Goal: Task Accomplishment & Management: Manage account settings

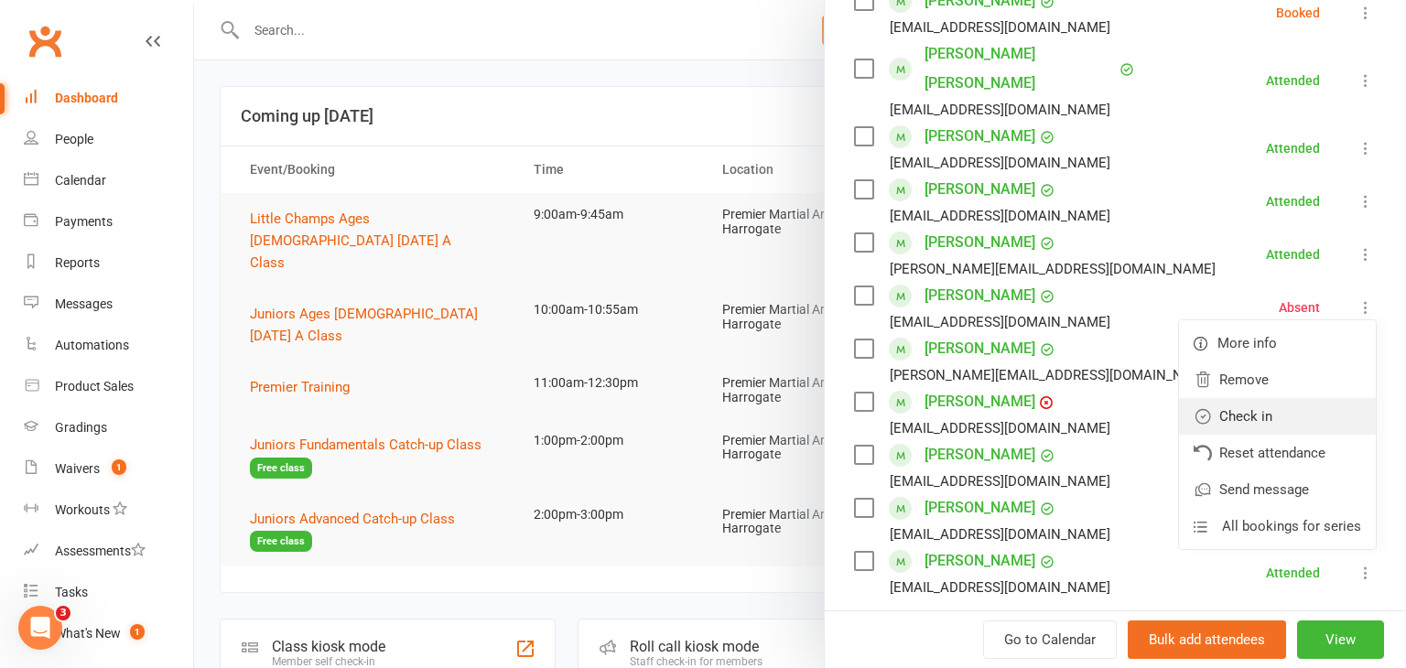
click at [1292, 398] on link "Check in" at bounding box center [1277, 416] width 197 height 37
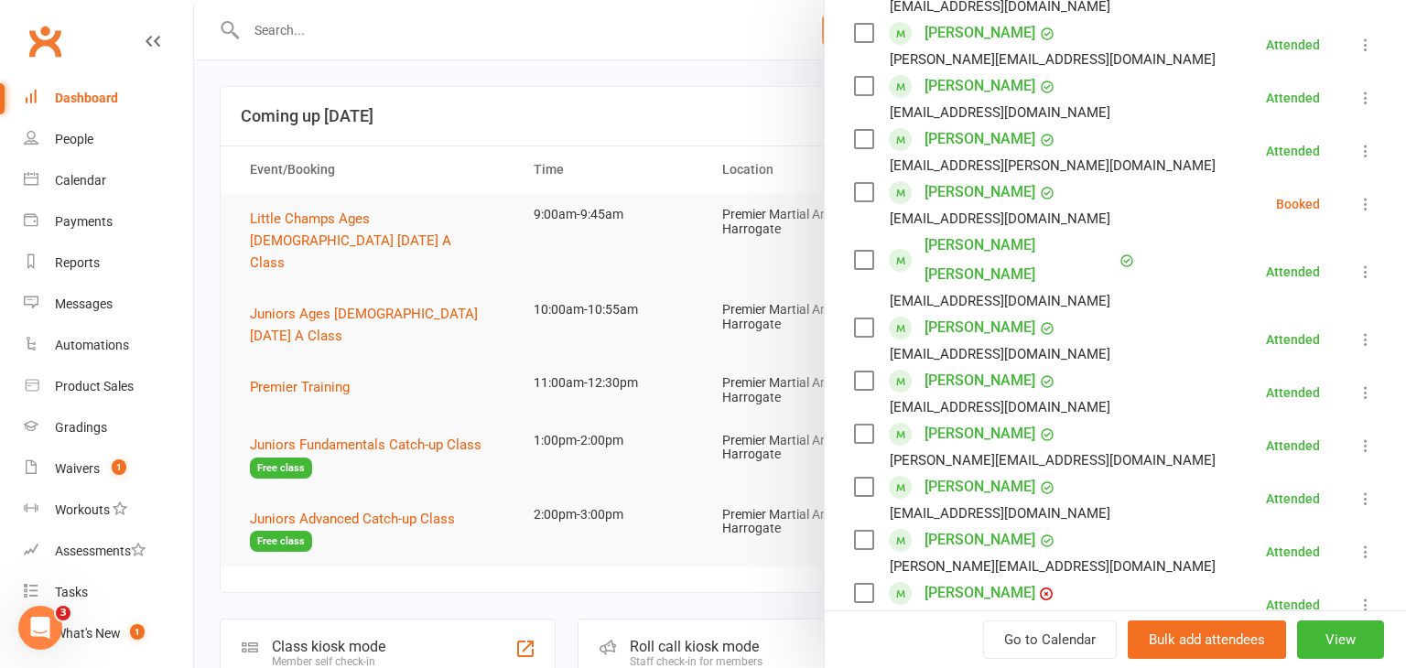
scroll to position [373, 0]
click at [1367, 203] on icon at bounding box center [1365, 206] width 18 height 18
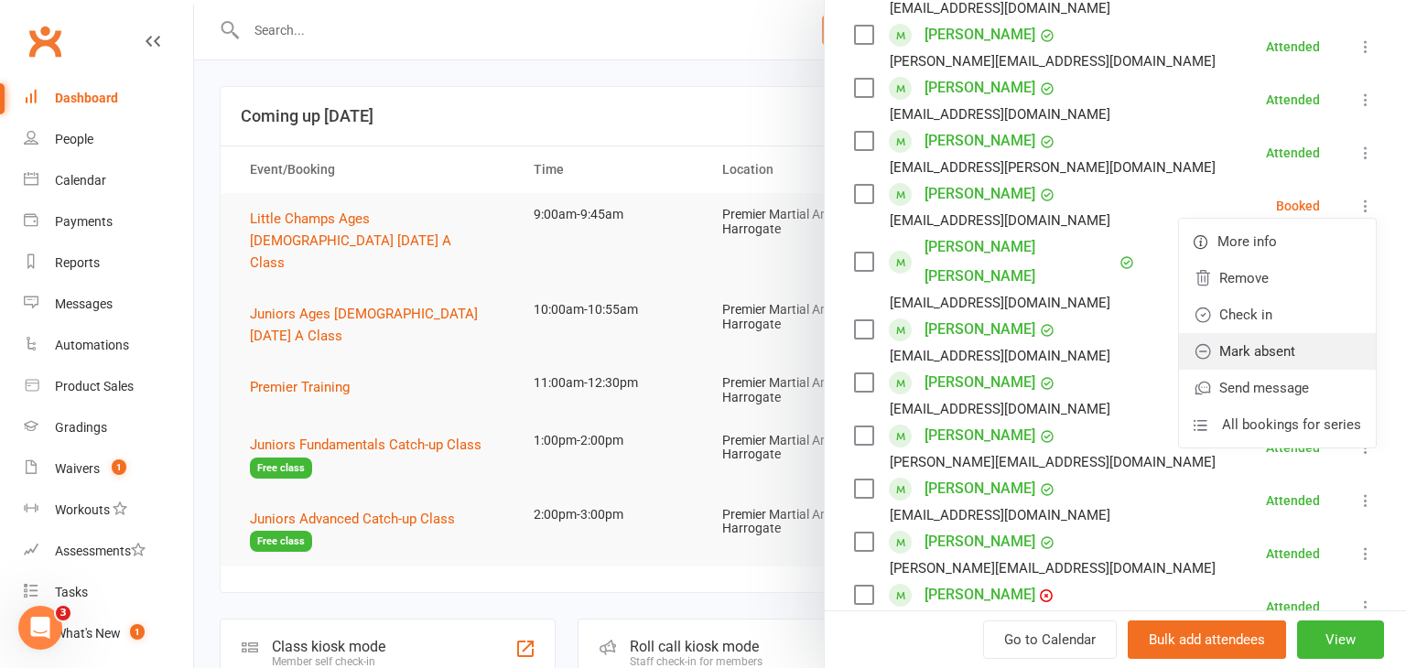
click at [1298, 339] on link "Mark absent" at bounding box center [1277, 351] width 197 height 37
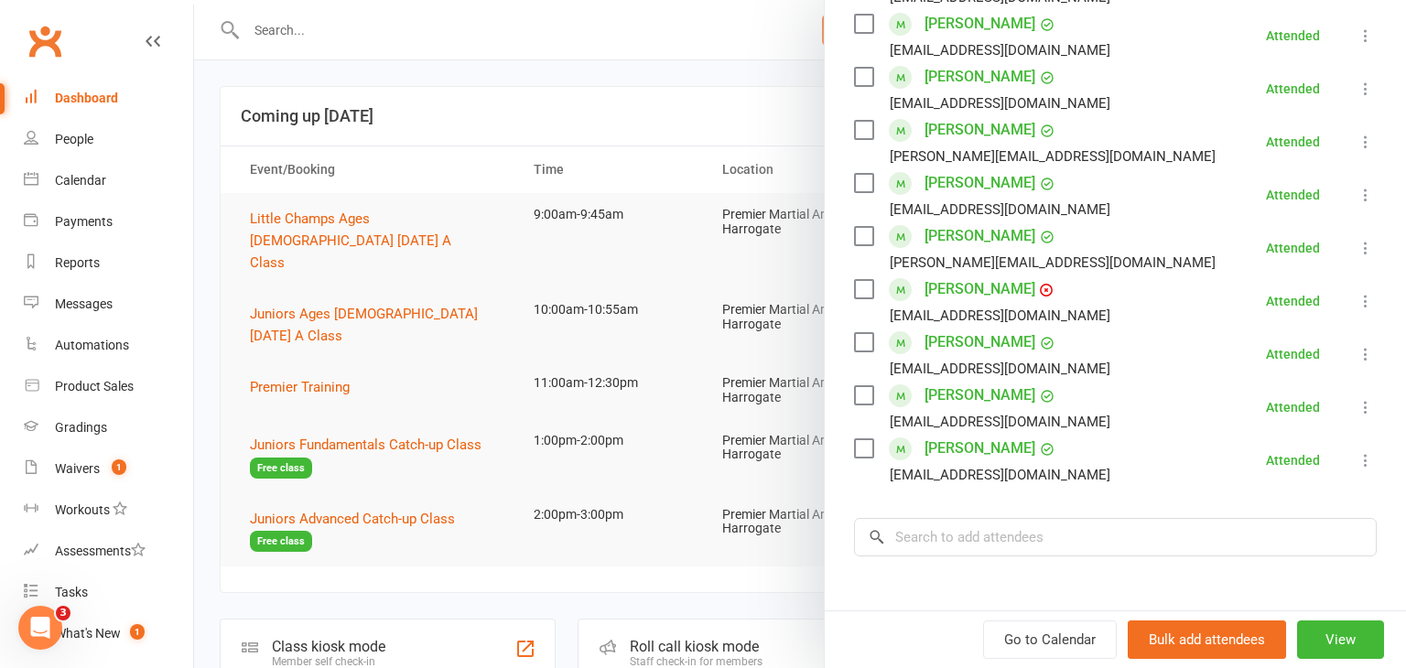
scroll to position [769, 0]
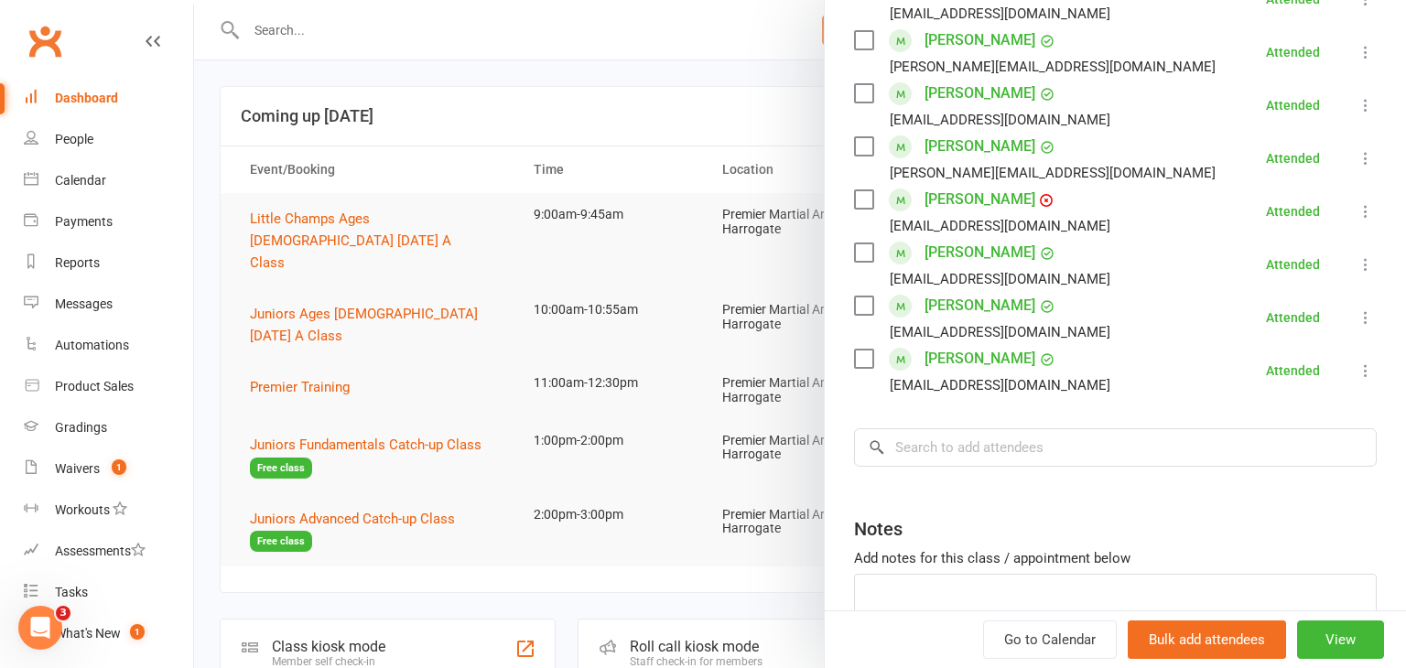
click at [212, 463] on div at bounding box center [800, 334] width 1212 height 668
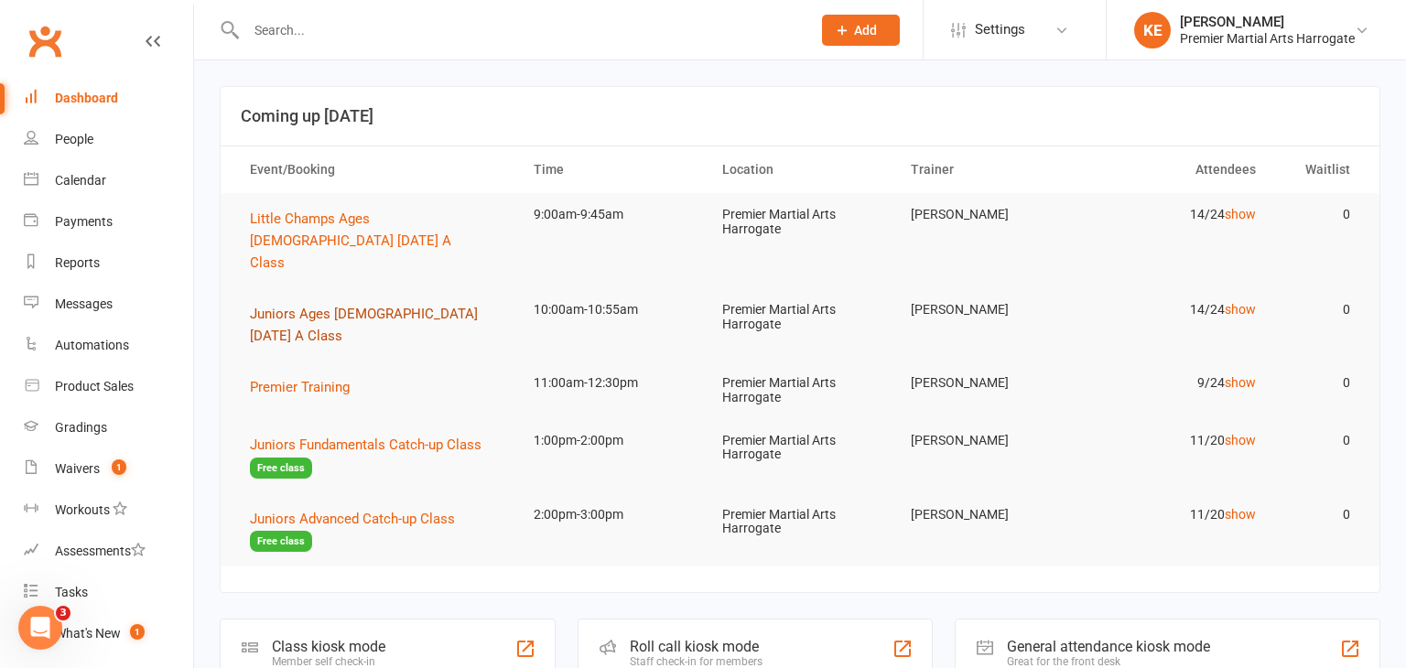
click at [406, 306] on span "Juniors Ages [DEMOGRAPHIC_DATA] [DATE] A Class" at bounding box center [364, 325] width 228 height 38
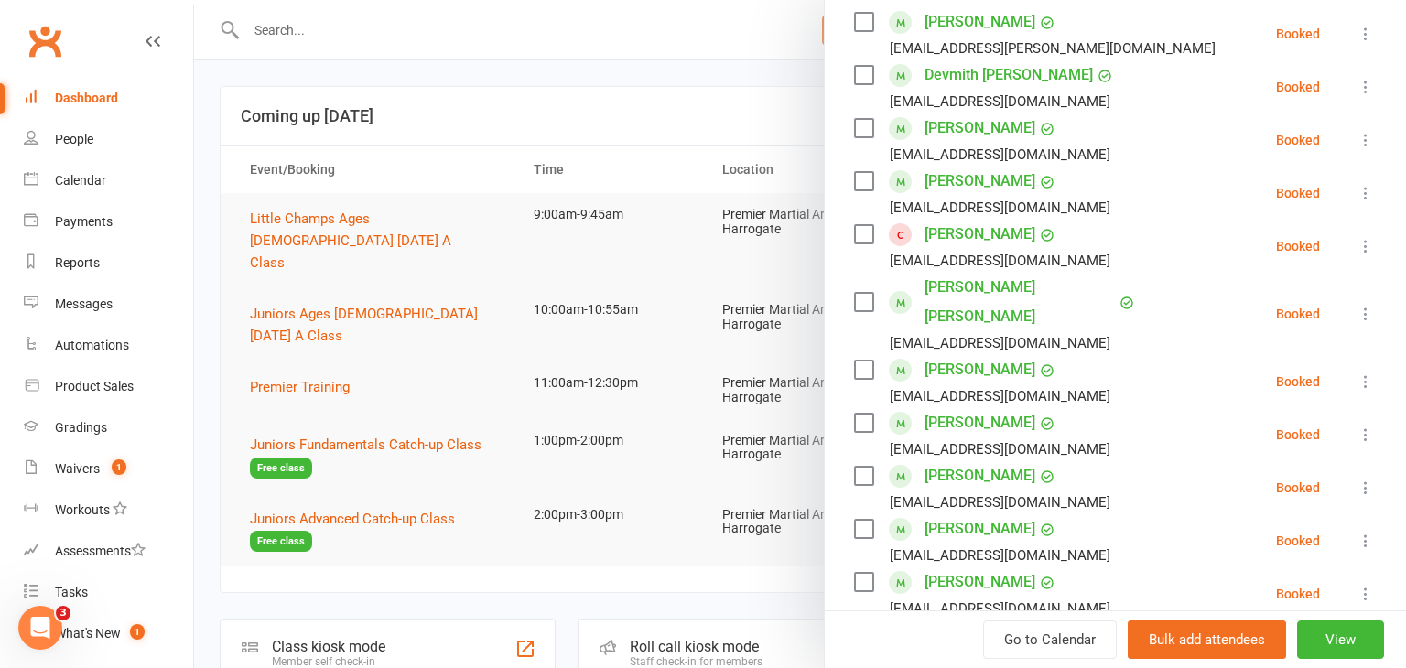
scroll to position [322, 0]
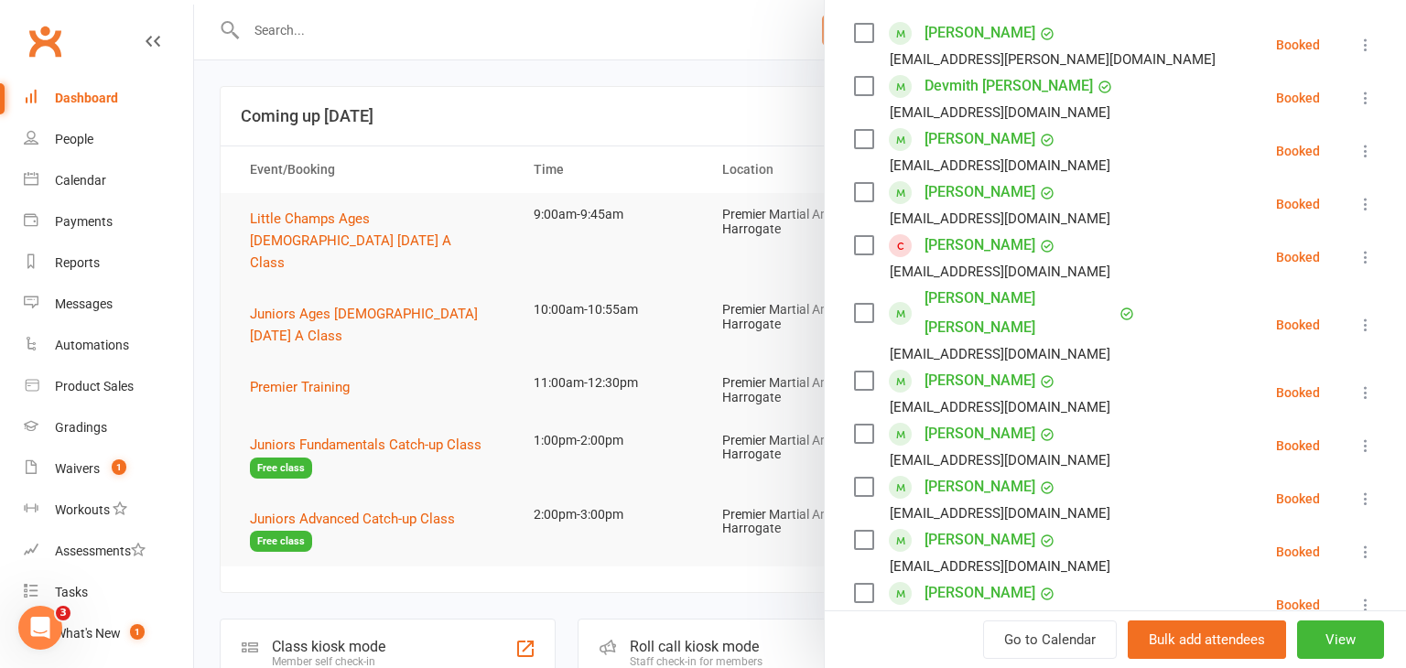
click at [1373, 252] on icon at bounding box center [1365, 257] width 18 height 18
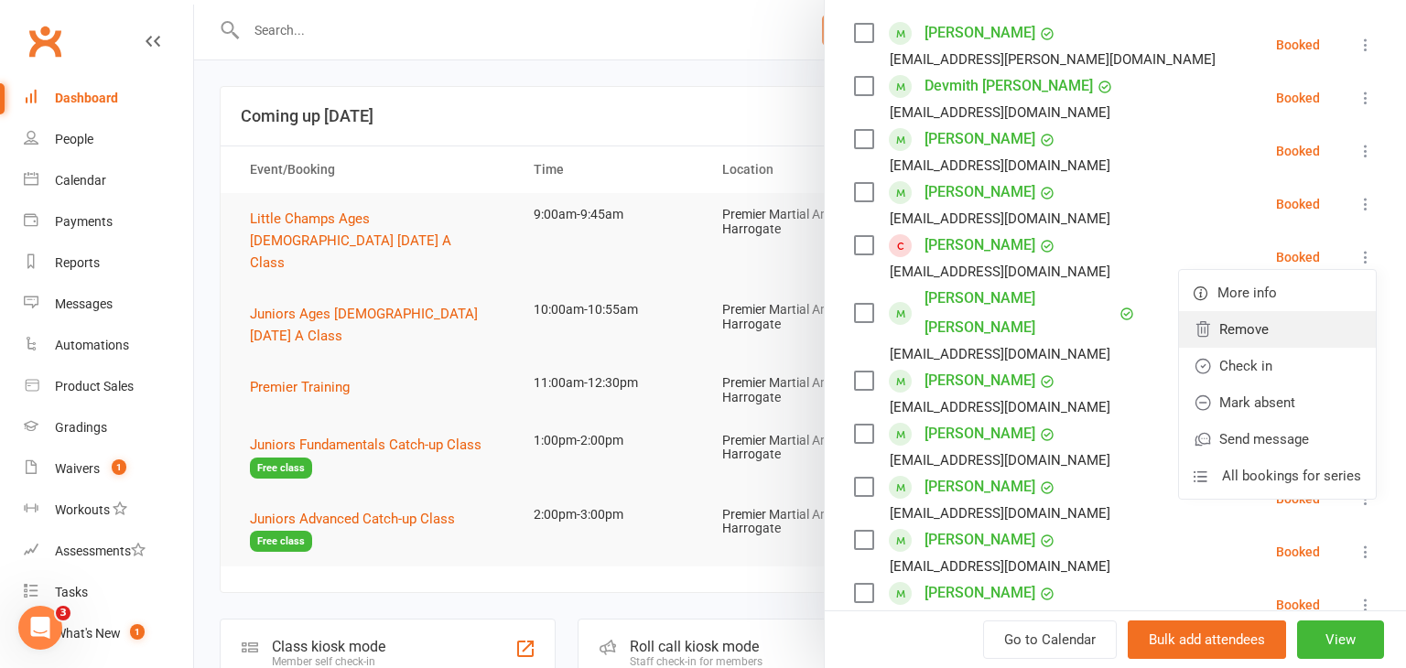
click at [1255, 338] on link "Remove" at bounding box center [1277, 329] width 197 height 37
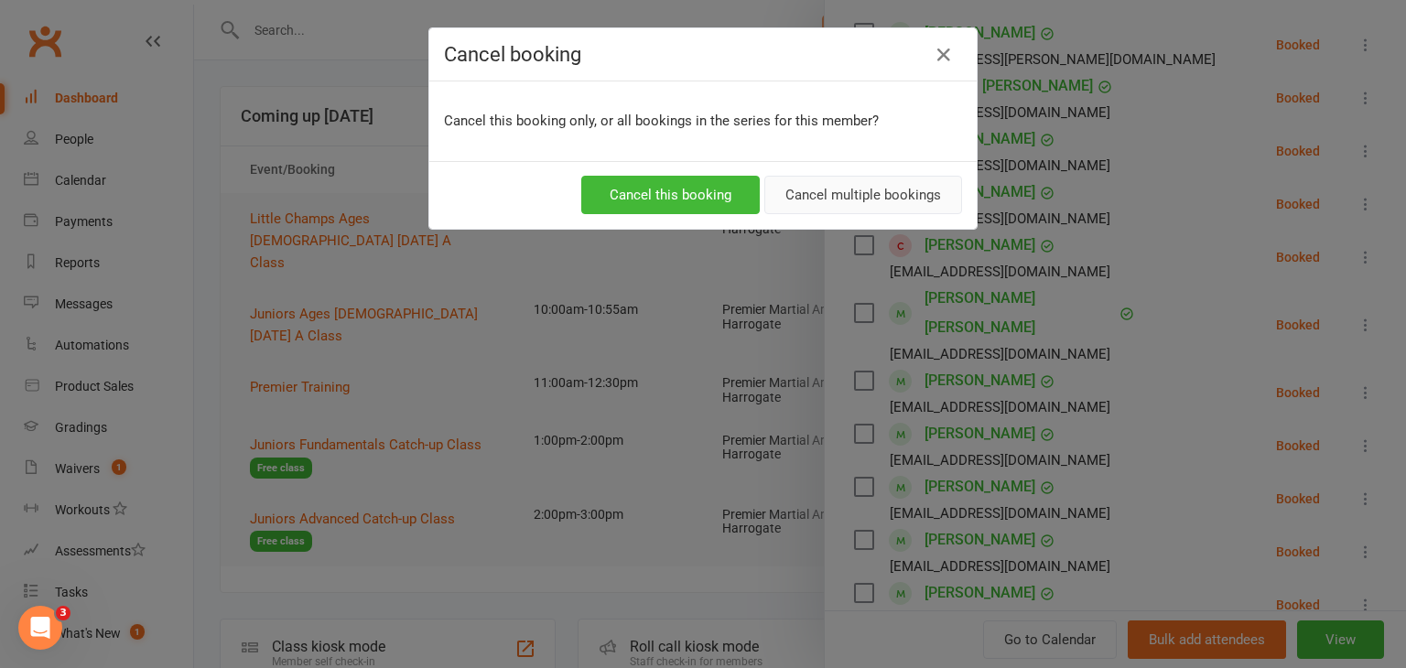
click at [842, 198] on button "Cancel multiple bookings" at bounding box center [863, 195] width 198 height 38
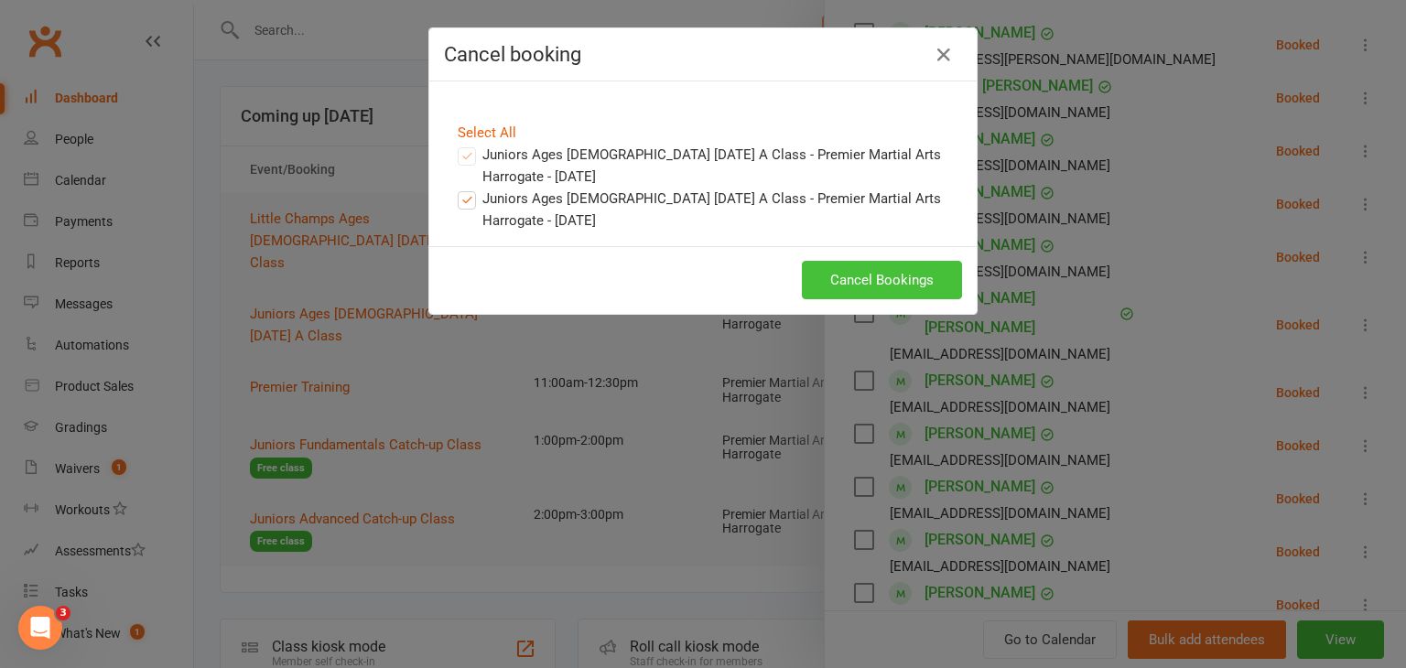
click at [849, 287] on button "Cancel Bookings" at bounding box center [882, 280] width 160 height 38
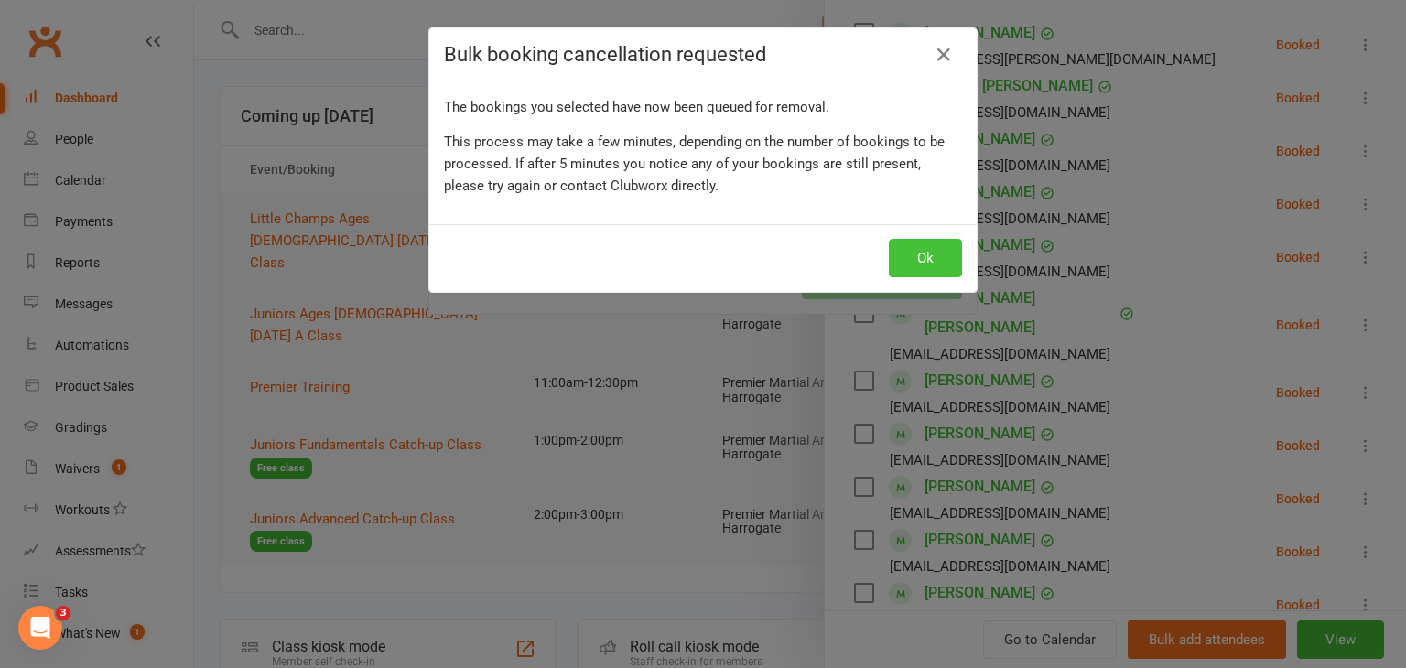
click at [936, 242] on button "Ok" at bounding box center [925, 258] width 73 height 38
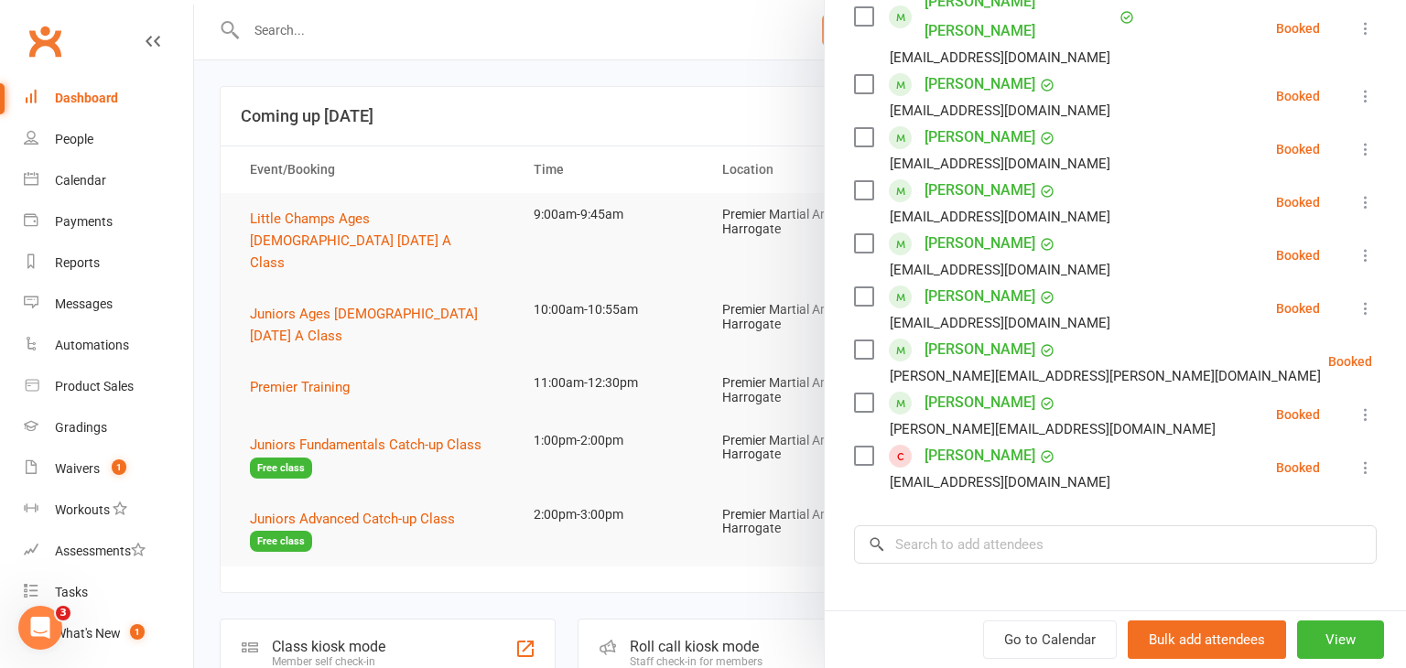
scroll to position [619, 0]
click at [1367, 458] on icon at bounding box center [1365, 467] width 18 height 18
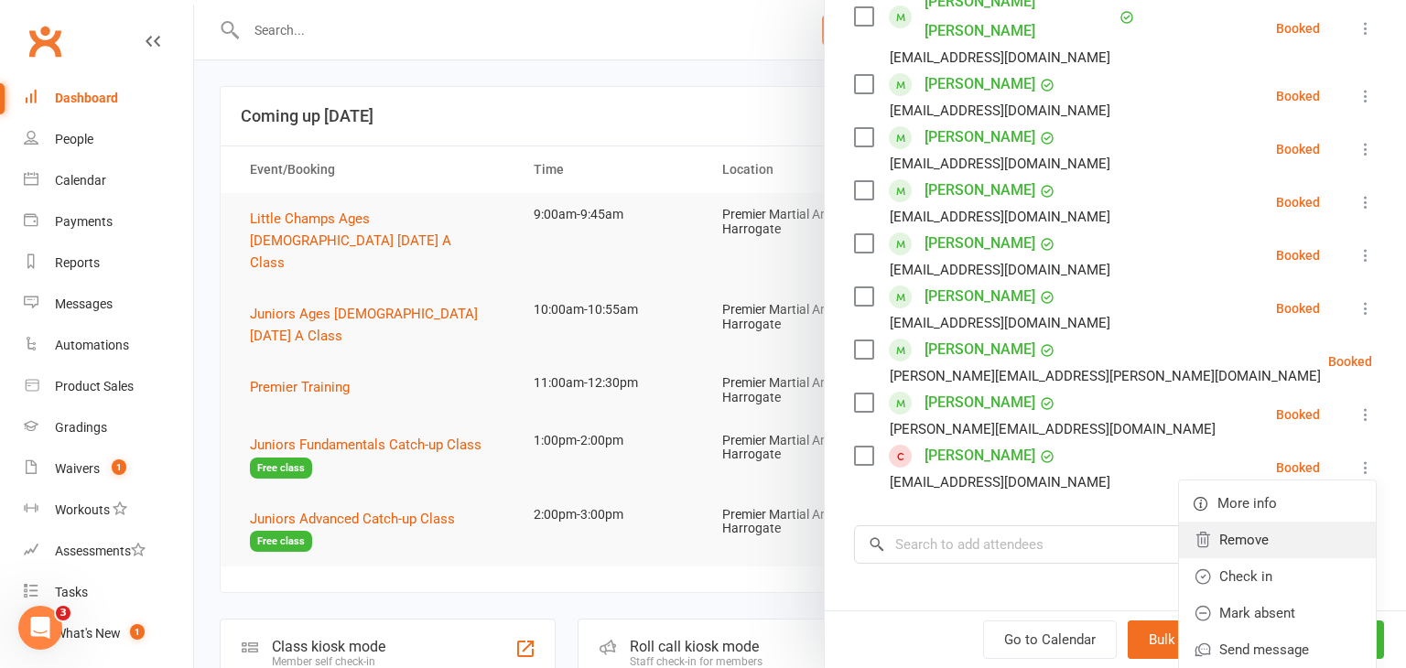
click at [1238, 522] on link "Remove" at bounding box center [1277, 540] width 197 height 37
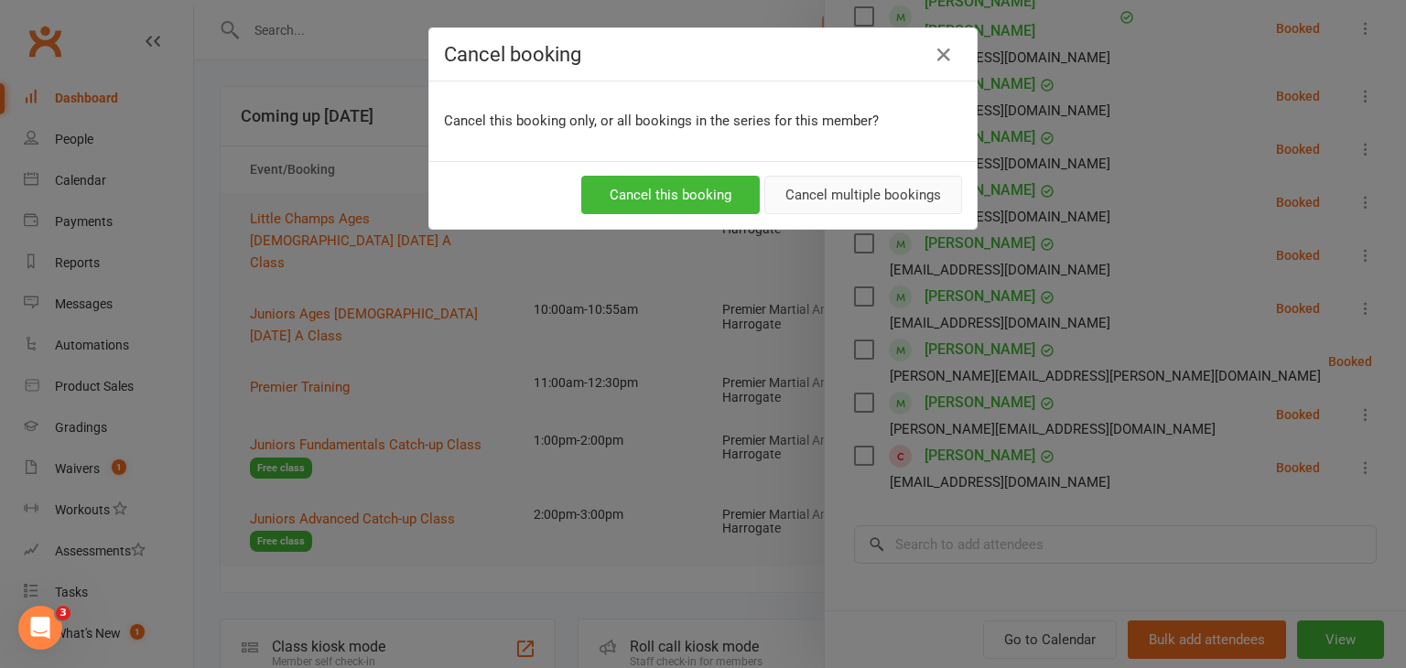
click at [865, 181] on button "Cancel multiple bookings" at bounding box center [863, 195] width 198 height 38
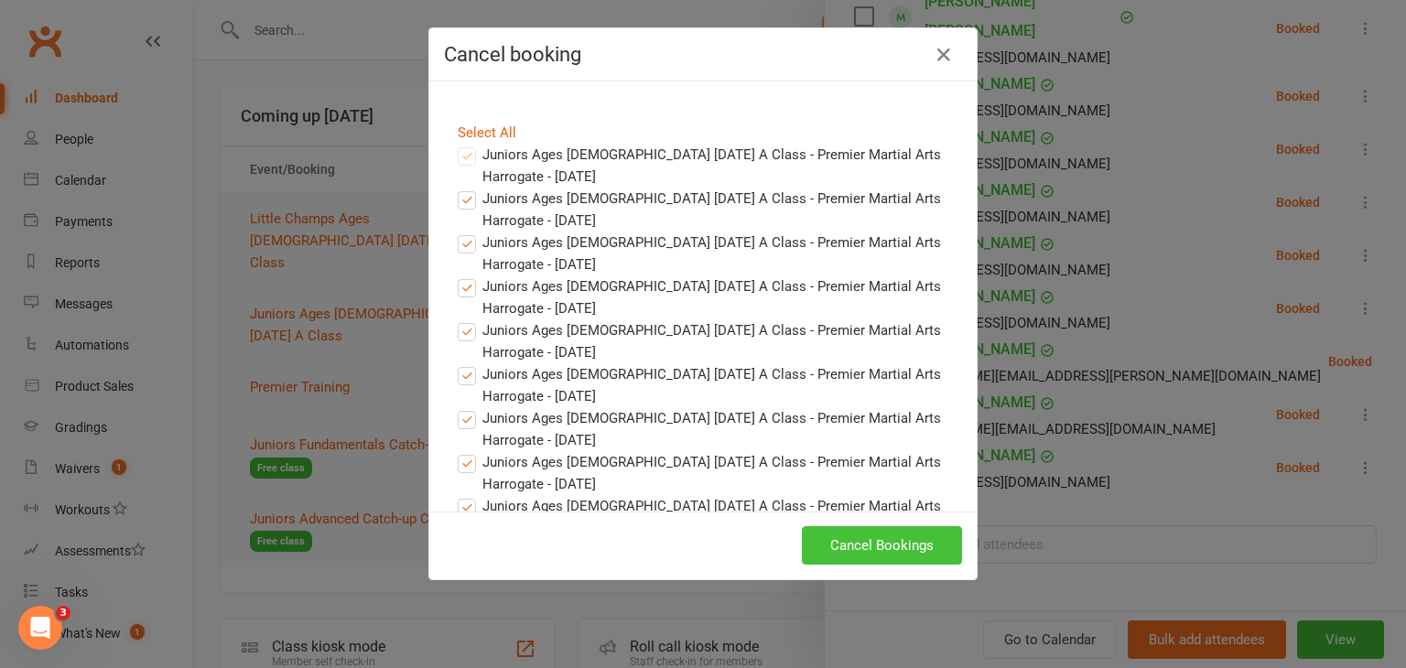
click at [898, 537] on button "Cancel Bookings" at bounding box center [882, 545] width 160 height 38
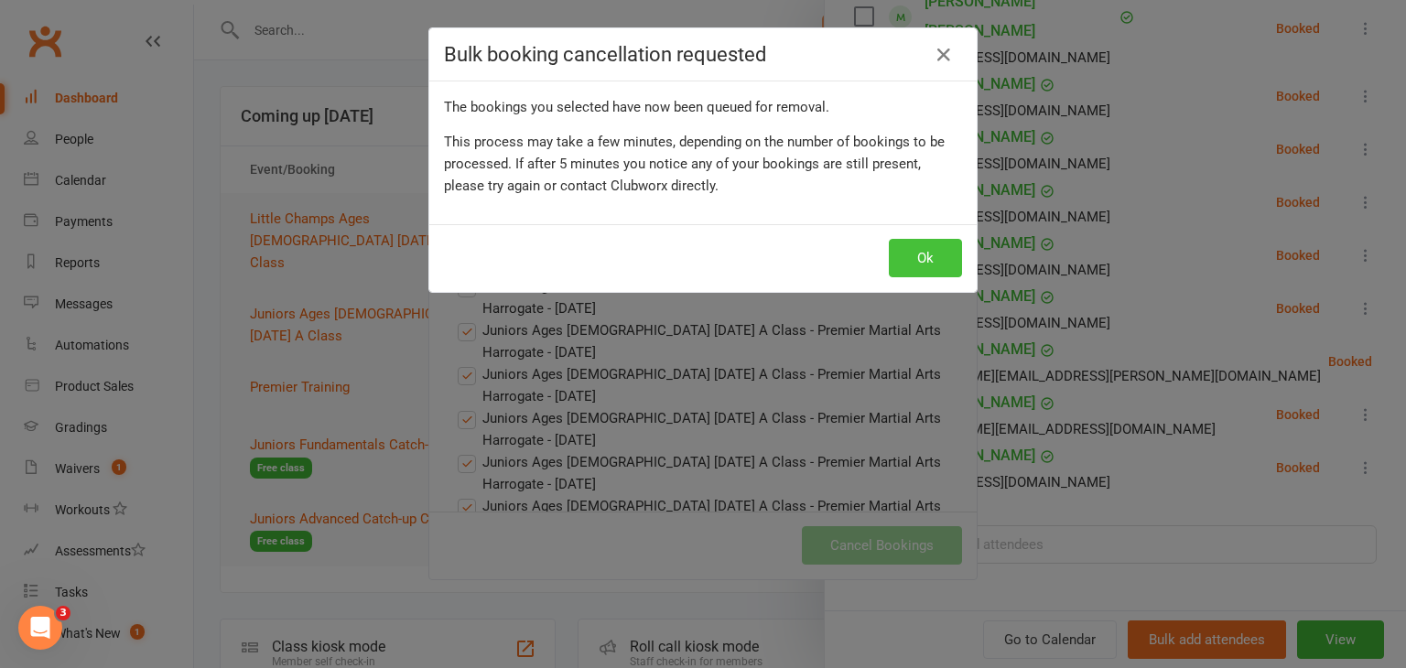
click at [927, 245] on button "Ok" at bounding box center [925, 258] width 73 height 38
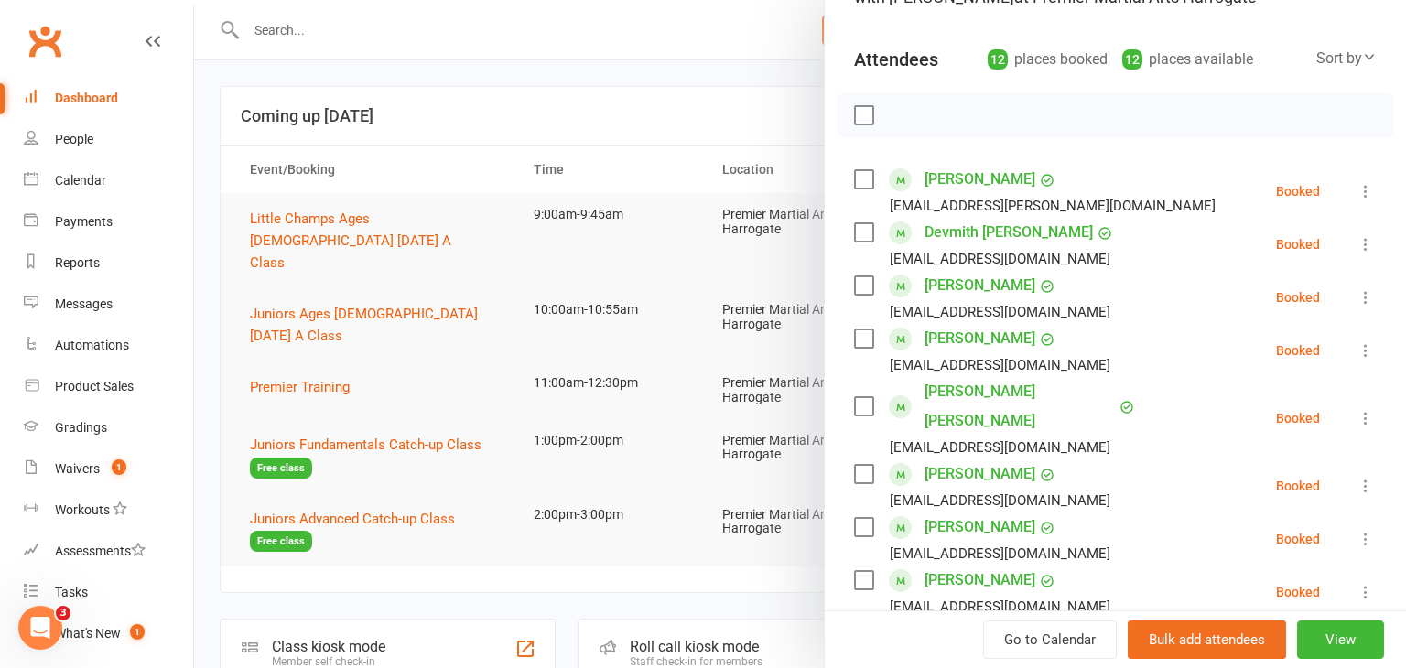
scroll to position [154, 0]
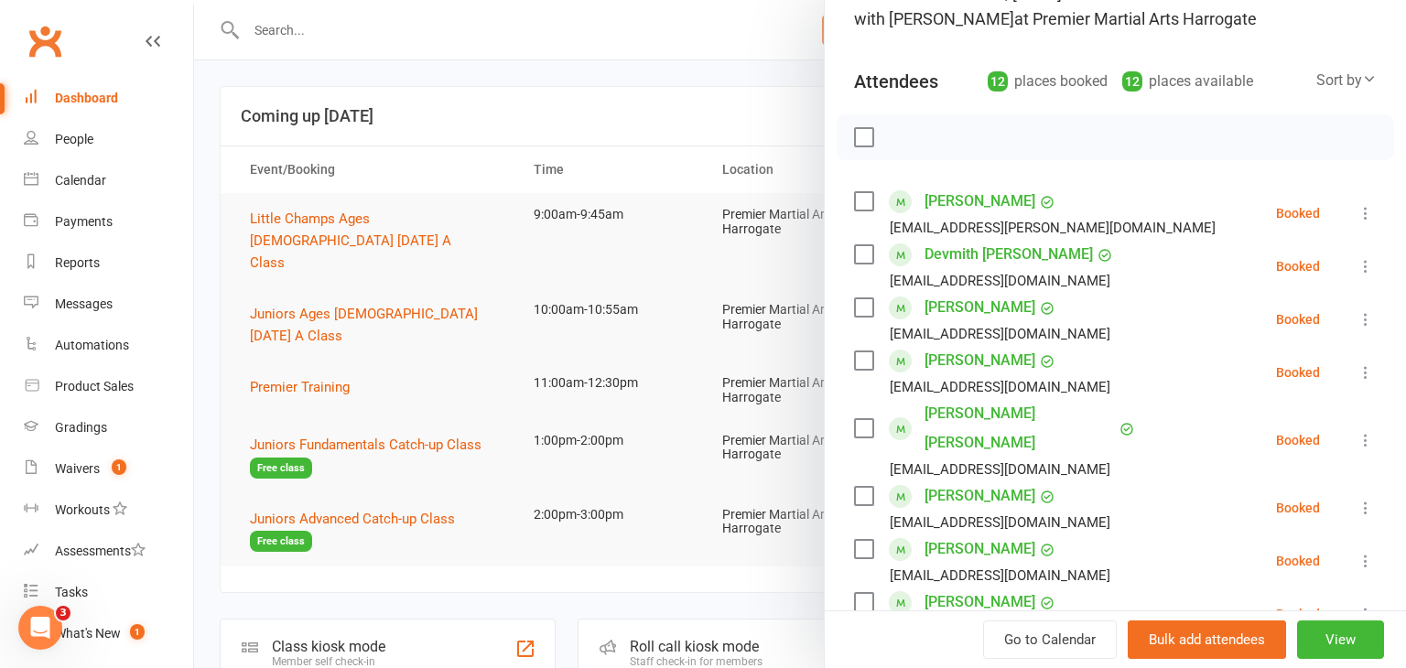
click at [301, 357] on div at bounding box center [800, 334] width 1212 height 668
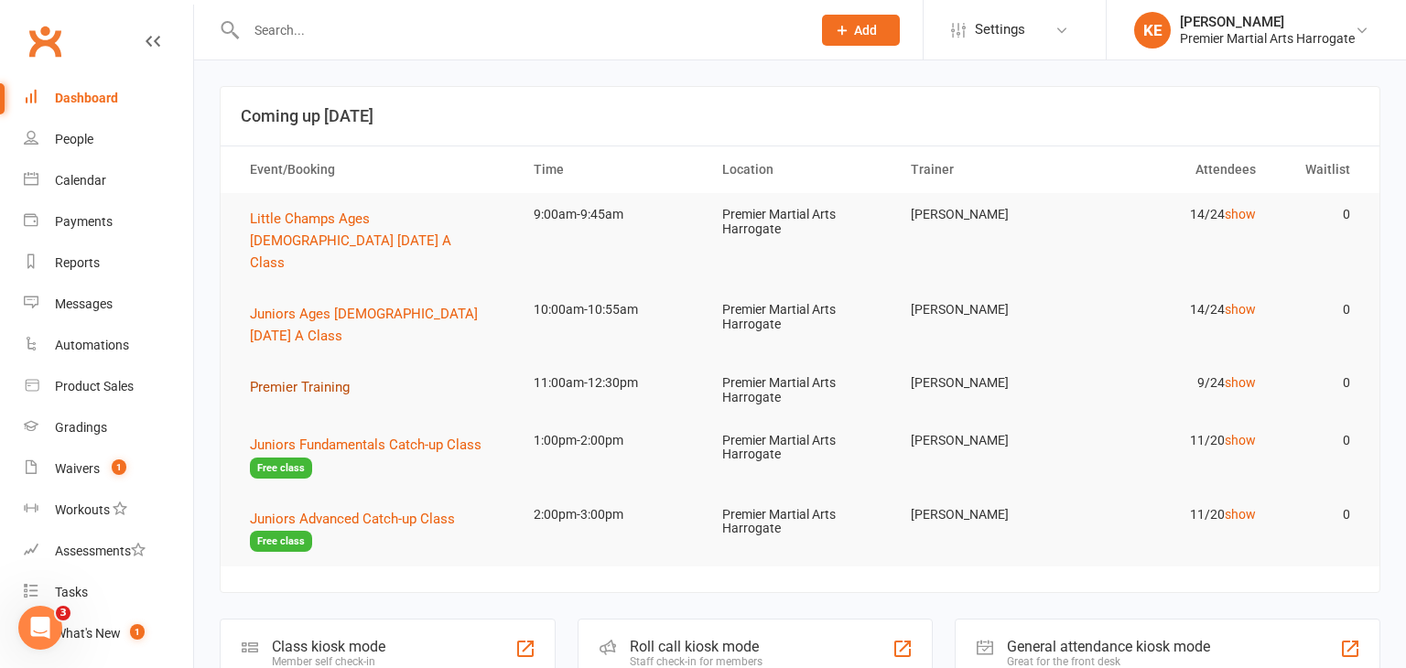
click at [301, 379] on span "Premier Training" at bounding box center [300, 387] width 100 height 16
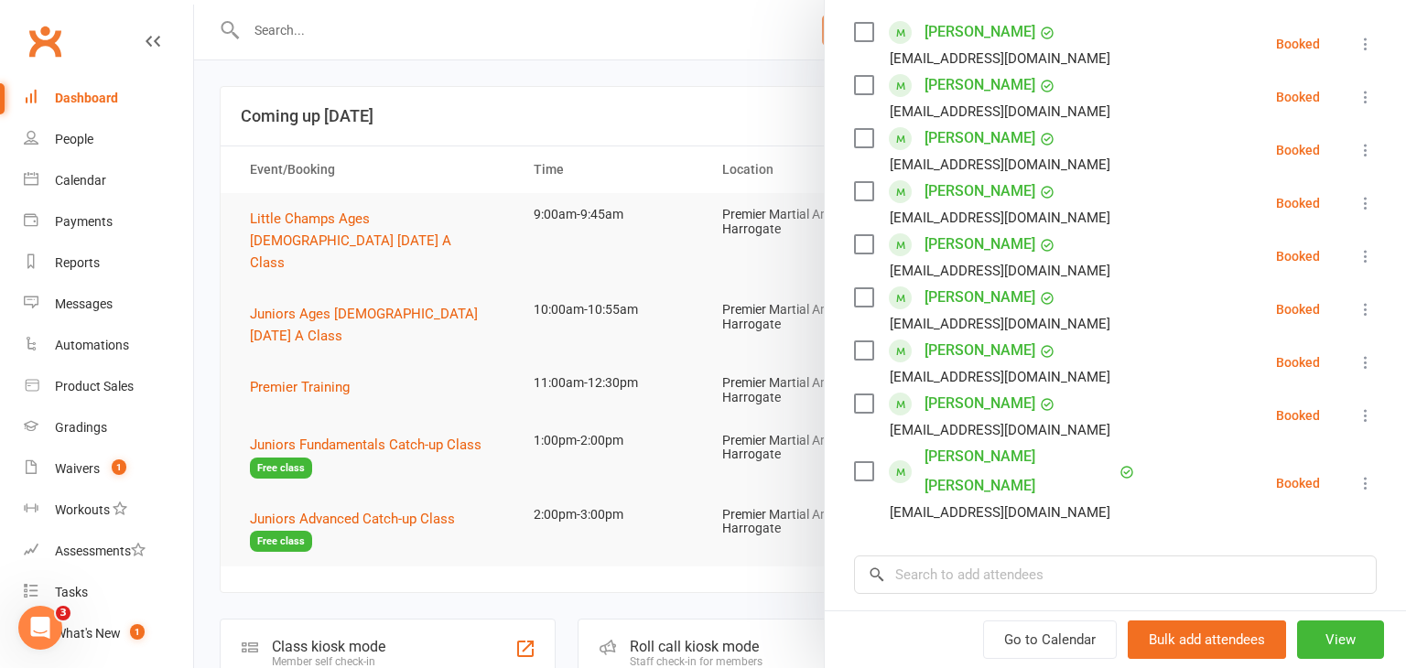
scroll to position [264, 0]
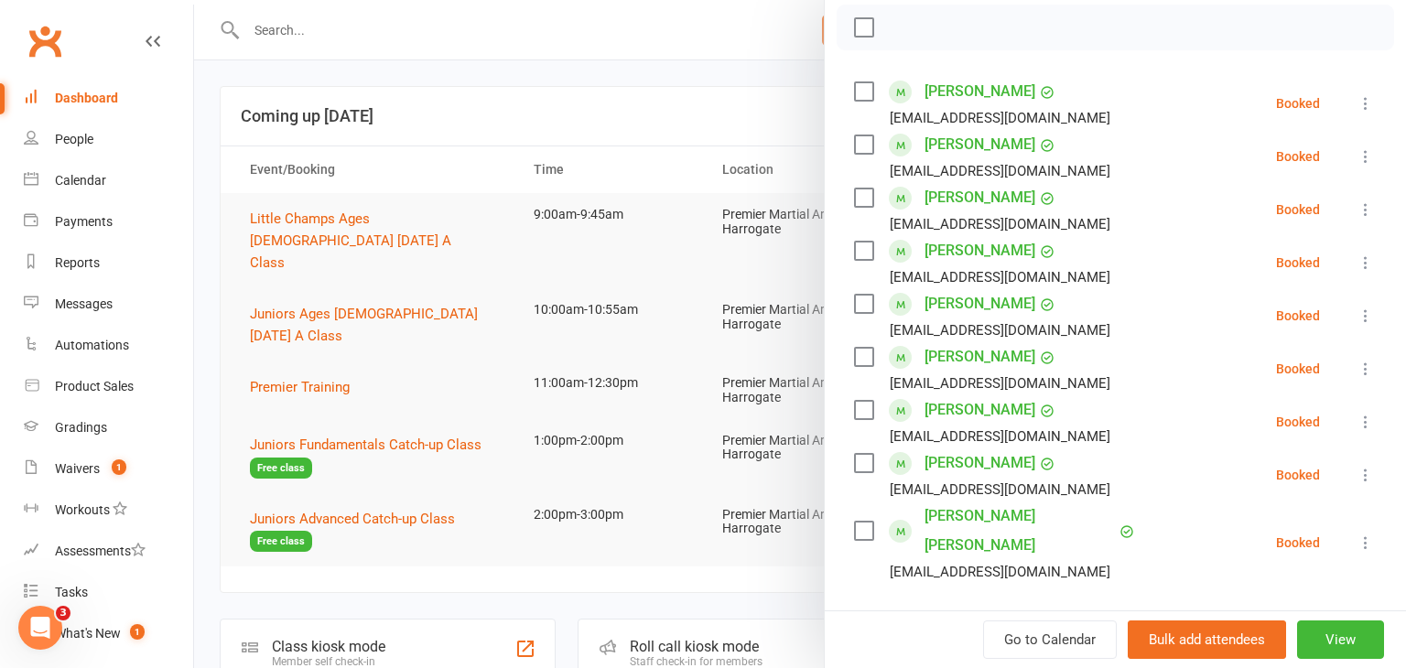
click at [209, 450] on div at bounding box center [800, 334] width 1212 height 668
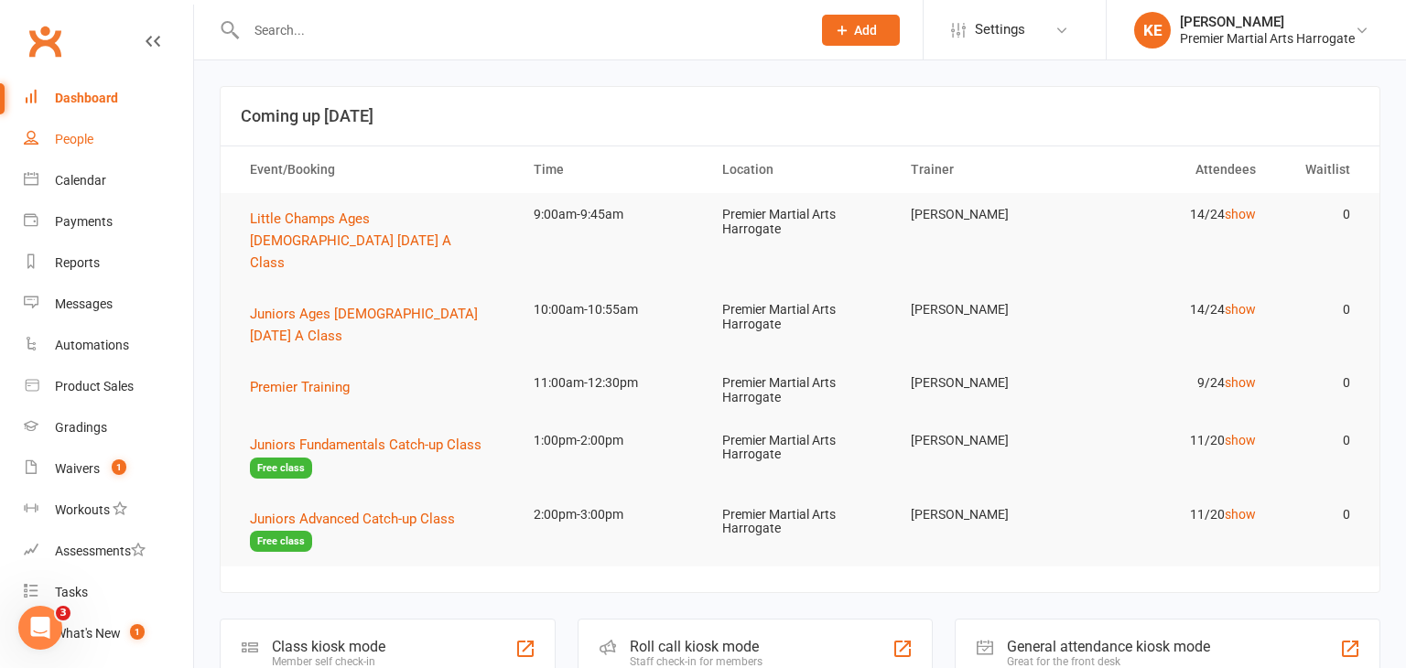
click at [62, 135] on div "People" at bounding box center [74, 139] width 38 height 15
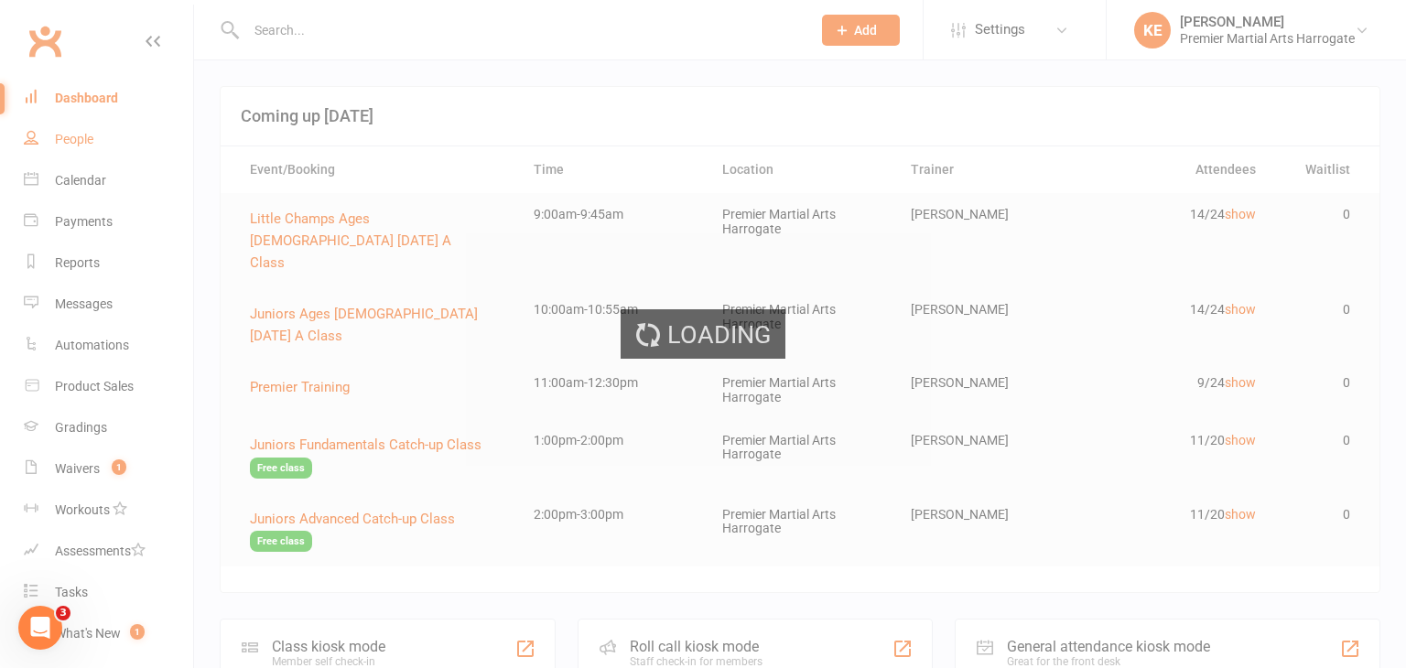
select select "100"
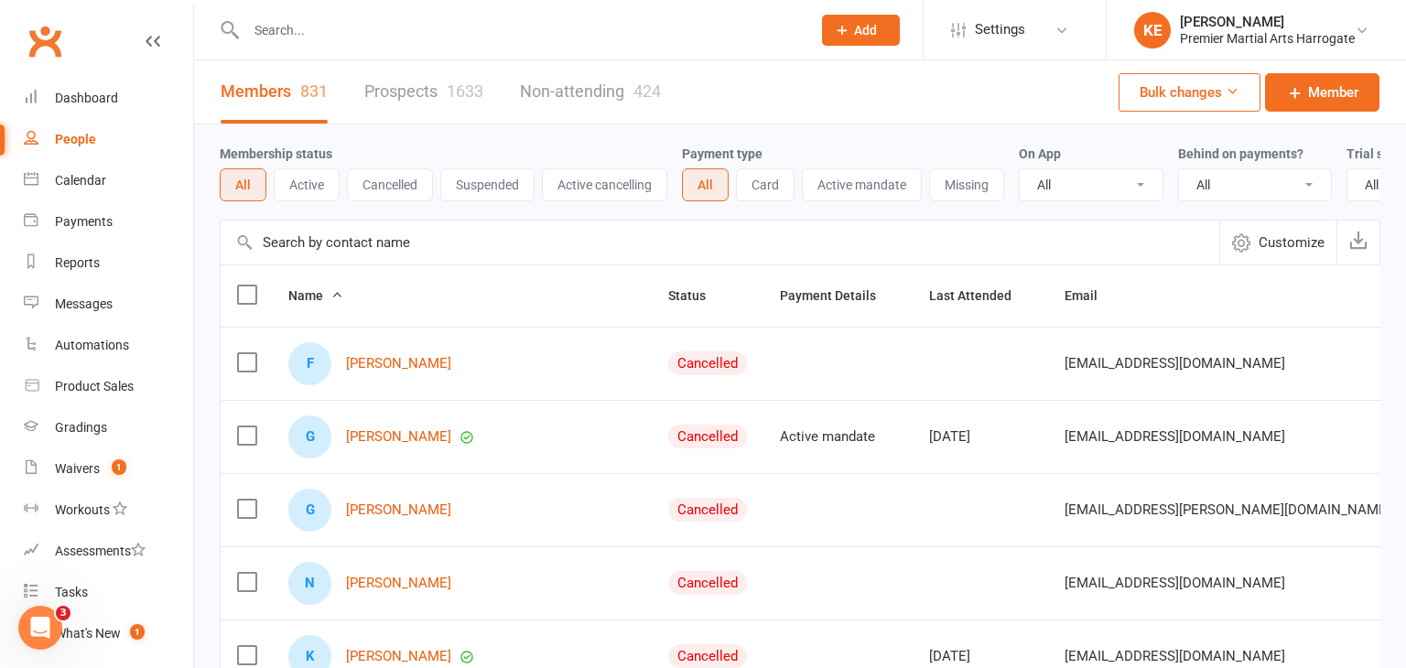
click at [374, 87] on link "Prospects 1633" at bounding box center [423, 91] width 119 height 63
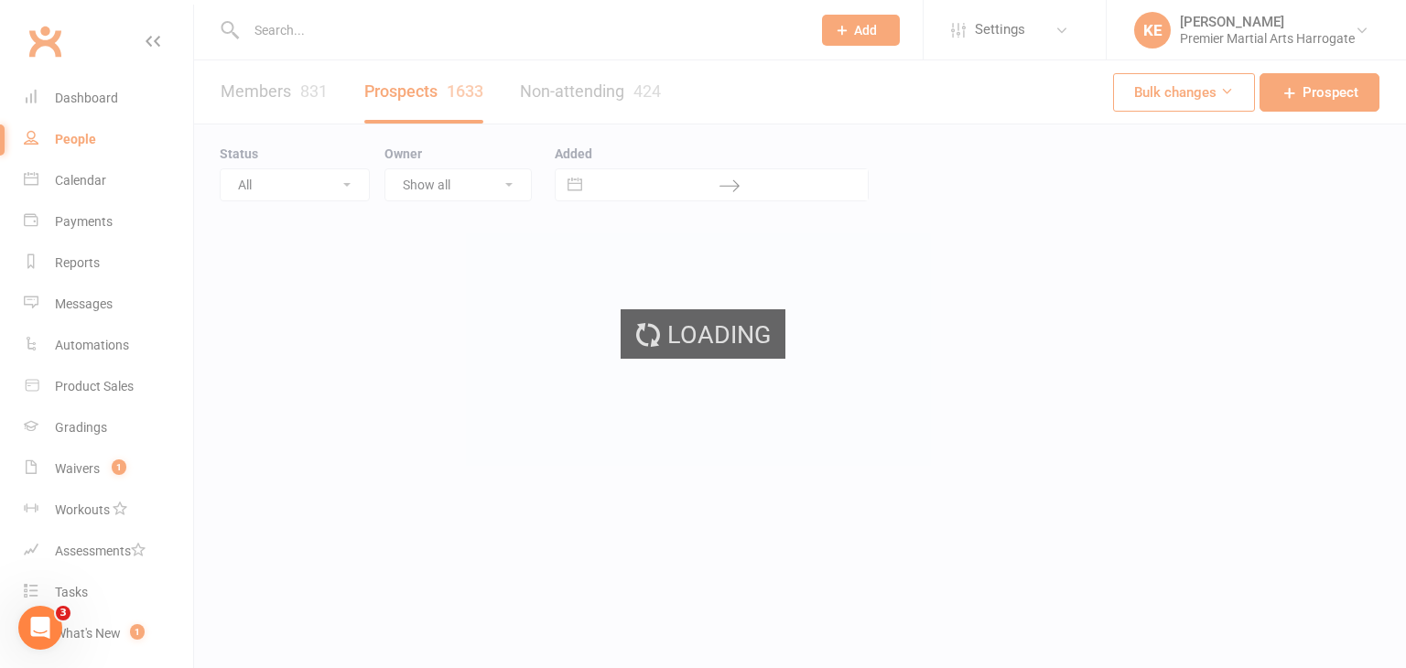
select select "100"
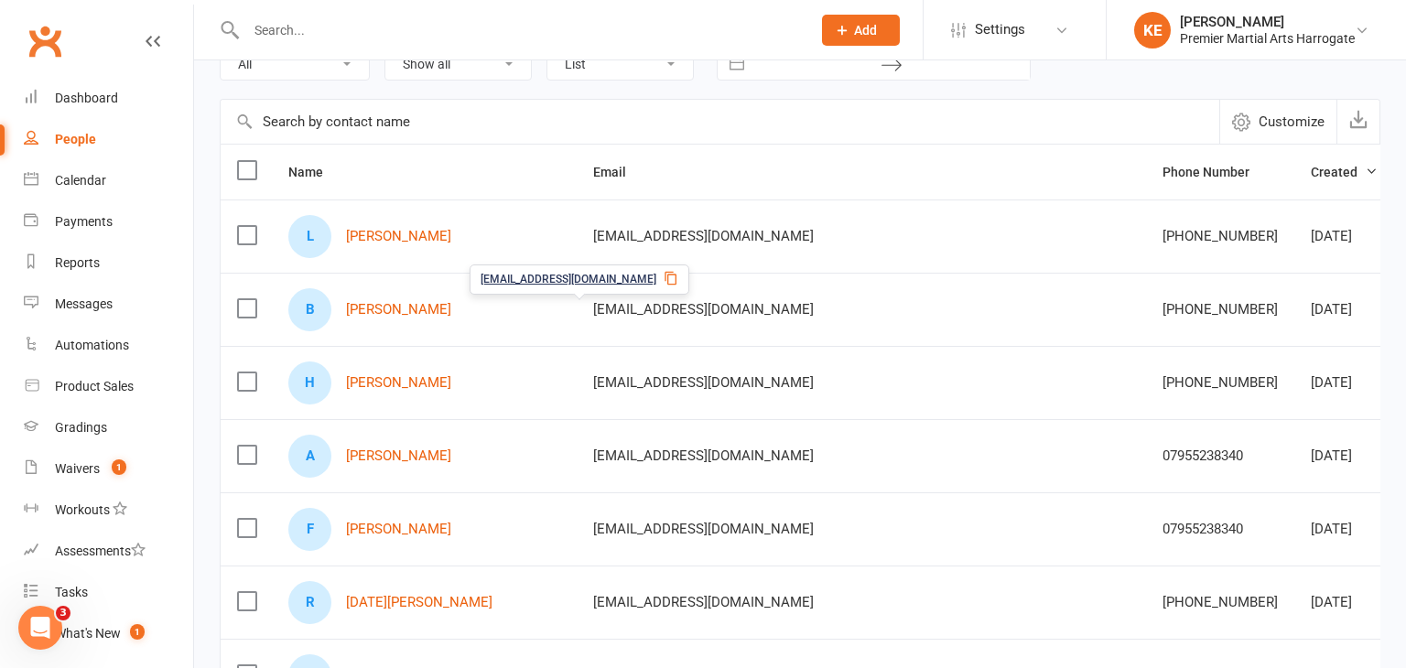
scroll to position [117, 0]
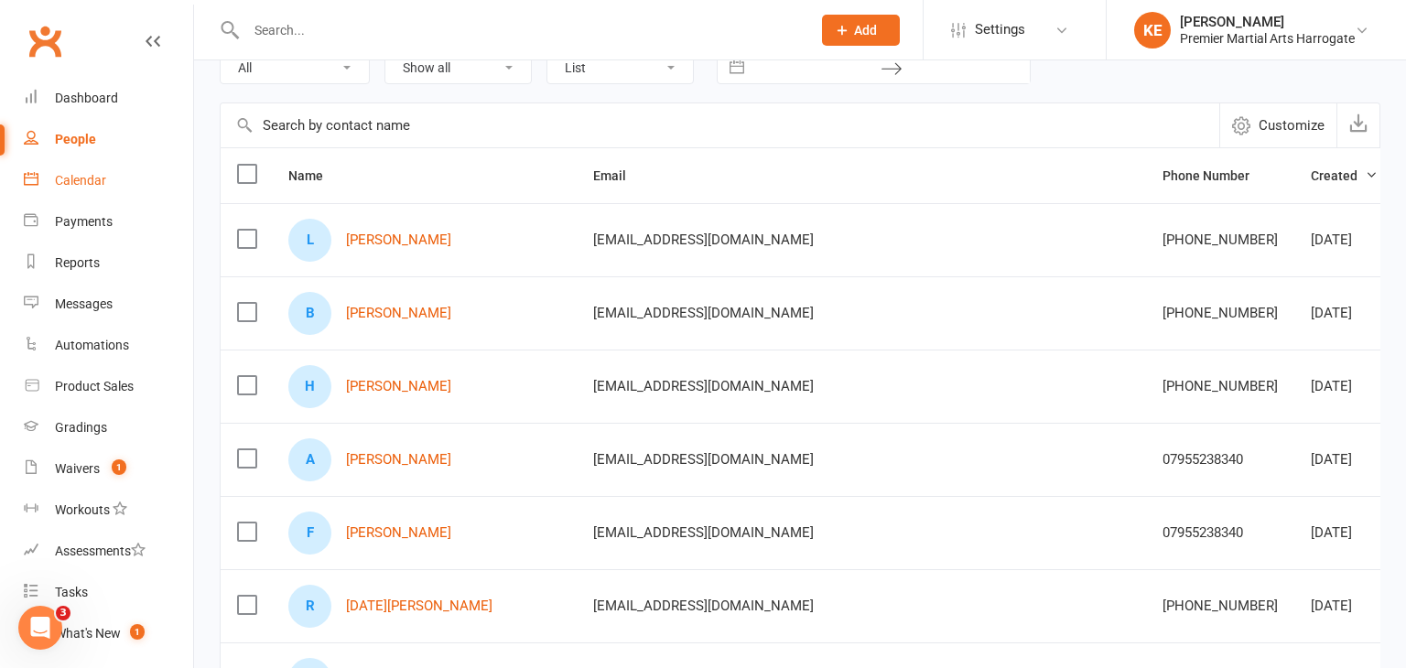
click at [92, 191] on link "Calendar" at bounding box center [108, 180] width 169 height 41
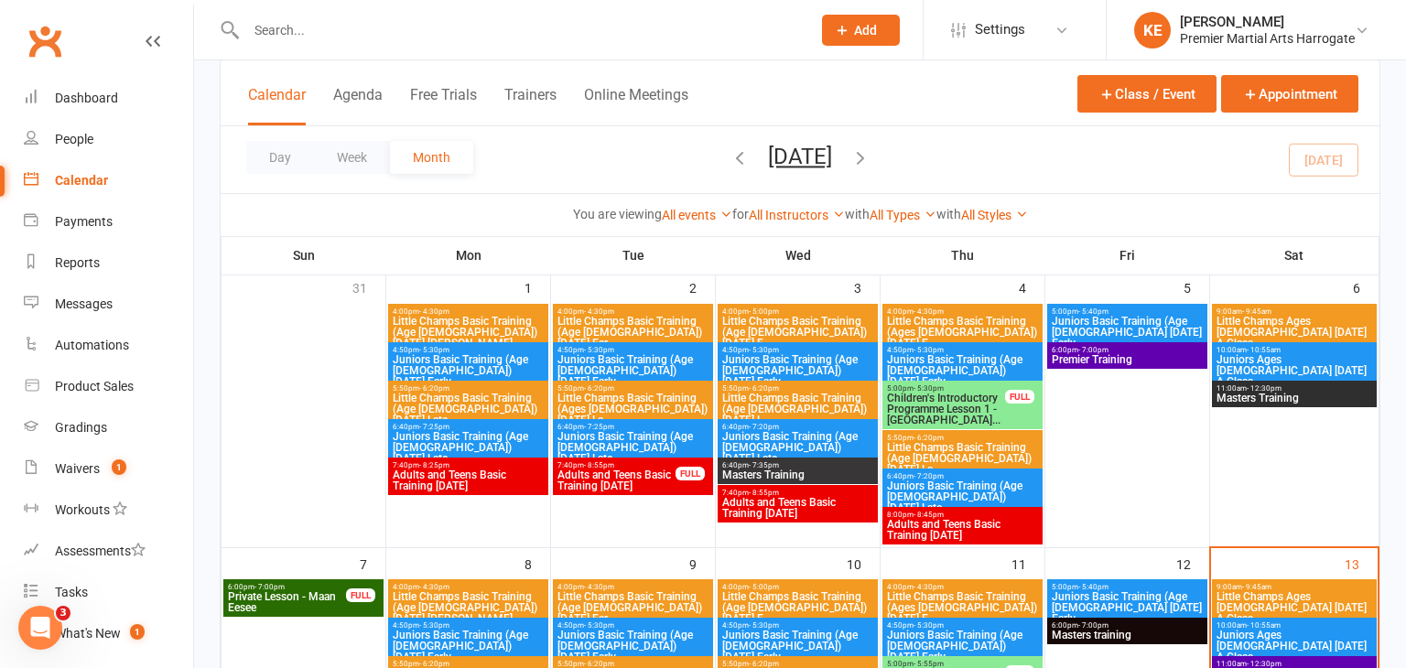
scroll to position [690, 0]
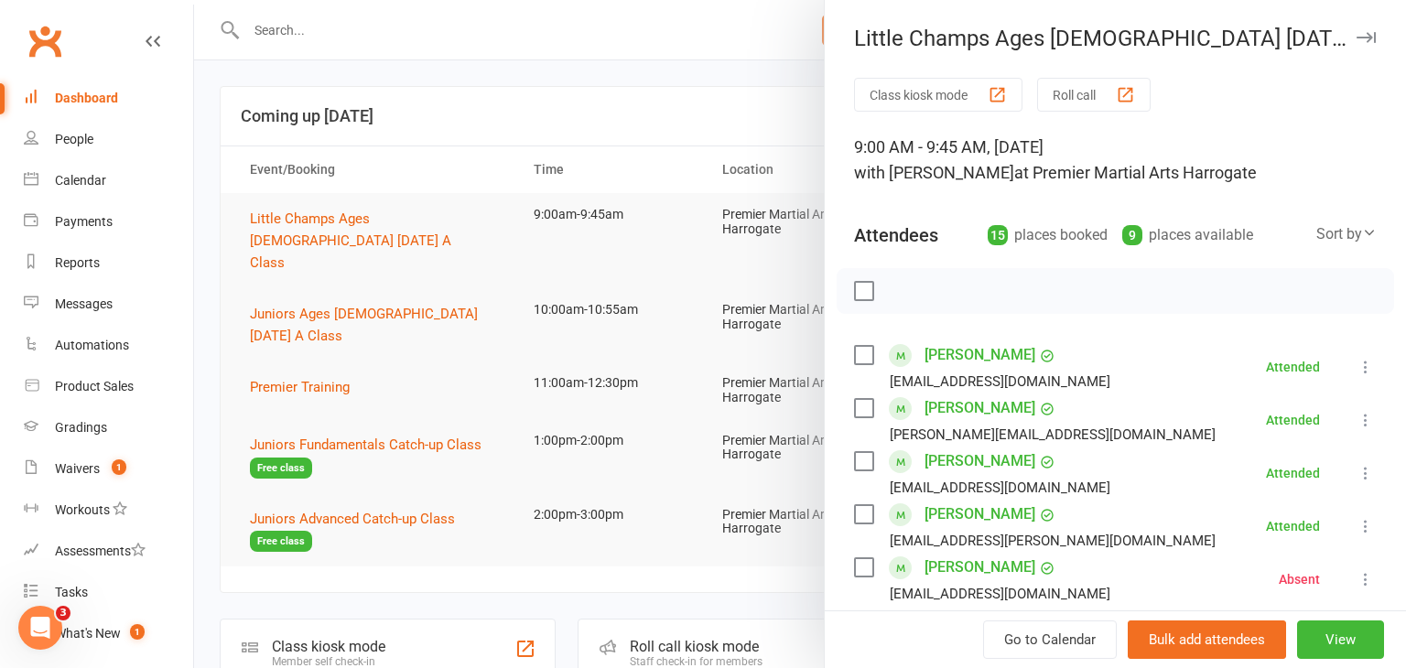
scroll to position [634, 0]
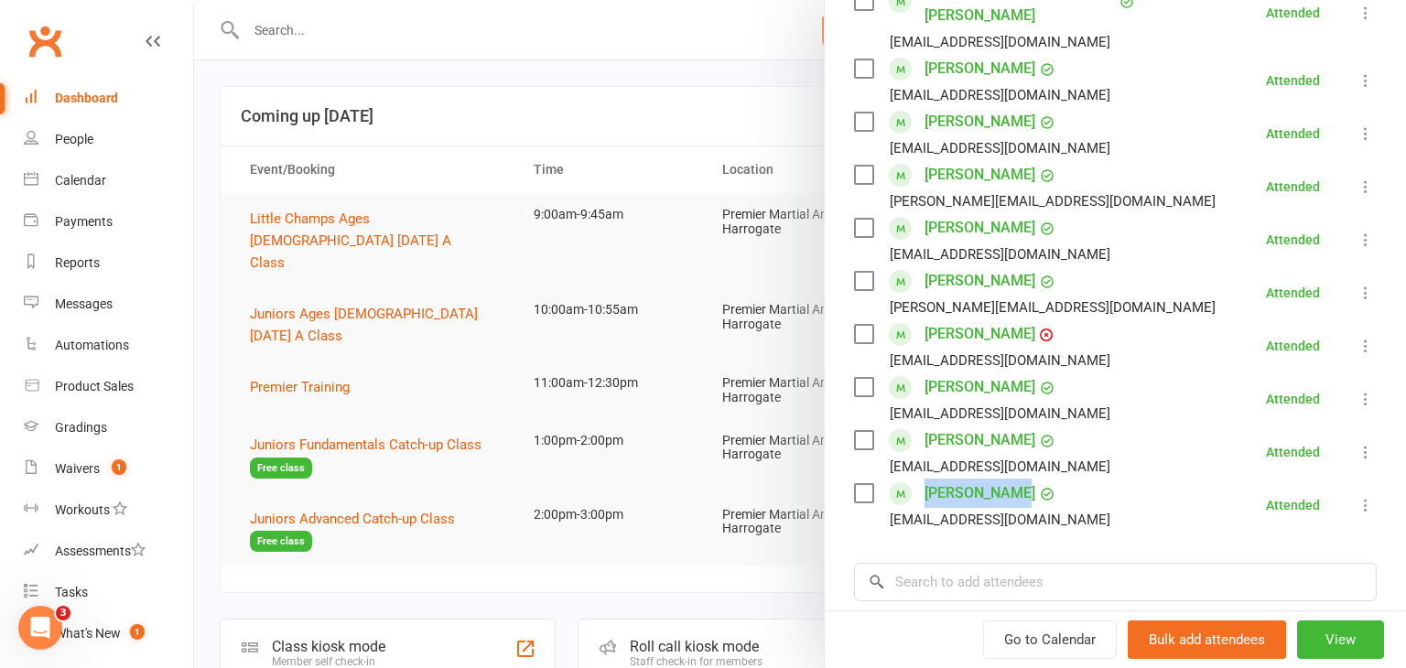
click at [669, 87] on div at bounding box center [800, 334] width 1212 height 668
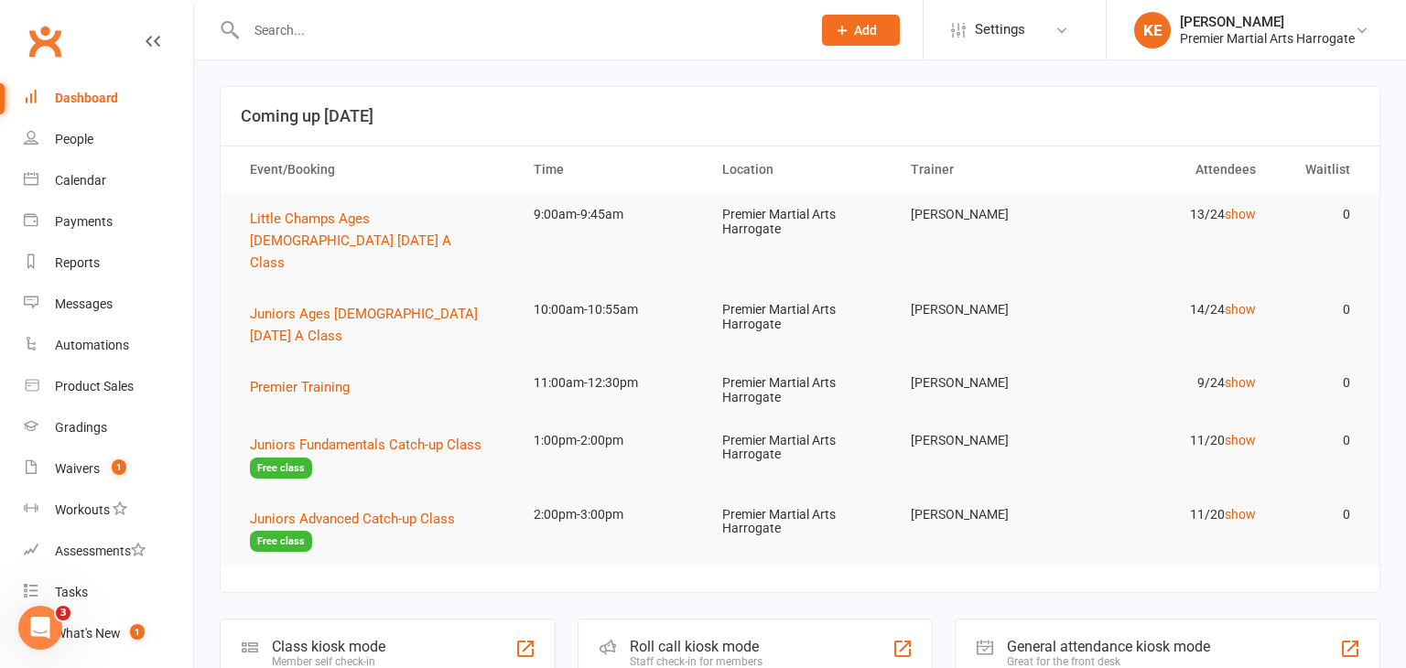
click at [880, 38] on button "Add" at bounding box center [861, 30] width 78 height 31
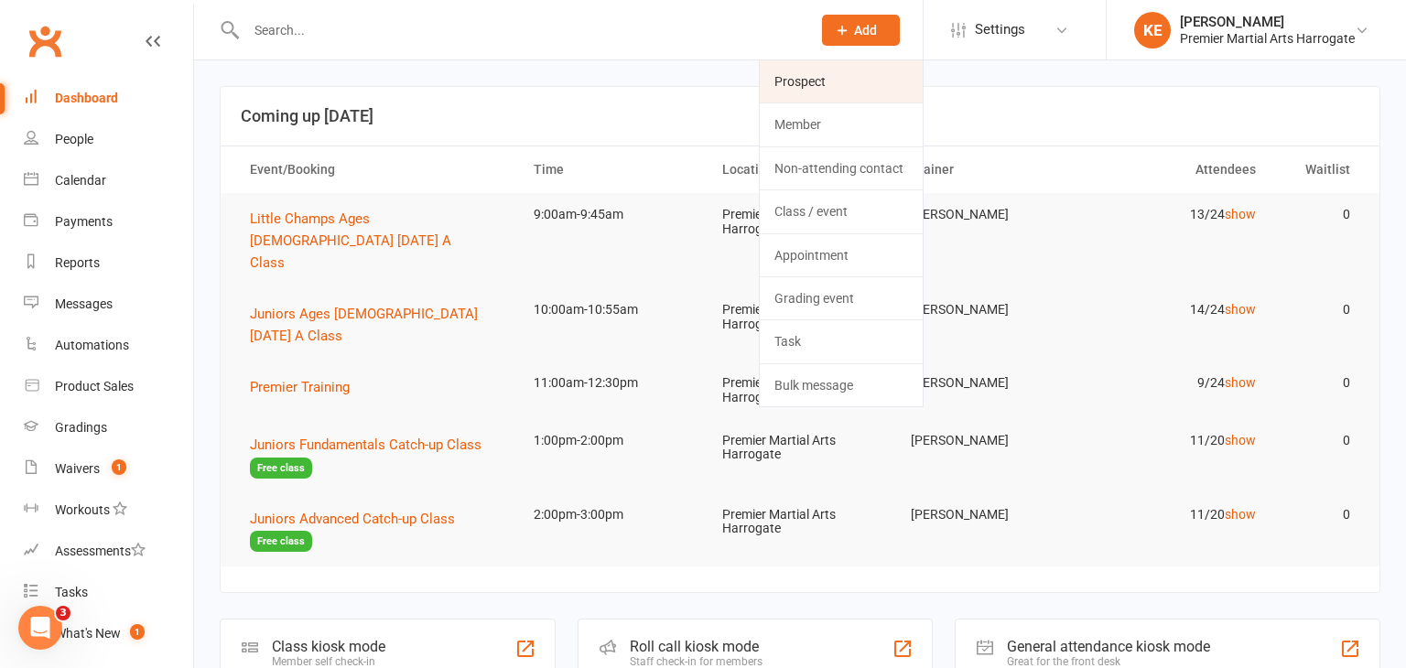
click at [857, 74] on link "Prospect" at bounding box center [841, 81] width 163 height 42
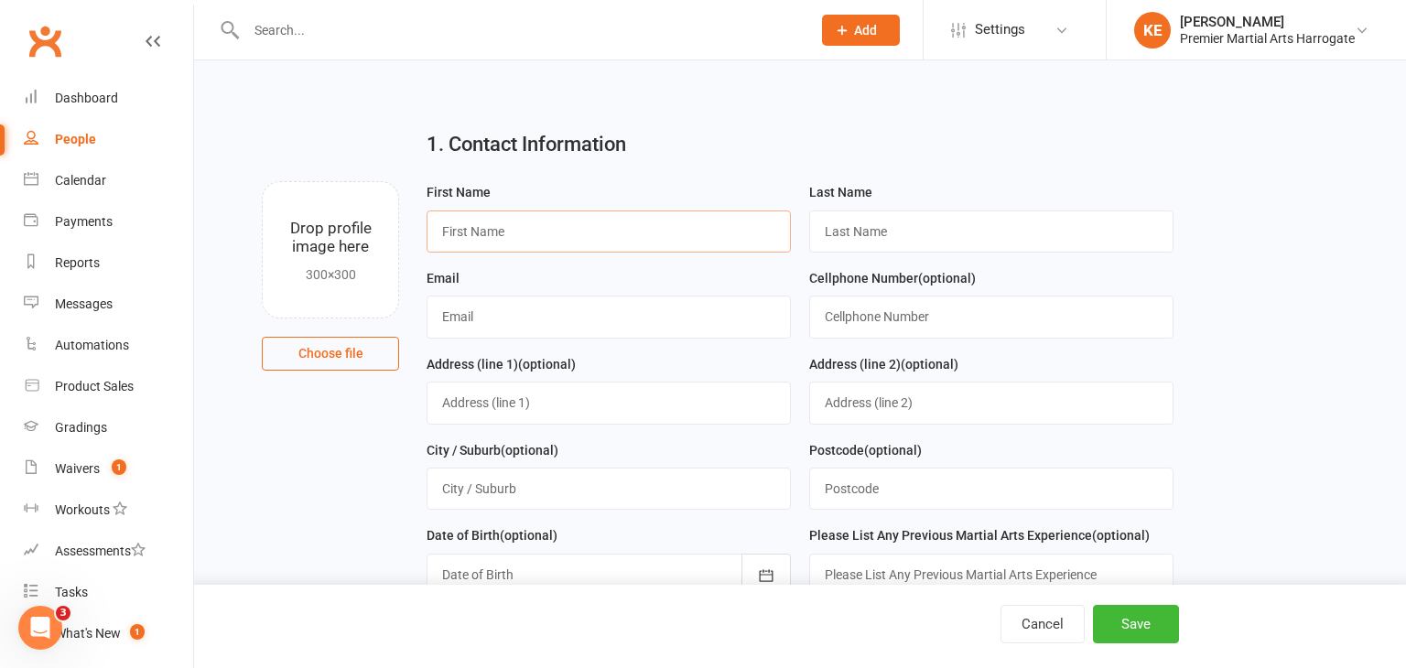
click at [539, 235] on input "text" at bounding box center [608, 231] width 364 height 42
paste input "[PERSON_NAME]"
drag, startPoint x: 476, startPoint y: 232, endPoint x: 553, endPoint y: 245, distance: 78.1
click at [553, 245] on input "[PERSON_NAME]" at bounding box center [608, 231] width 364 height 42
type input "[PERSON_NAME]"
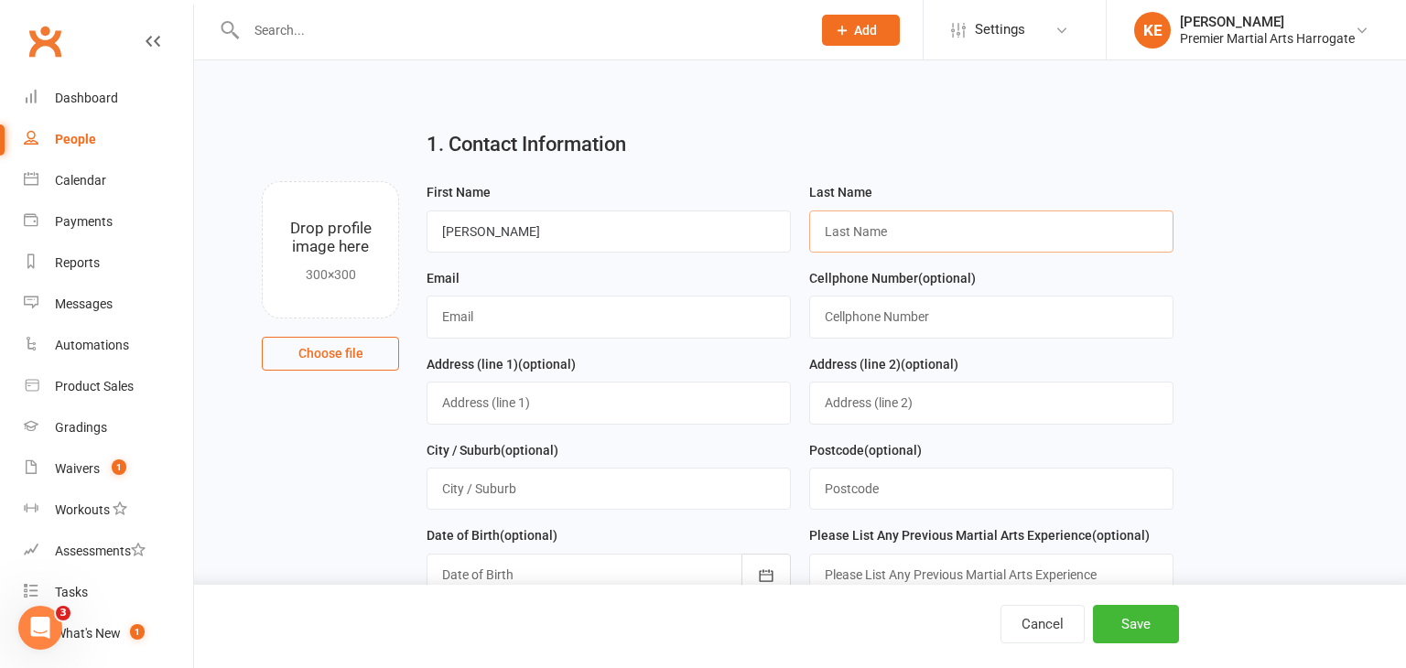
click at [912, 234] on input "text" at bounding box center [991, 231] width 364 height 42
paste input "[PERSON_NAME]"
type input "[PERSON_NAME]"
click at [534, 235] on input "[PERSON_NAME]" at bounding box center [608, 231] width 364 height 42
type input "Karly"
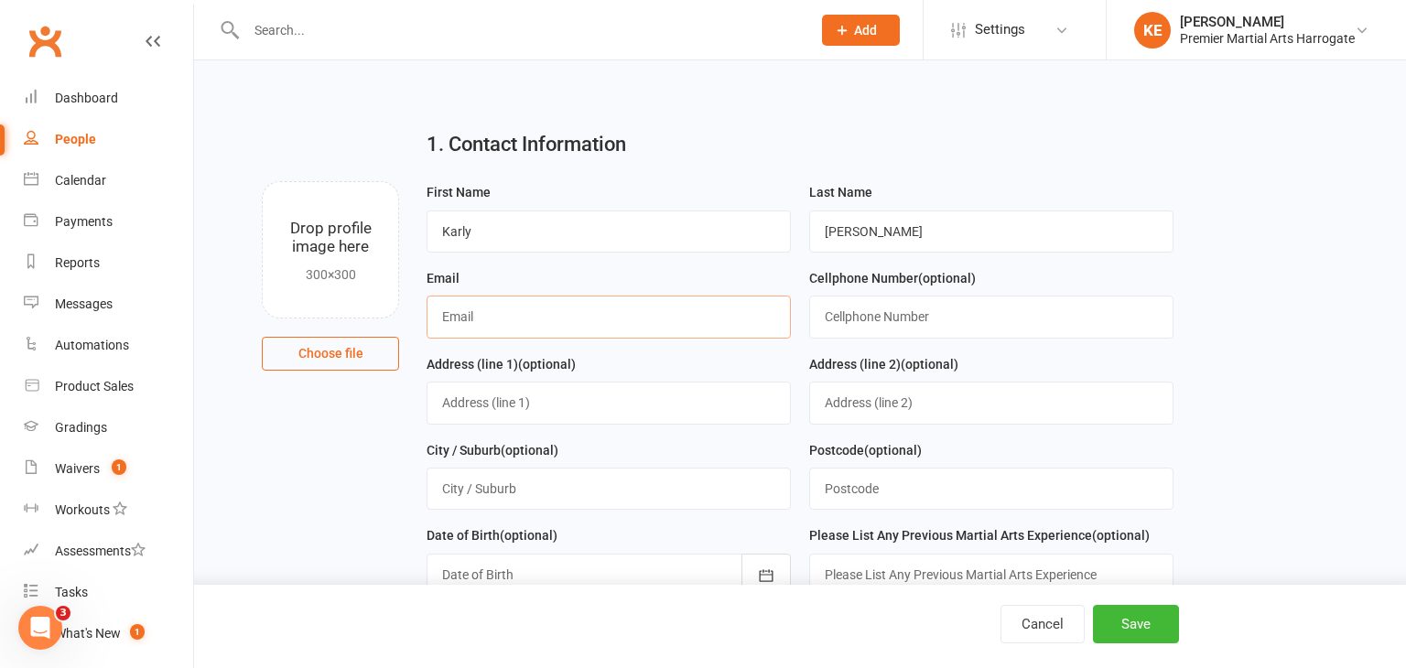
click at [540, 312] on input "text" at bounding box center [608, 317] width 364 height 42
click at [620, 303] on input "text" at bounding box center [608, 317] width 364 height 42
paste input "[EMAIL_ADDRESS][DOMAIN_NAME]"
type input "[EMAIL_ADDRESS][DOMAIN_NAME]"
click at [884, 320] on input "text" at bounding box center [991, 317] width 364 height 42
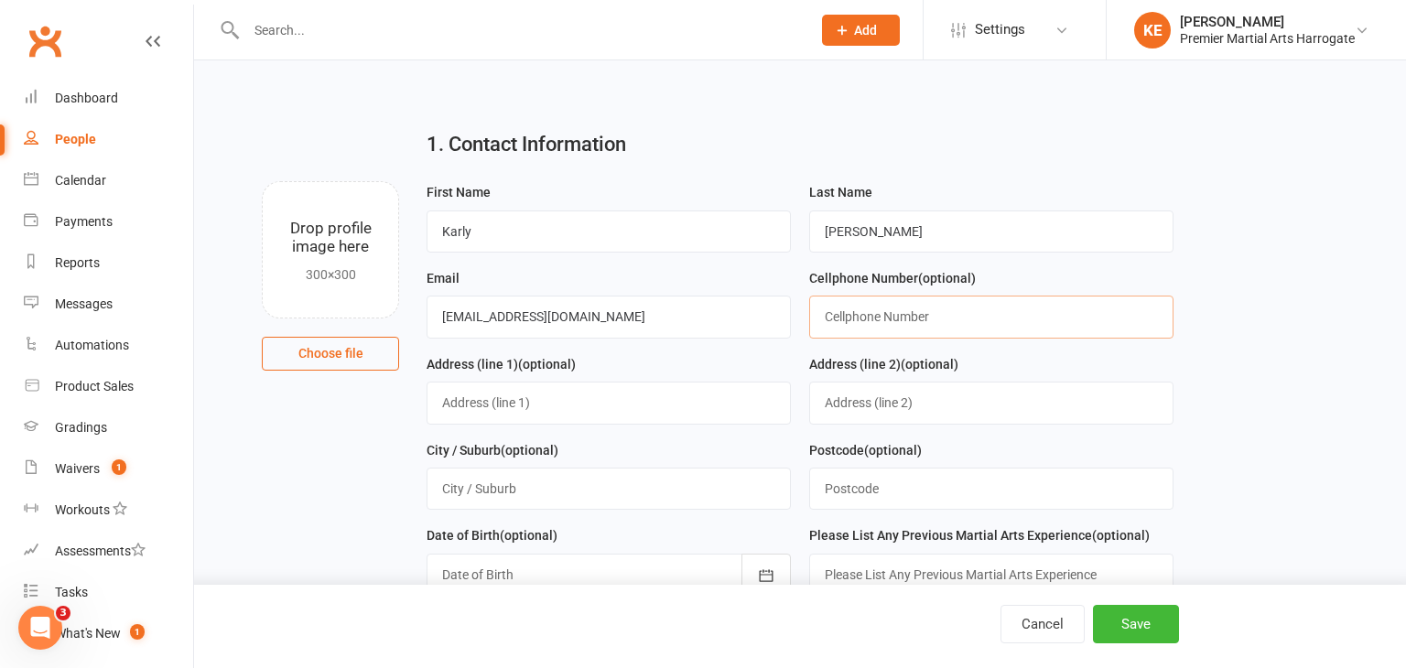
paste input "07547960822"
type input "07547960822"
click at [1124, 623] on button "Save" at bounding box center [1136, 624] width 86 height 38
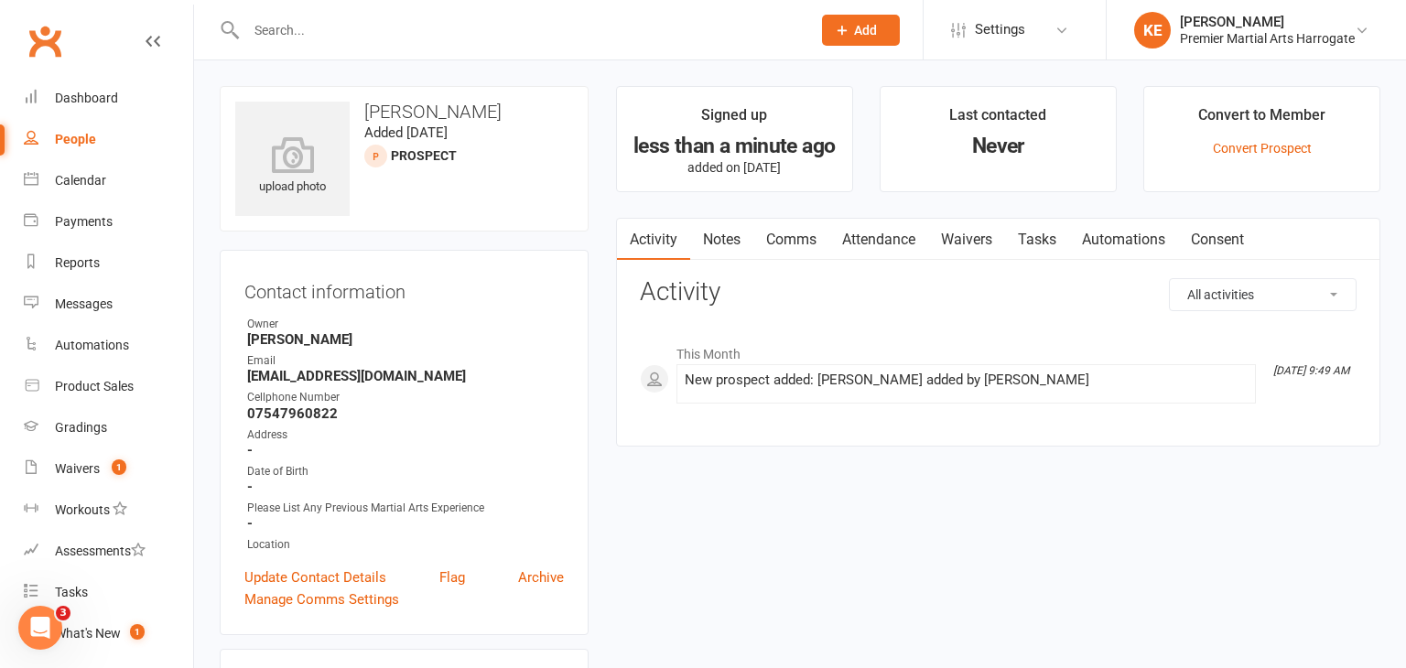
click at [789, 236] on link "Comms" at bounding box center [791, 240] width 76 height 42
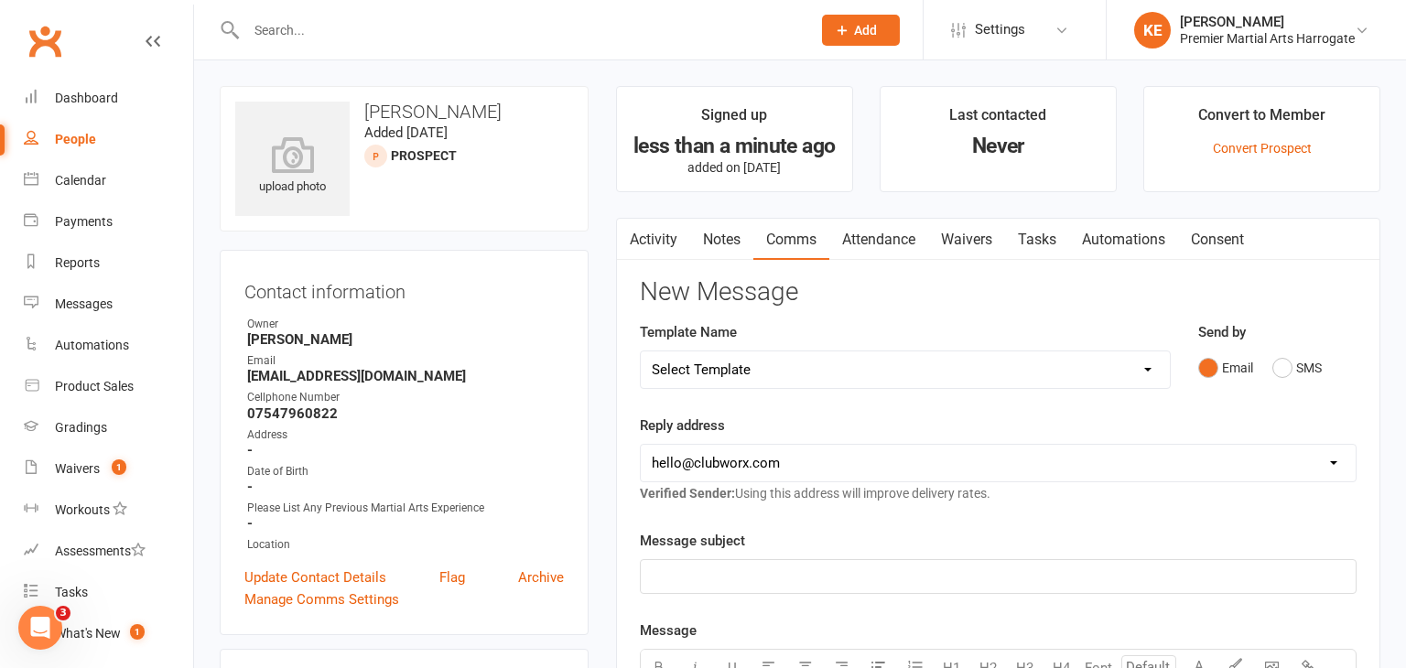
click at [1157, 366] on select "Select Template [Email] Child Lead 1st Email [SMS] Child Lead 1st SMS [Email] C…" at bounding box center [905, 369] width 529 height 37
select select "16"
click at [641, 351] on select "Select Template [Email] Child Lead 1st Email [SMS] Child Lead 1st SMS [Email] C…" at bounding box center [905, 369] width 529 height 37
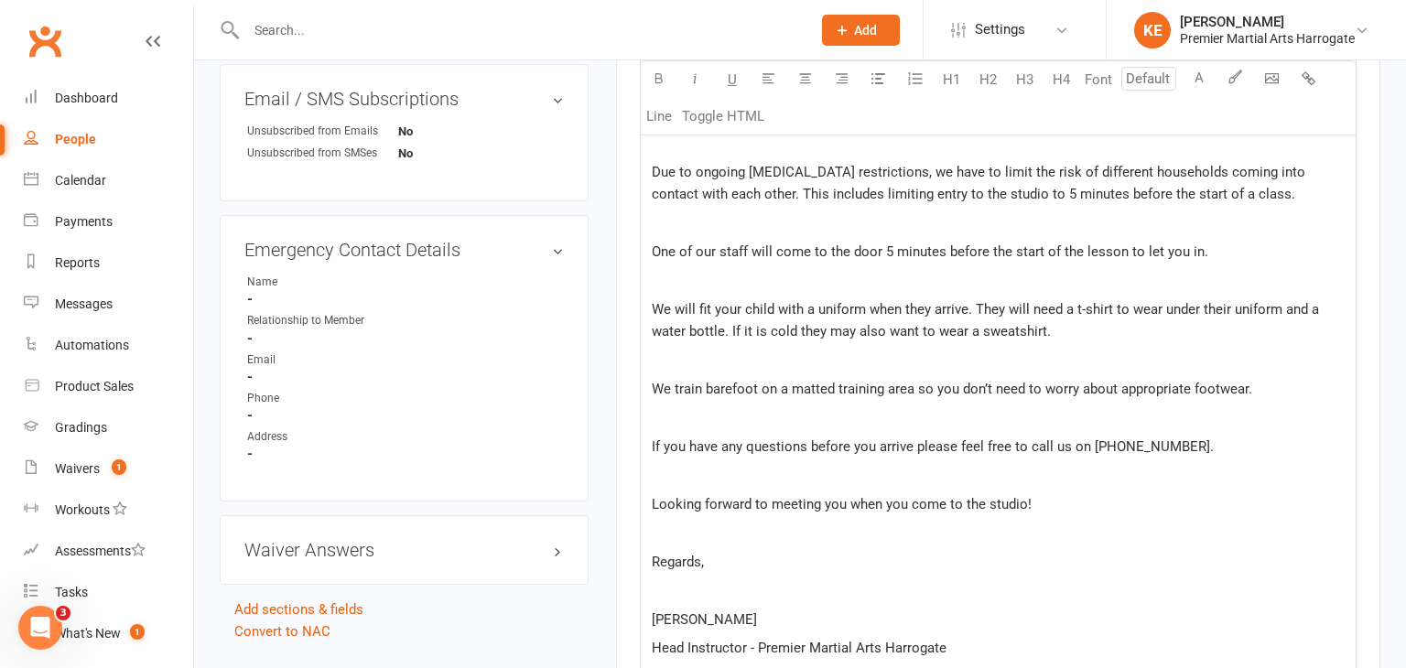
scroll to position [1504, 0]
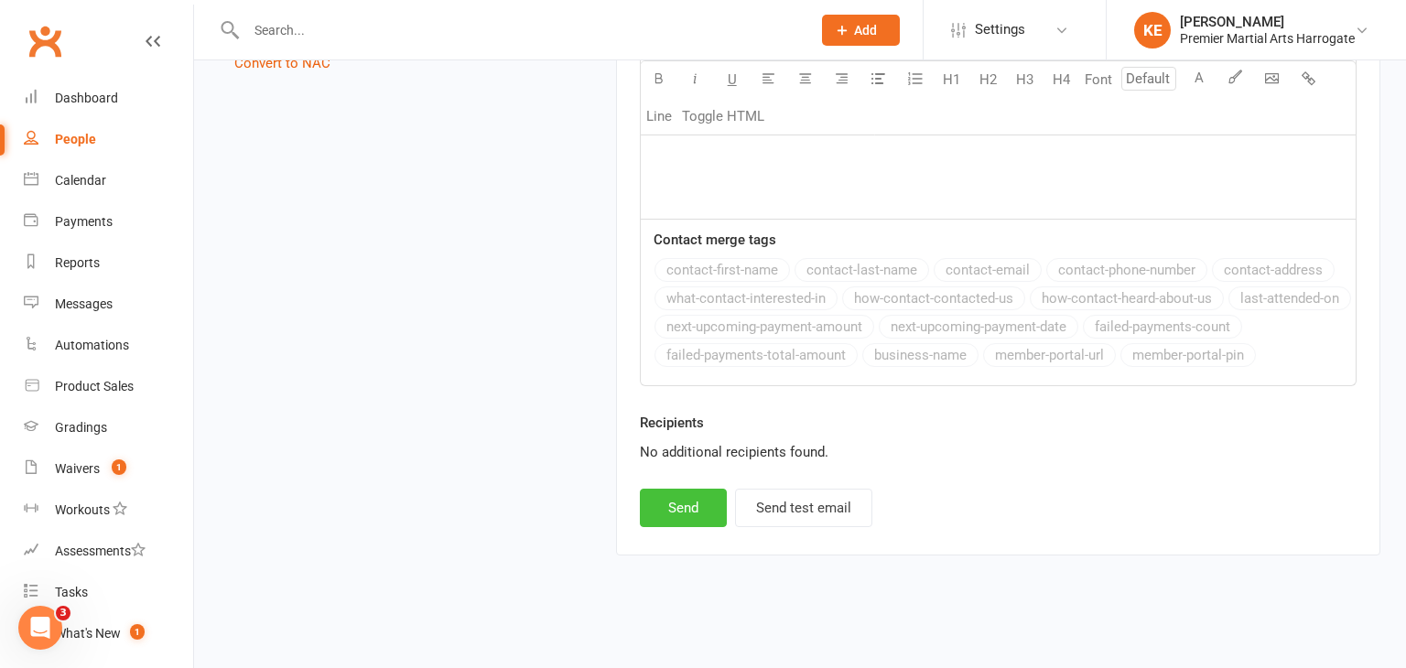
click at [680, 513] on button "Send" at bounding box center [683, 508] width 87 height 38
select select
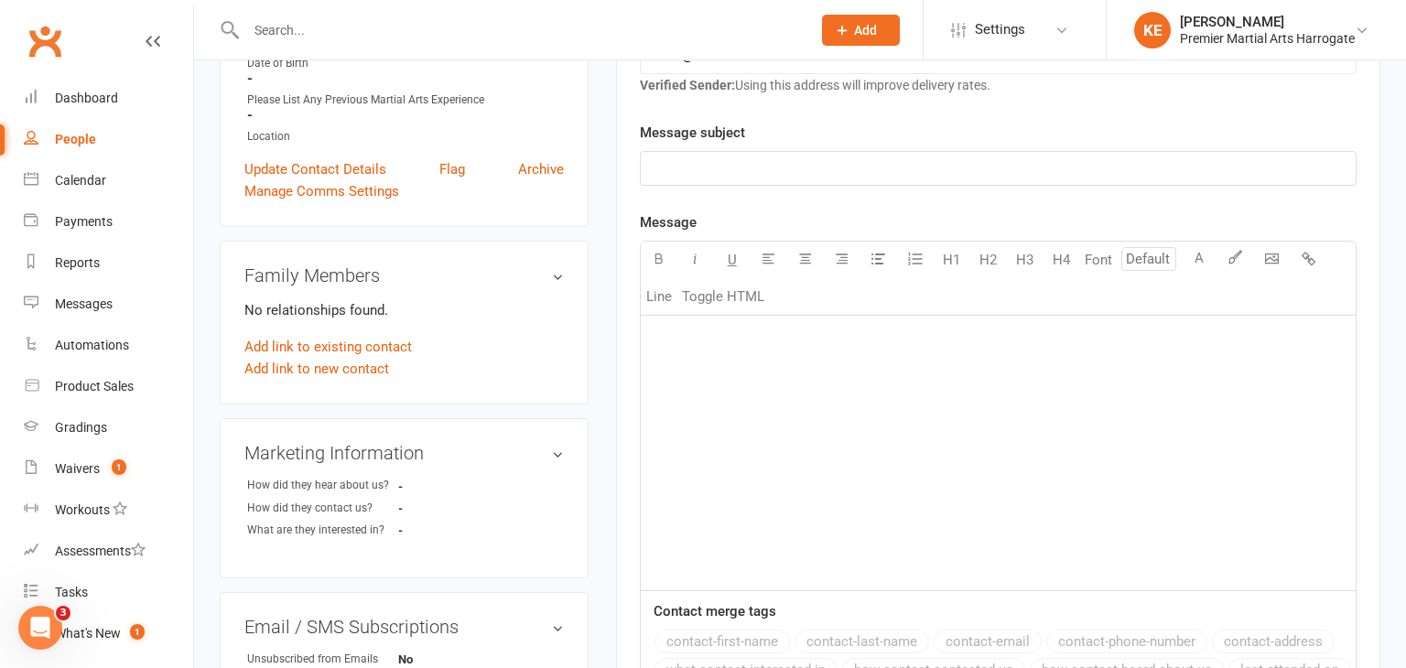
scroll to position [0, 0]
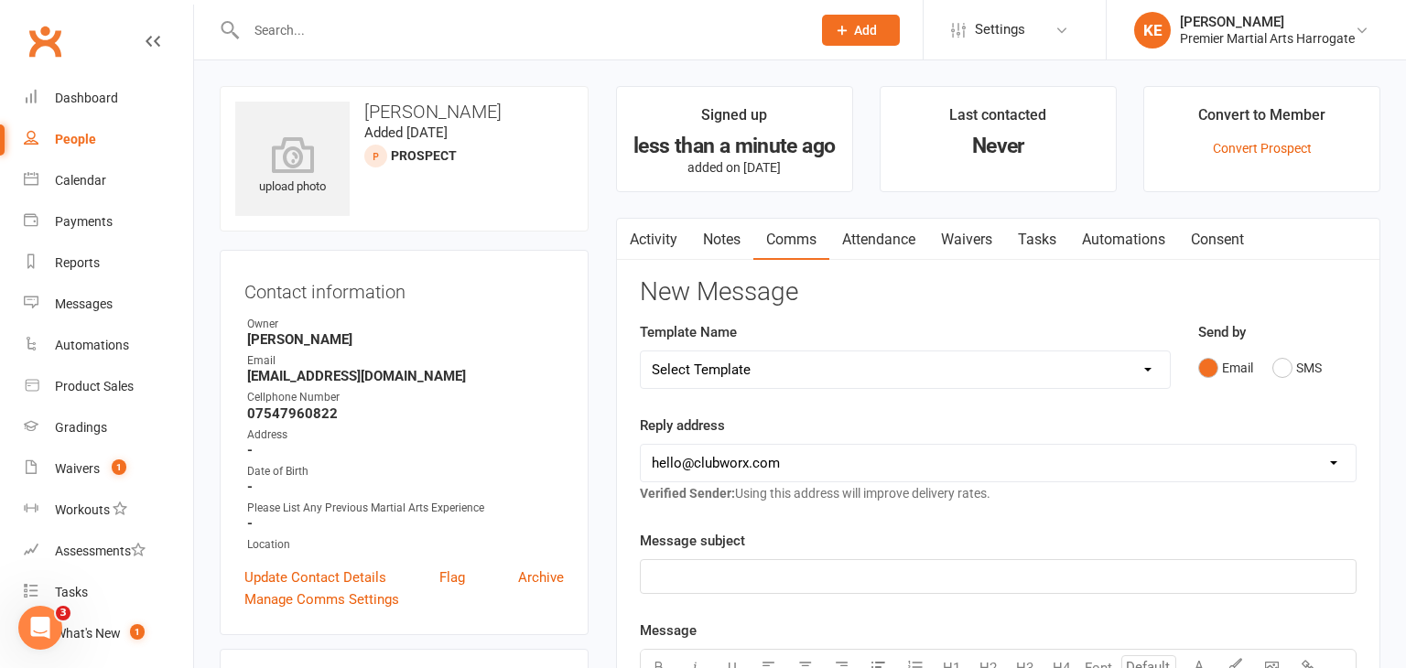
click at [660, 230] on link "Activity" at bounding box center [653, 240] width 73 height 42
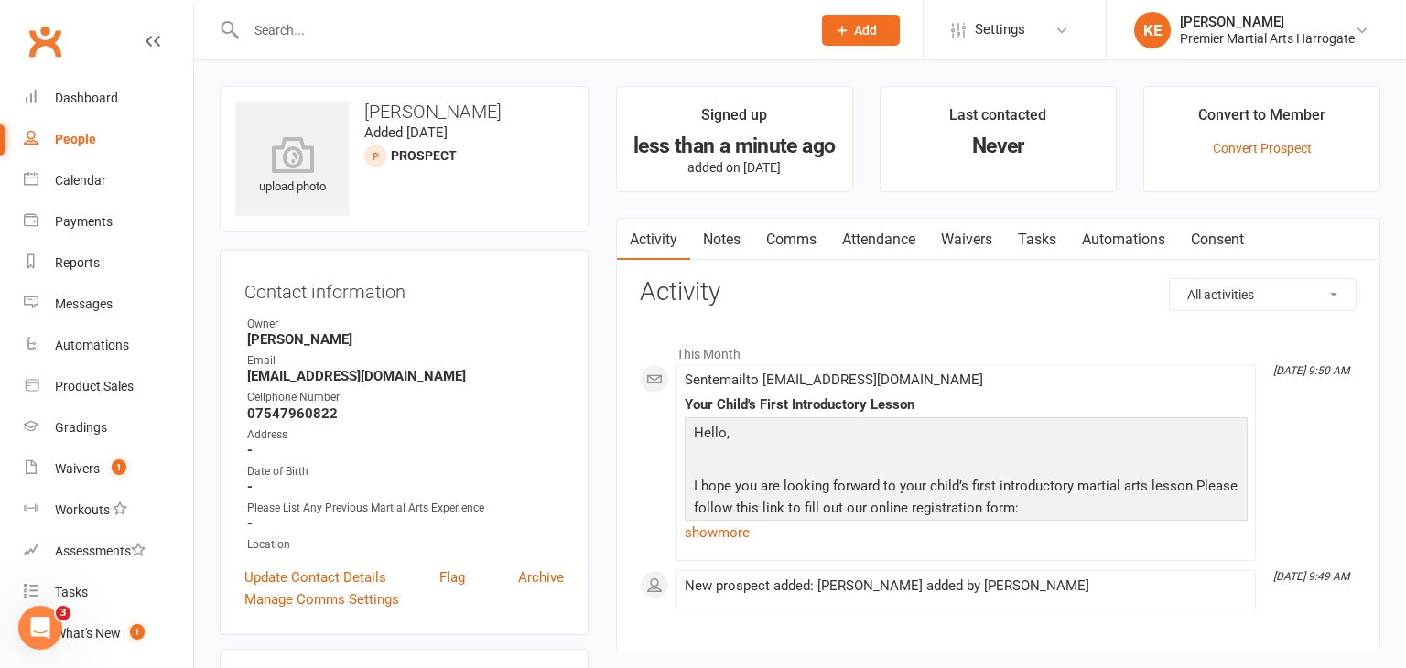
click at [63, 138] on div "People" at bounding box center [75, 139] width 41 height 15
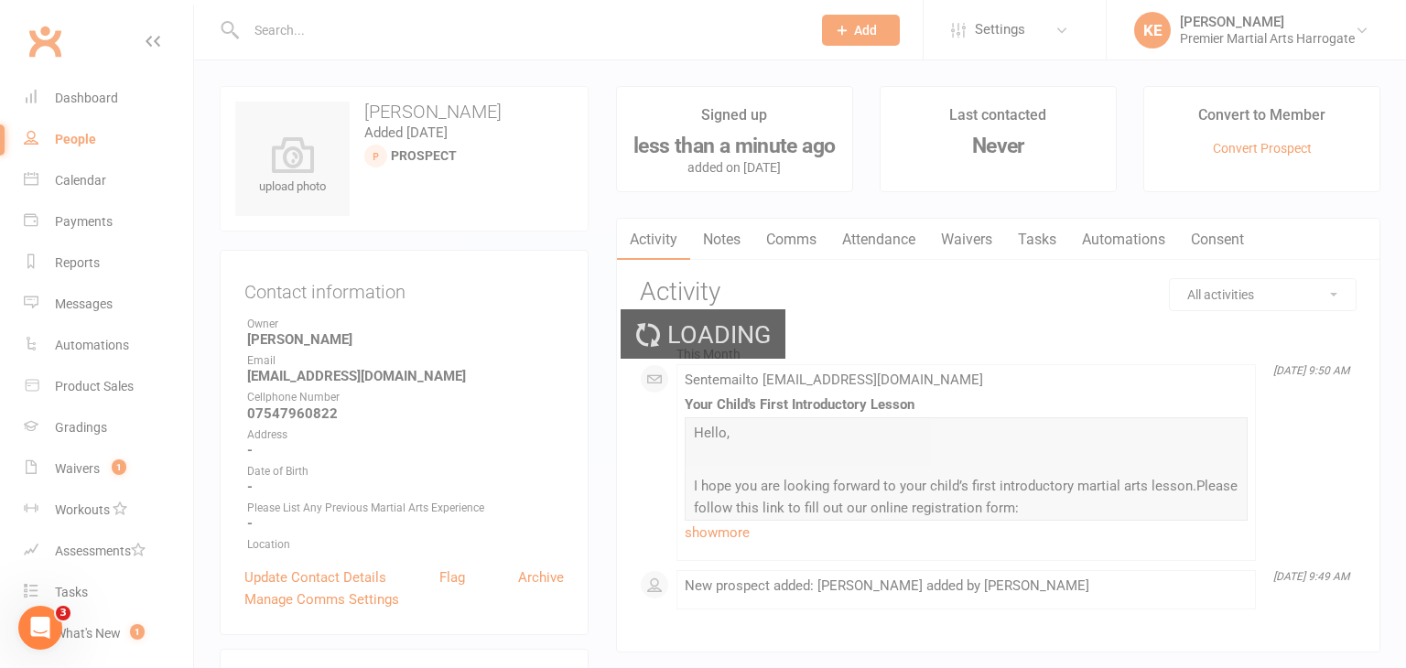
select select "100"
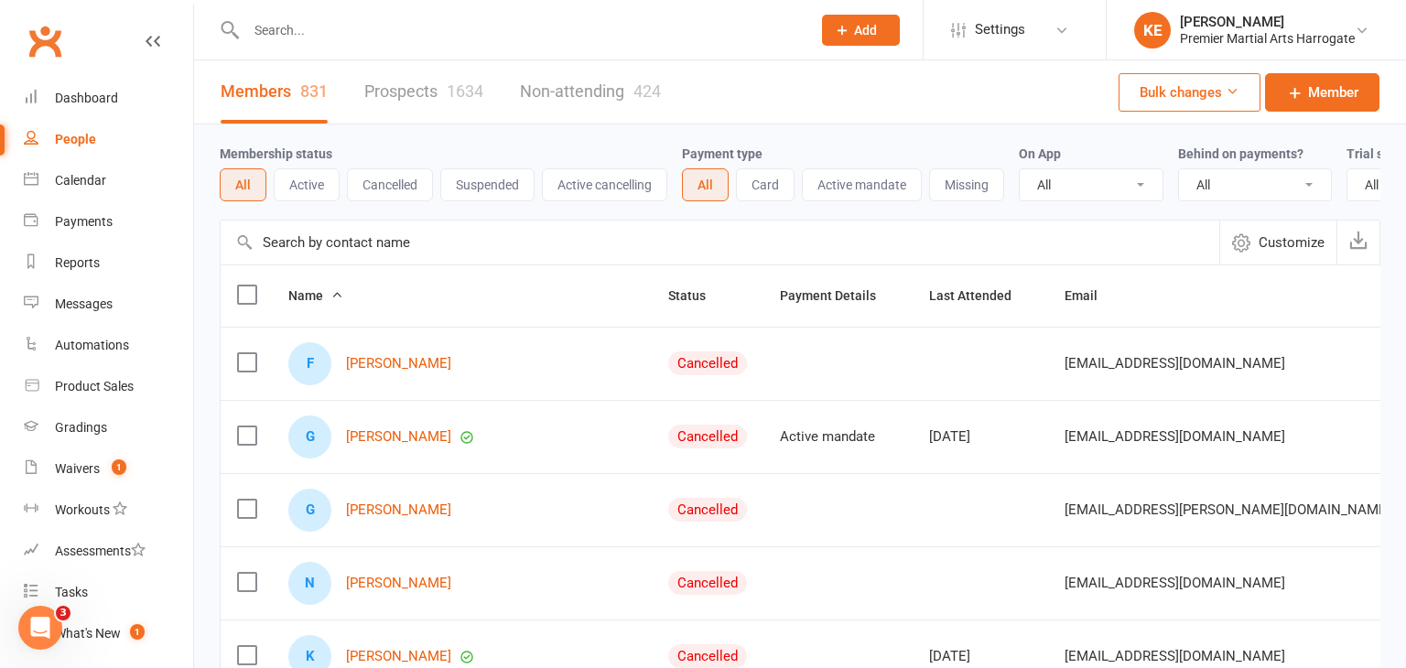
click at [418, 89] on link "Prospects 1634" at bounding box center [423, 91] width 119 height 63
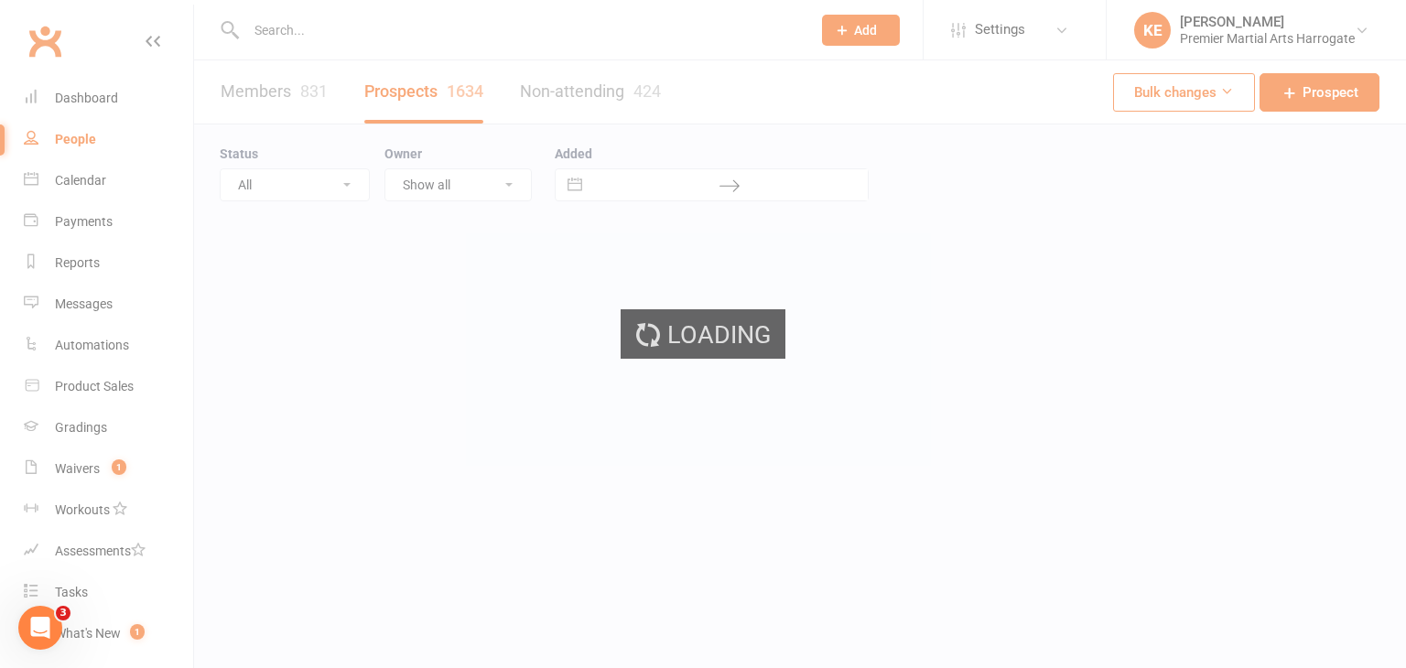
select select "100"
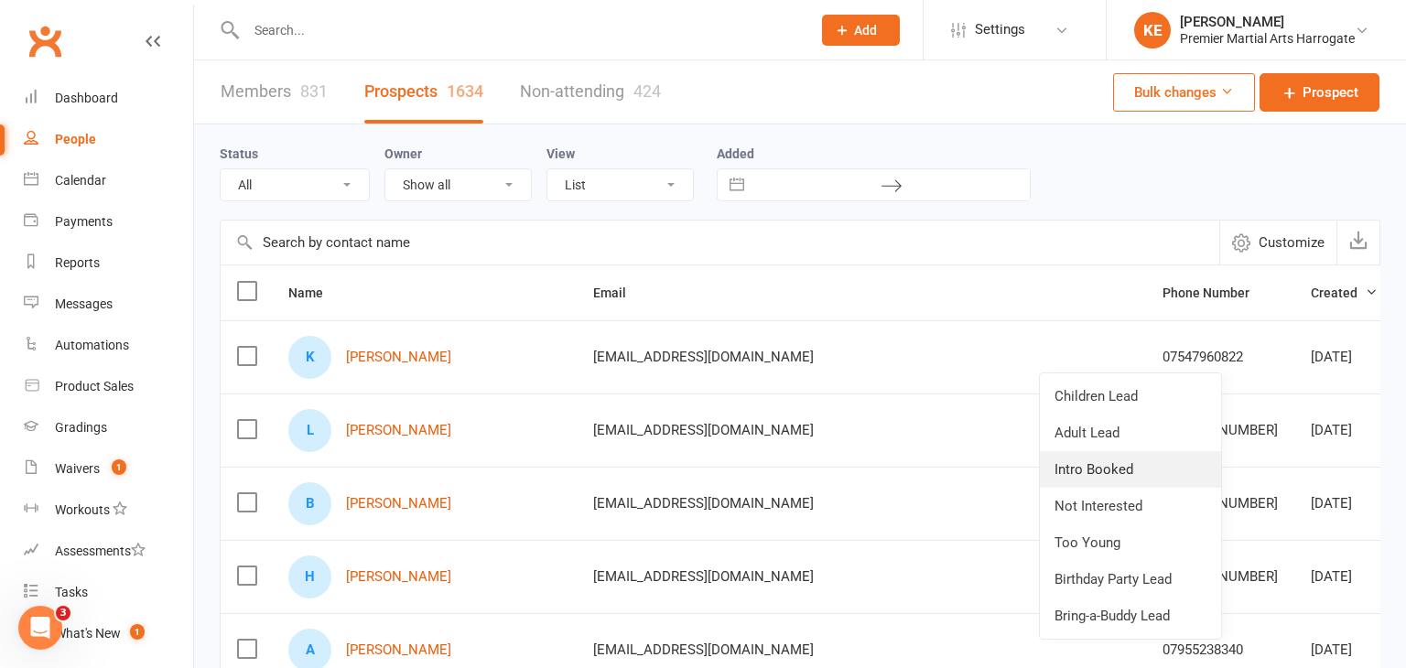
click at [1103, 476] on link "Intro Booked" at bounding box center [1130, 469] width 181 height 37
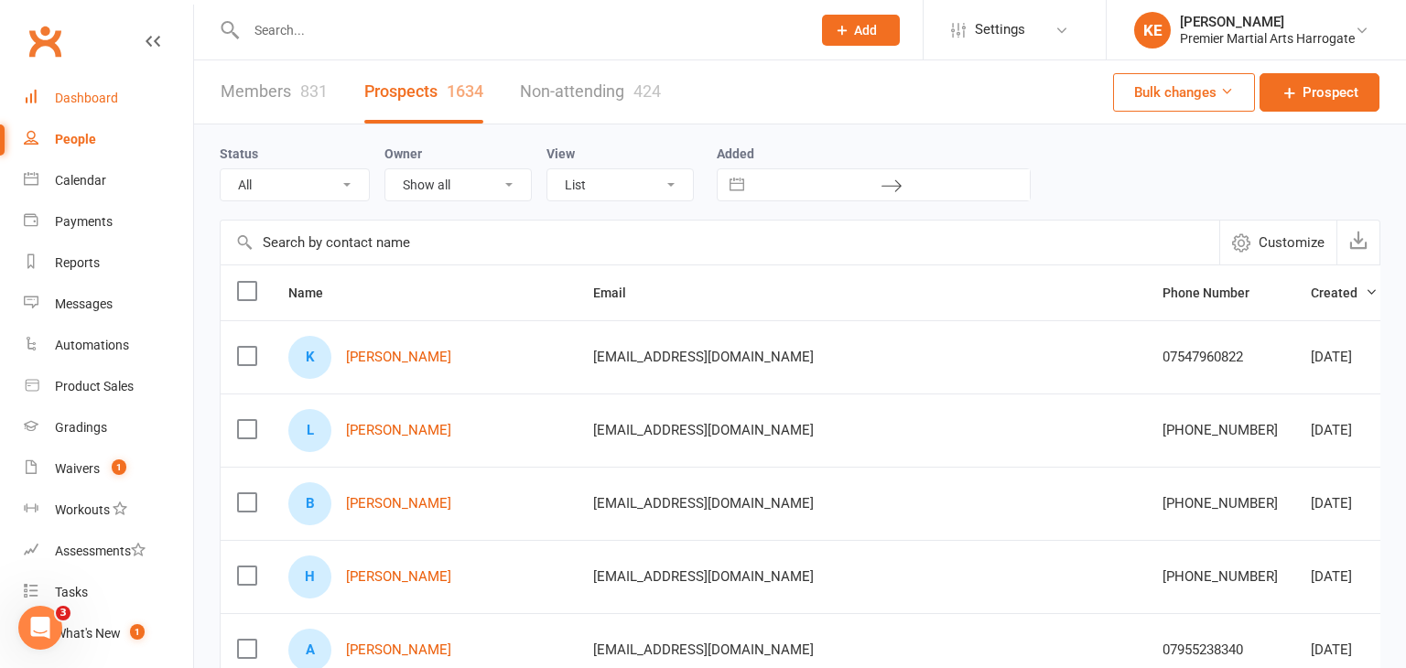
click at [64, 94] on div "Dashboard" at bounding box center [86, 98] width 63 height 15
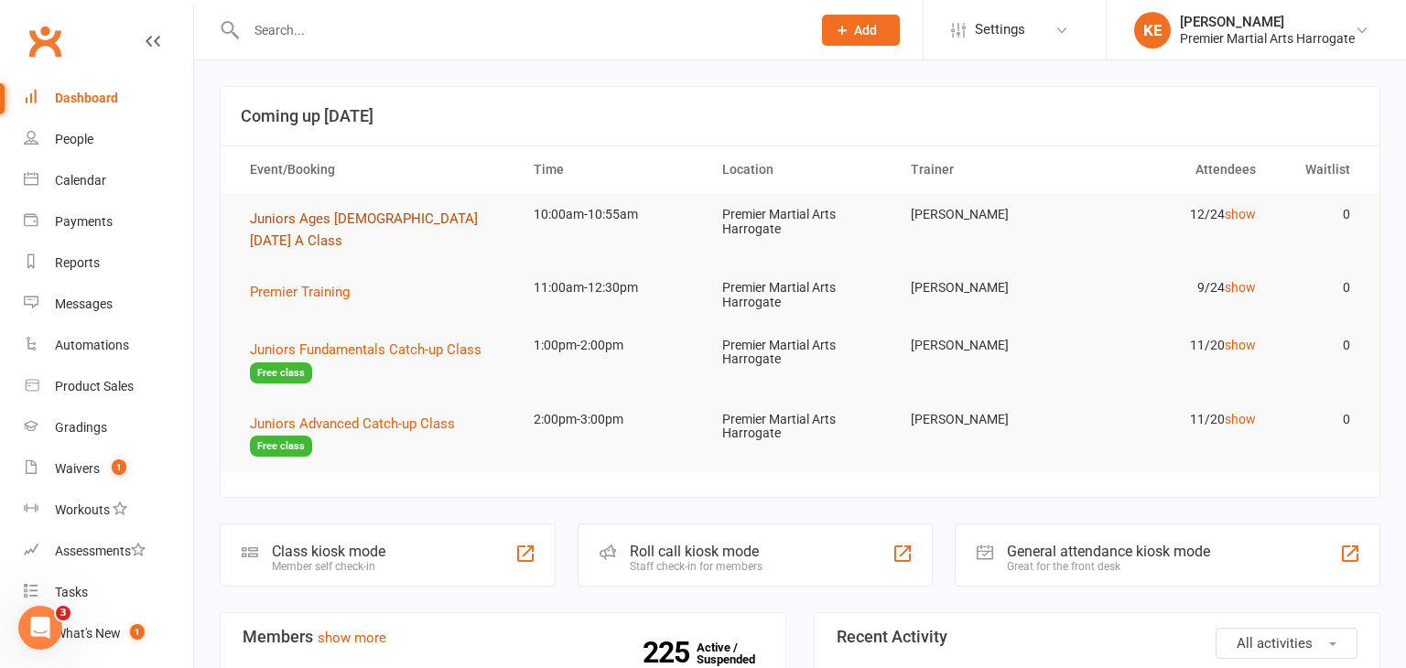
click at [329, 222] on span "Juniors Ages [DEMOGRAPHIC_DATA] [DATE] A Class" at bounding box center [364, 229] width 228 height 38
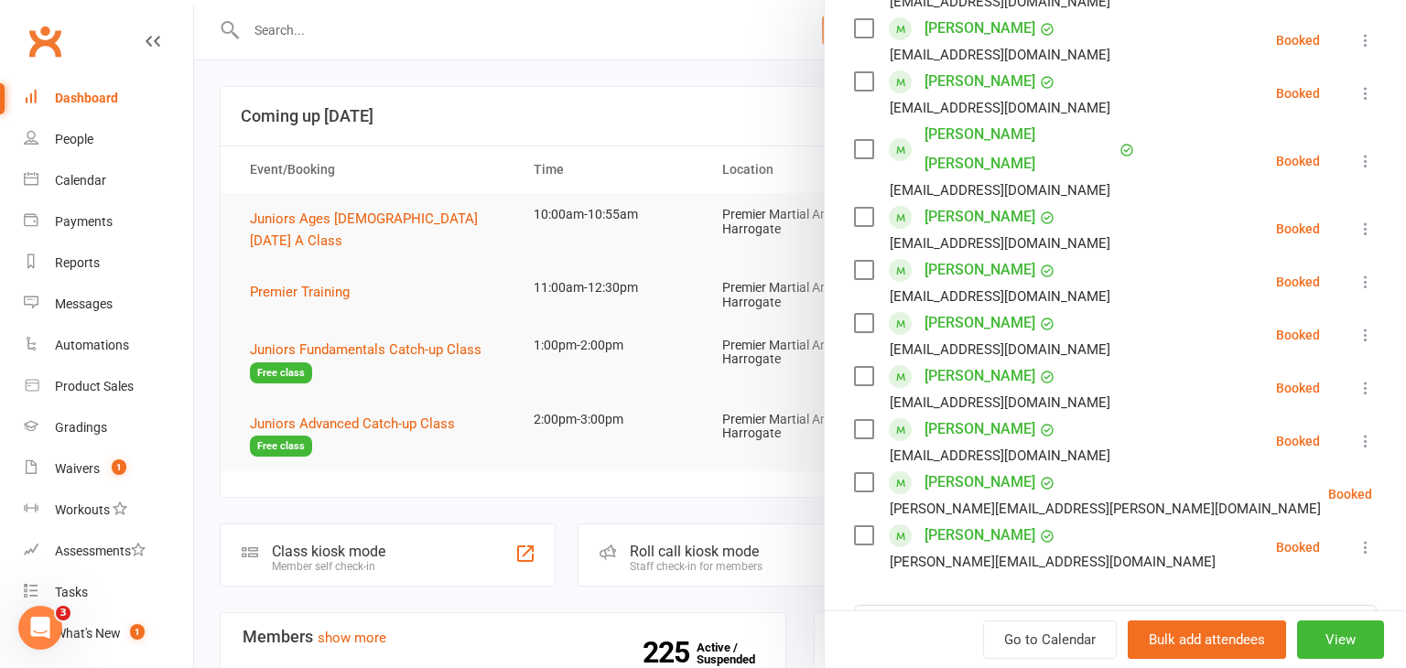
scroll to position [436, 0]
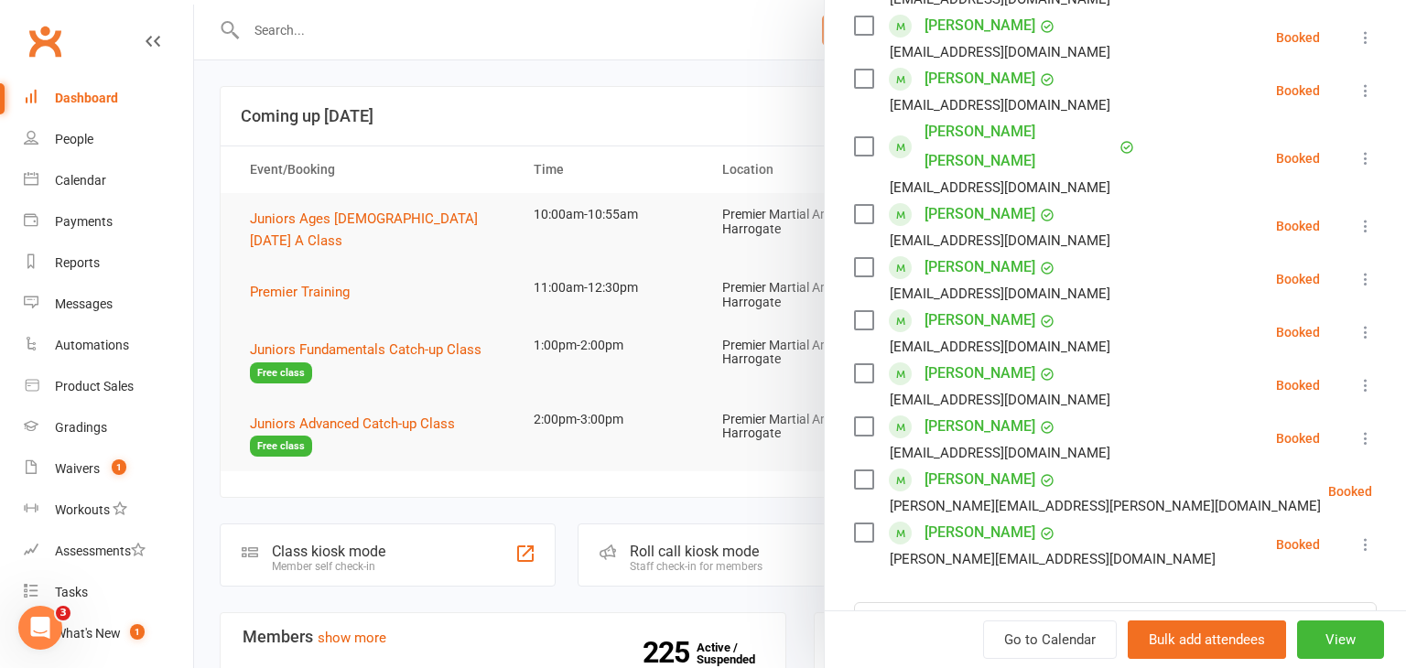
click at [1363, 429] on icon at bounding box center [1365, 438] width 18 height 18
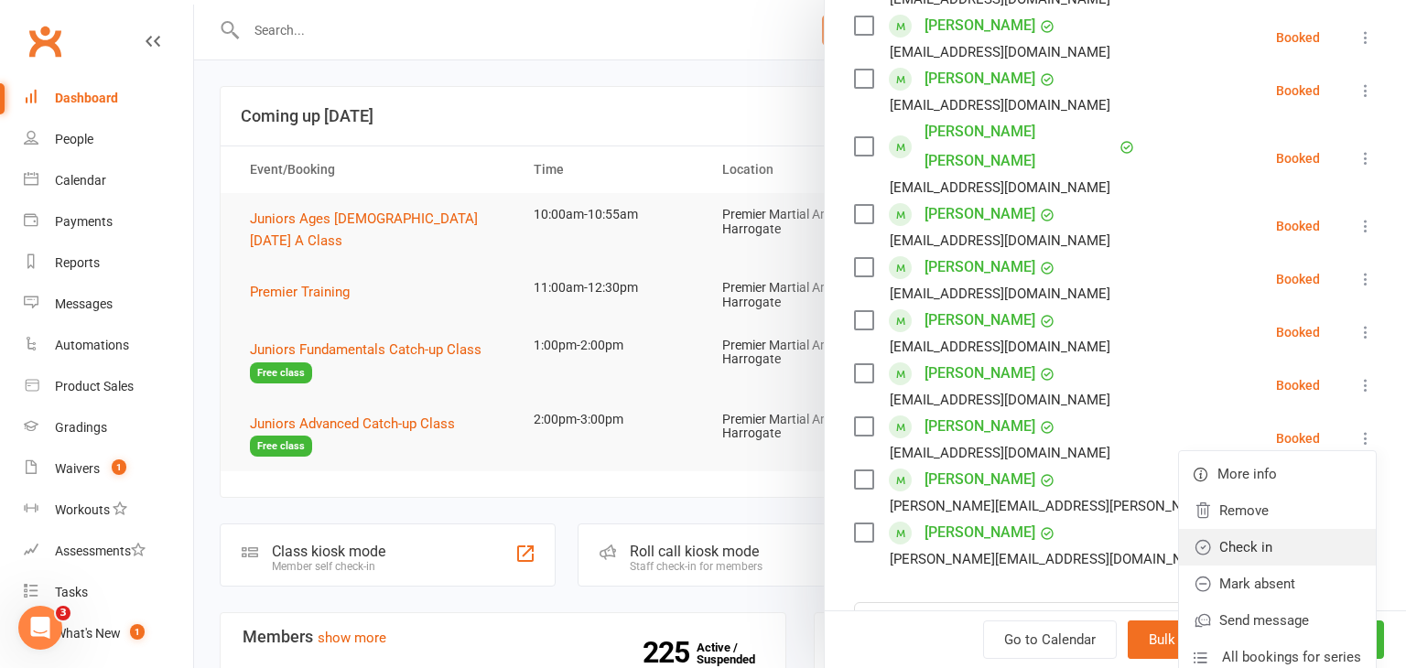
click at [1272, 529] on link "Check in" at bounding box center [1277, 547] width 197 height 37
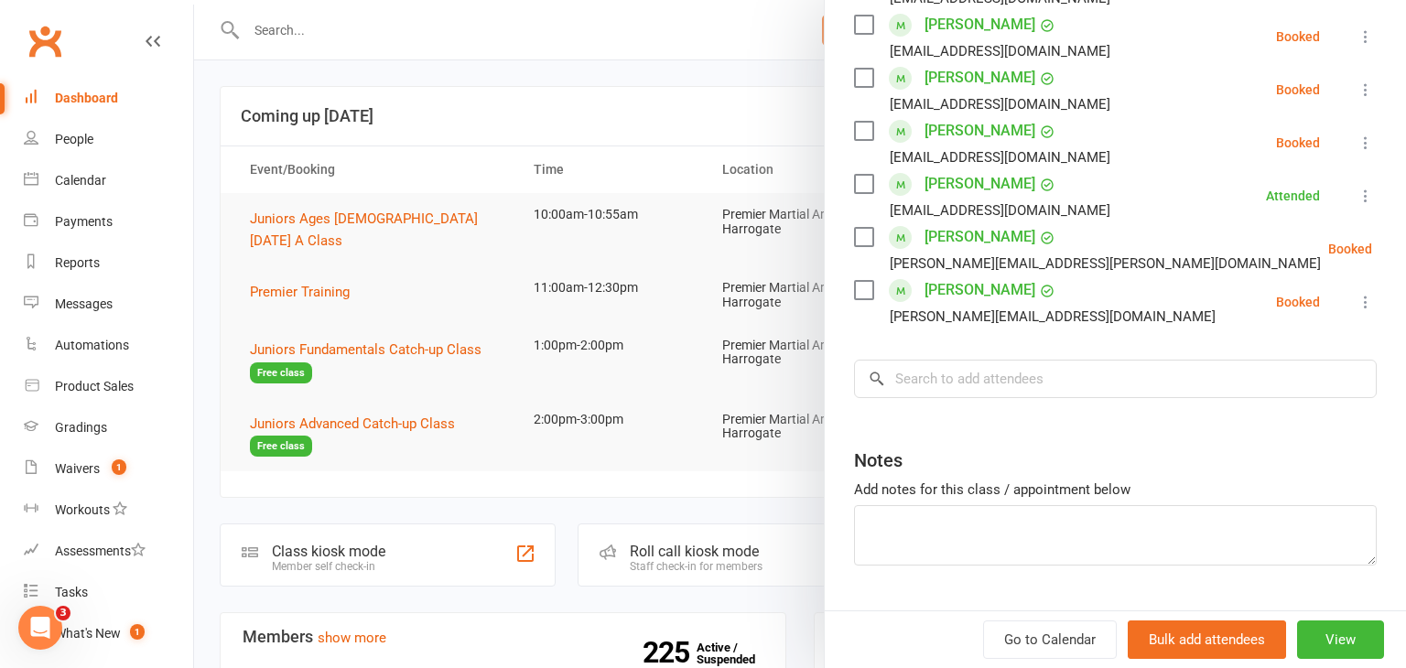
scroll to position [688, 0]
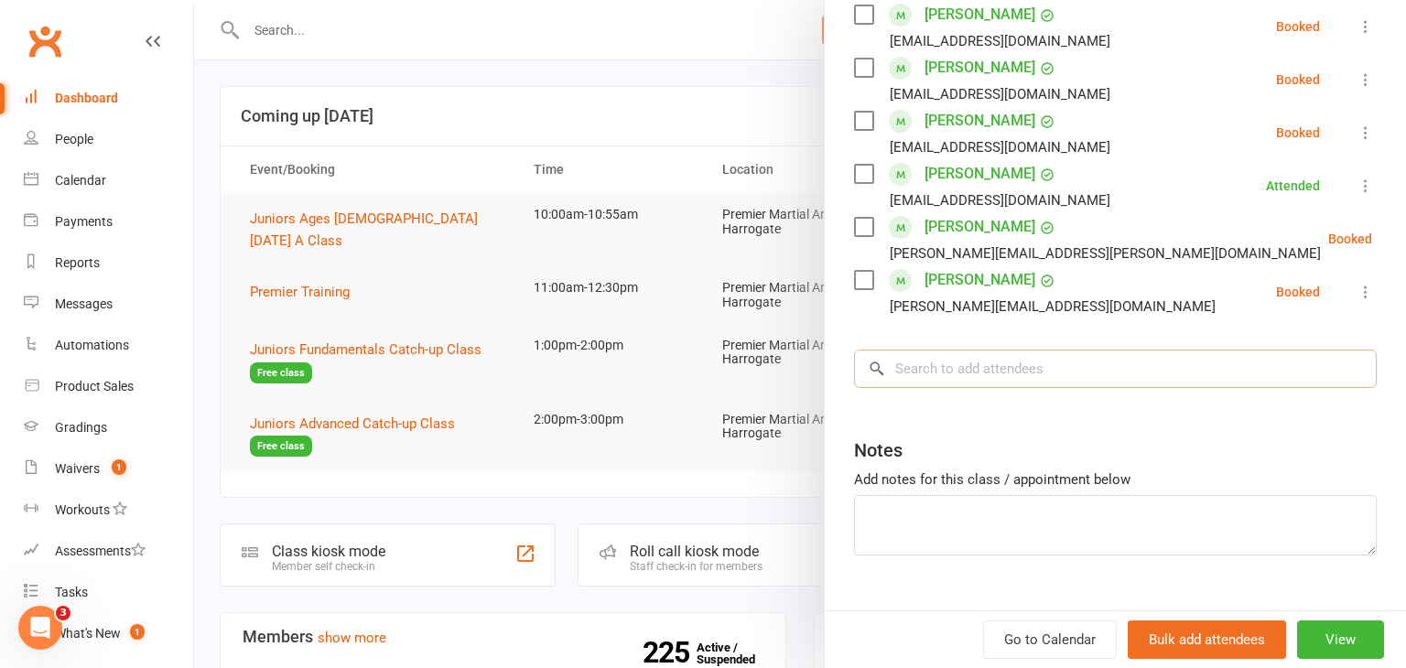
click at [1077, 350] on input "search" at bounding box center [1115, 369] width 523 height 38
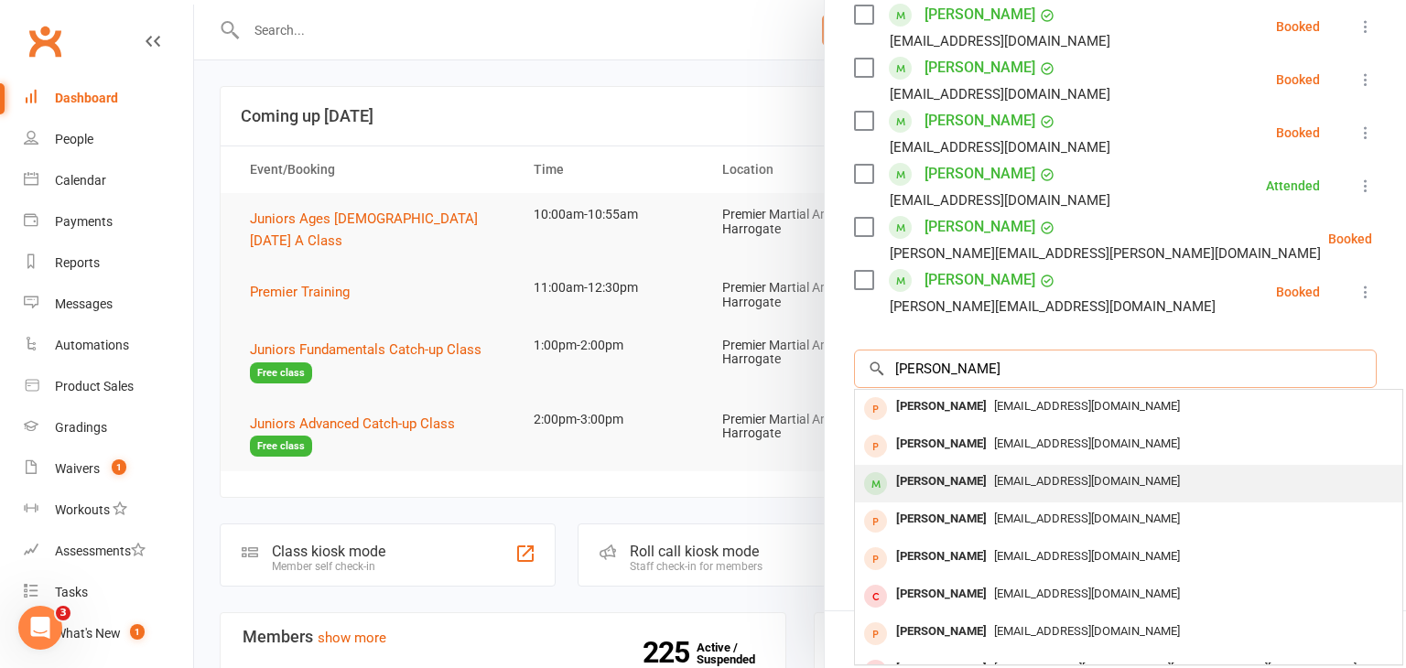
type input "[PERSON_NAME]"
click at [1038, 465] on div "[PERSON_NAME] [EMAIL_ADDRESS][DOMAIN_NAME]" at bounding box center [1128, 484] width 547 height 38
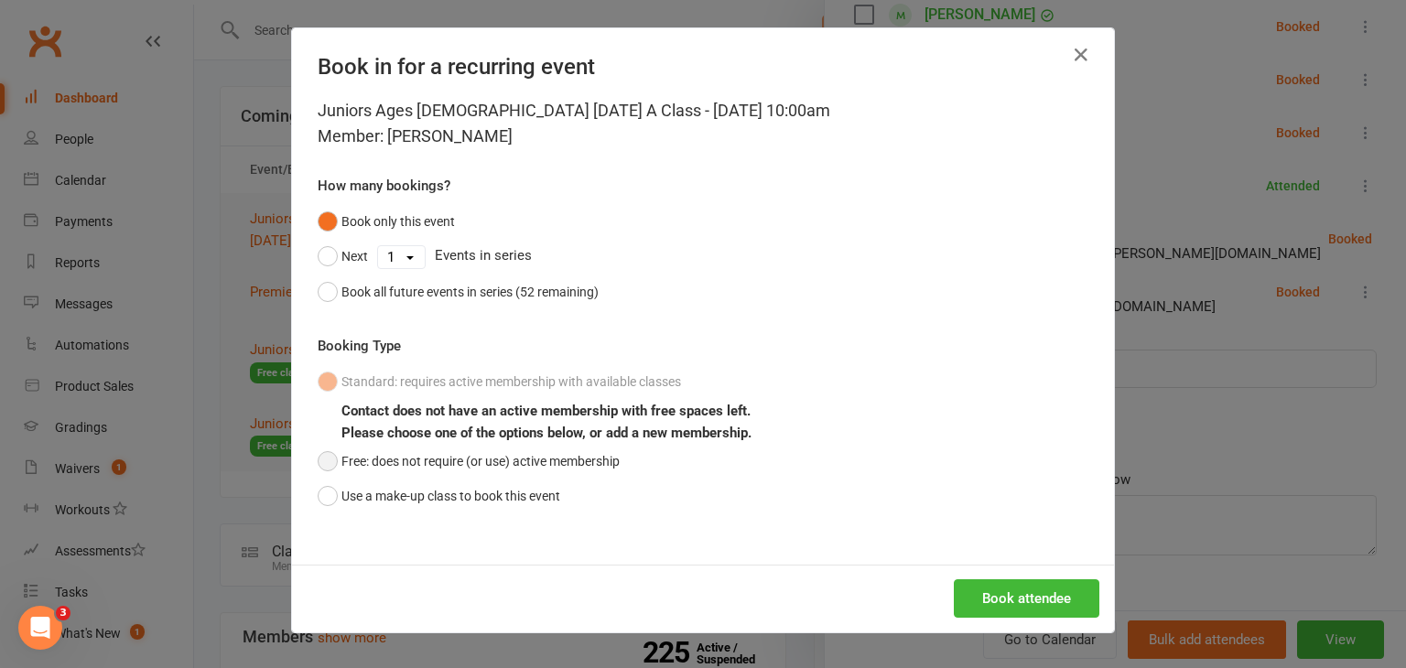
click at [336, 471] on button "Free: does not require (or use) active membership" at bounding box center [469, 461] width 302 height 35
click at [1018, 596] on button "Book attendee" at bounding box center [1026, 598] width 145 height 38
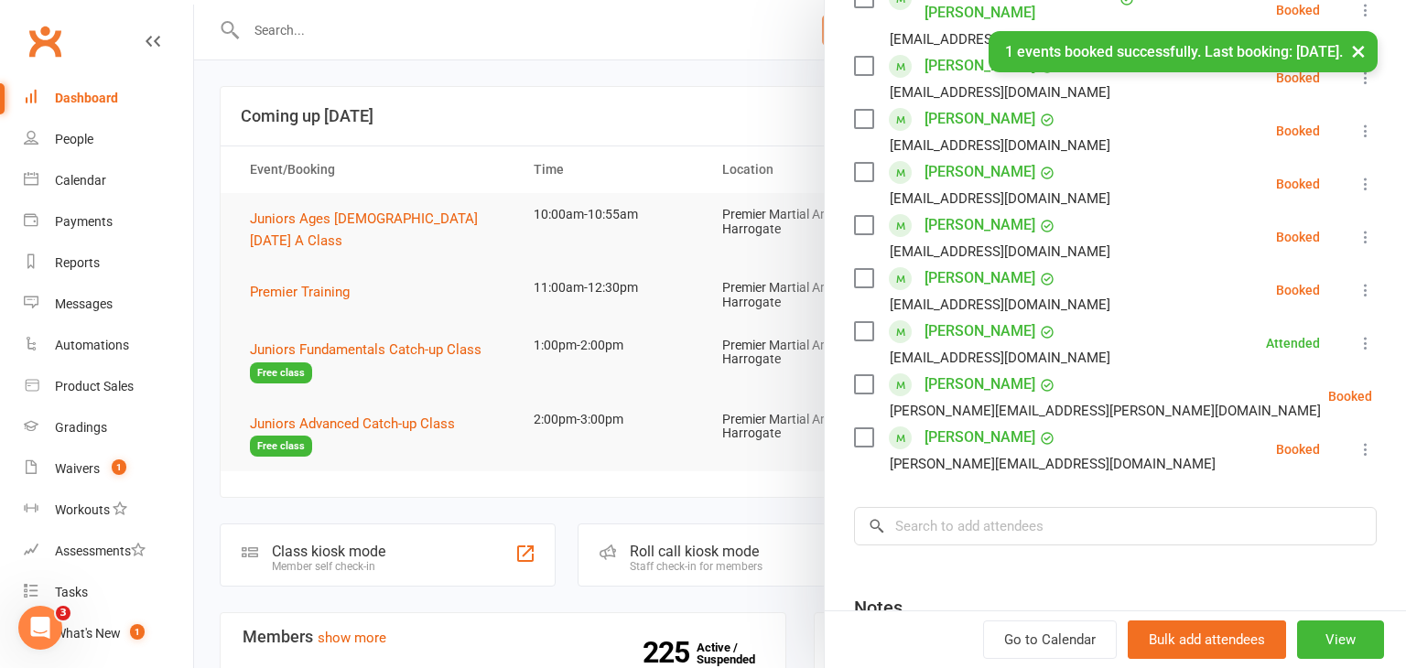
scroll to position [582, 0]
click at [1365, 230] on icon at bounding box center [1365, 239] width 18 height 18
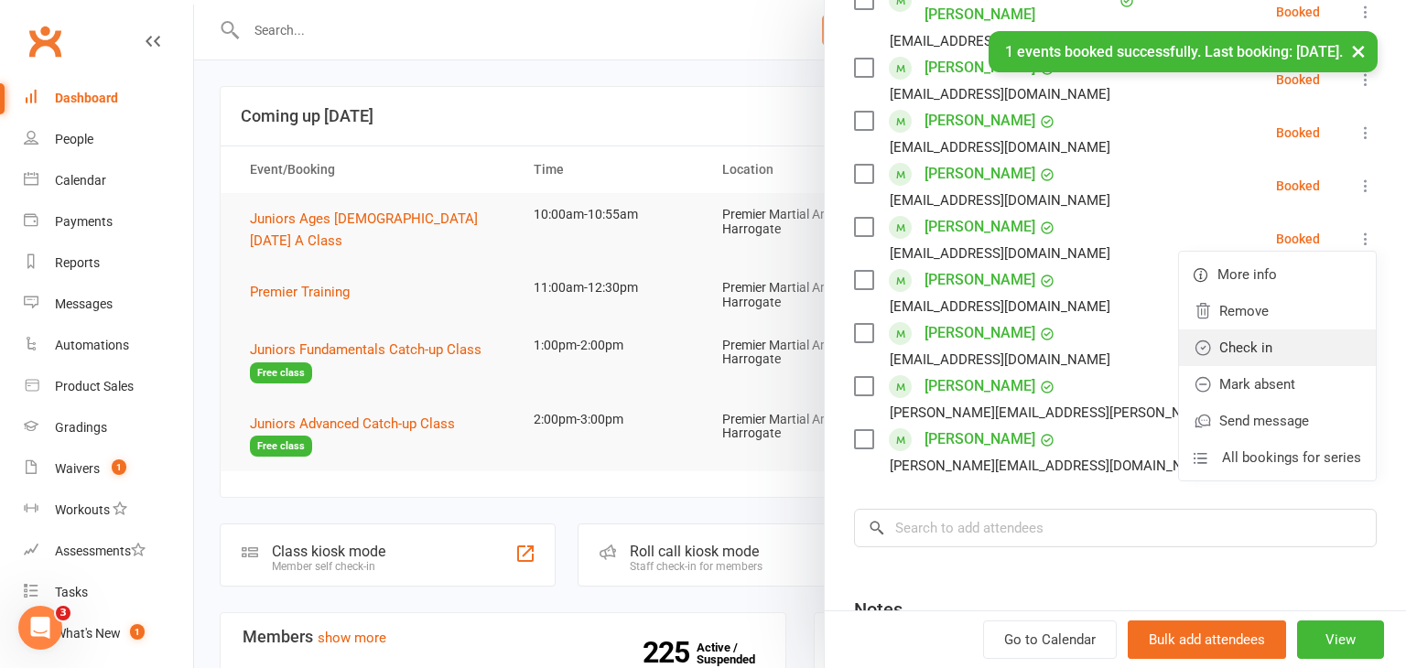
click at [1260, 329] on link "Check in" at bounding box center [1277, 347] width 197 height 37
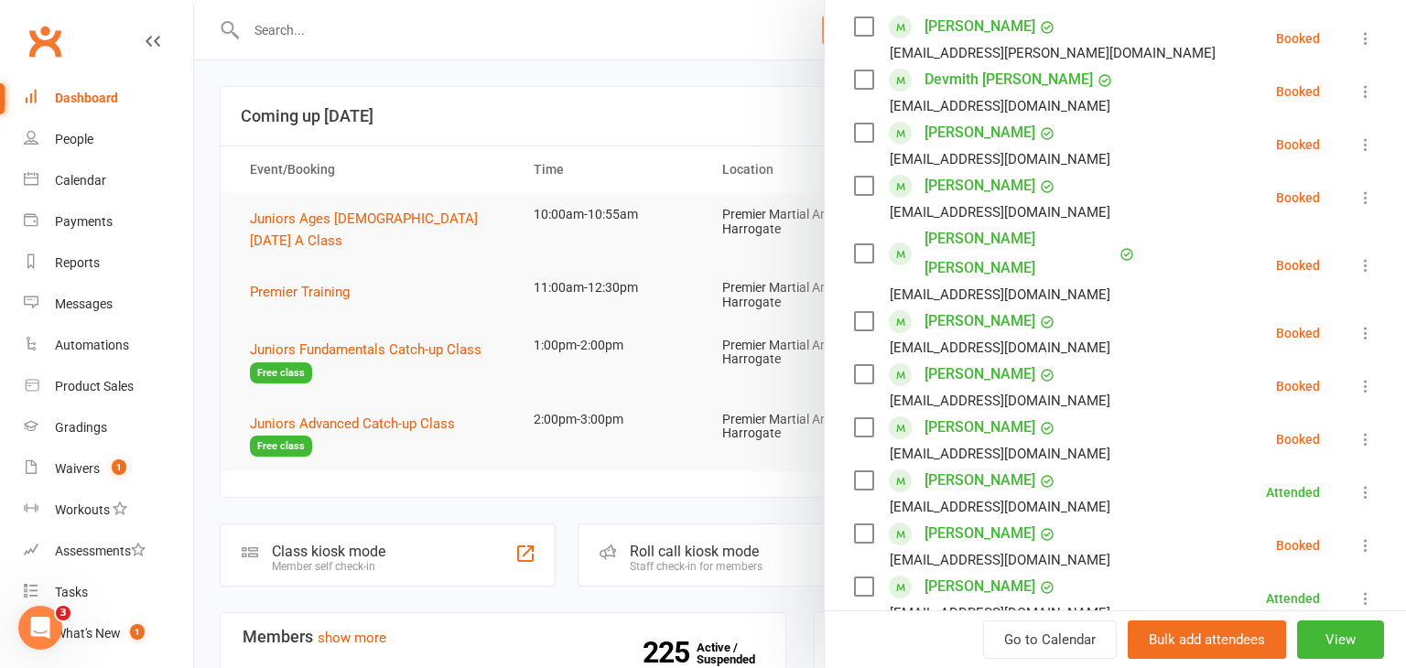
scroll to position [329, 0]
click at [1365, 144] on icon at bounding box center [1365, 144] width 18 height 18
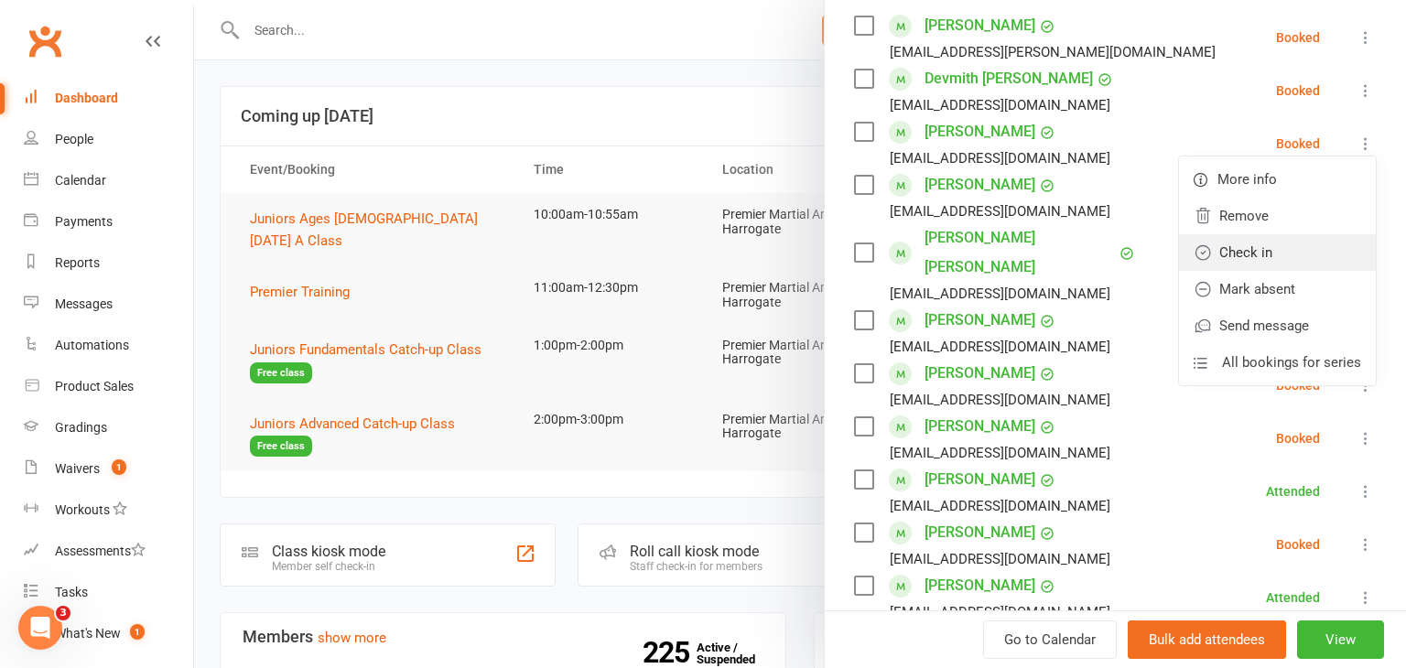
click at [1314, 235] on link "Check in" at bounding box center [1277, 252] width 197 height 37
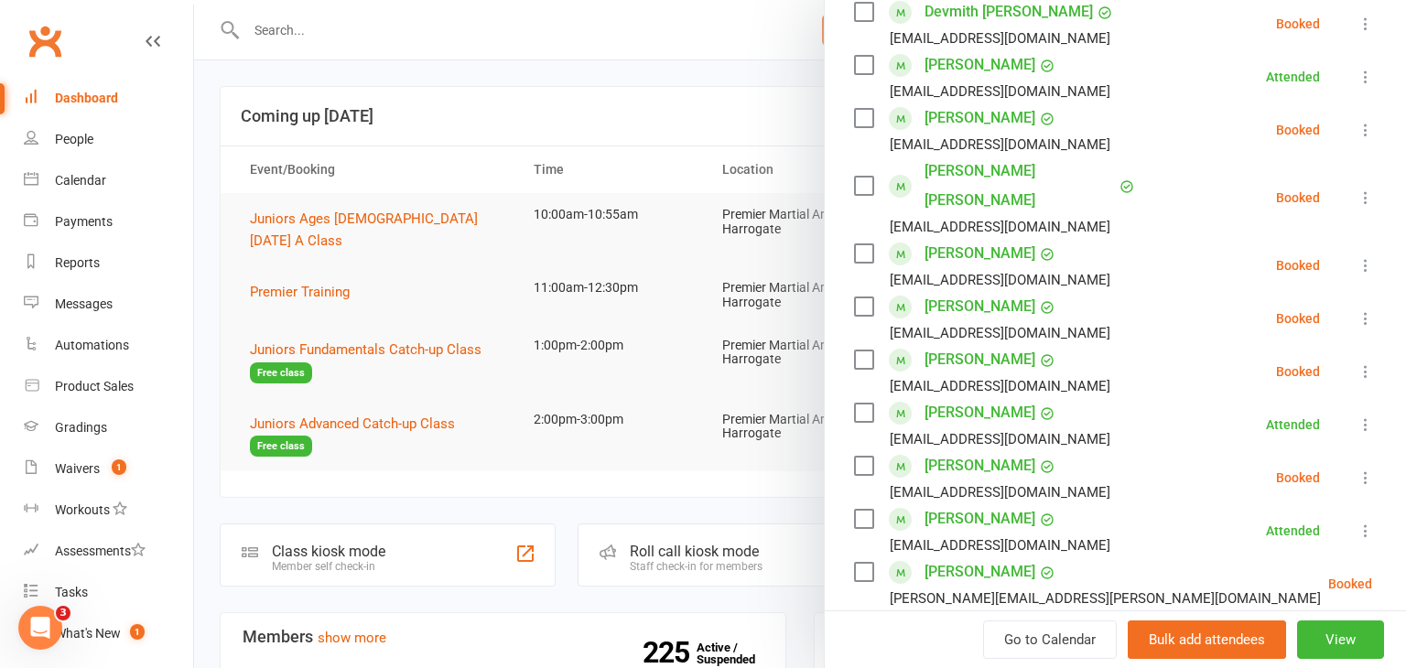
scroll to position [399, 0]
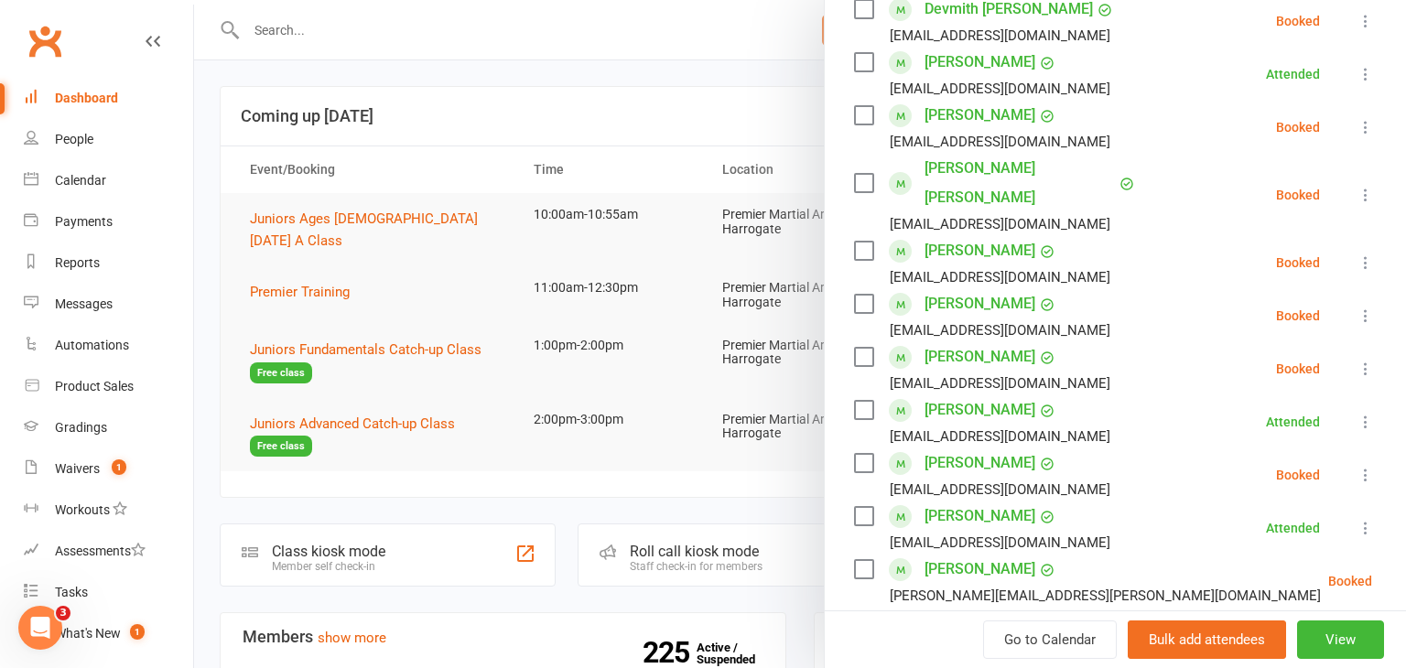
click at [1361, 253] on icon at bounding box center [1365, 262] width 18 height 18
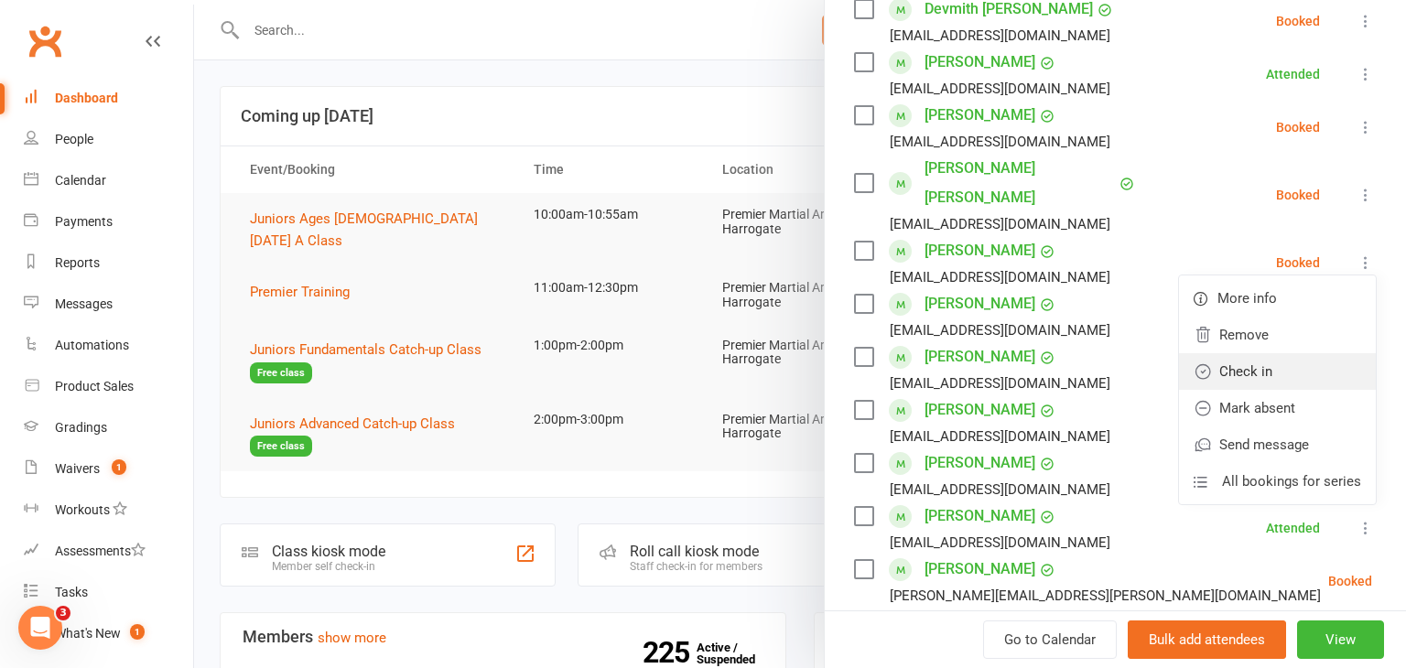
click at [1326, 353] on link "Check in" at bounding box center [1277, 371] width 197 height 37
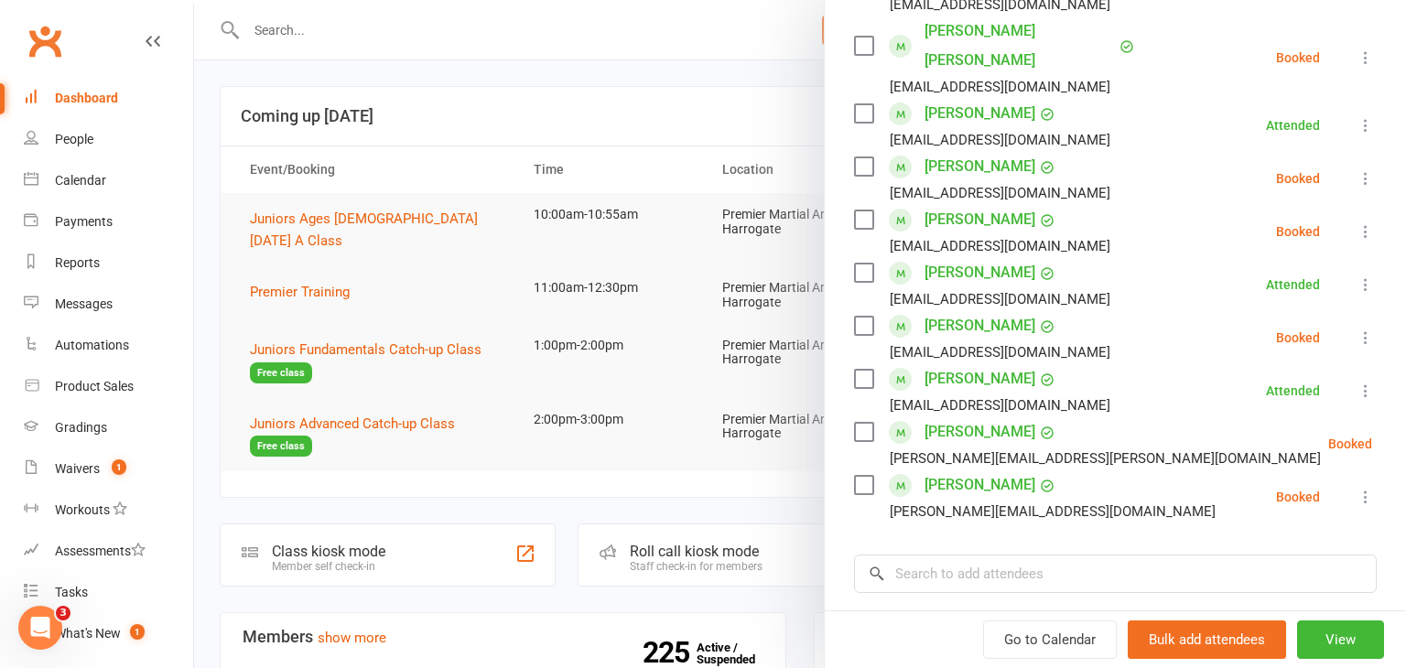
scroll to position [538, 0]
click at [1405, 433] on icon at bounding box center [1417, 442] width 18 height 18
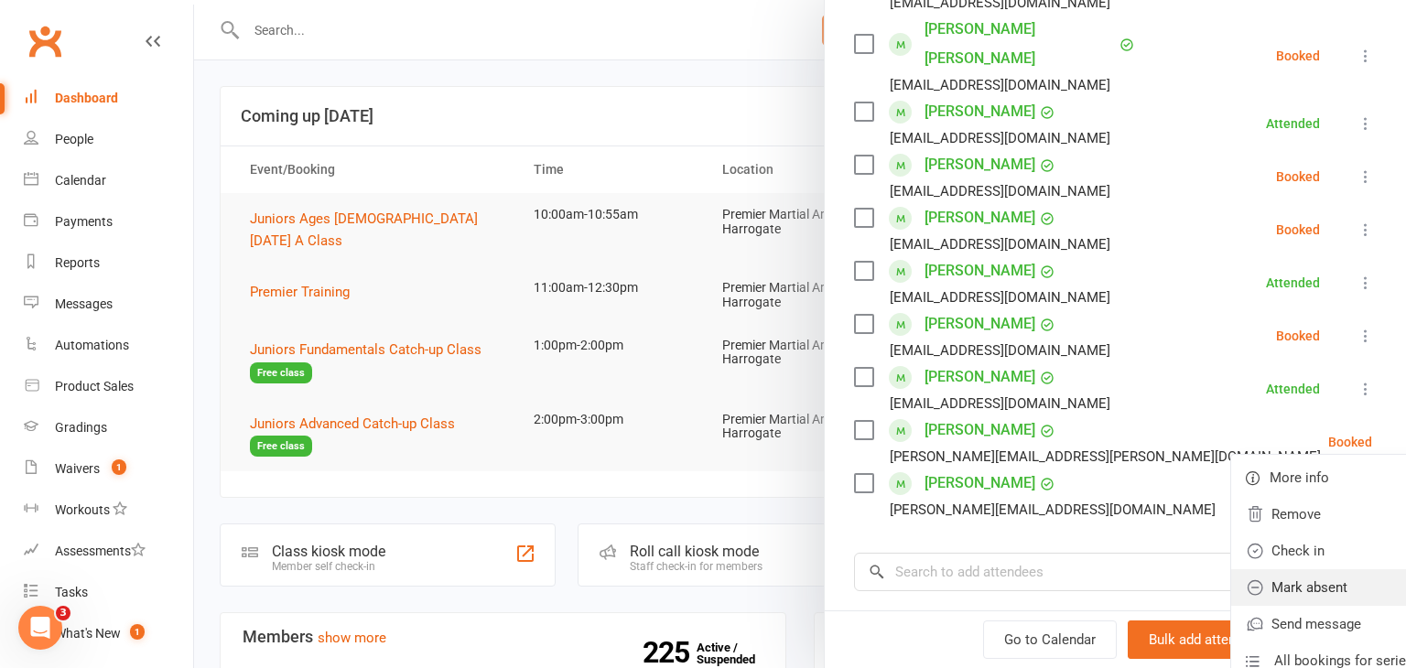
click at [1288, 569] on link "Mark absent" at bounding box center [1329, 587] width 197 height 37
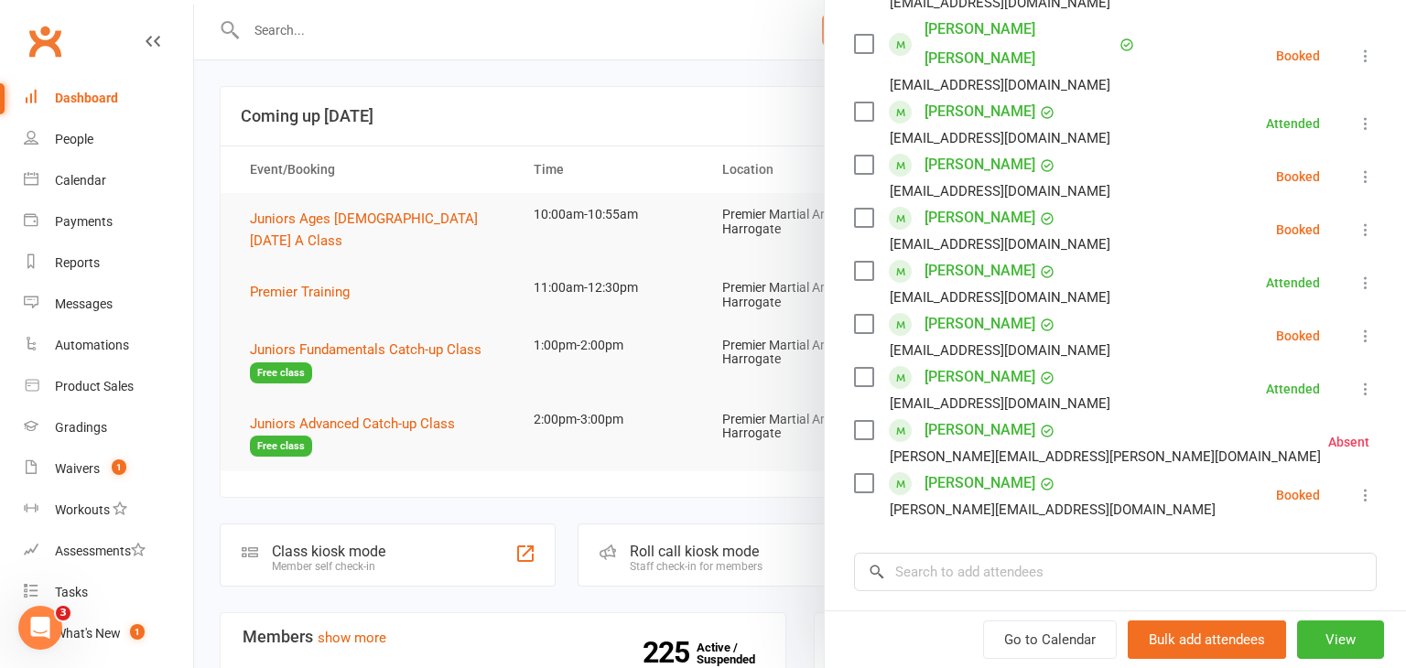
click at [1405, 433] on icon at bounding box center [1415, 442] width 18 height 18
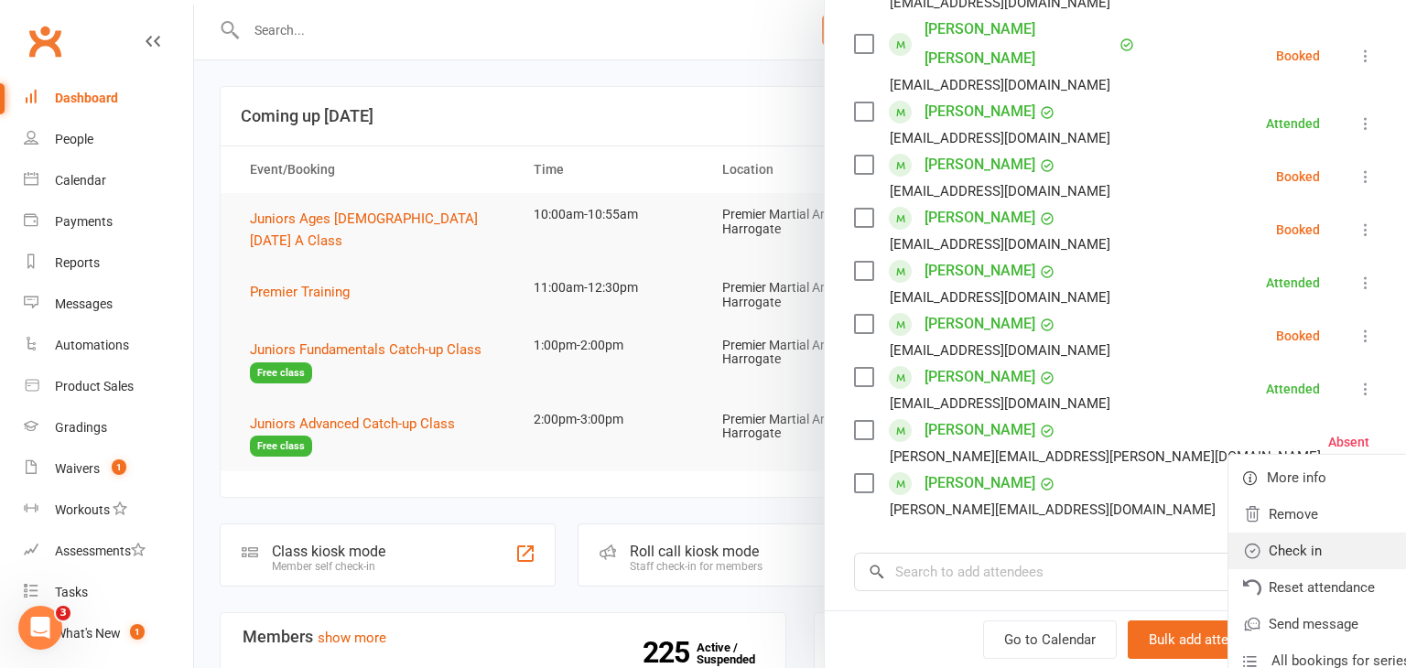
click at [1292, 533] on link "Check in" at bounding box center [1326, 551] width 197 height 37
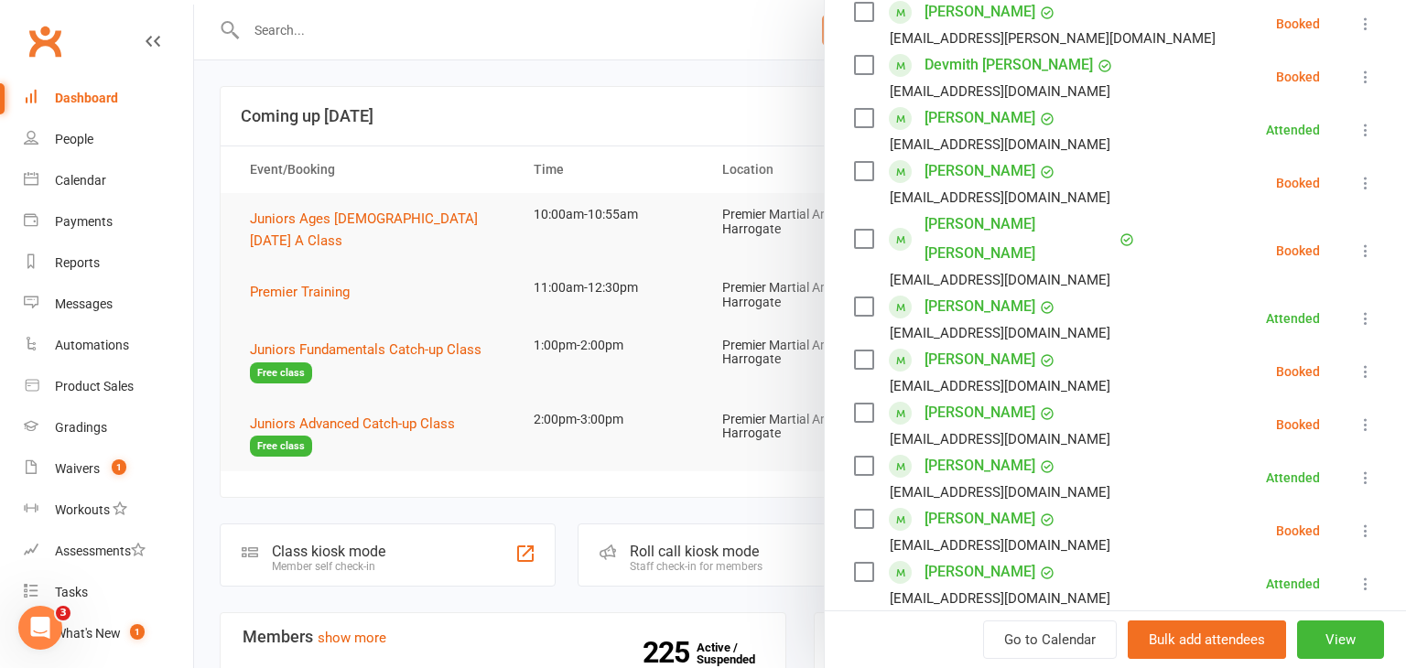
scroll to position [340, 0]
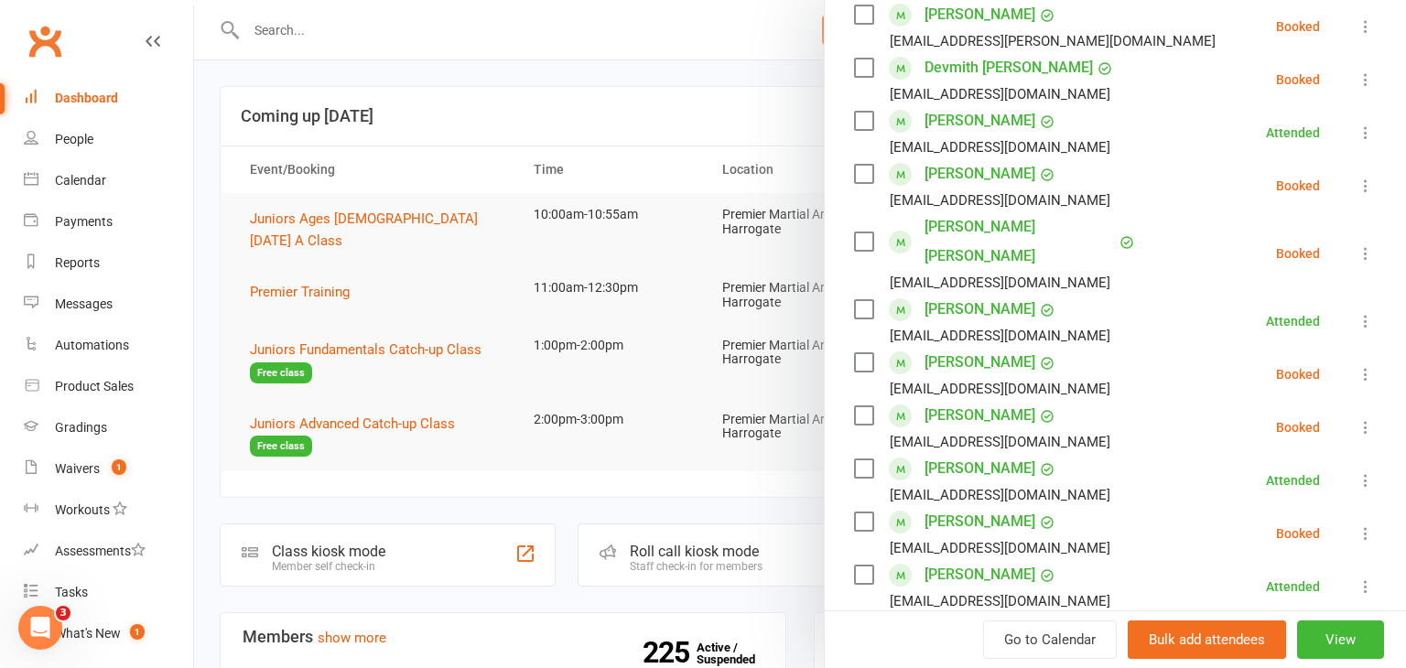
click at [1363, 244] on icon at bounding box center [1365, 253] width 18 height 18
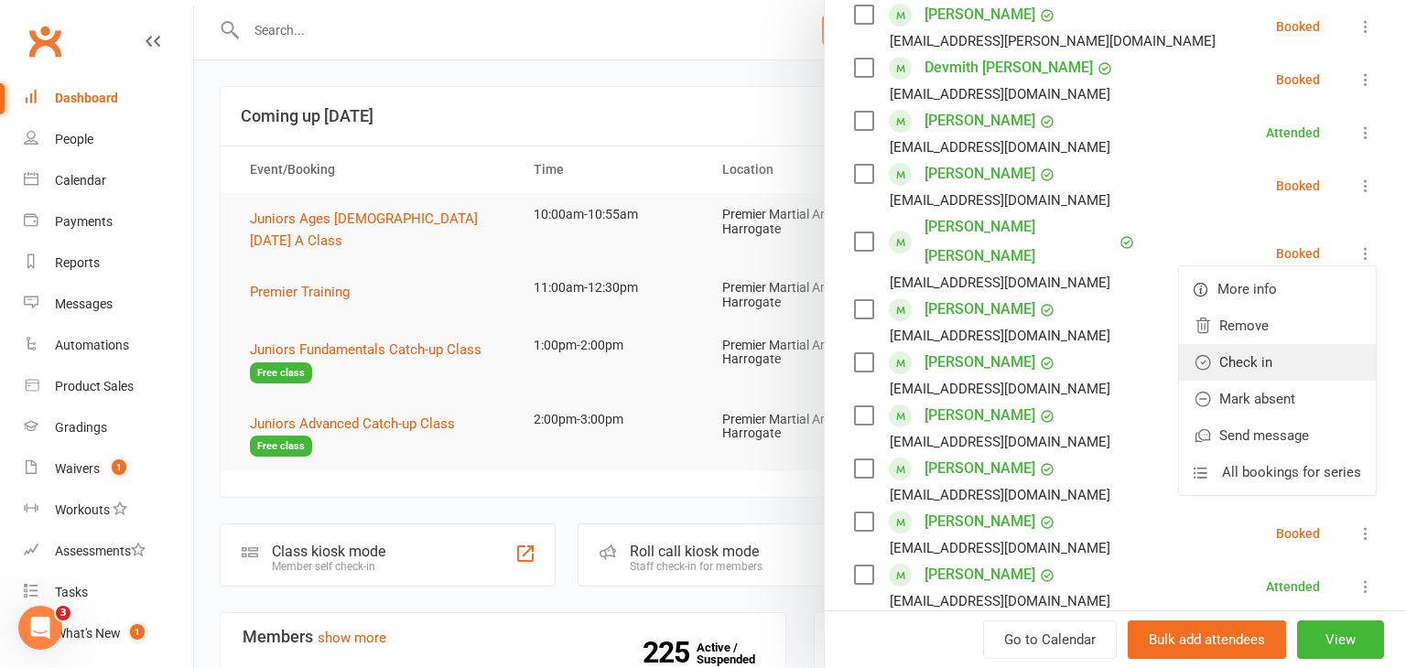
click at [1283, 344] on link "Check in" at bounding box center [1277, 362] width 197 height 37
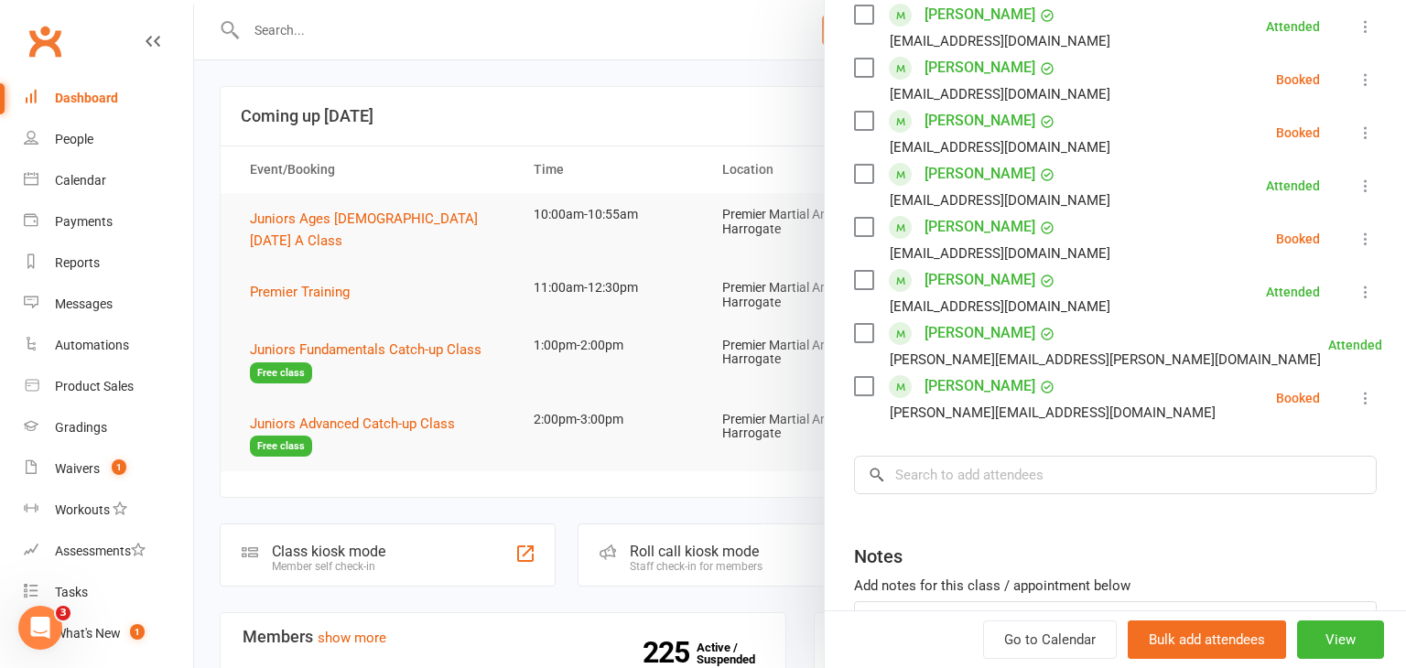
scroll to position [640, 0]
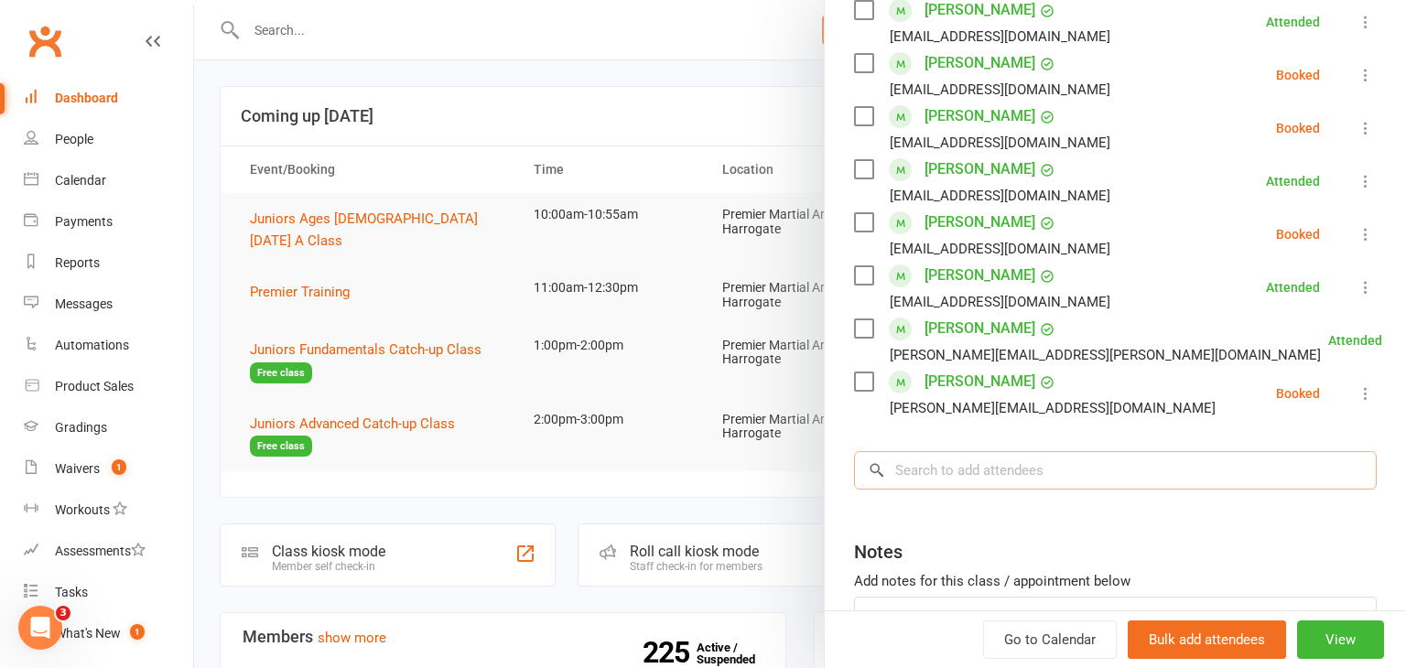
click at [1038, 451] on input "search" at bounding box center [1115, 470] width 523 height 38
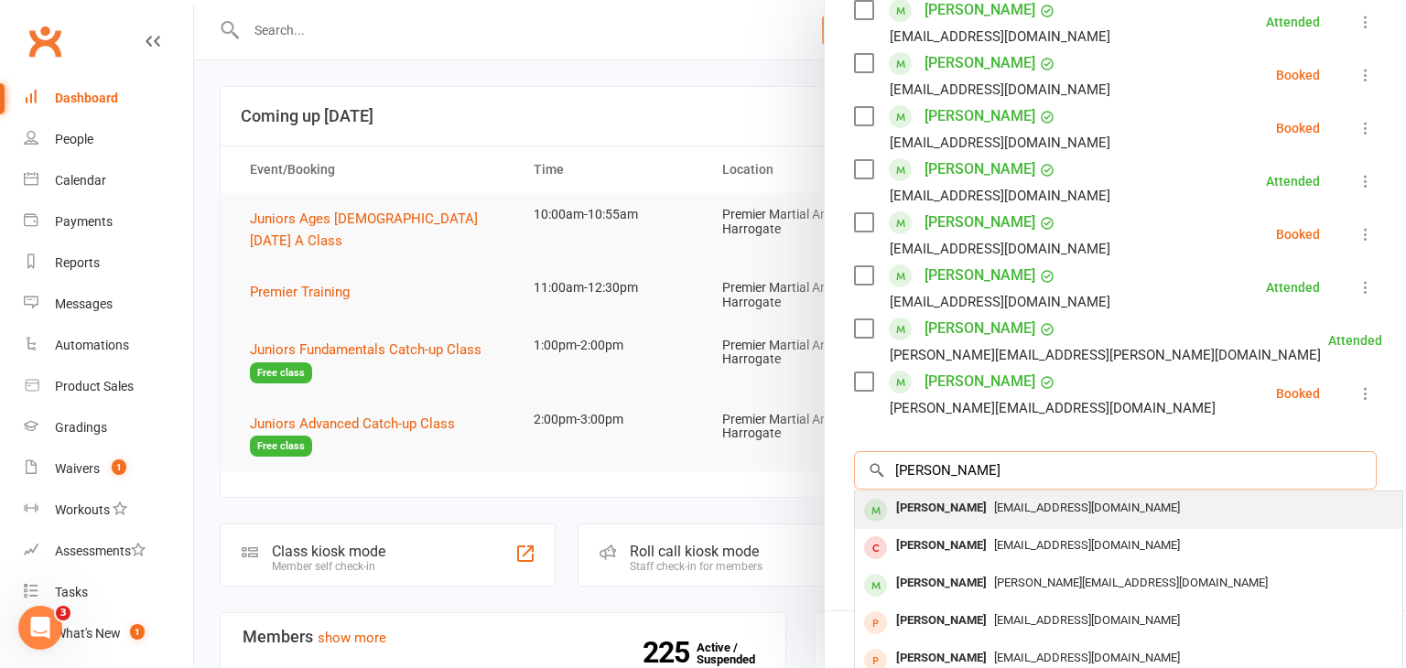
type input "[PERSON_NAME]"
click at [934, 495] on div "[PERSON_NAME]" at bounding box center [941, 508] width 105 height 27
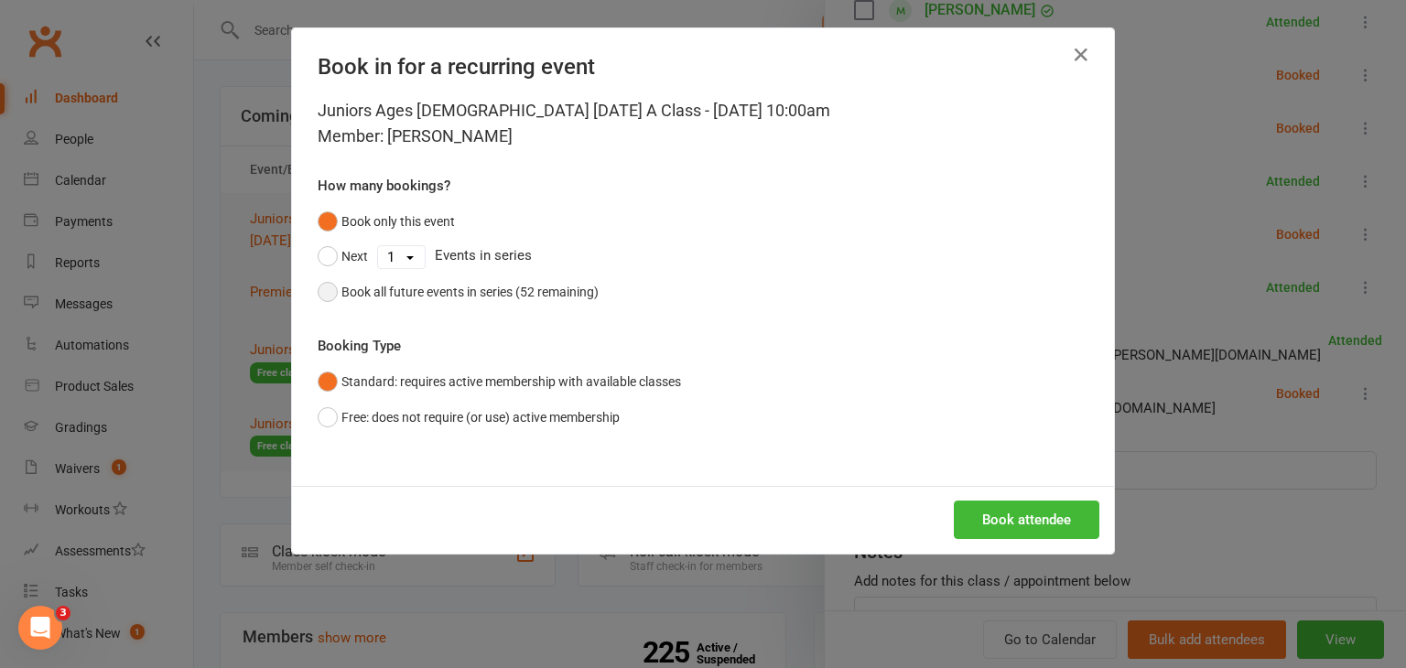
click at [330, 289] on button "Book all future events in series (52 remaining)" at bounding box center [458, 292] width 281 height 35
click at [1007, 524] on button "Book attendee" at bounding box center [1026, 520] width 145 height 38
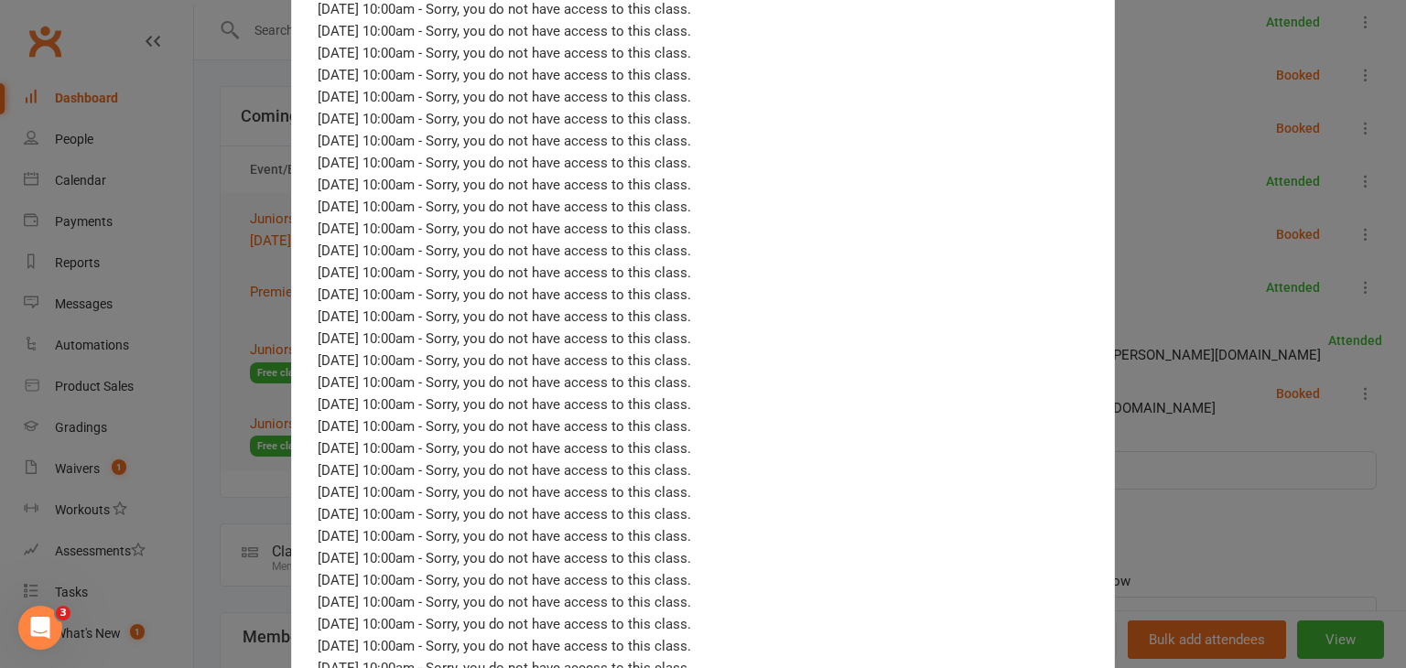
scroll to position [1099, 0]
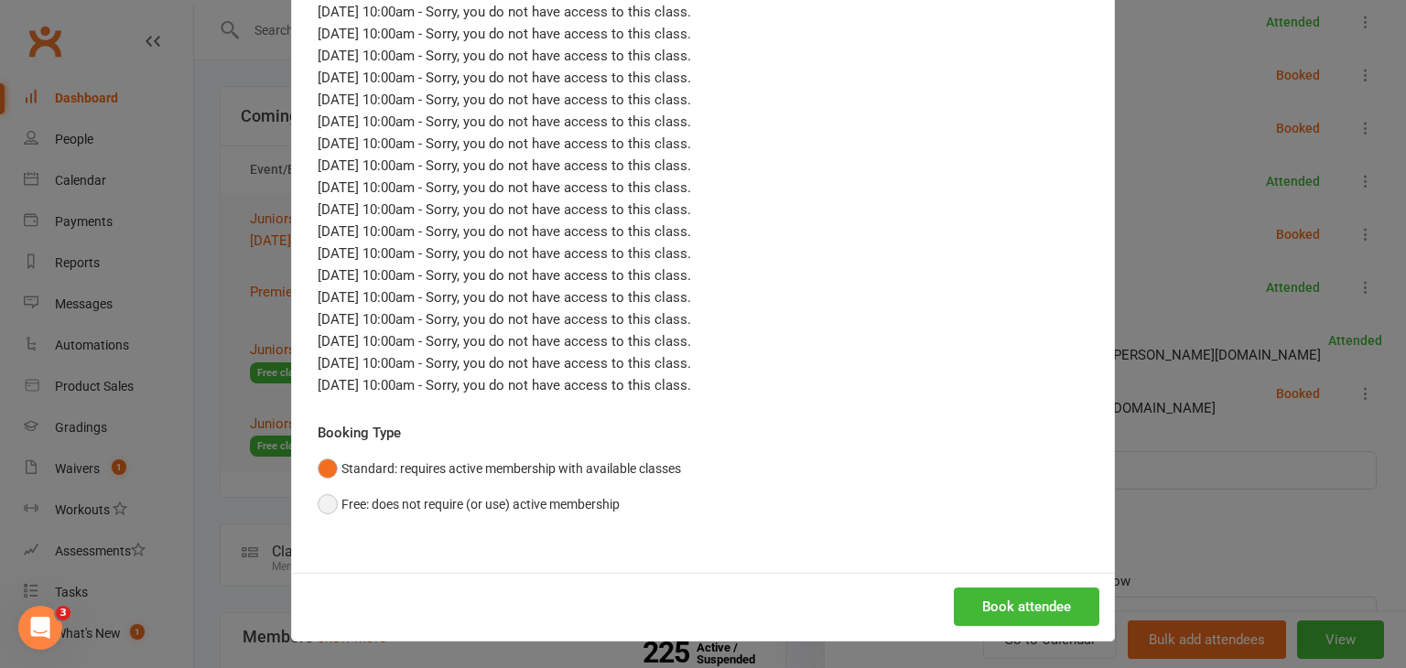
click at [325, 504] on button "Free: does not require (or use) active membership" at bounding box center [469, 504] width 302 height 35
click at [1067, 602] on button "Book attendee" at bounding box center [1026, 606] width 145 height 38
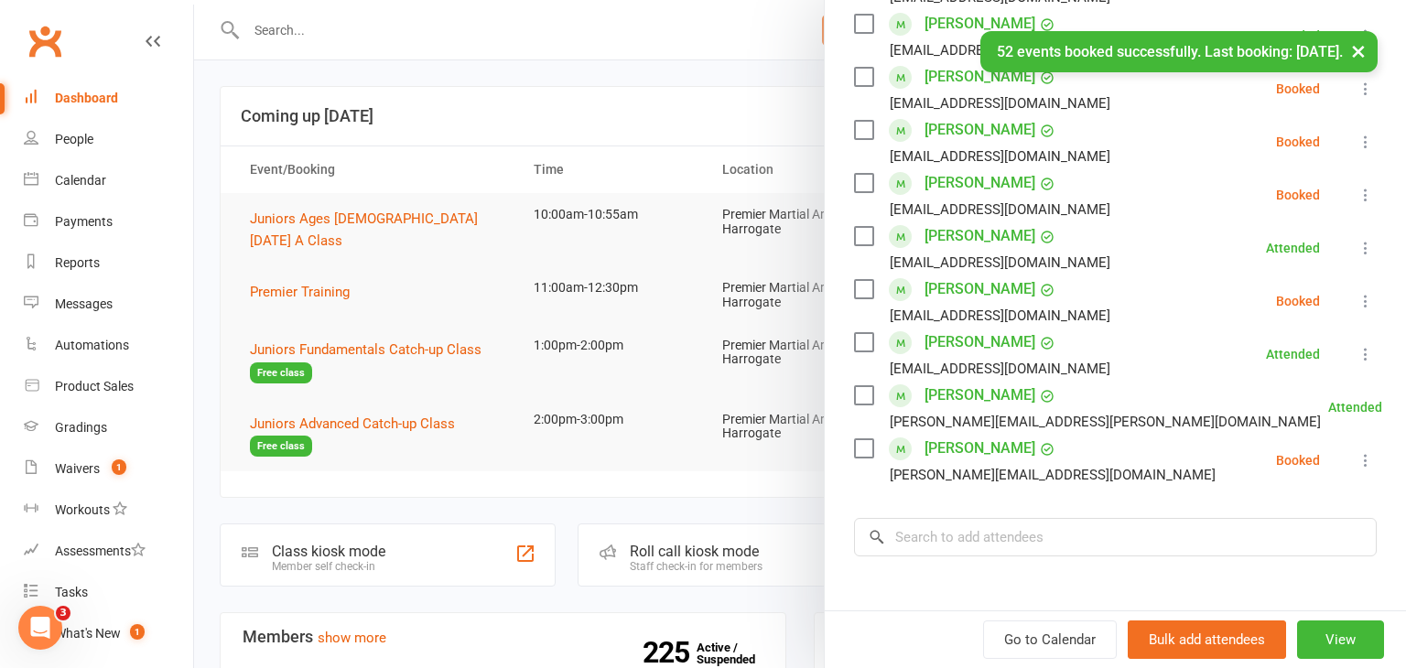
scroll to position [626, 0]
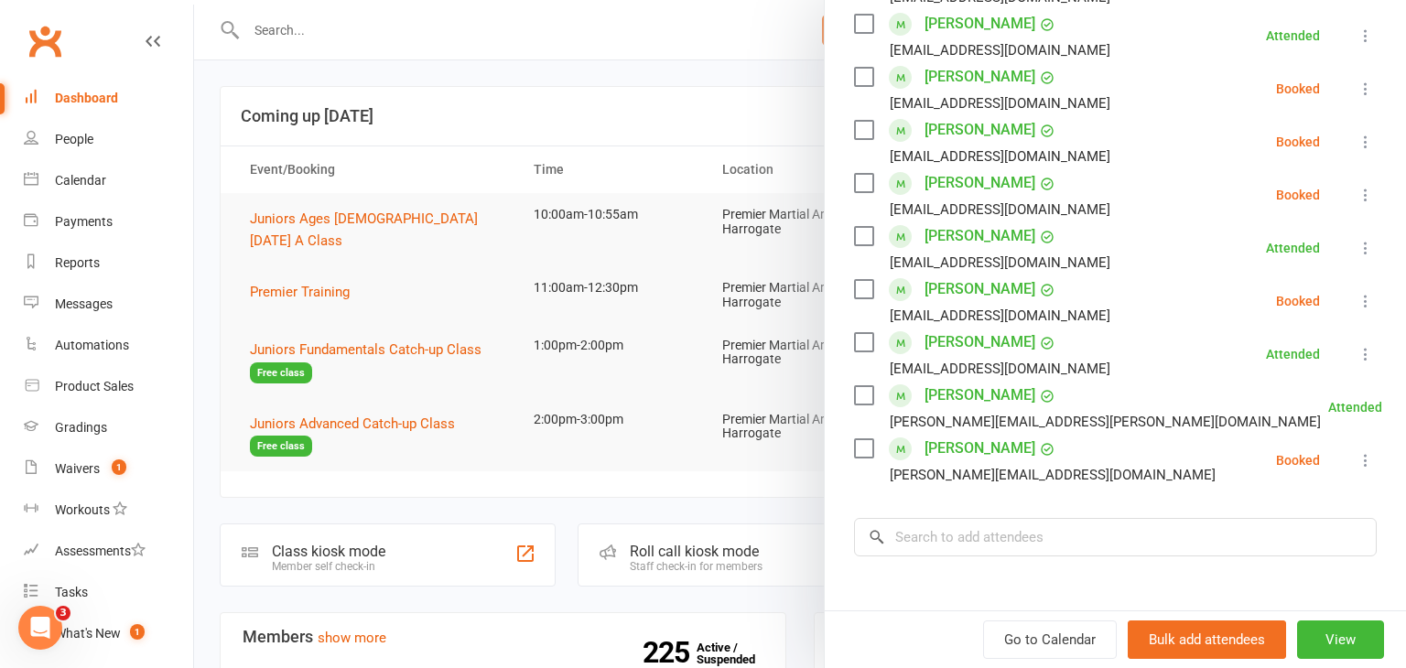
click at [1365, 451] on icon at bounding box center [1365, 460] width 18 height 18
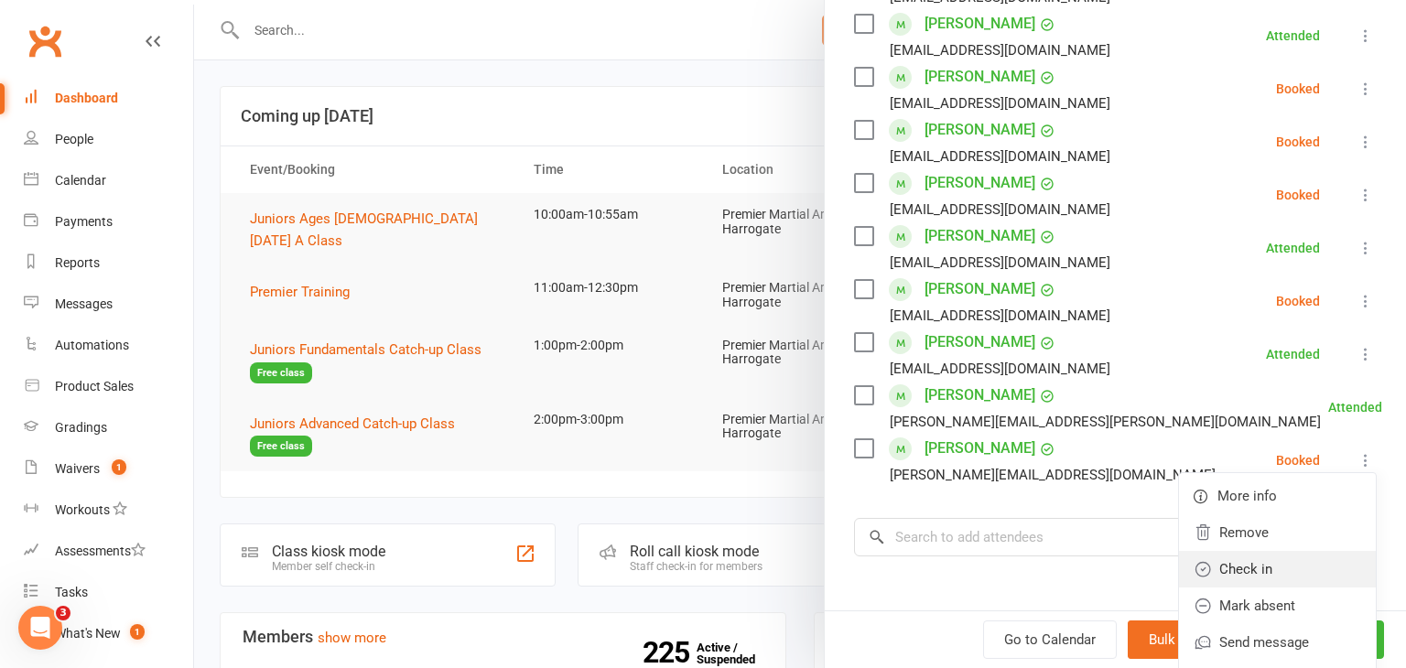
click at [1307, 551] on link "Check in" at bounding box center [1277, 569] width 197 height 37
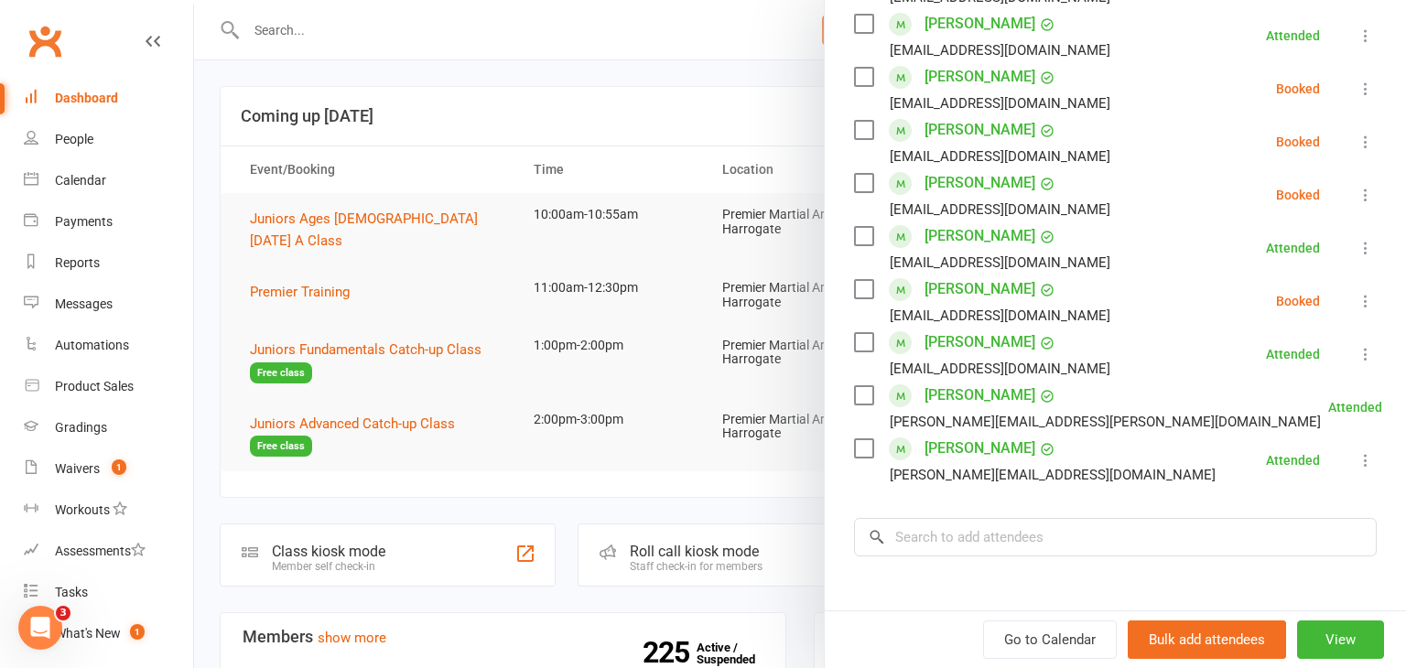
click at [1372, 186] on icon at bounding box center [1365, 195] width 18 height 18
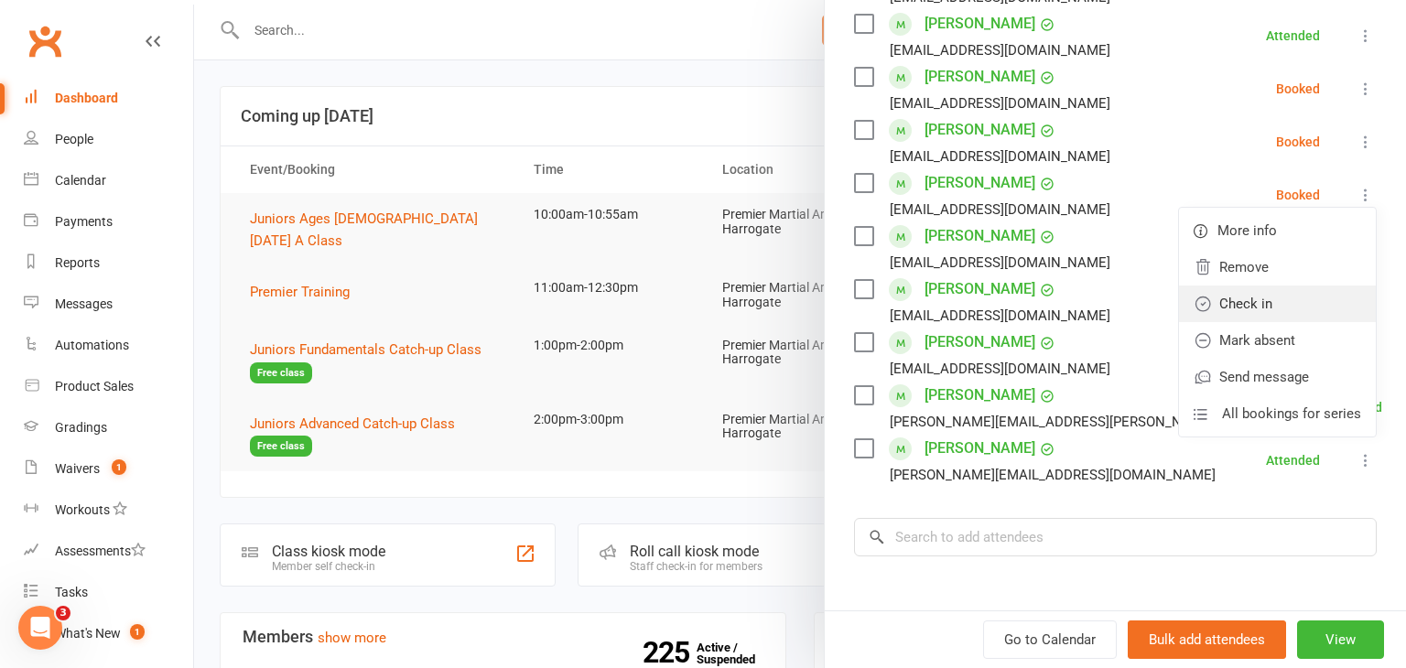
click at [1312, 286] on link "Check in" at bounding box center [1277, 304] width 197 height 37
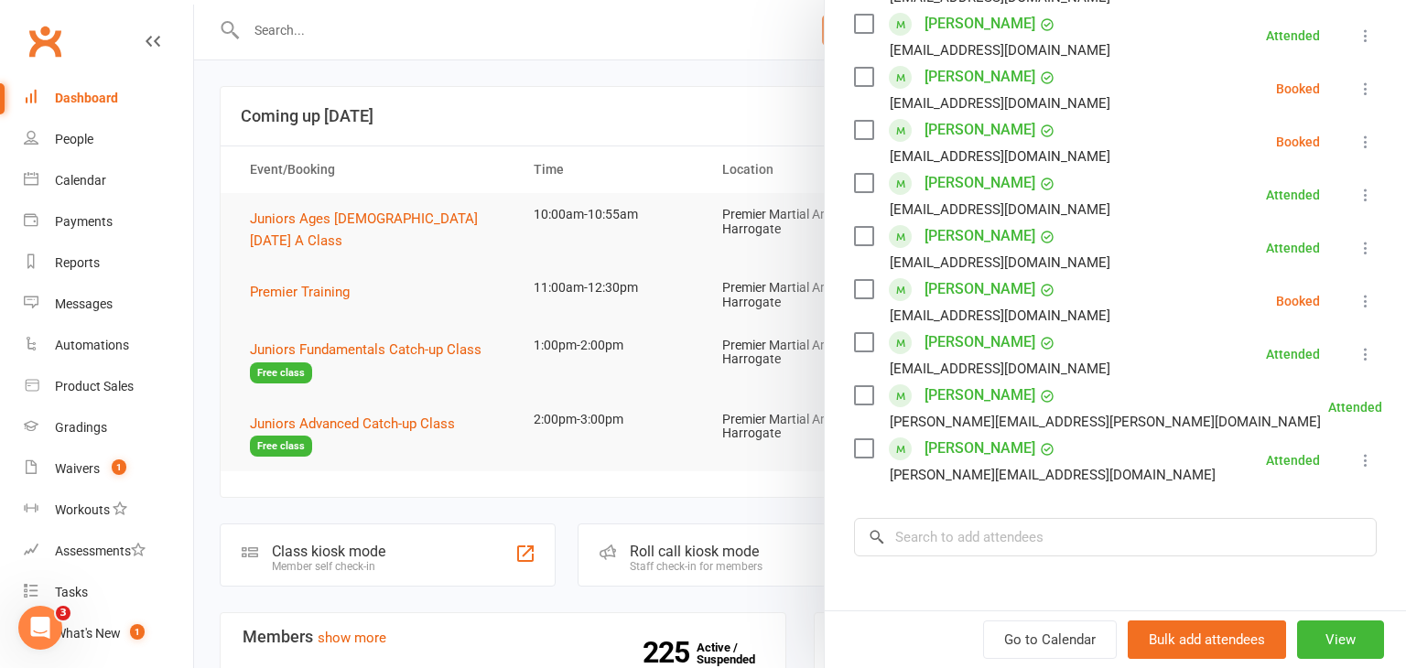
click at [1367, 80] on icon at bounding box center [1365, 89] width 18 height 18
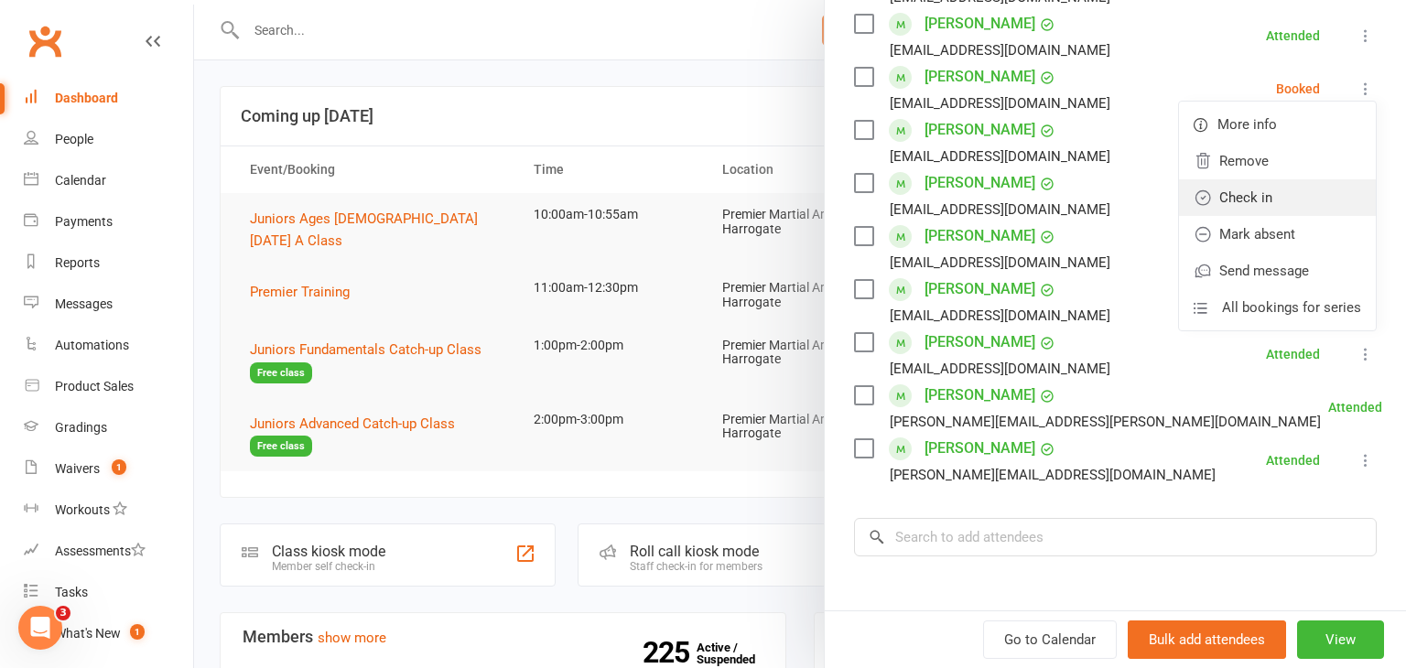
click at [1297, 179] on link "Check in" at bounding box center [1277, 197] width 197 height 37
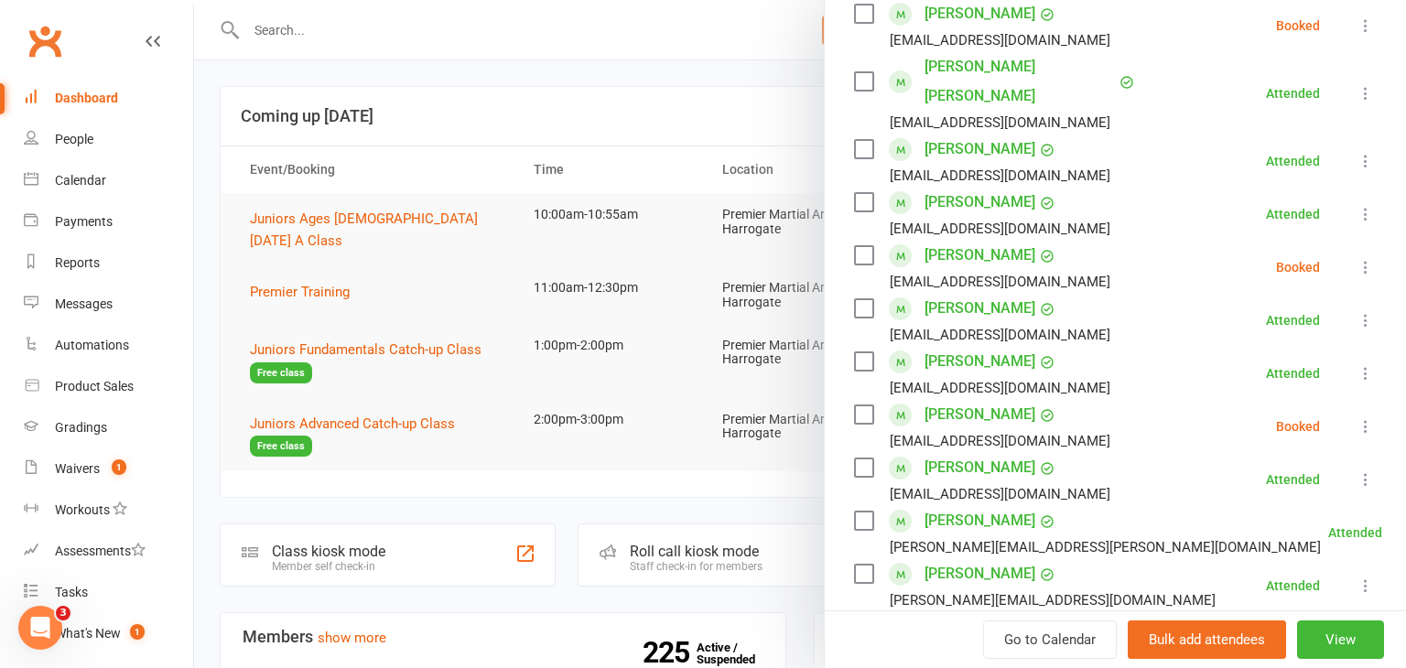
scroll to position [495, 0]
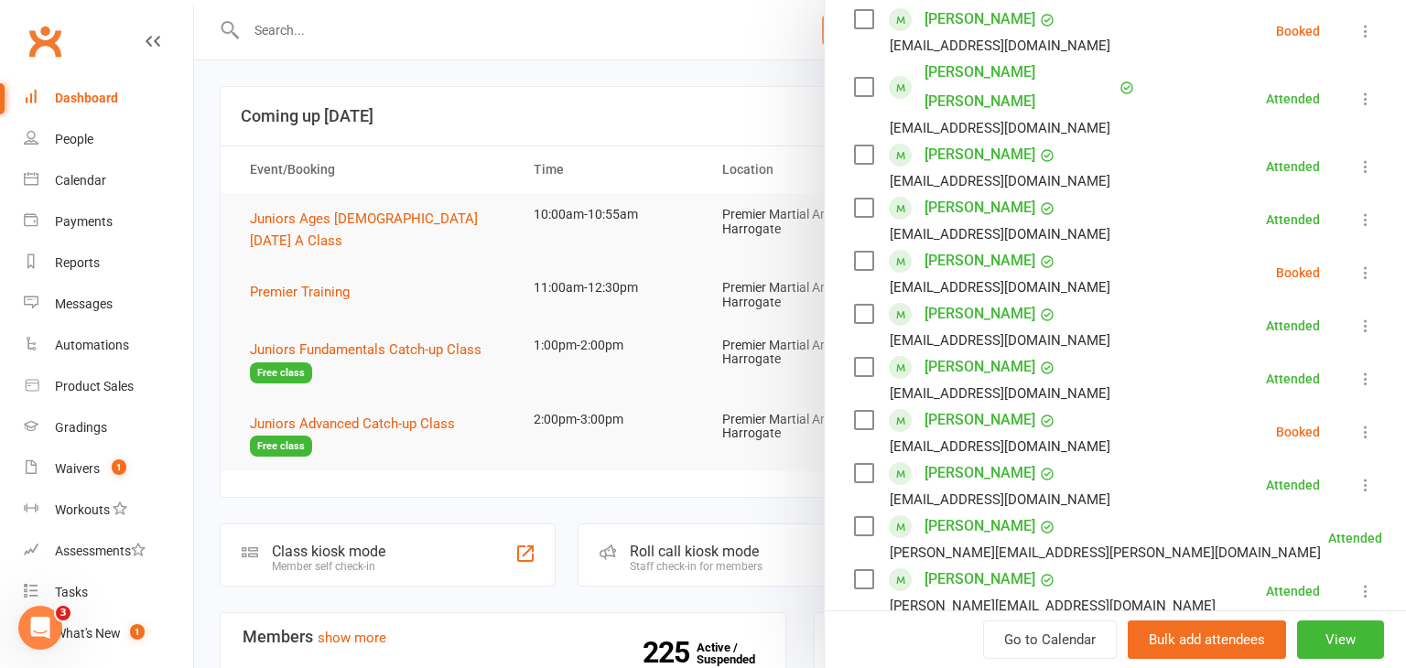
click at [1367, 264] on icon at bounding box center [1365, 273] width 18 height 18
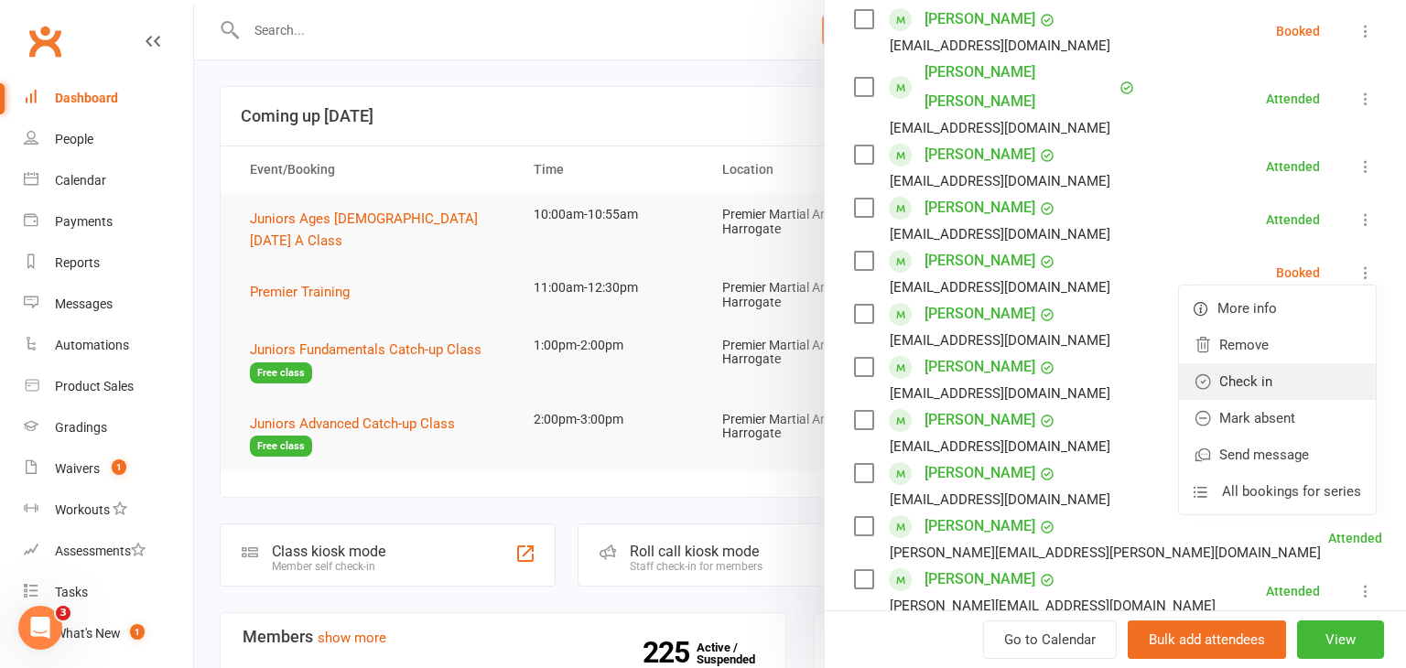
click at [1281, 363] on link "Check in" at bounding box center [1277, 381] width 197 height 37
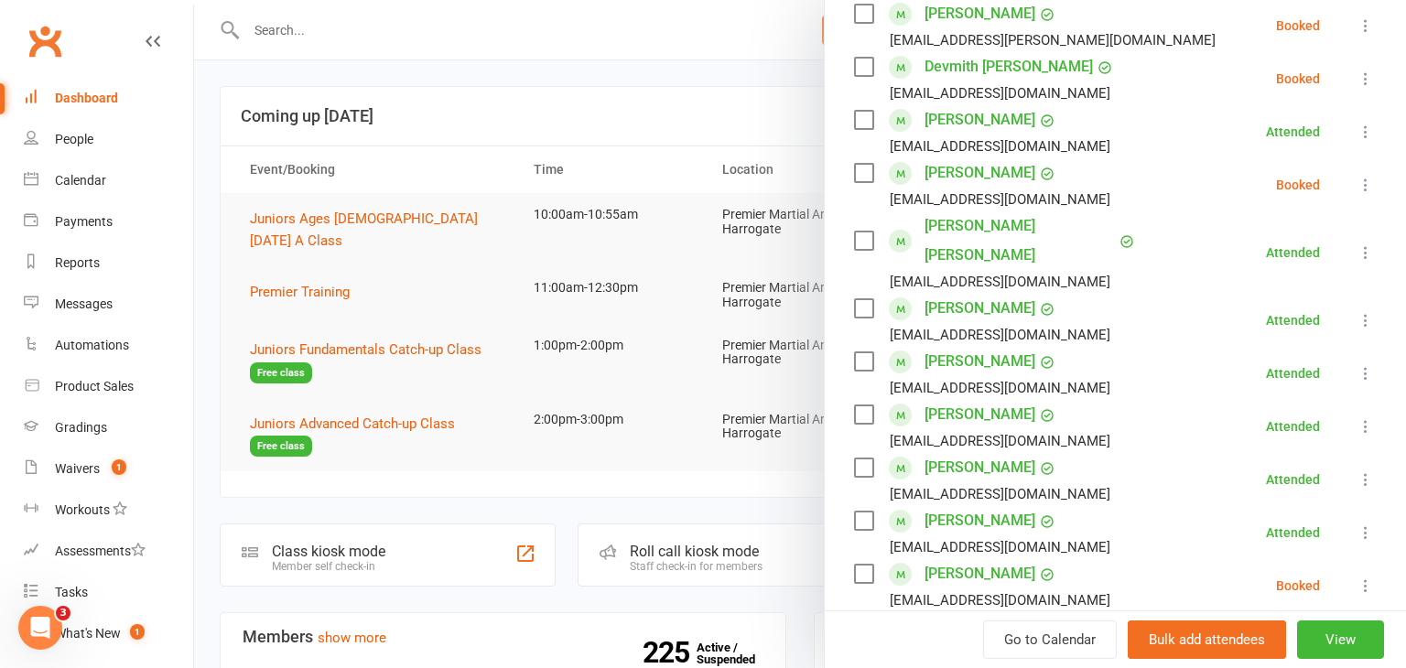
scroll to position [259, 0]
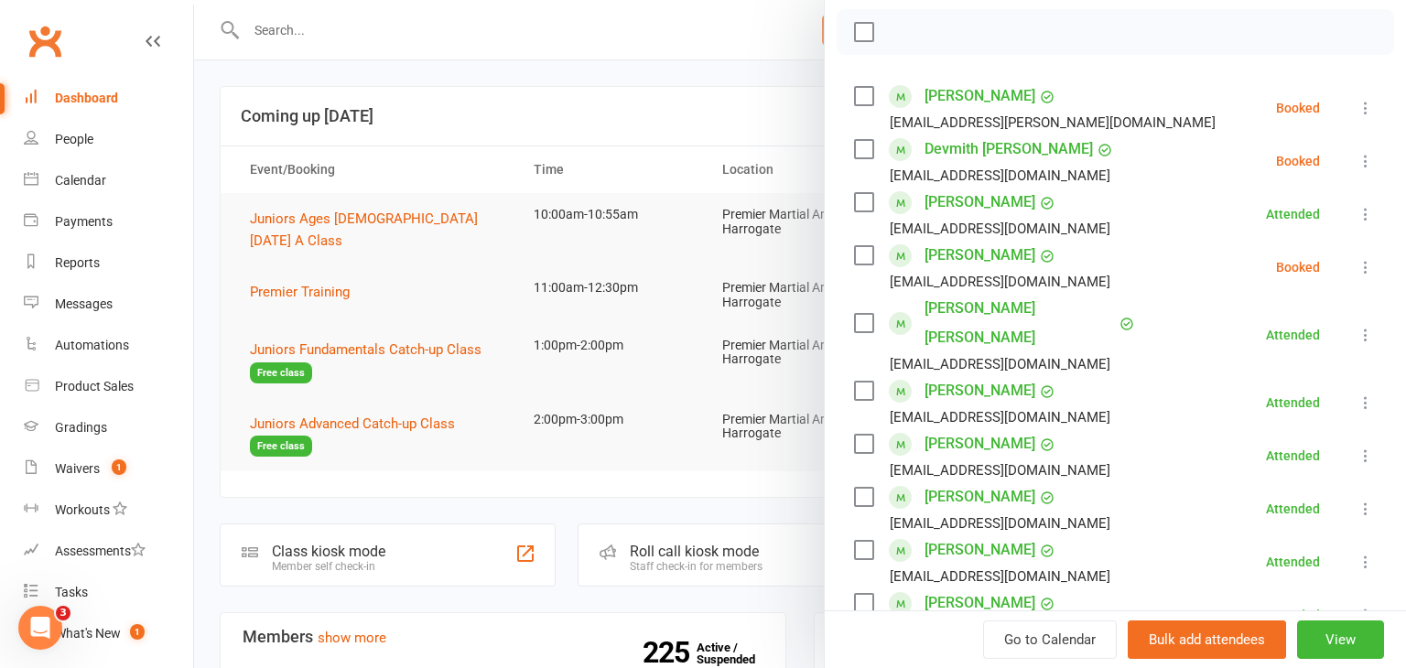
click at [1365, 107] on icon at bounding box center [1365, 108] width 18 height 18
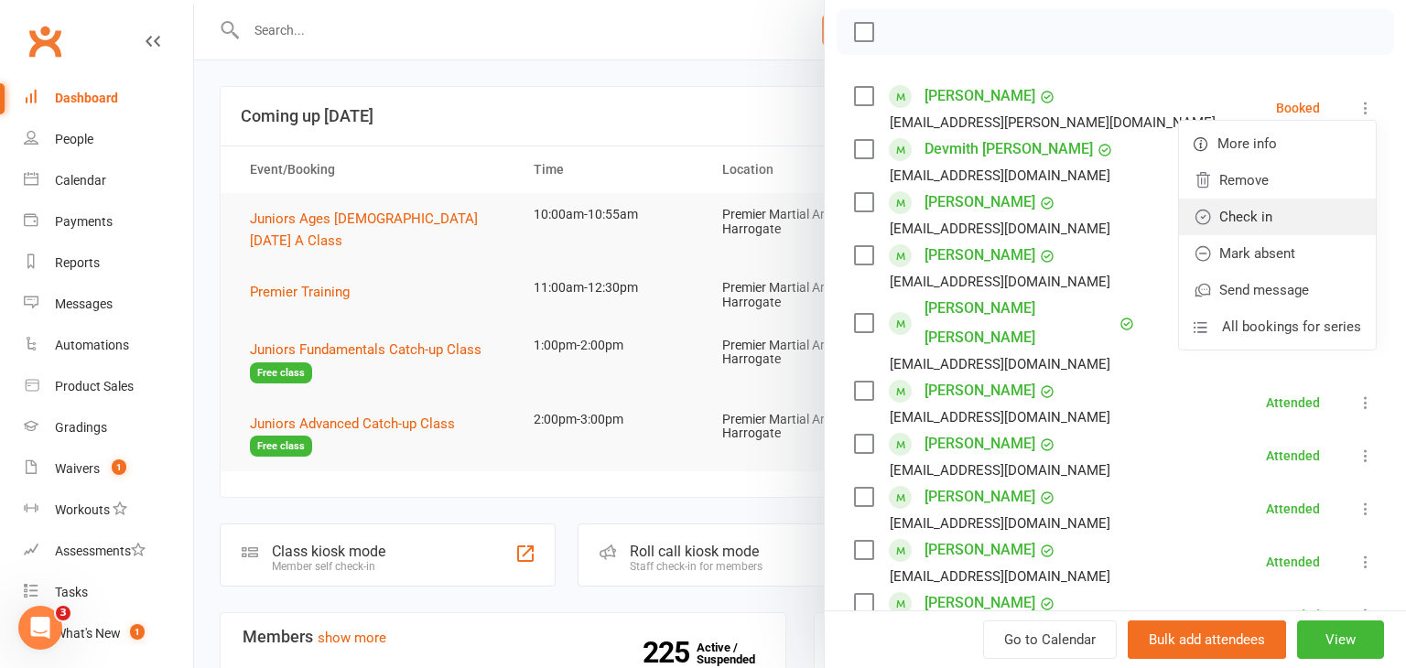
click at [1295, 212] on link "Check in" at bounding box center [1277, 217] width 197 height 37
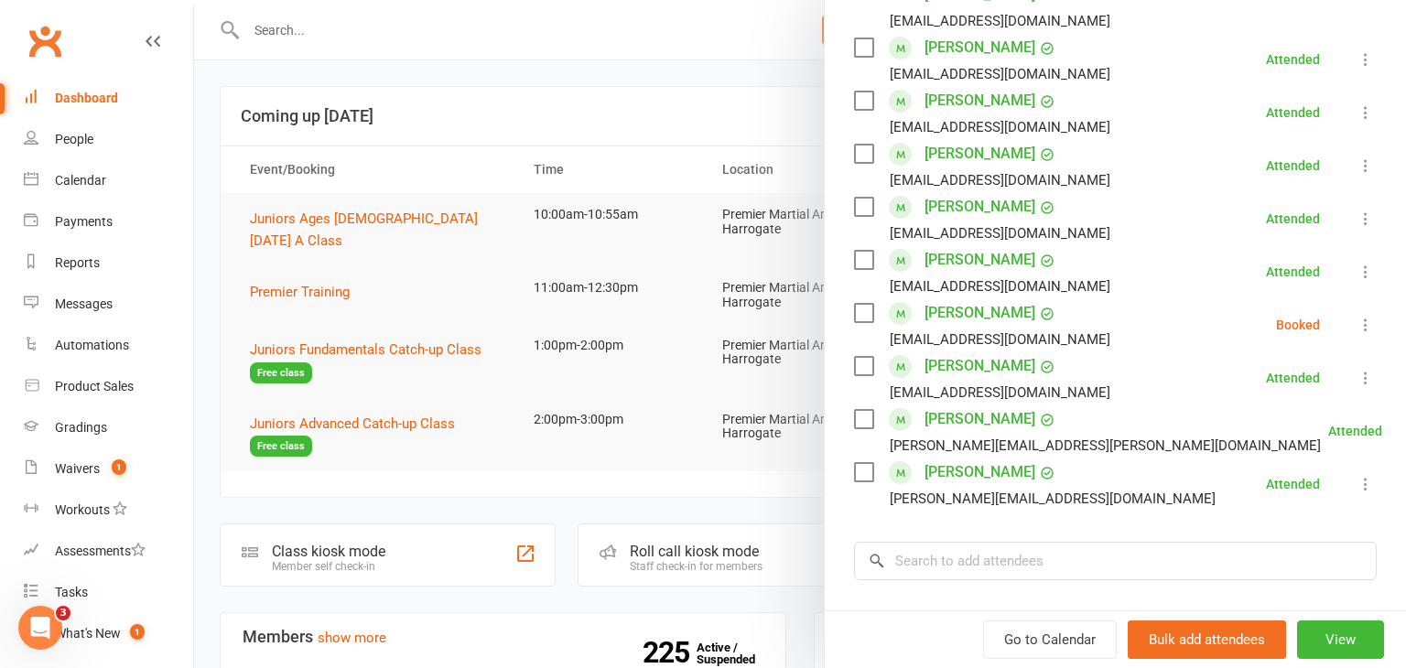
scroll to position [717, 0]
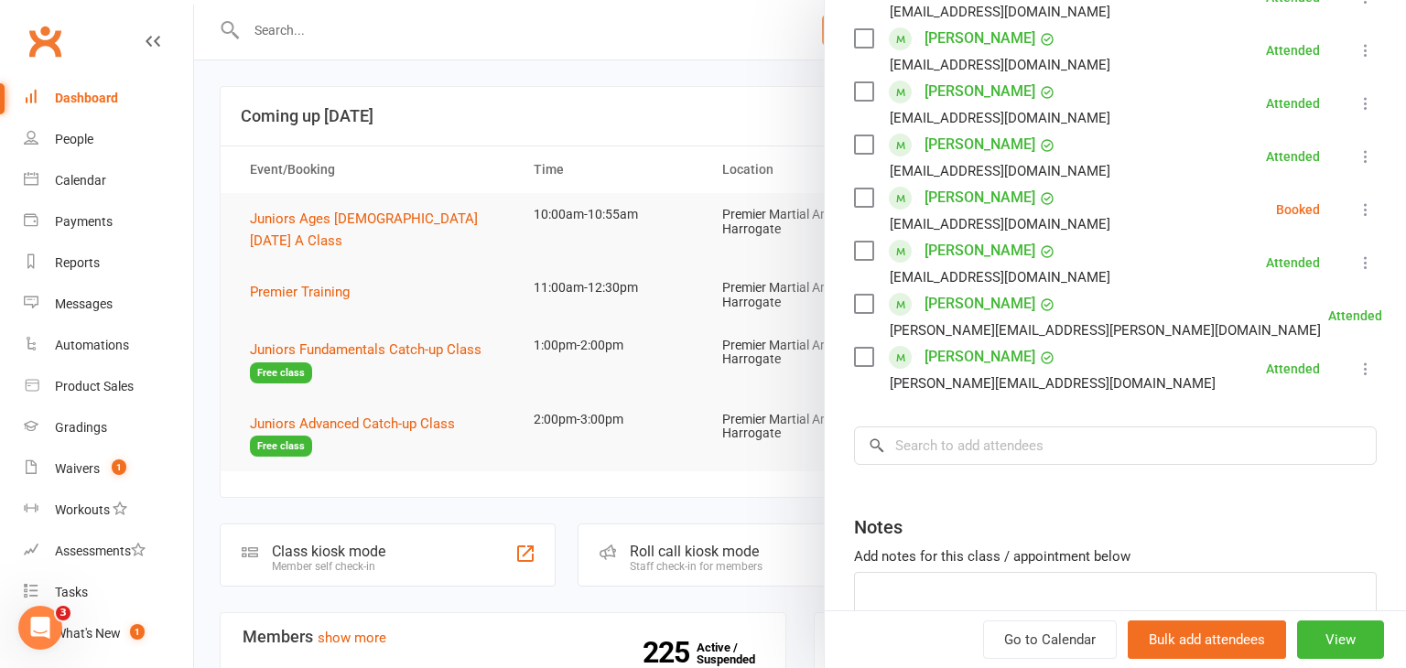
click at [1362, 200] on icon at bounding box center [1365, 209] width 18 height 18
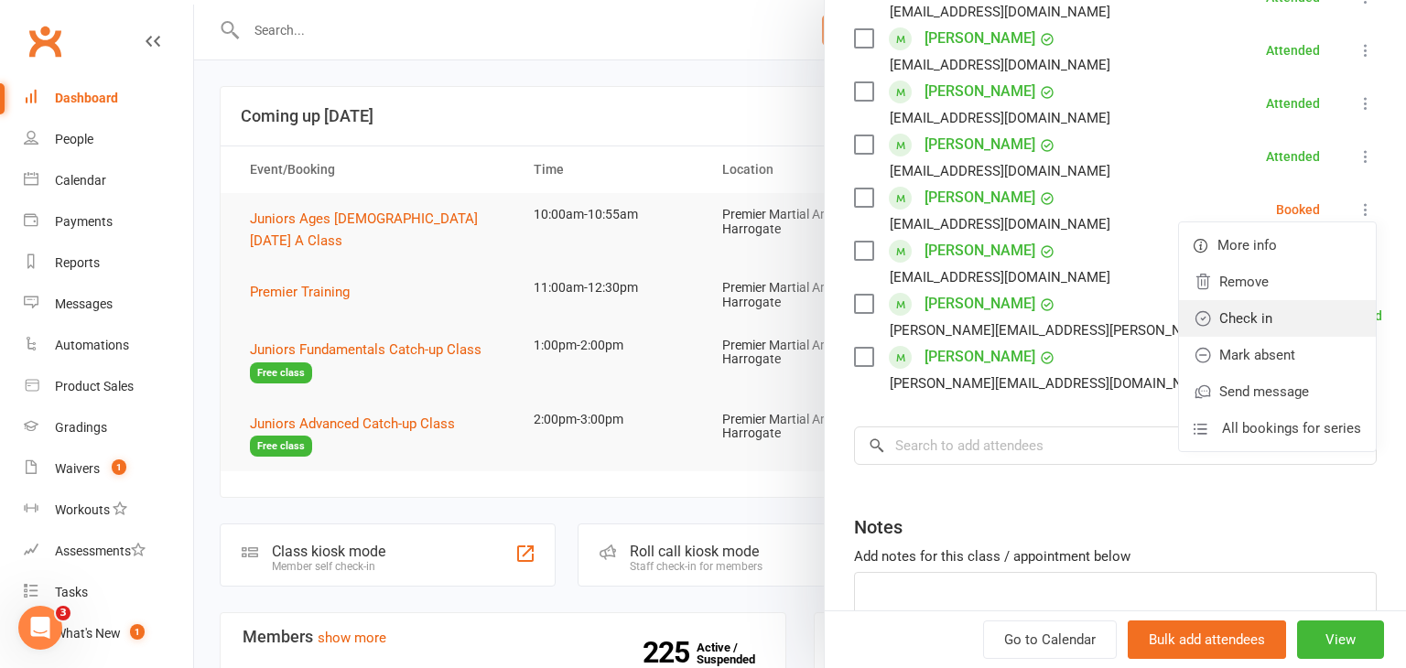
click at [1262, 300] on link "Check in" at bounding box center [1277, 318] width 197 height 37
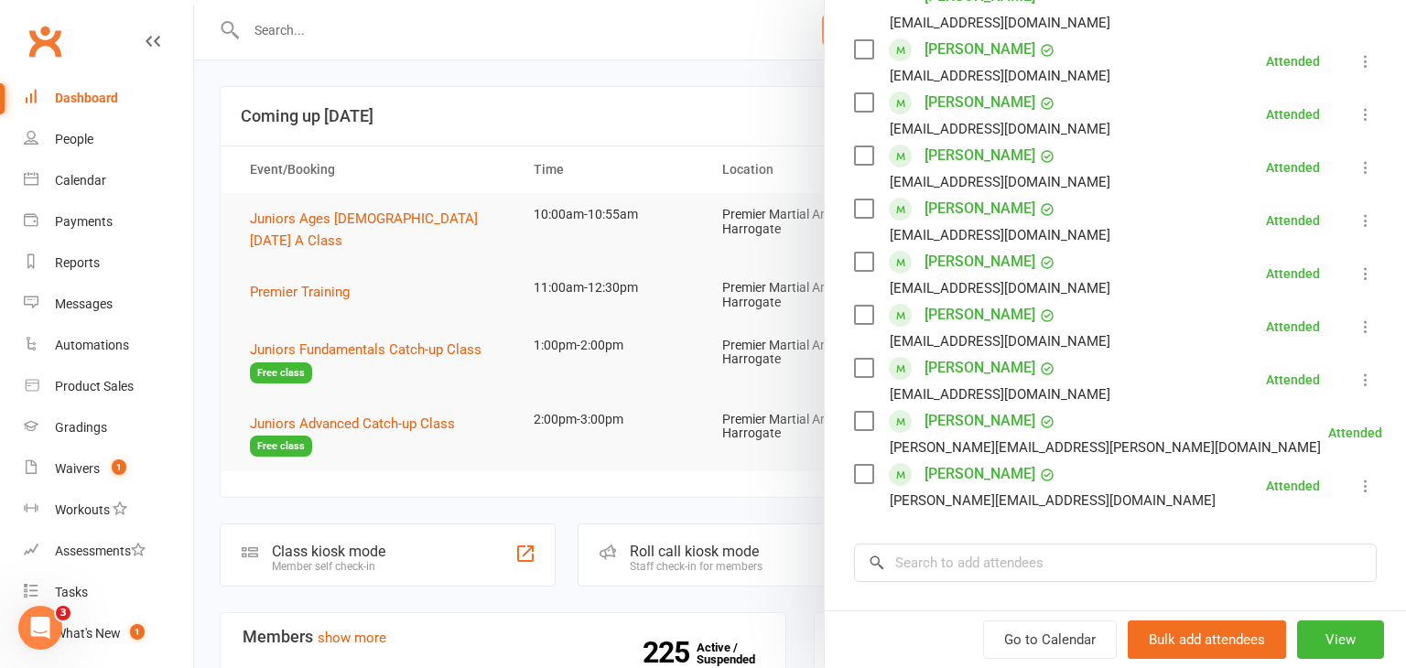
scroll to position [604, 0]
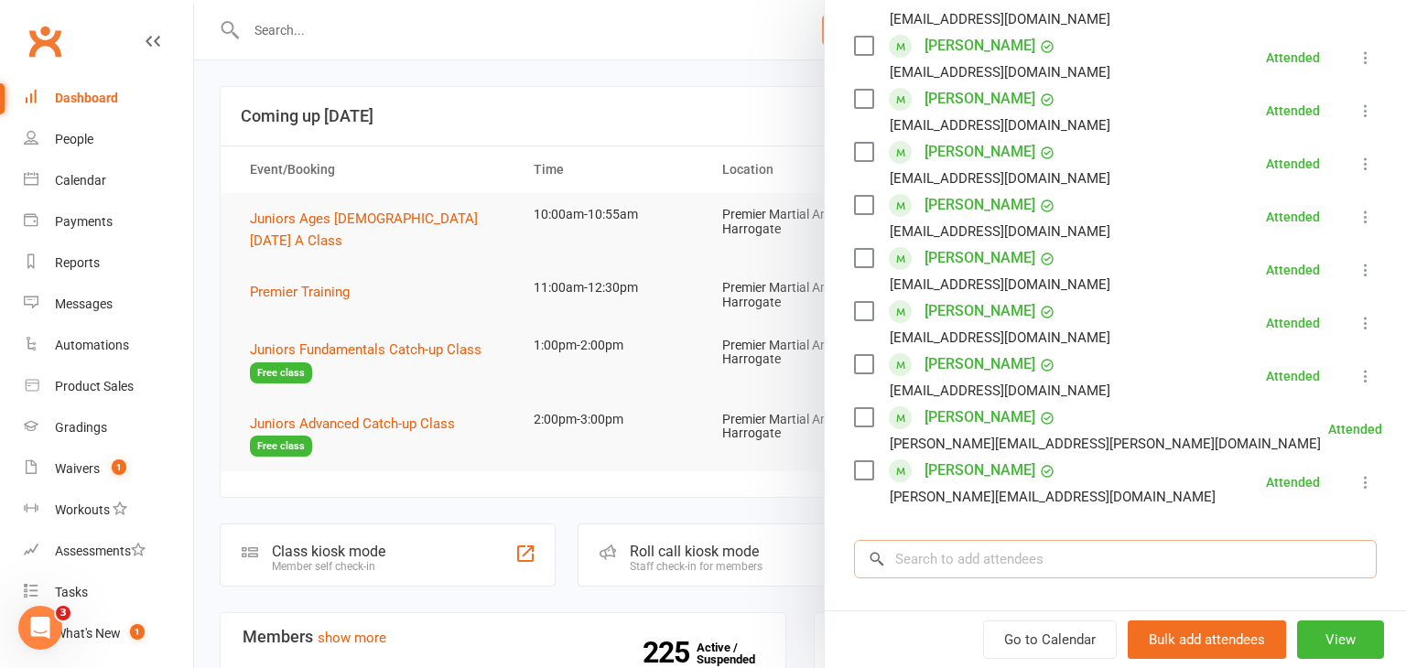
click at [1094, 540] on input "search" at bounding box center [1115, 559] width 523 height 38
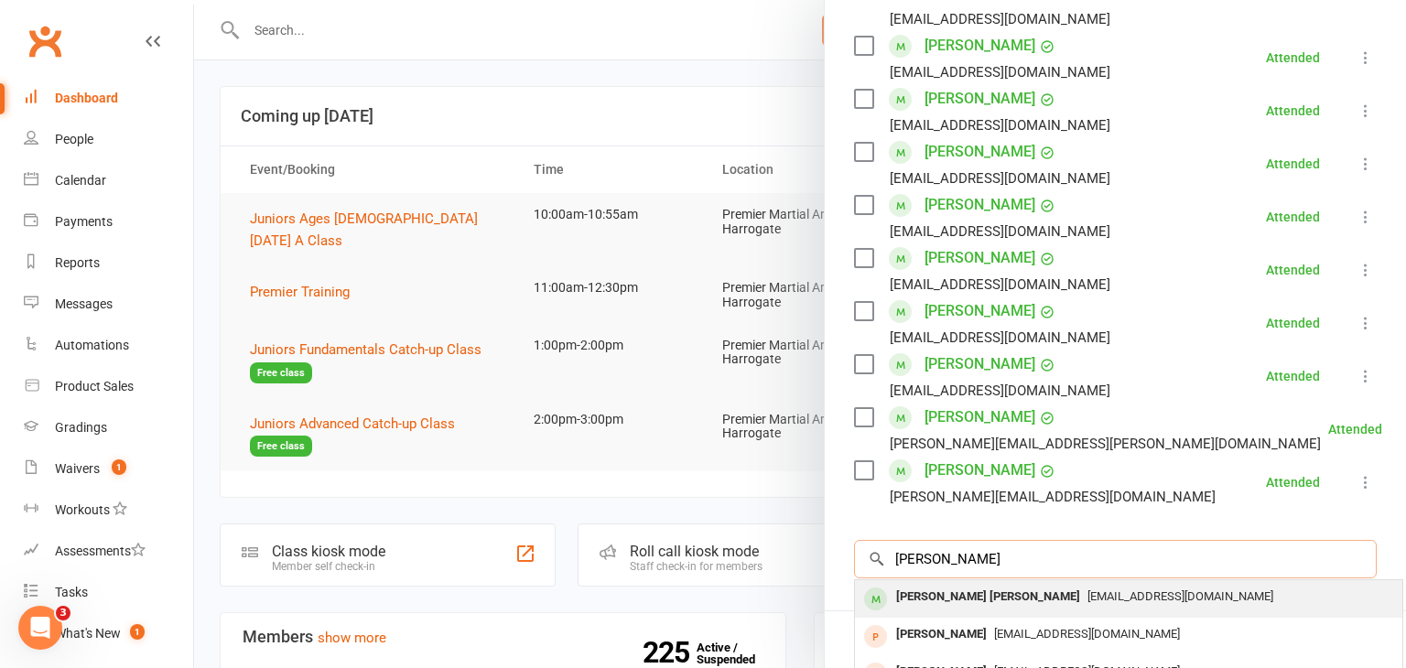
type input "[PERSON_NAME]"
click at [1087, 589] on span "[EMAIL_ADDRESS][DOMAIN_NAME]" at bounding box center [1180, 596] width 186 height 14
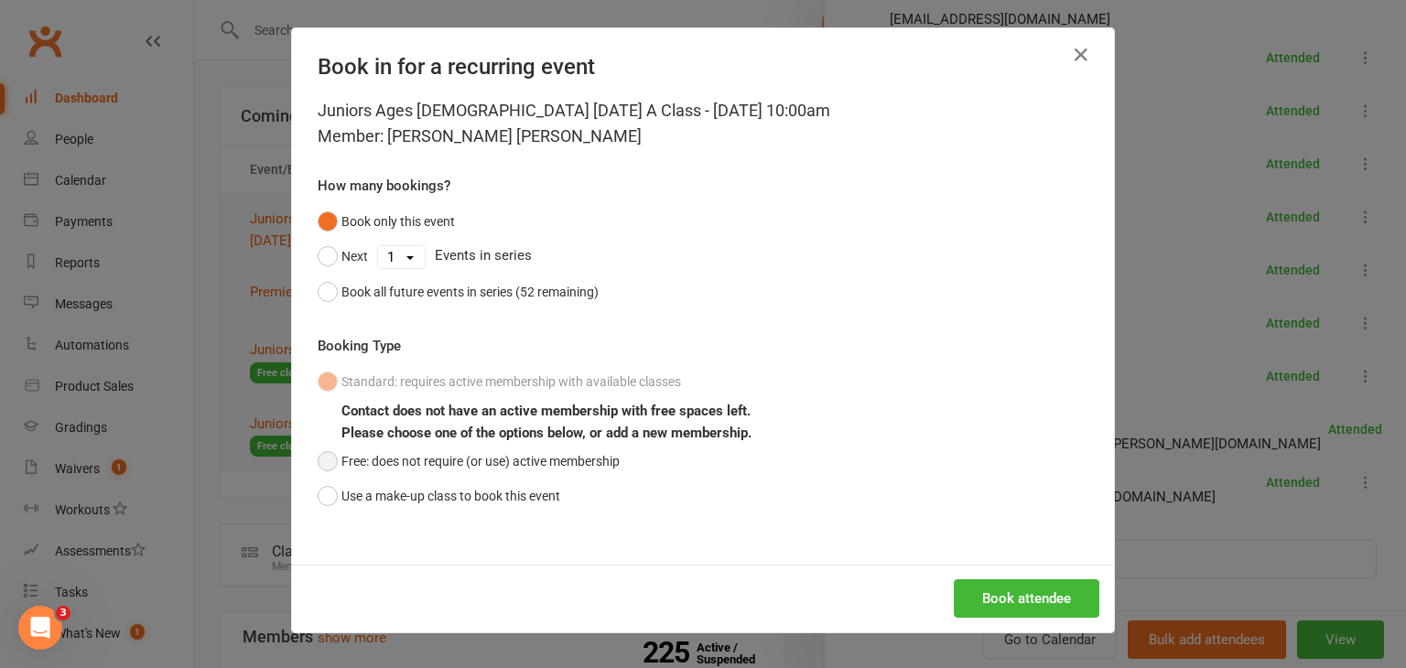
click at [334, 468] on button "Free: does not require (or use) active membership" at bounding box center [469, 461] width 302 height 35
click at [986, 588] on button "Book attendee" at bounding box center [1026, 598] width 145 height 38
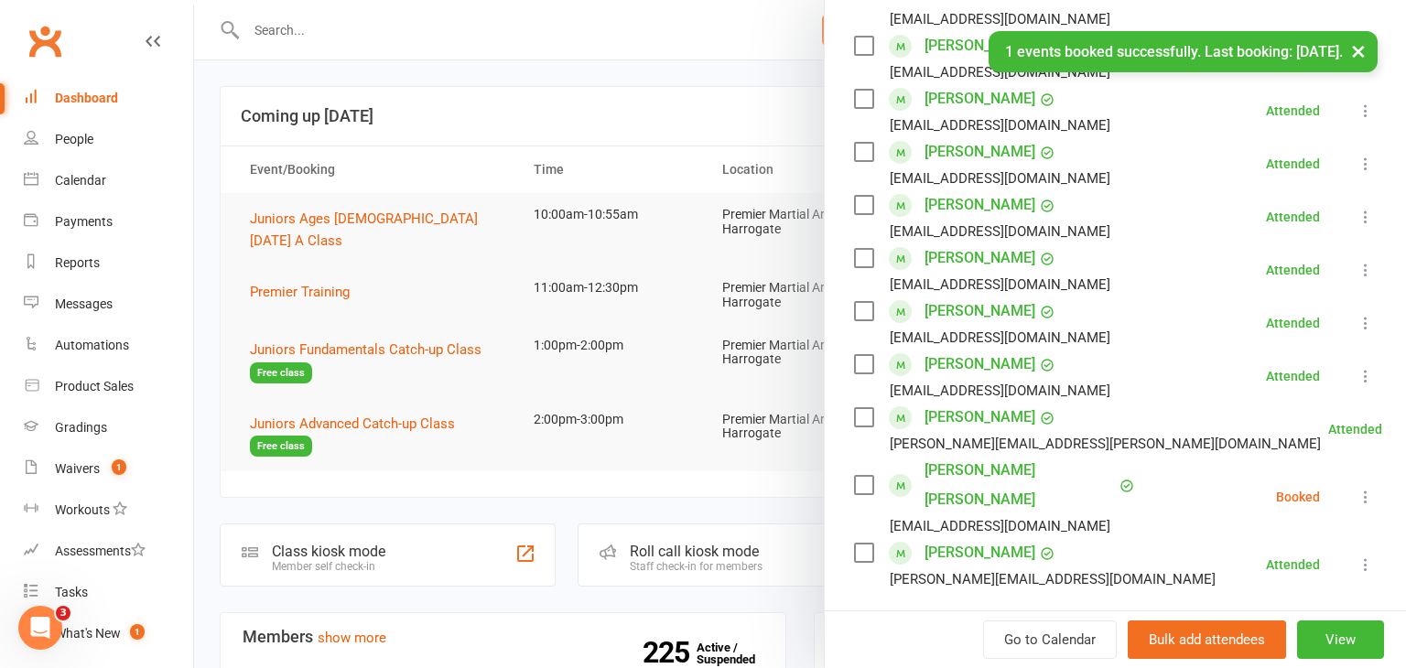
click at [1363, 488] on icon at bounding box center [1365, 497] width 18 height 18
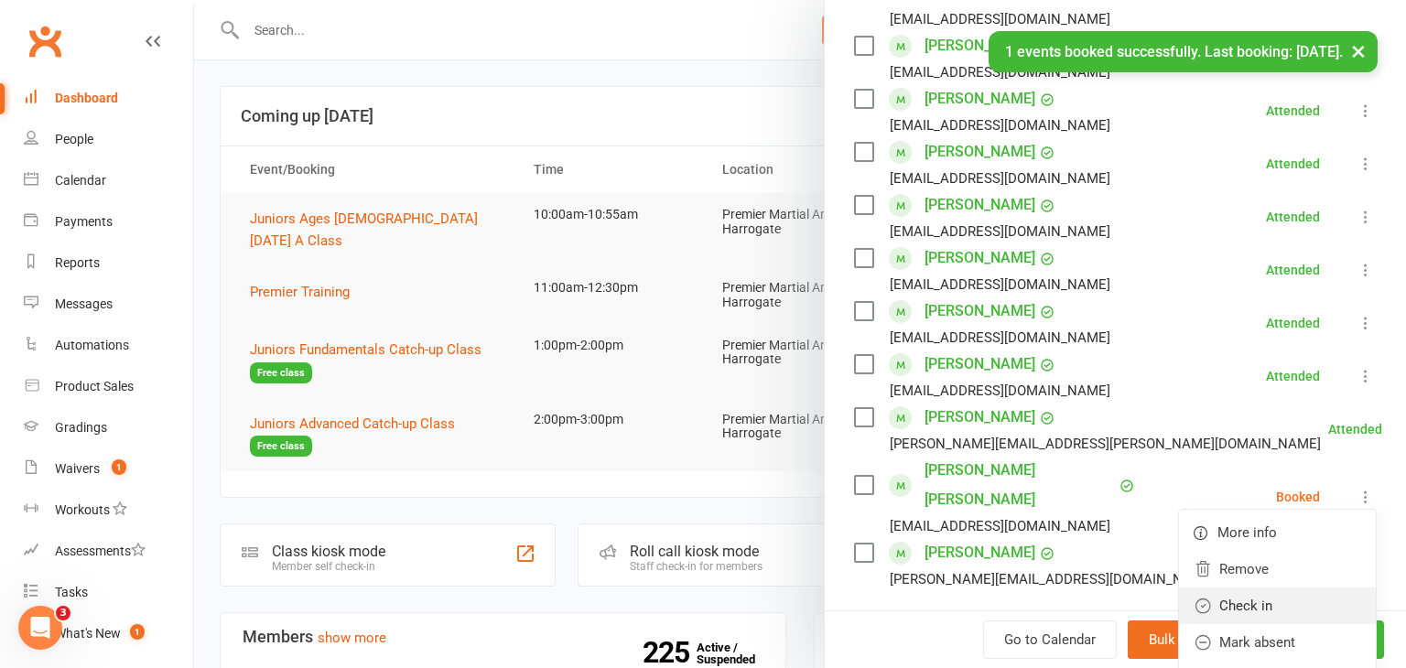
click at [1274, 587] on link "Check in" at bounding box center [1277, 605] width 197 height 37
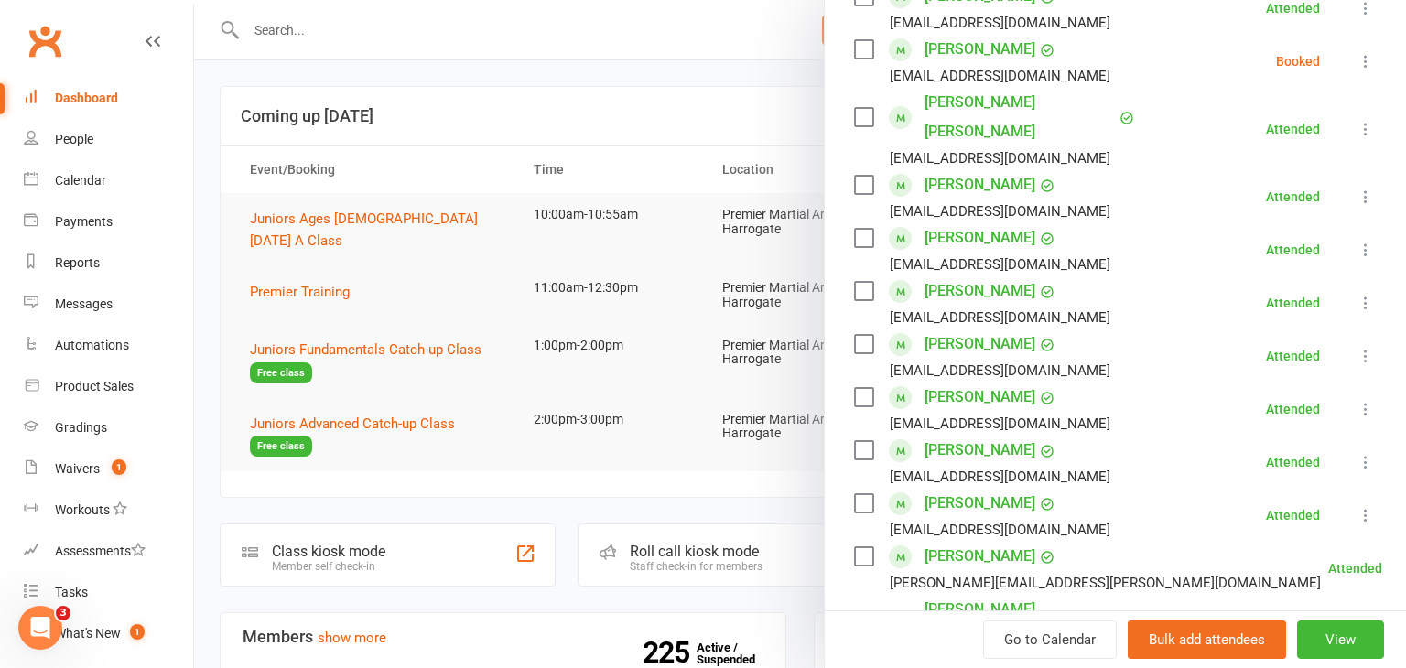
scroll to position [348, 0]
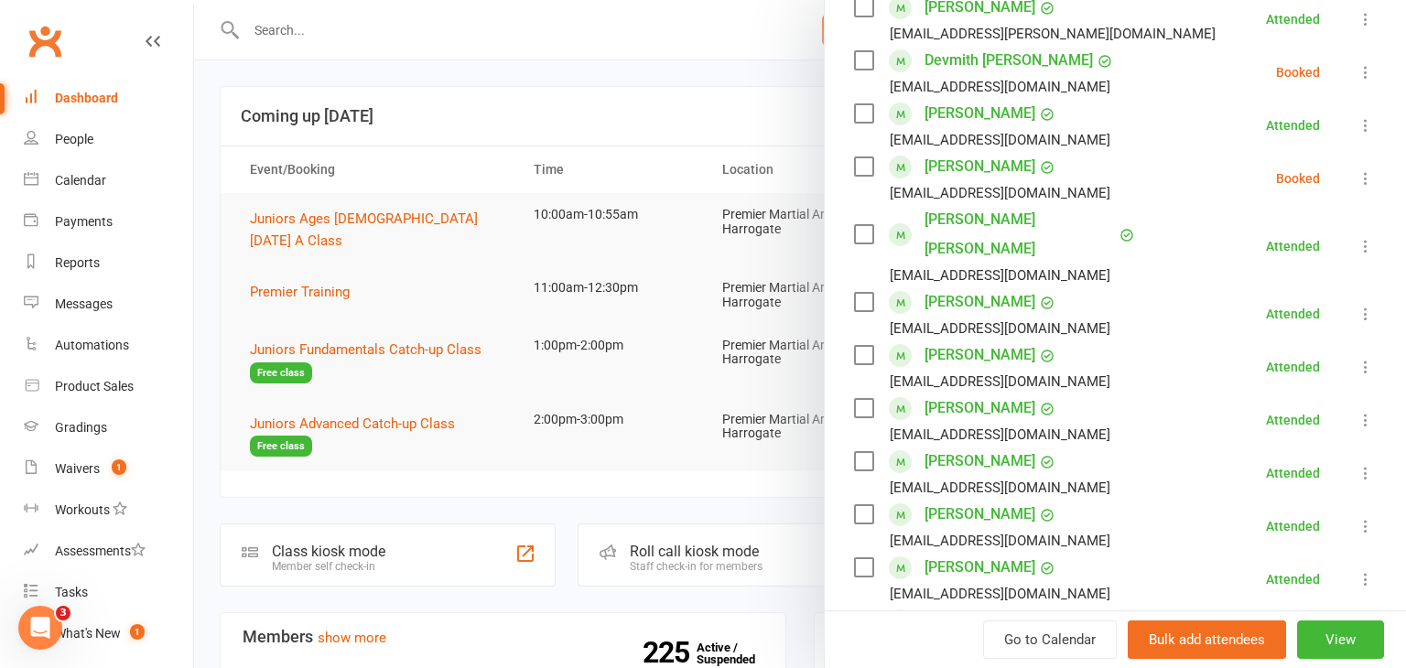
click at [1361, 180] on icon at bounding box center [1365, 178] width 18 height 18
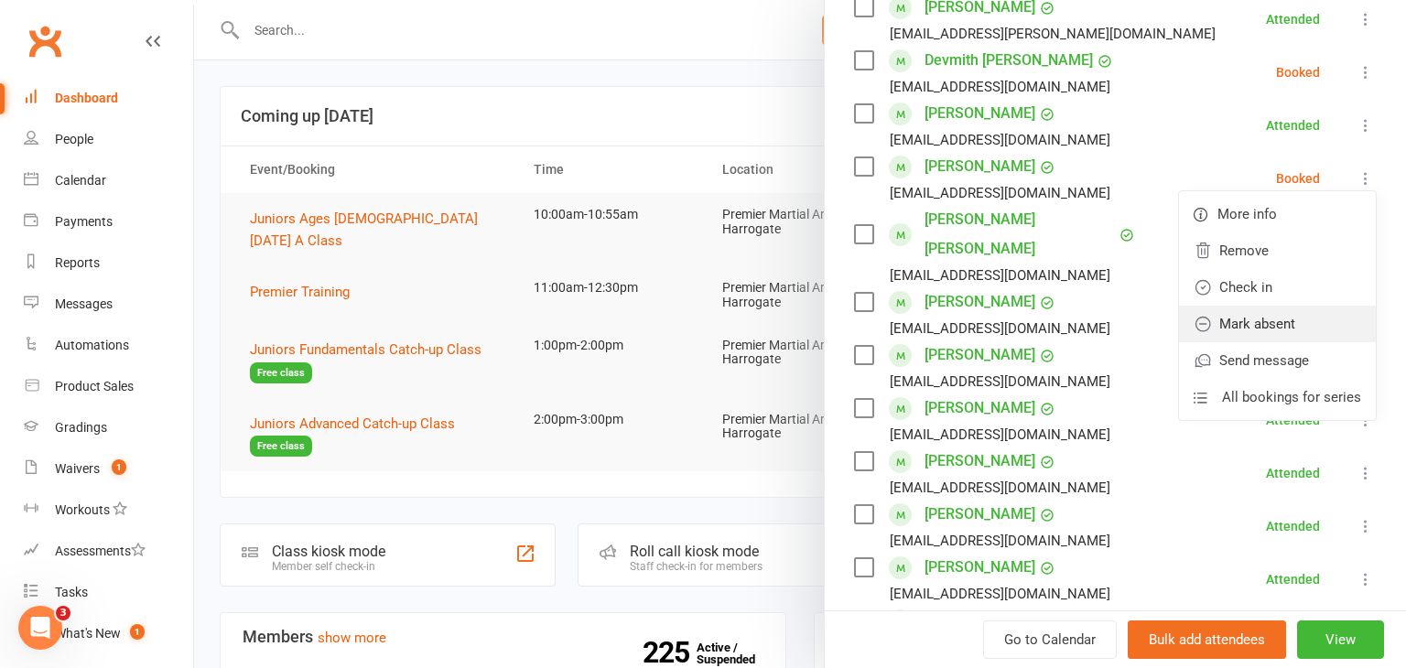
click at [1302, 306] on link "Mark absent" at bounding box center [1277, 324] width 197 height 37
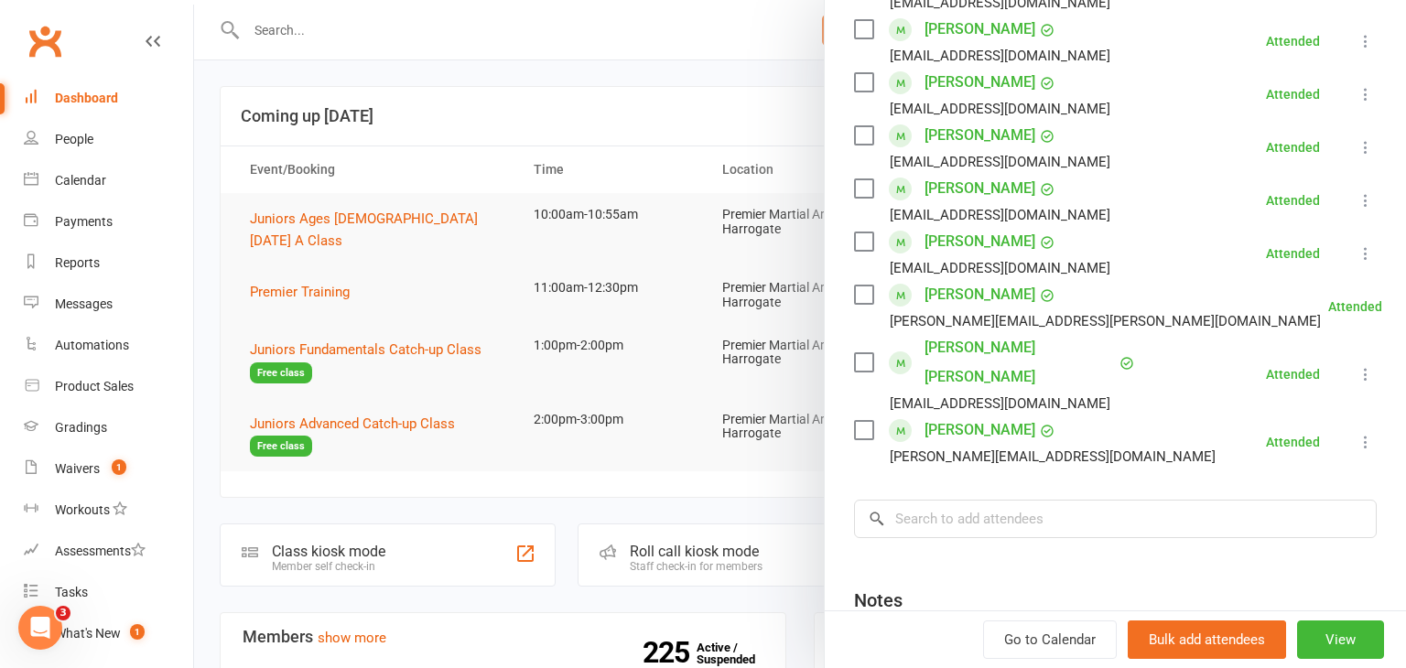
scroll to position [730, 0]
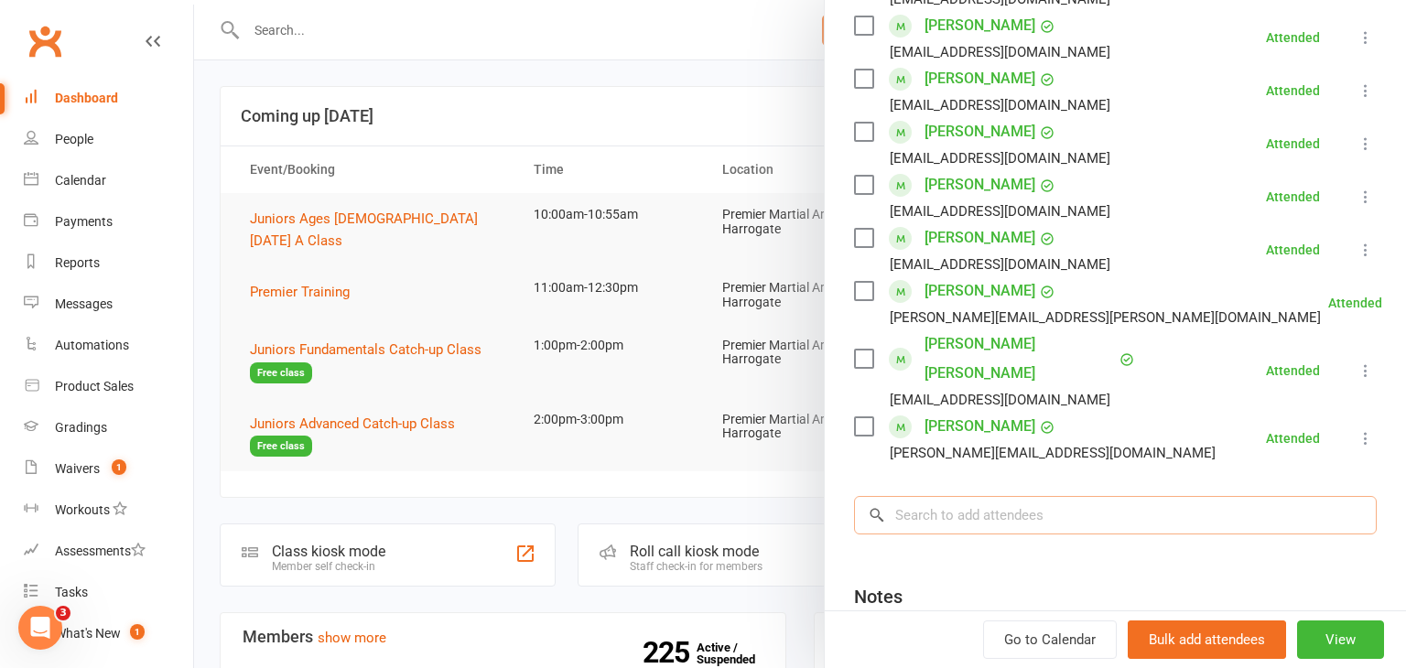
click at [1098, 496] on input "search" at bounding box center [1115, 515] width 523 height 38
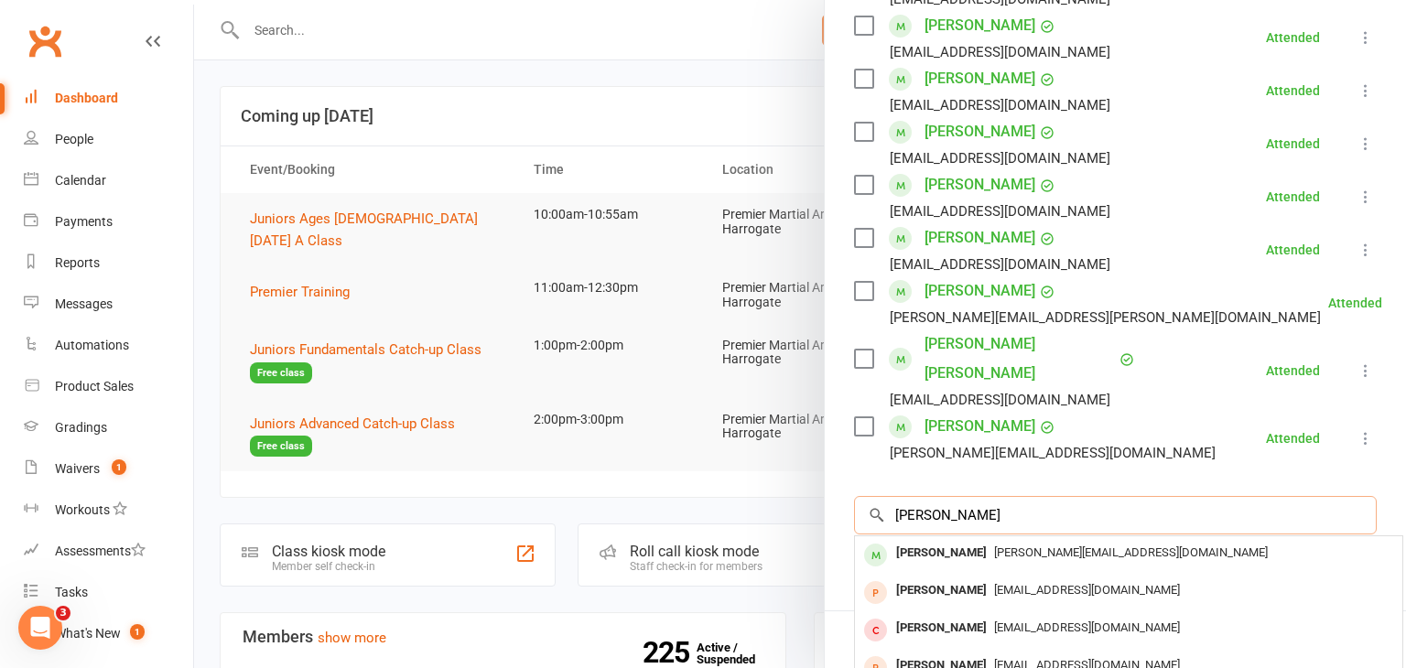
type input "[PERSON_NAME]"
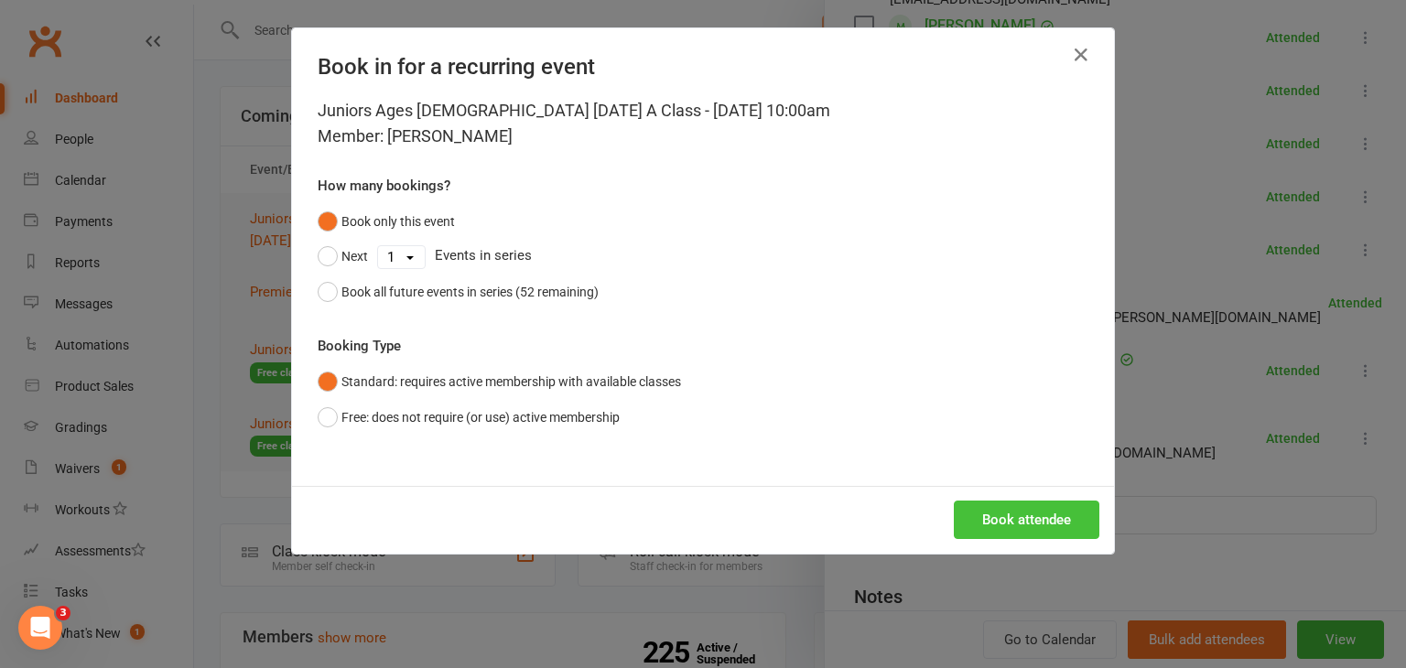
click at [1056, 523] on button "Book attendee" at bounding box center [1026, 520] width 145 height 38
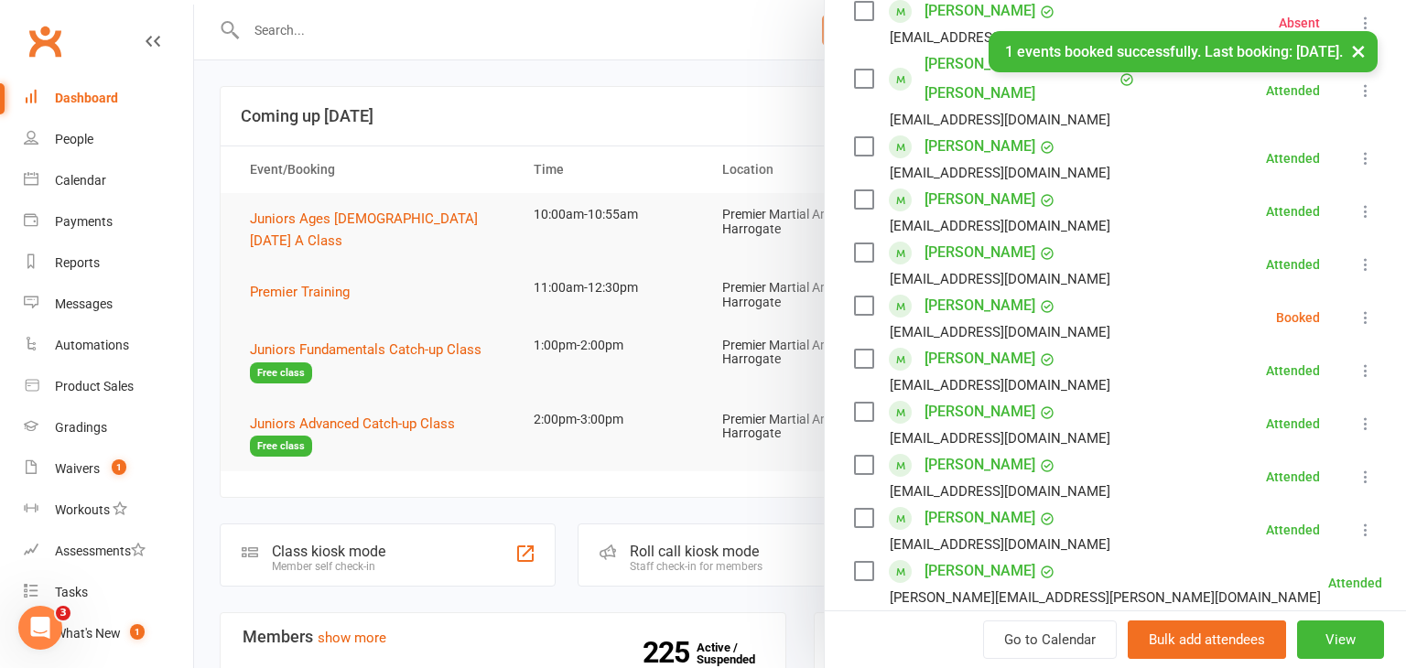
scroll to position [500, 0]
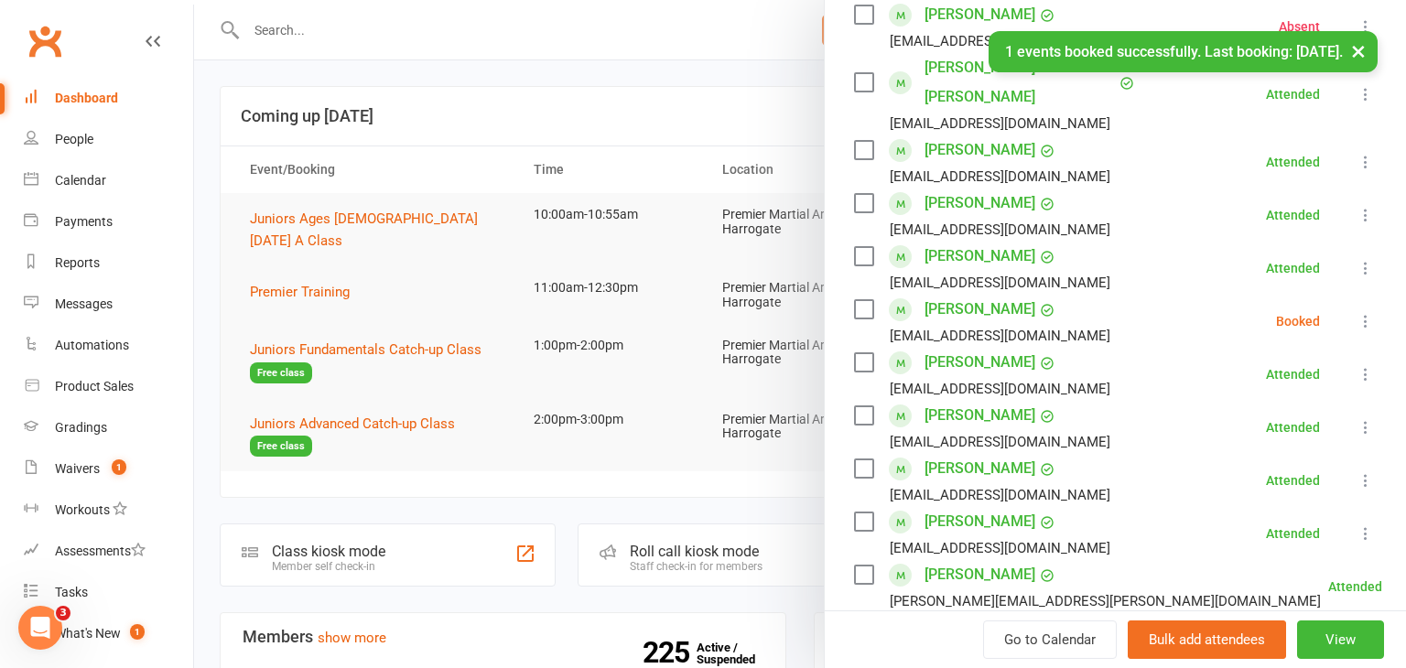
click at [1369, 312] on icon at bounding box center [1365, 321] width 18 height 18
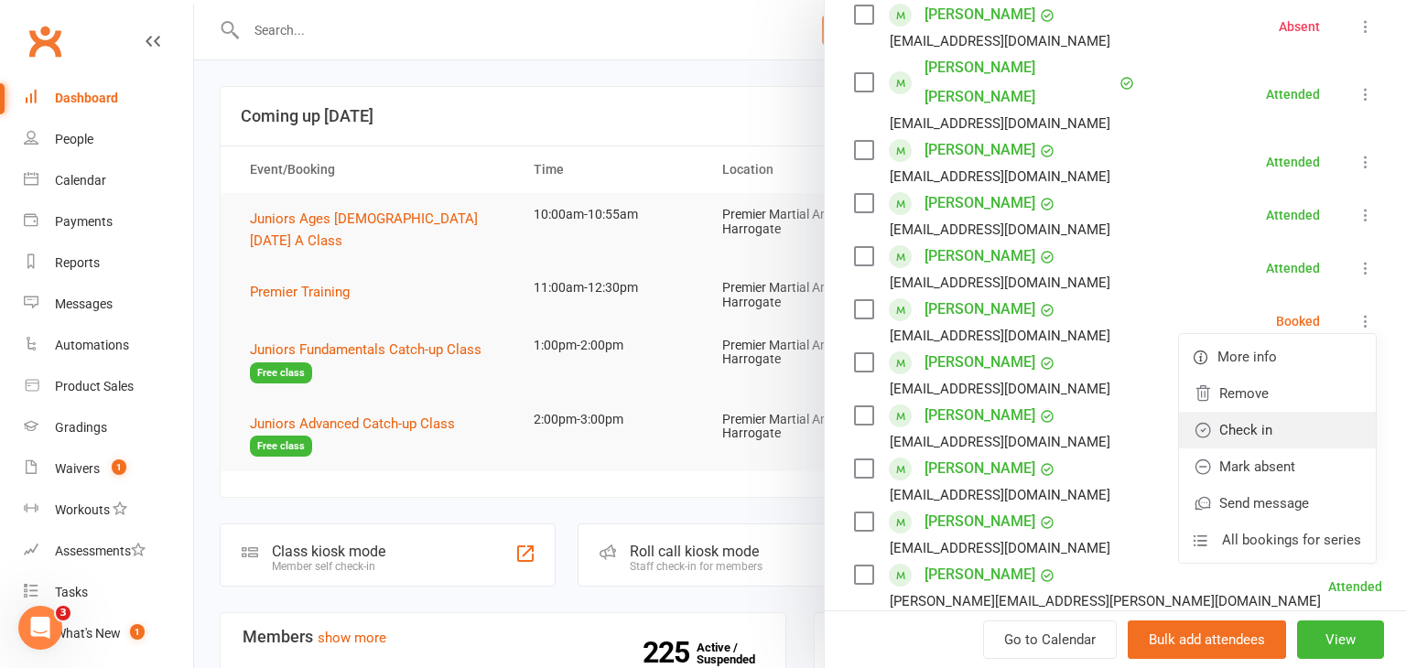
click at [1272, 412] on link "Check in" at bounding box center [1277, 430] width 197 height 37
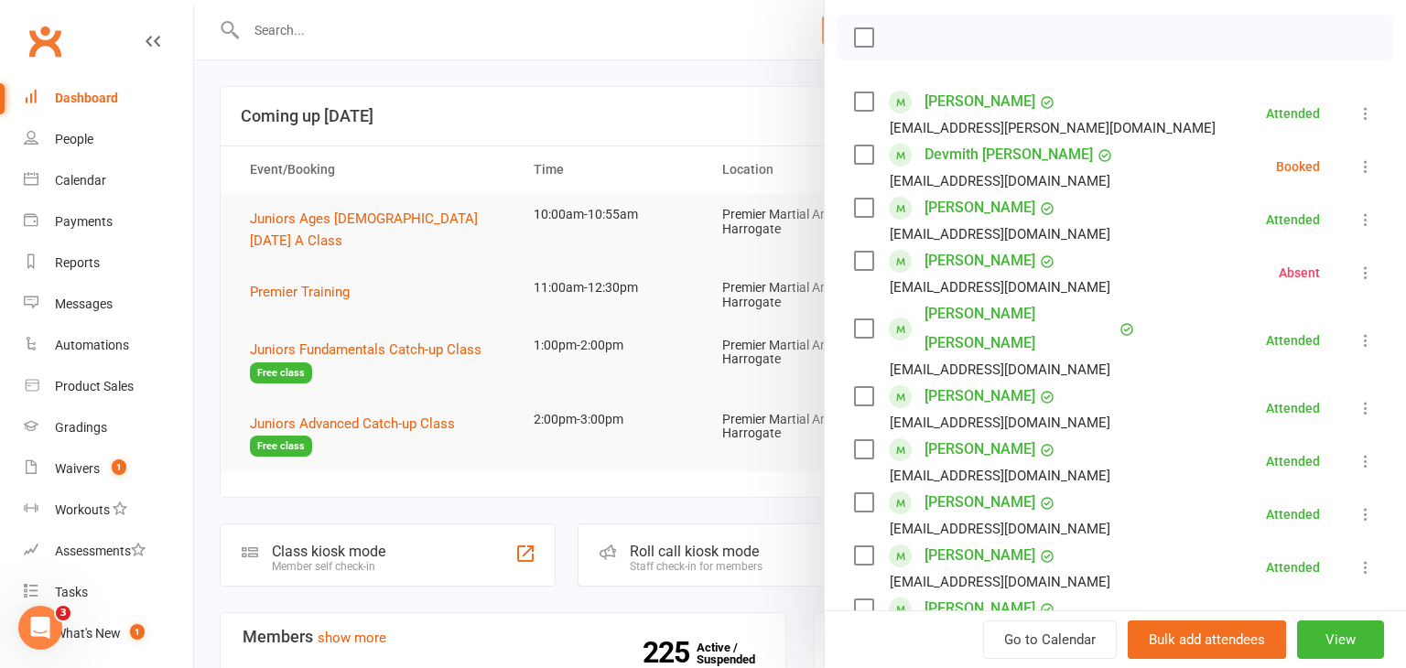
scroll to position [0, 0]
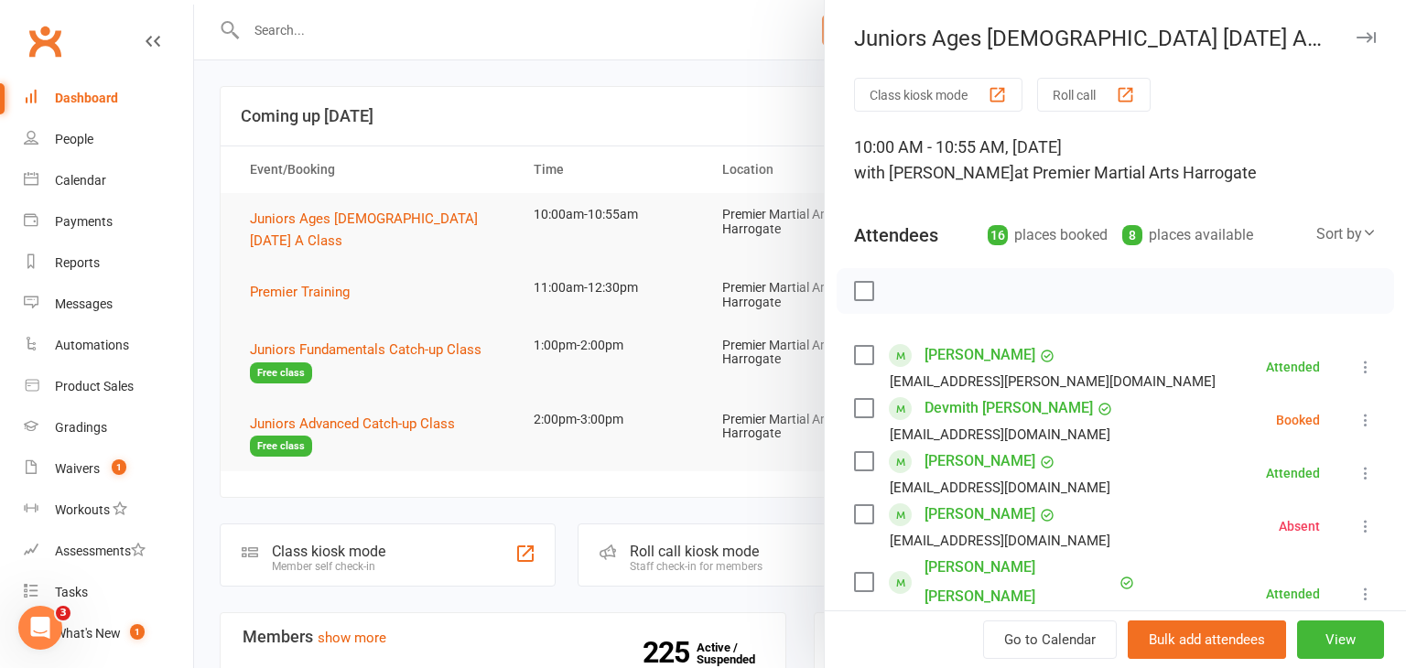
click at [1365, 419] on icon at bounding box center [1365, 420] width 18 height 18
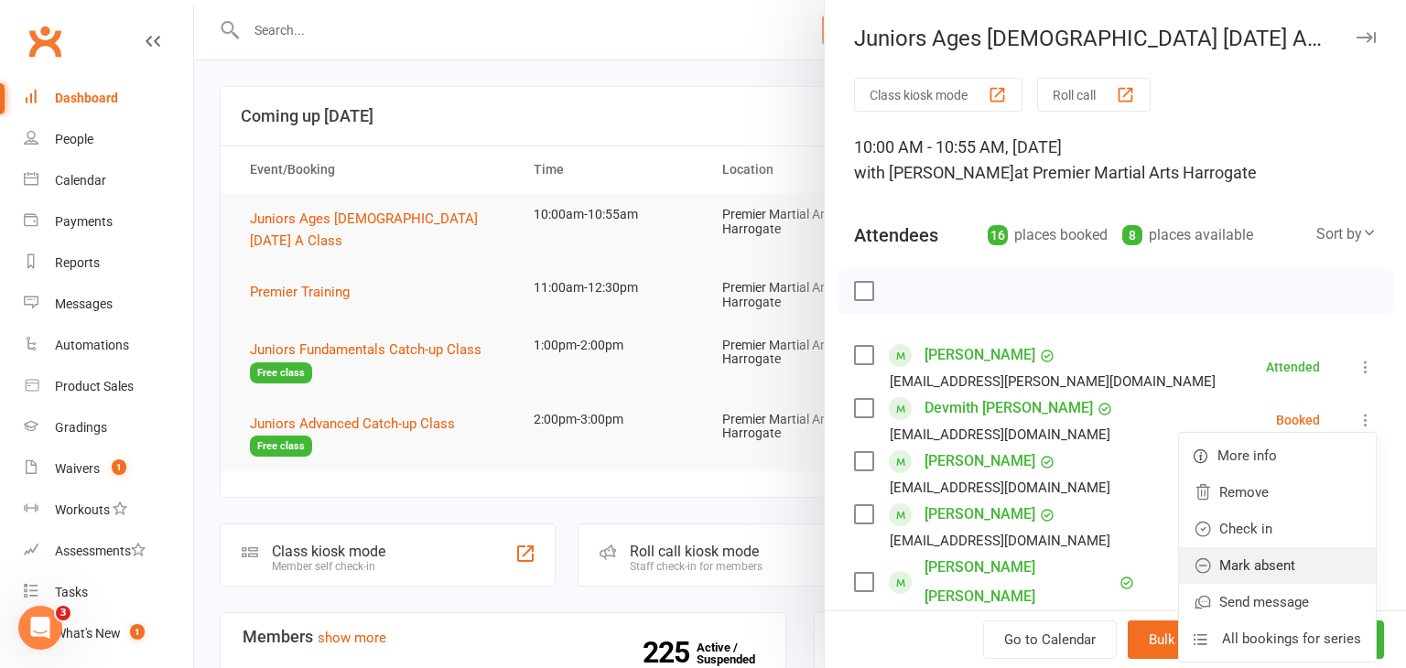
click at [1261, 557] on link "Mark absent" at bounding box center [1277, 565] width 197 height 37
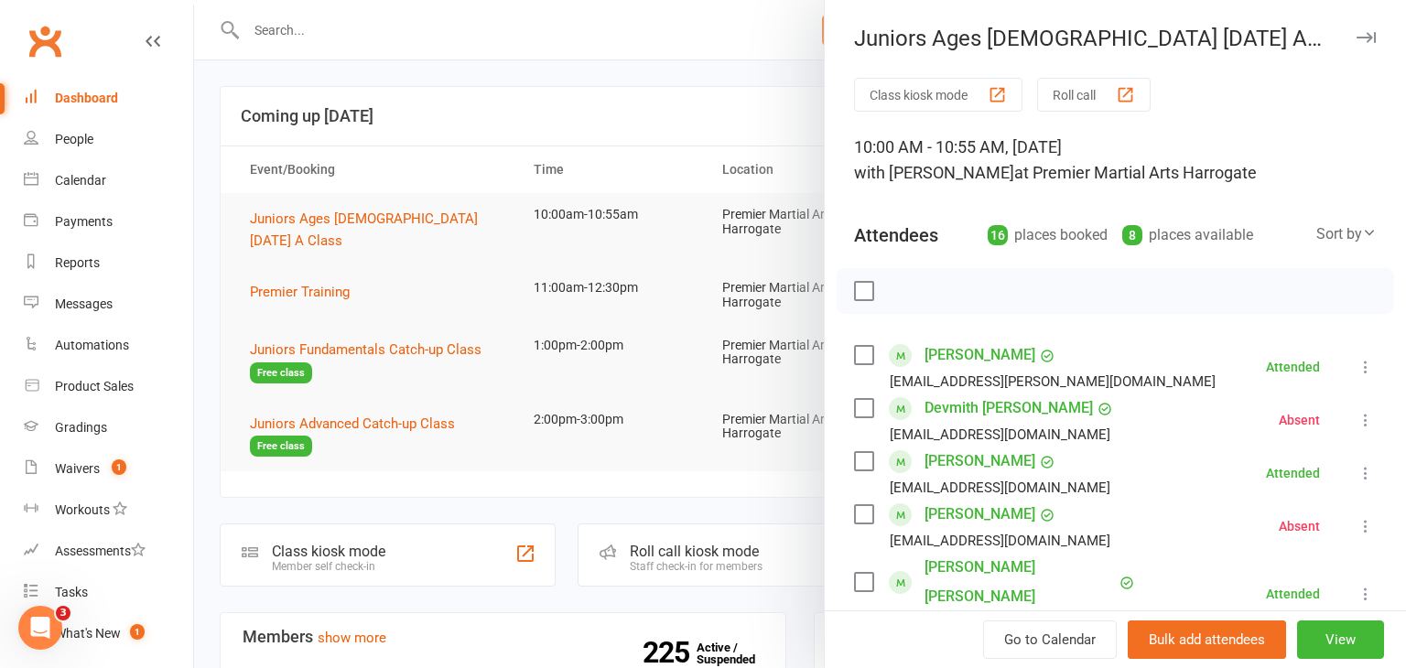
click at [449, 453] on div at bounding box center [800, 334] width 1212 height 668
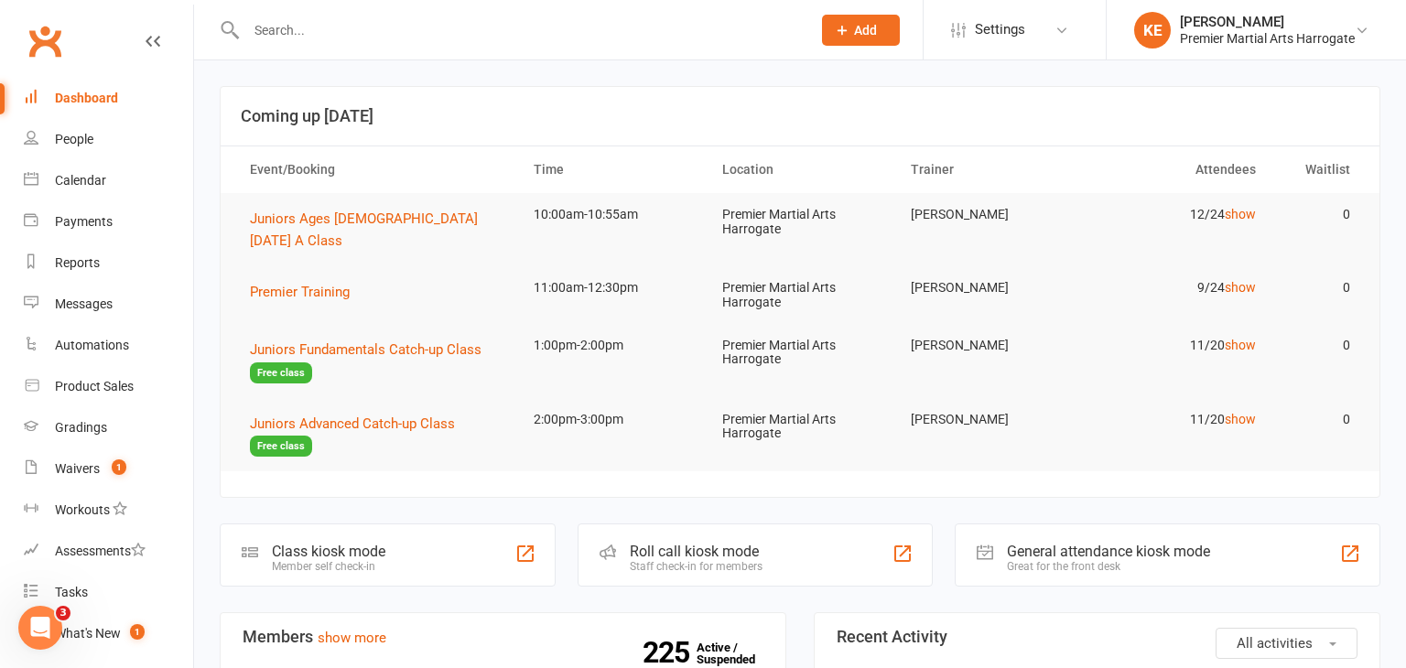
click at [449, 453] on td "Juniors Advanced Catch-up Class Free class" at bounding box center [375, 435] width 284 height 74
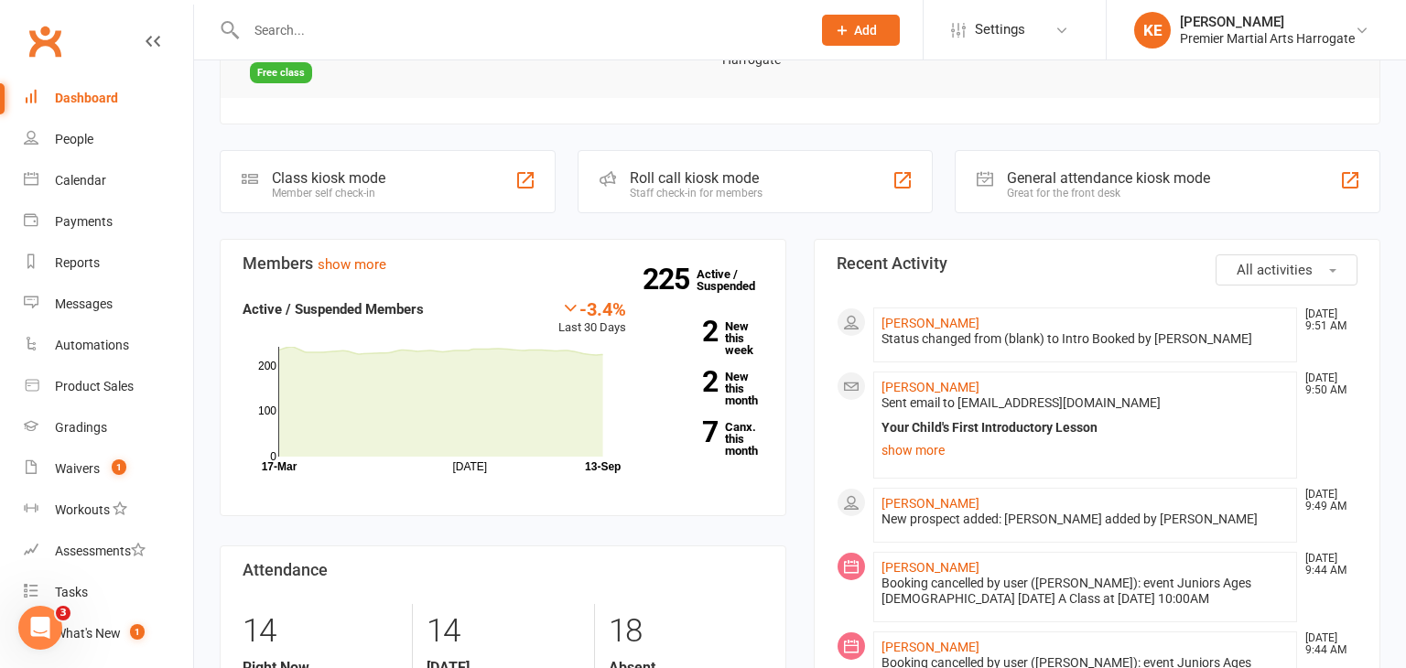
scroll to position [385, 0]
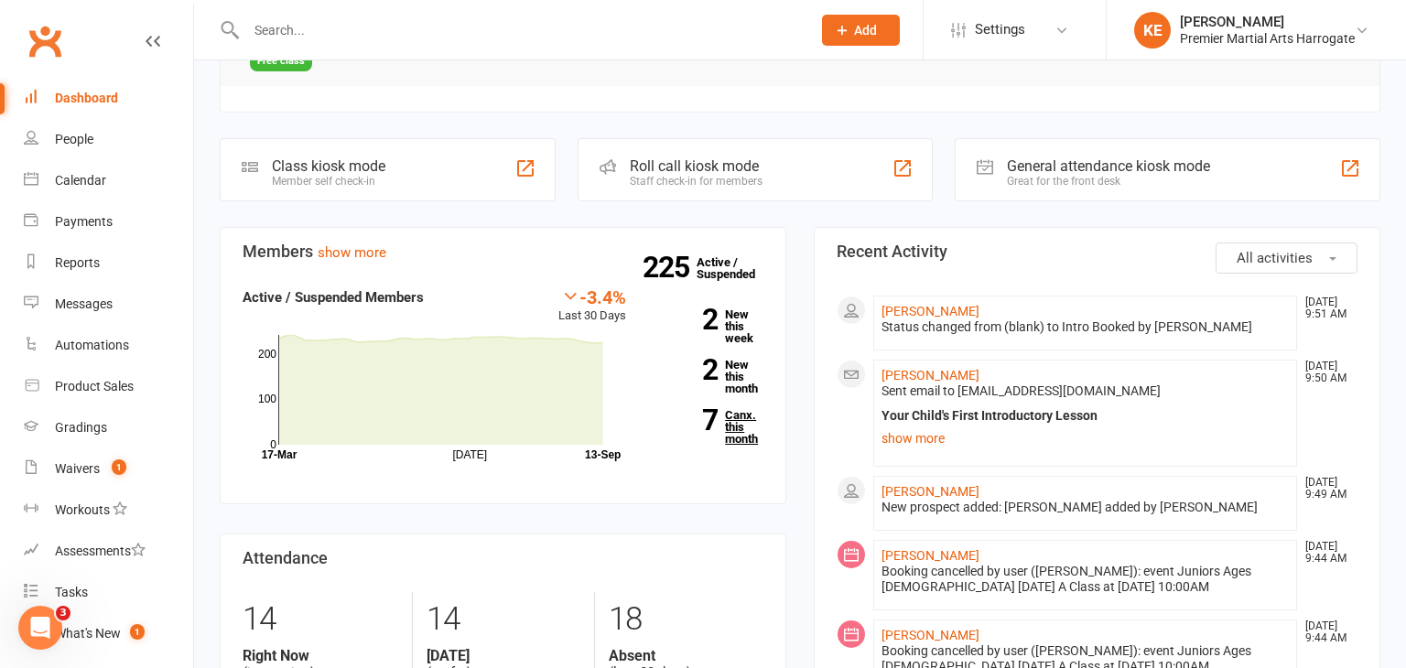
click at [736, 409] on link "7 Canx. this month" at bounding box center [708, 427] width 110 height 36
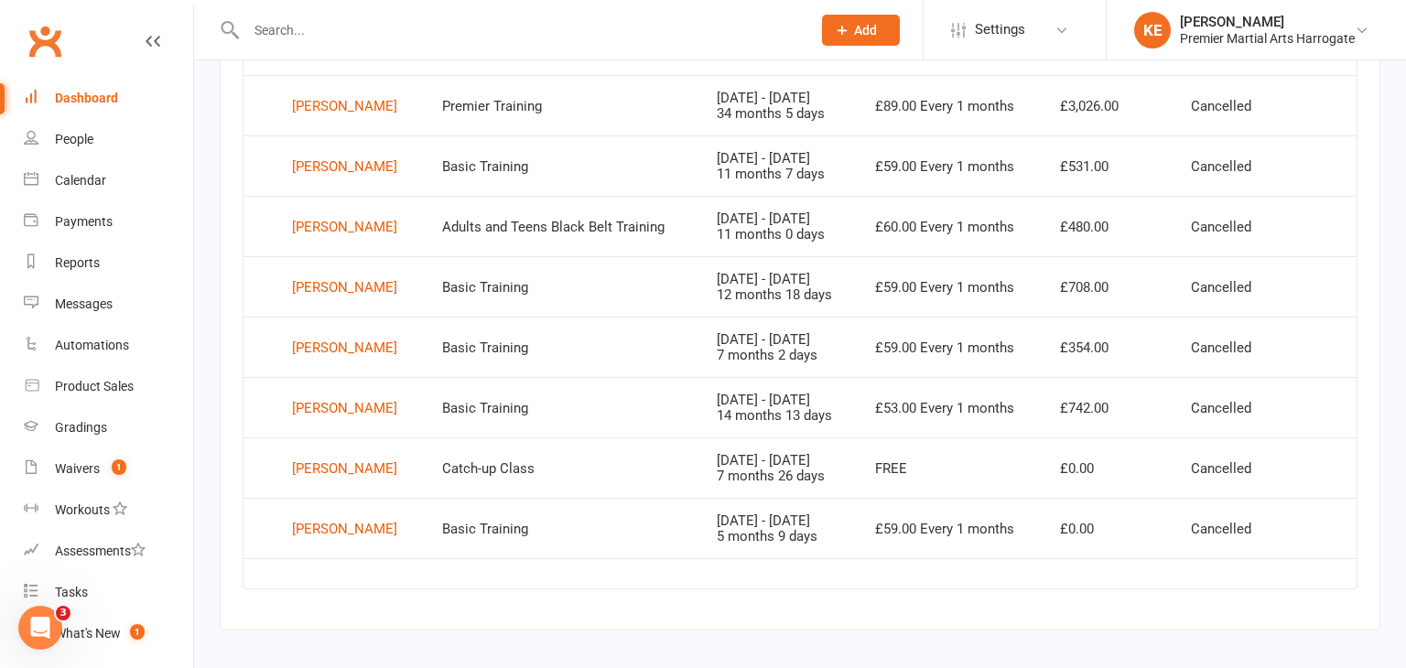
scroll to position [862, 0]
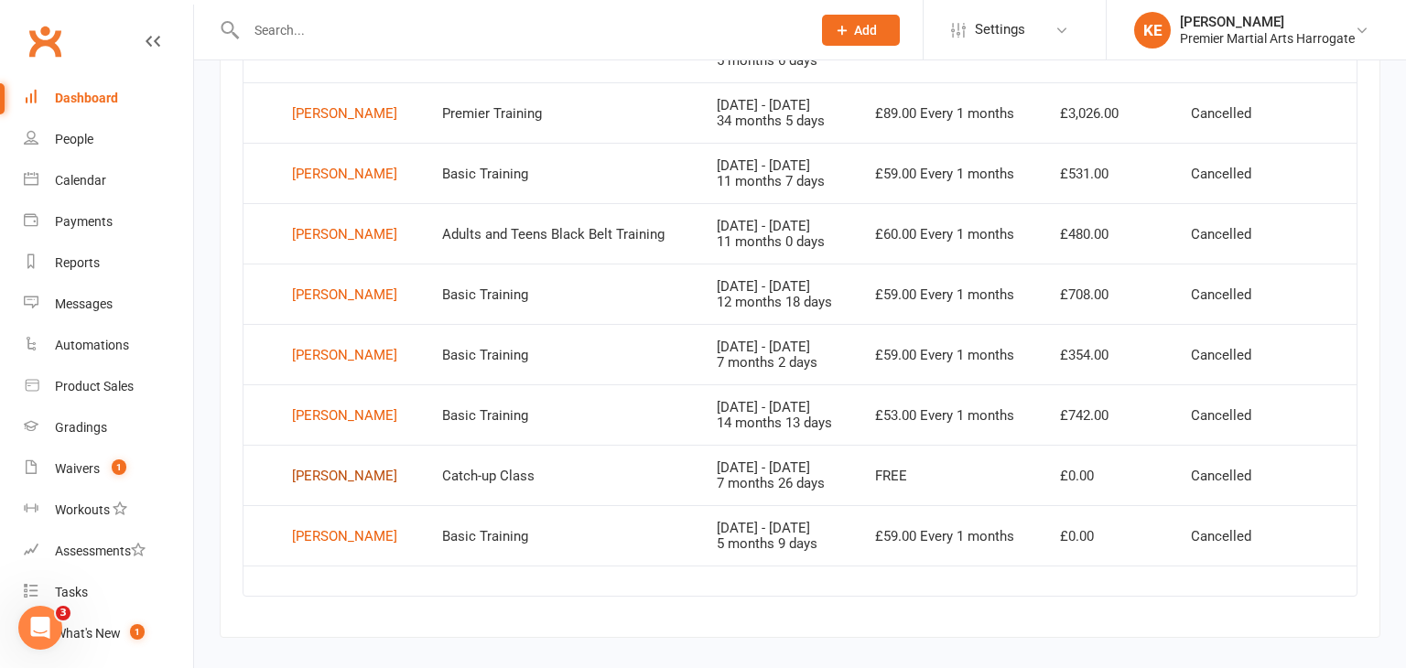
click at [359, 469] on div "[PERSON_NAME]" at bounding box center [344, 475] width 105 height 27
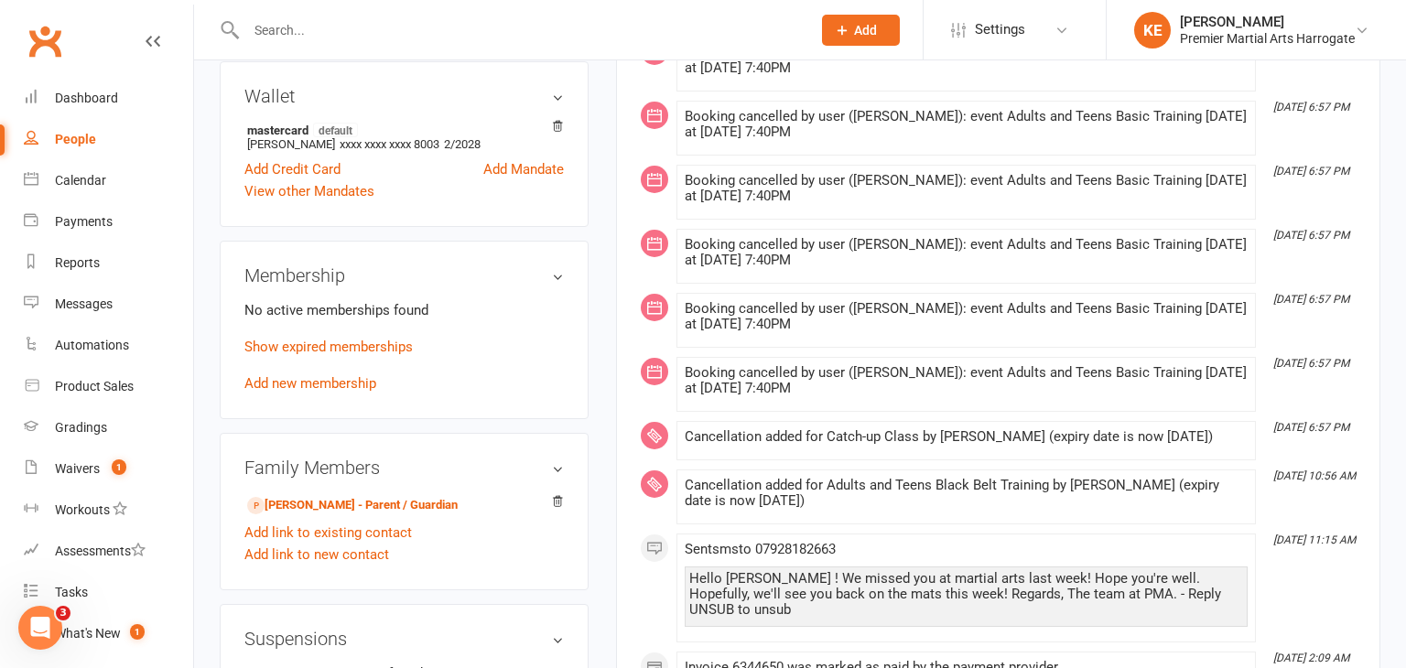
scroll to position [553, 0]
click at [553, 496] on icon at bounding box center [557, 499] width 9 height 10
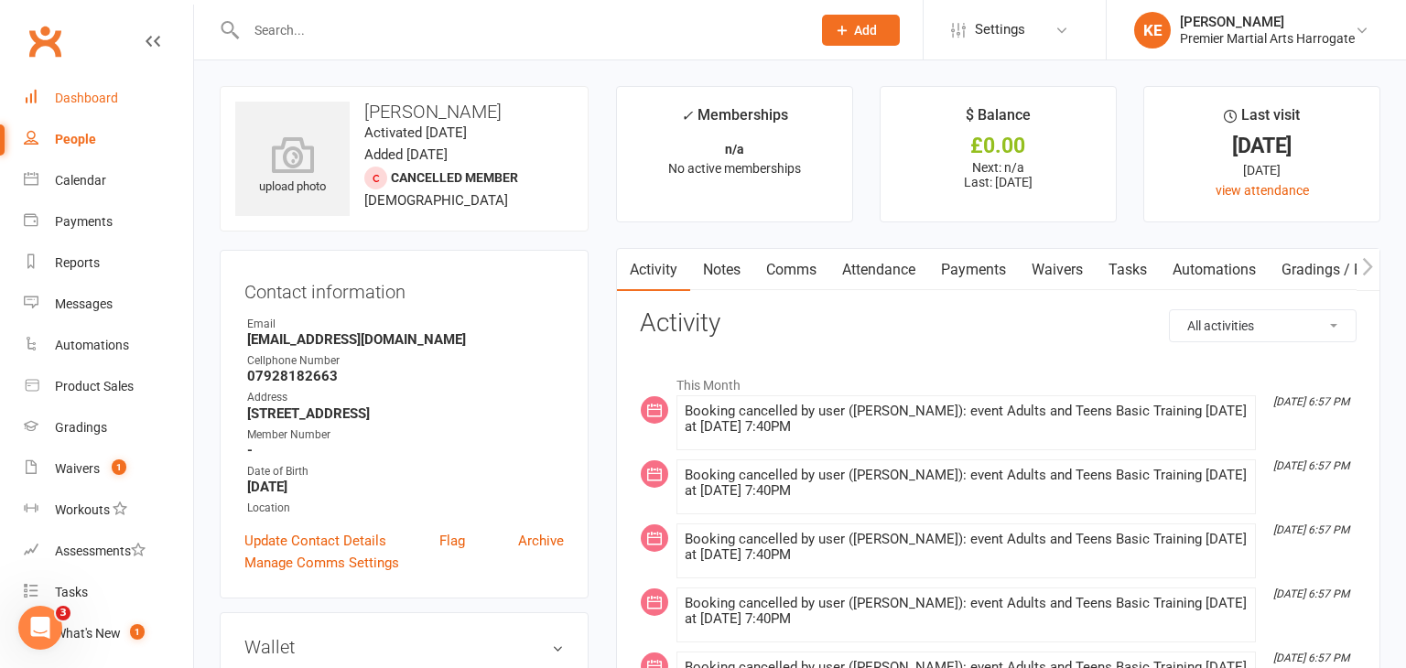
click at [70, 103] on div "Dashboard" at bounding box center [86, 98] width 63 height 15
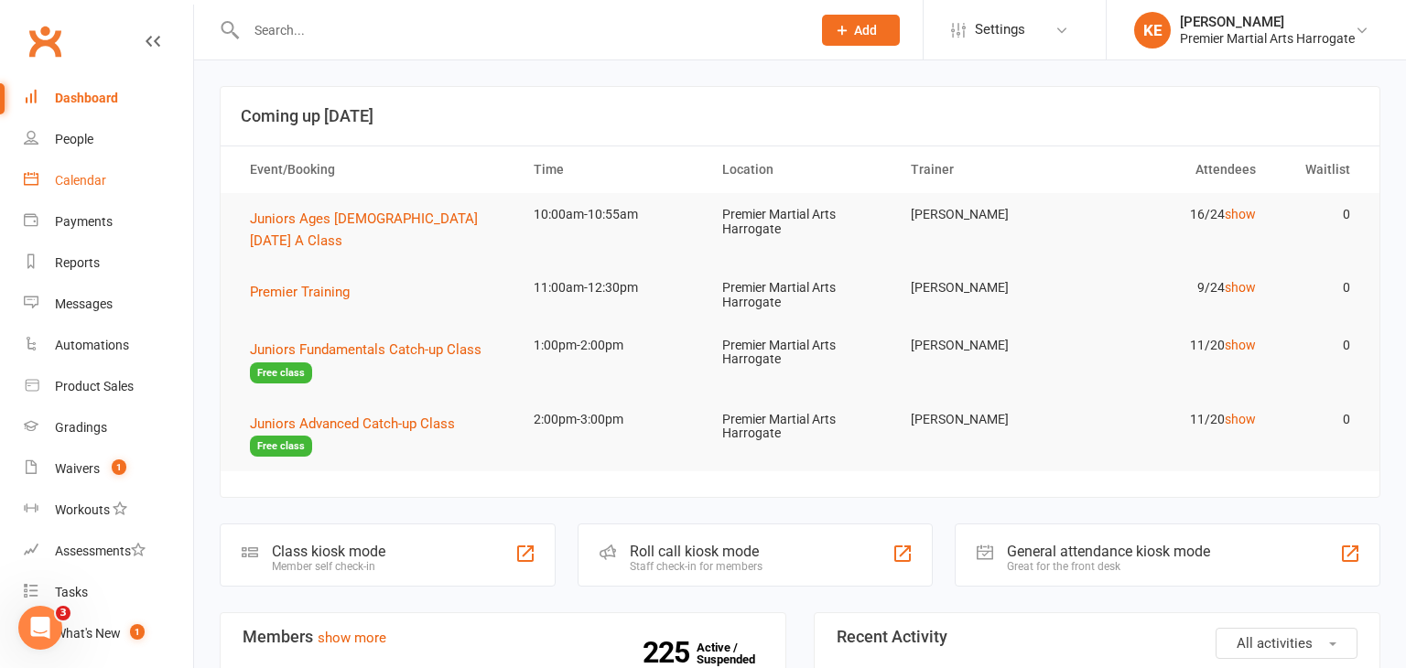
click at [81, 178] on div "Calendar" at bounding box center [80, 180] width 51 height 15
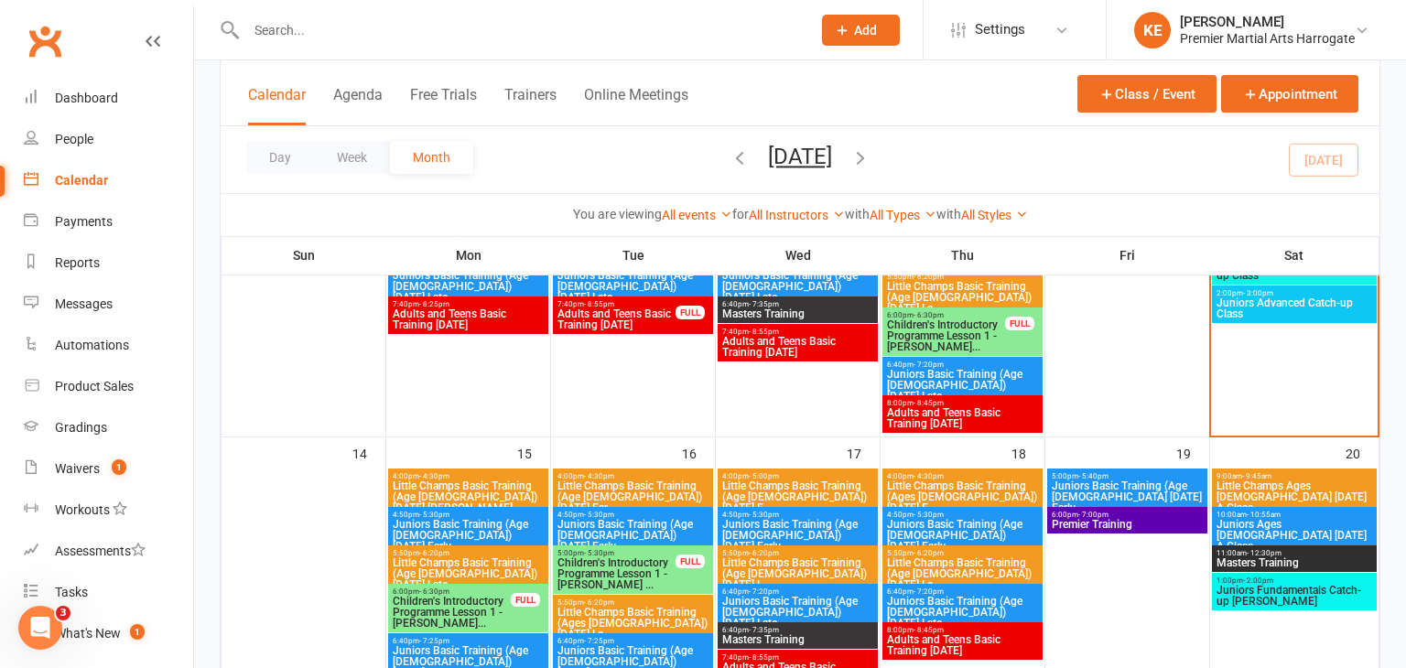
scroll to position [549, 0]
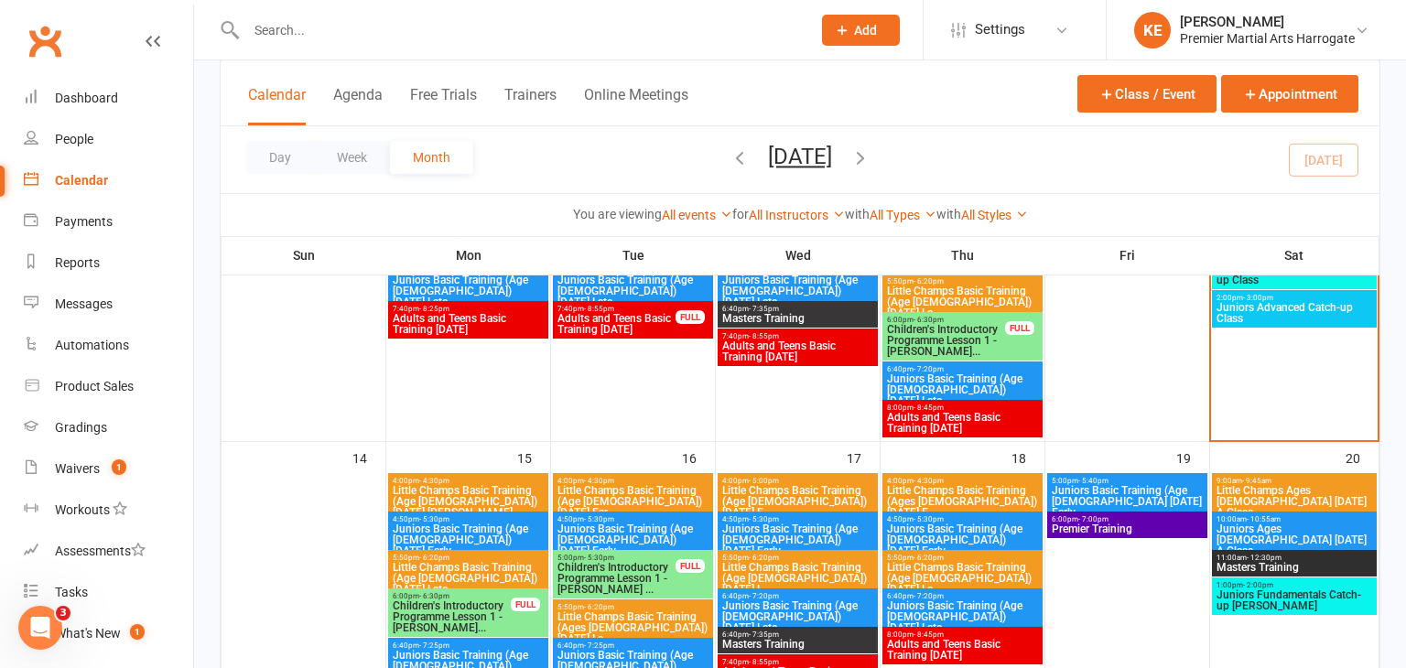
click at [612, 562] on span "Children's Introductory Programme Lesson 1 - [PERSON_NAME] ..." at bounding box center [616, 578] width 120 height 33
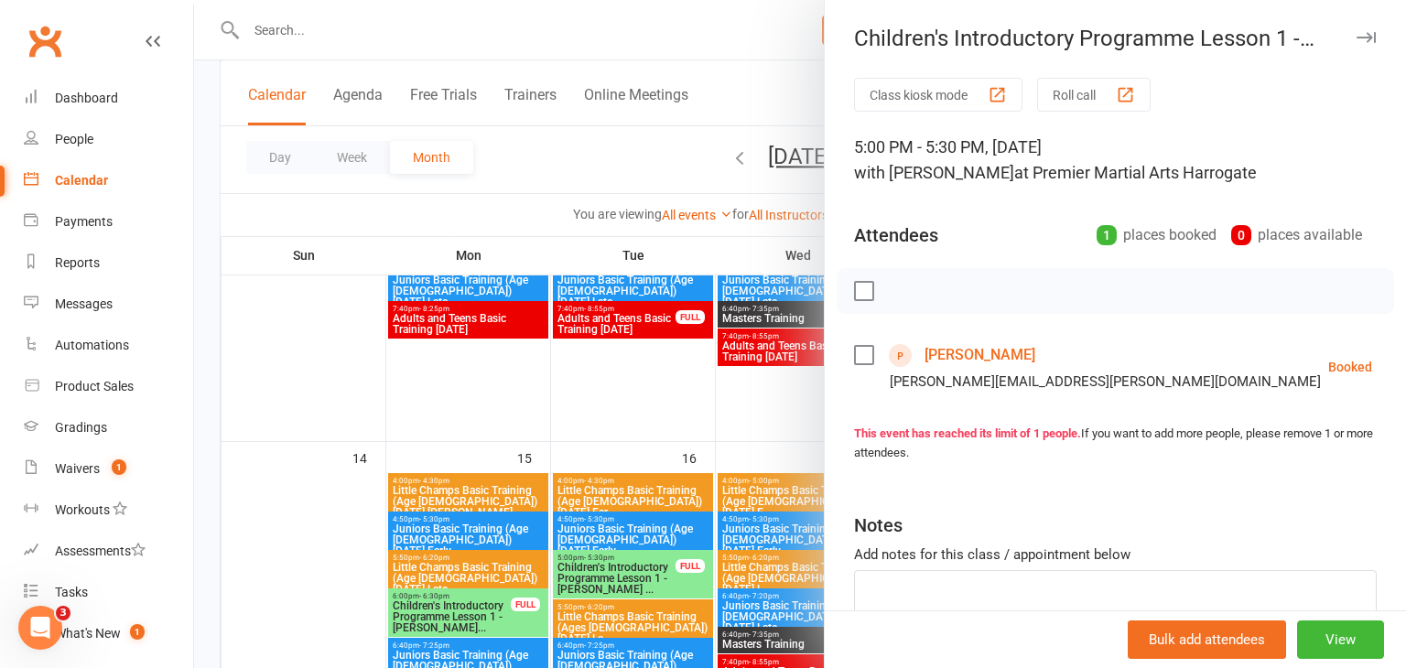
click at [517, 388] on div at bounding box center [800, 334] width 1212 height 668
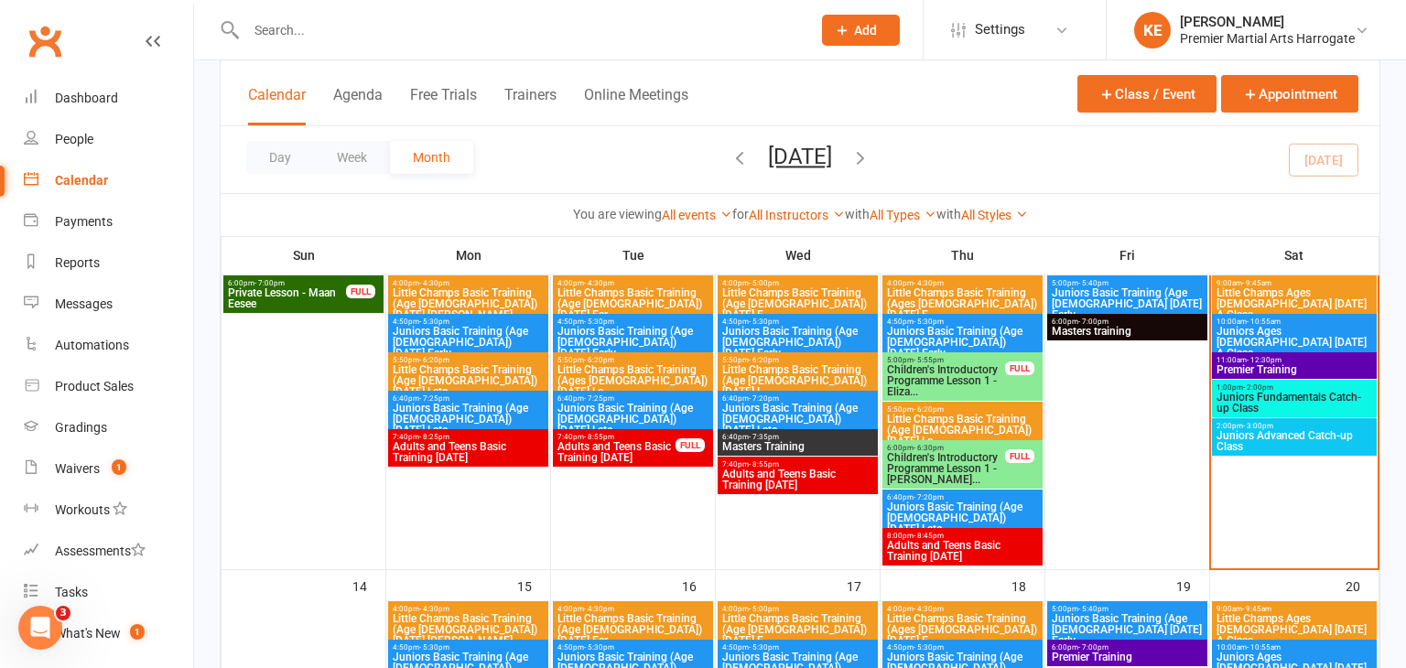
scroll to position [407, 0]
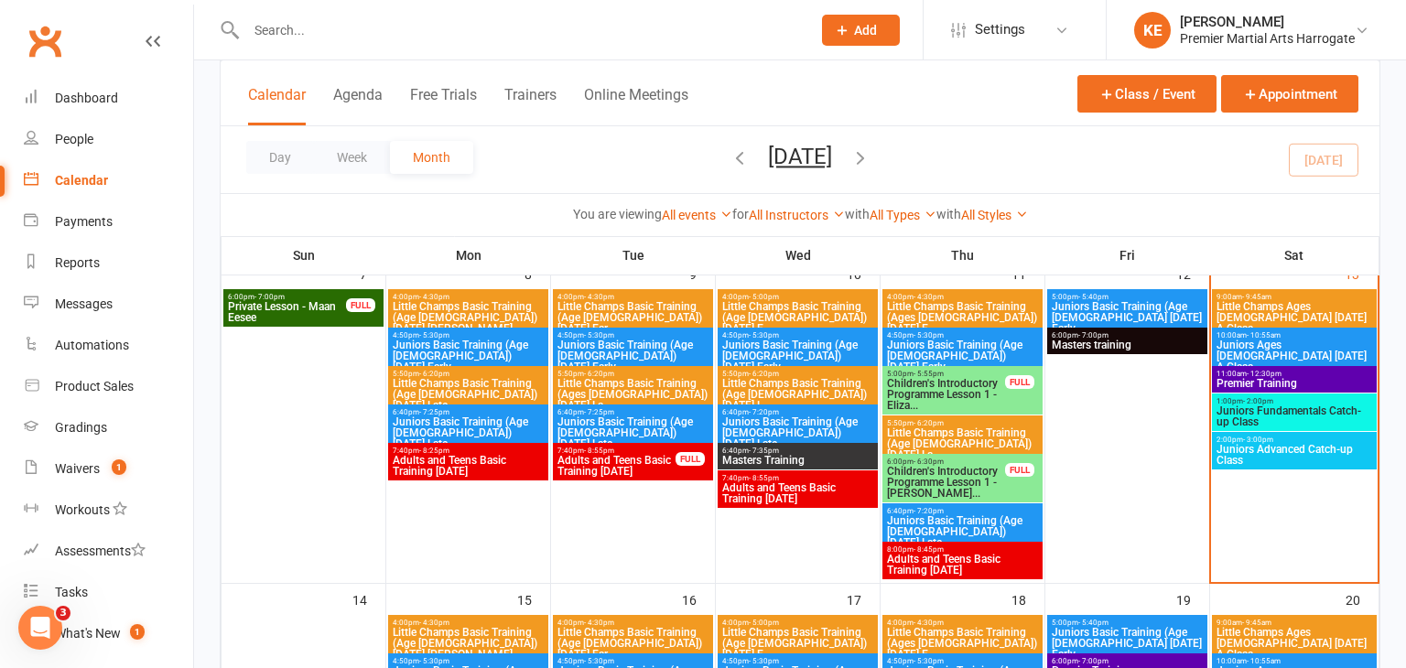
click at [921, 481] on span "Children's Introductory Programme Lesson 1 - [PERSON_NAME]..." at bounding box center [946, 482] width 120 height 33
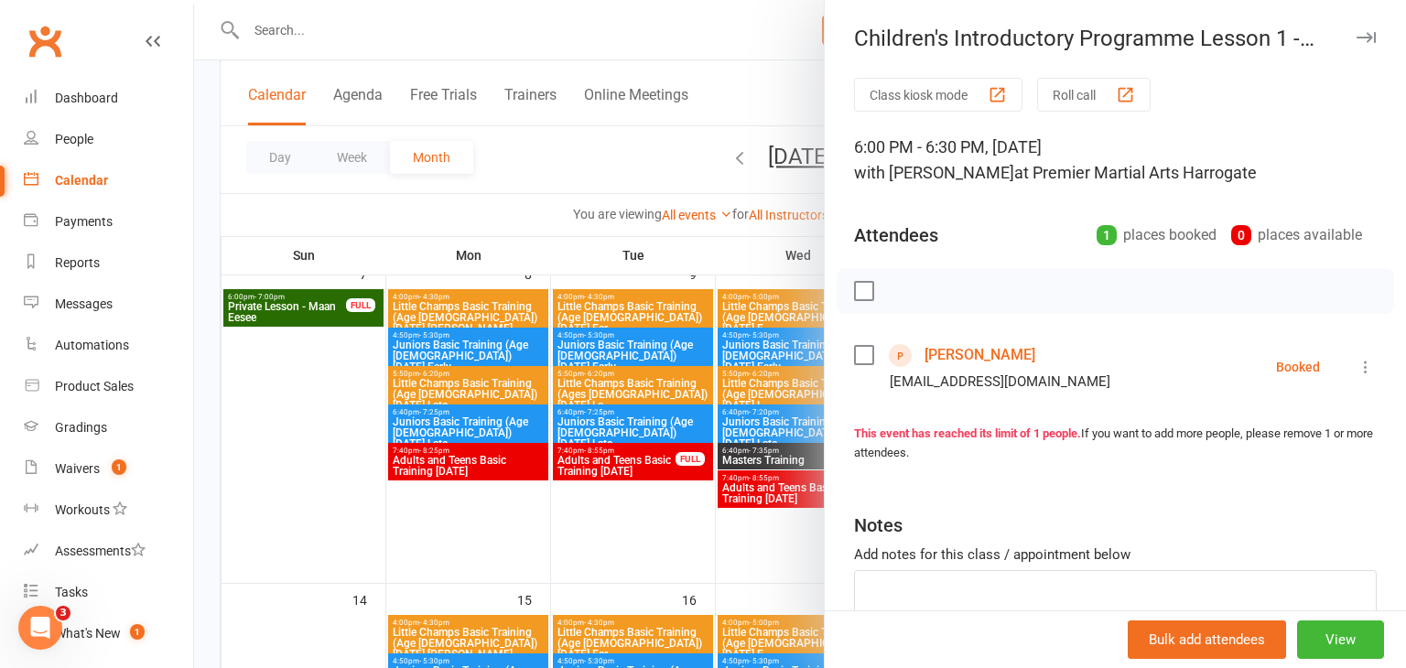
click at [486, 546] on div at bounding box center [800, 334] width 1212 height 668
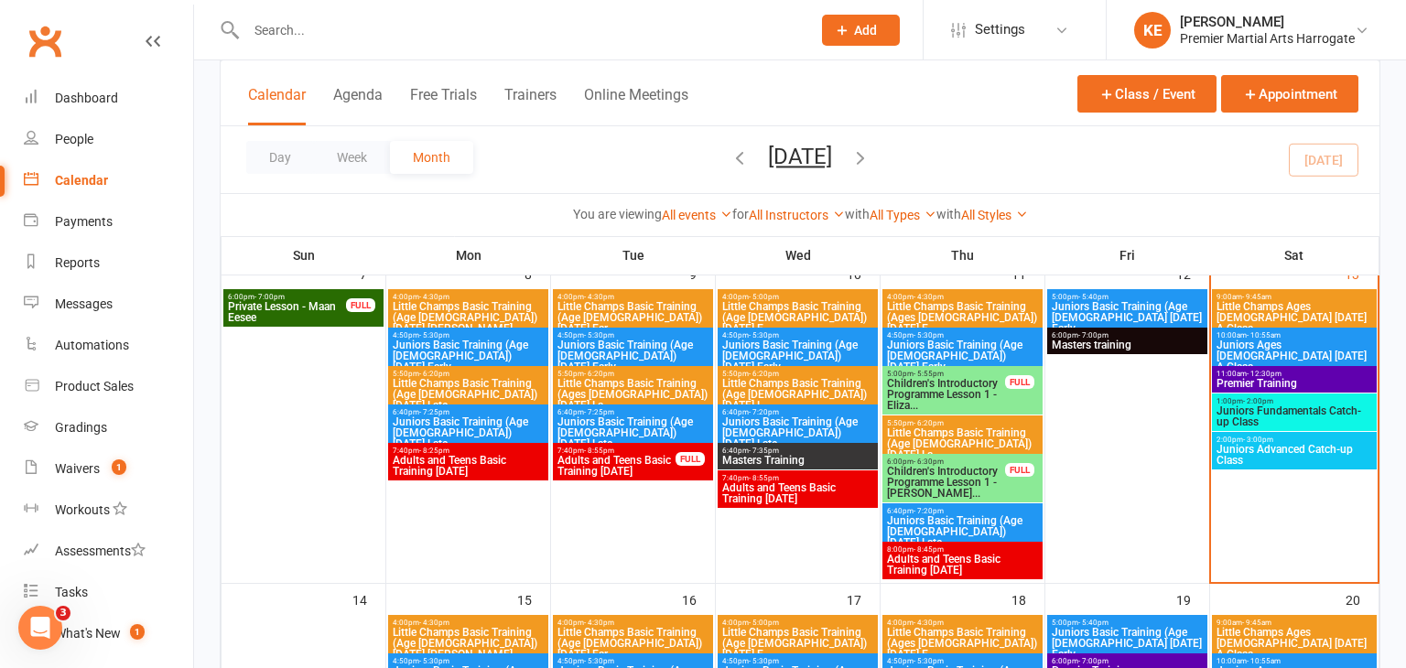
click at [937, 461] on span "- 6:30pm" at bounding box center [928, 462] width 30 height 8
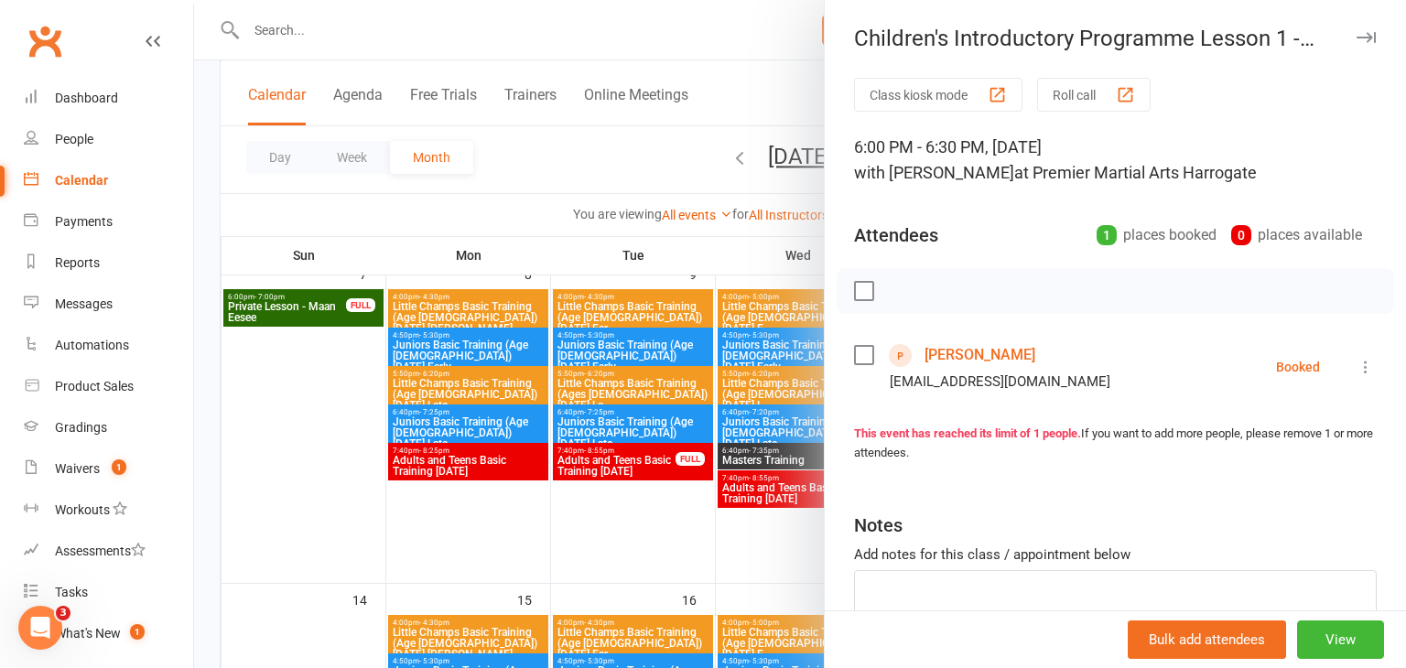
click at [591, 554] on div at bounding box center [800, 334] width 1212 height 668
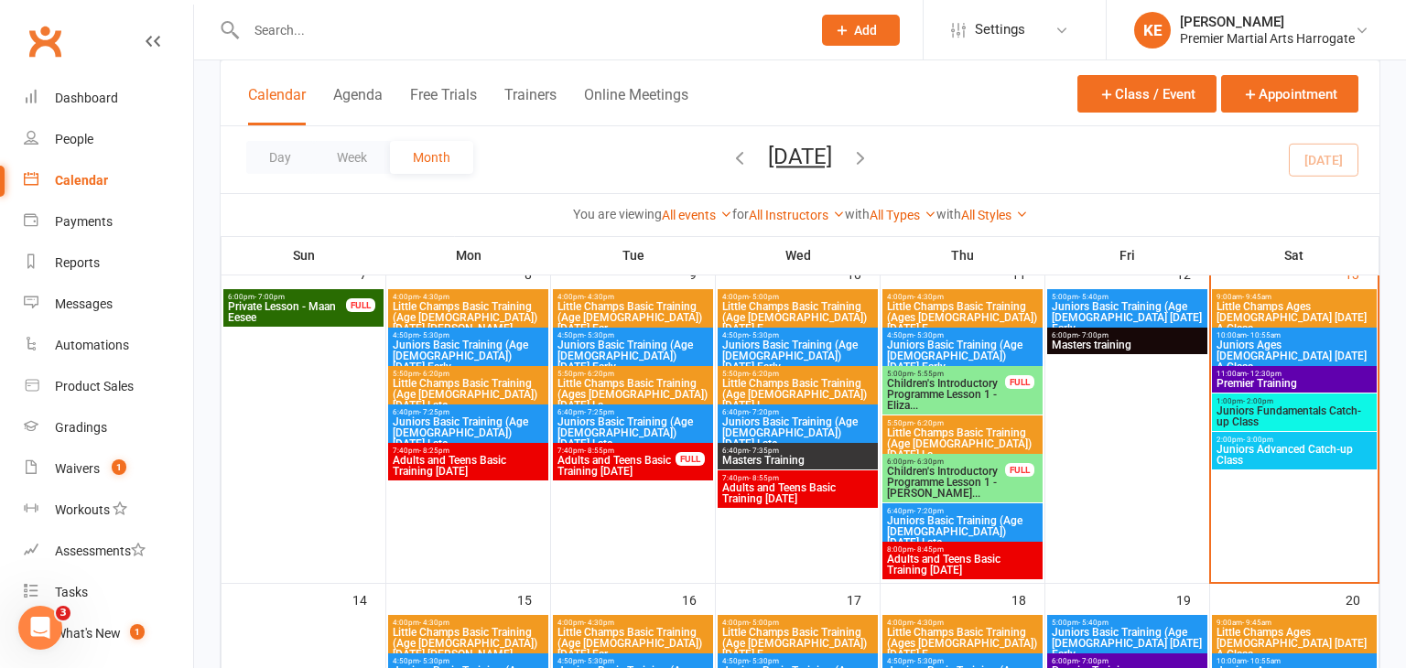
click at [919, 481] on span "Children's Introductory Programme Lesson 1 - [PERSON_NAME]..." at bounding box center [946, 482] width 120 height 33
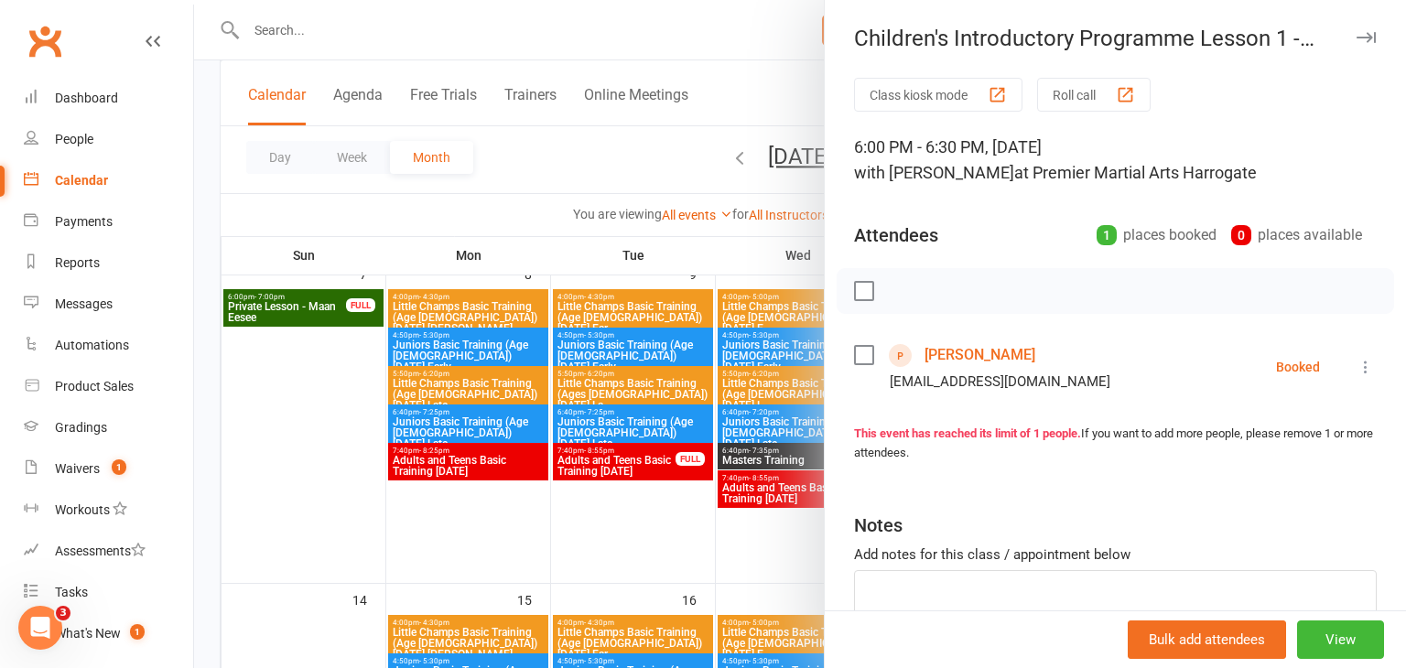
click at [719, 555] on div at bounding box center [800, 334] width 1212 height 668
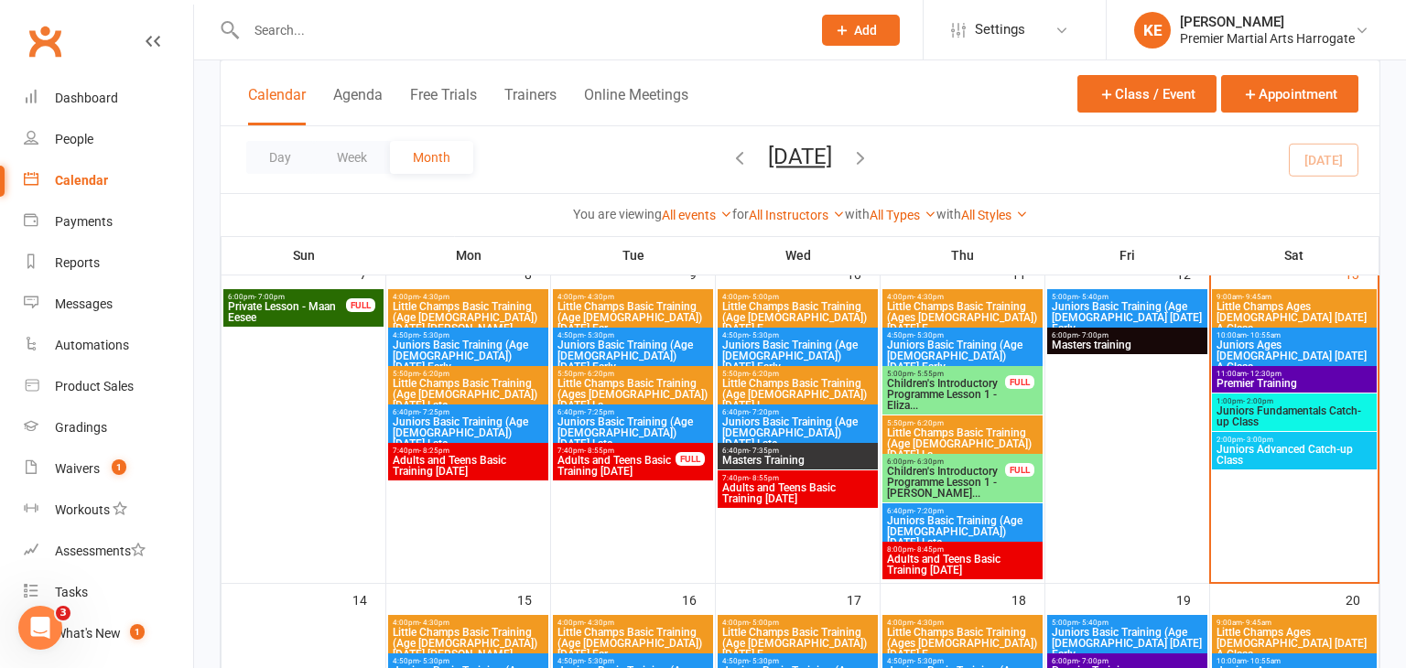
click at [917, 404] on span "Children's Introductory Programme Lesson 1 - Eliza..." at bounding box center [946, 394] width 120 height 33
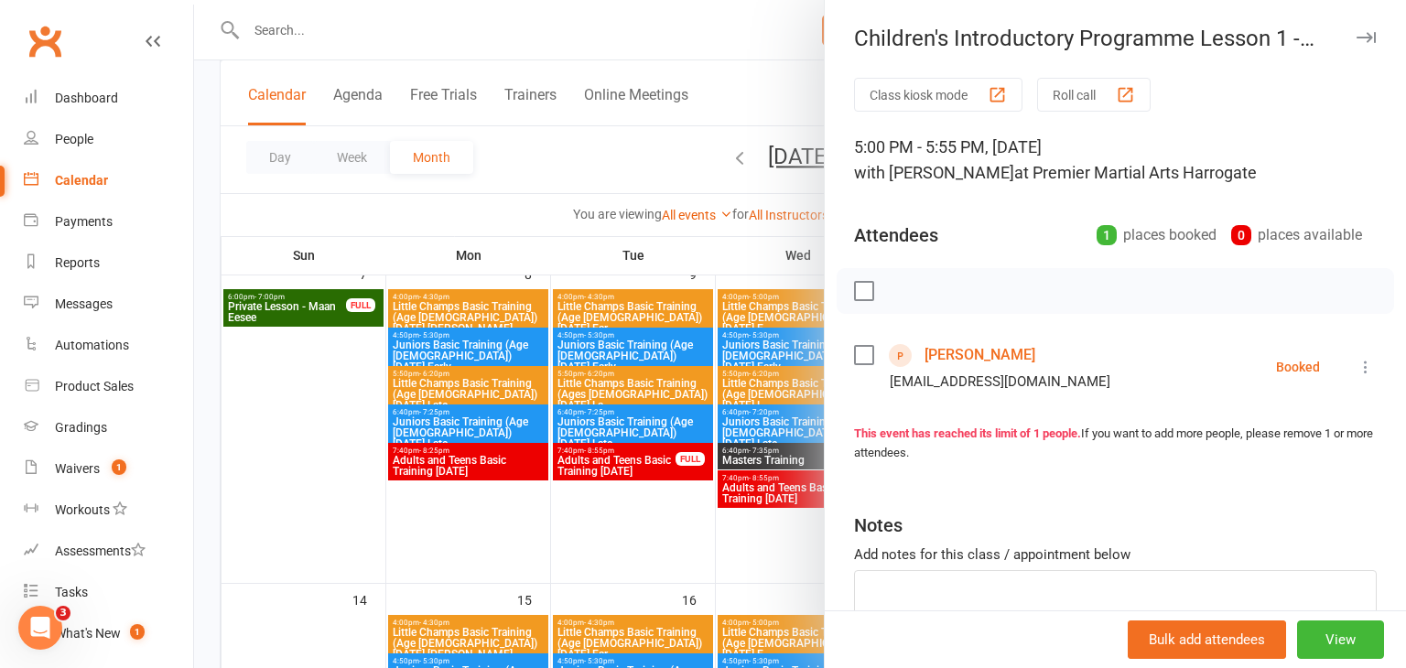
click at [951, 359] on link "[PERSON_NAME]" at bounding box center [979, 354] width 111 height 29
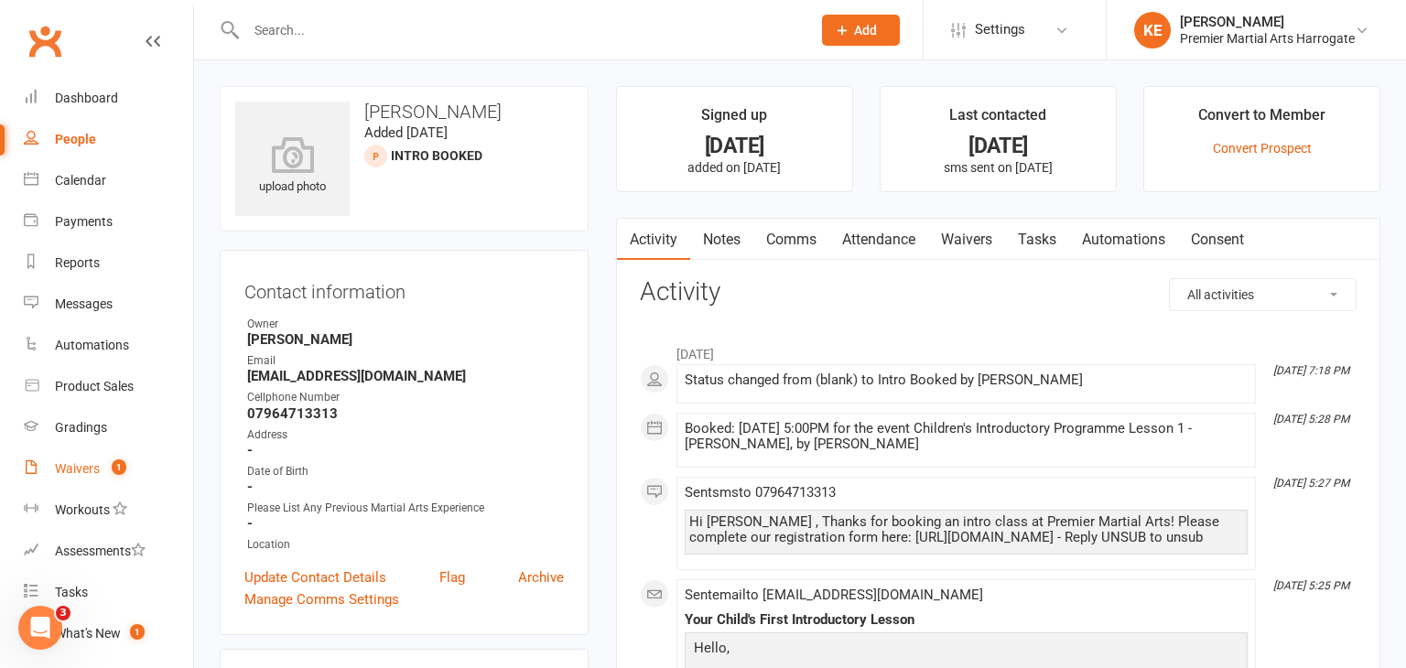
click at [59, 462] on div "Waivers" at bounding box center [77, 468] width 45 height 15
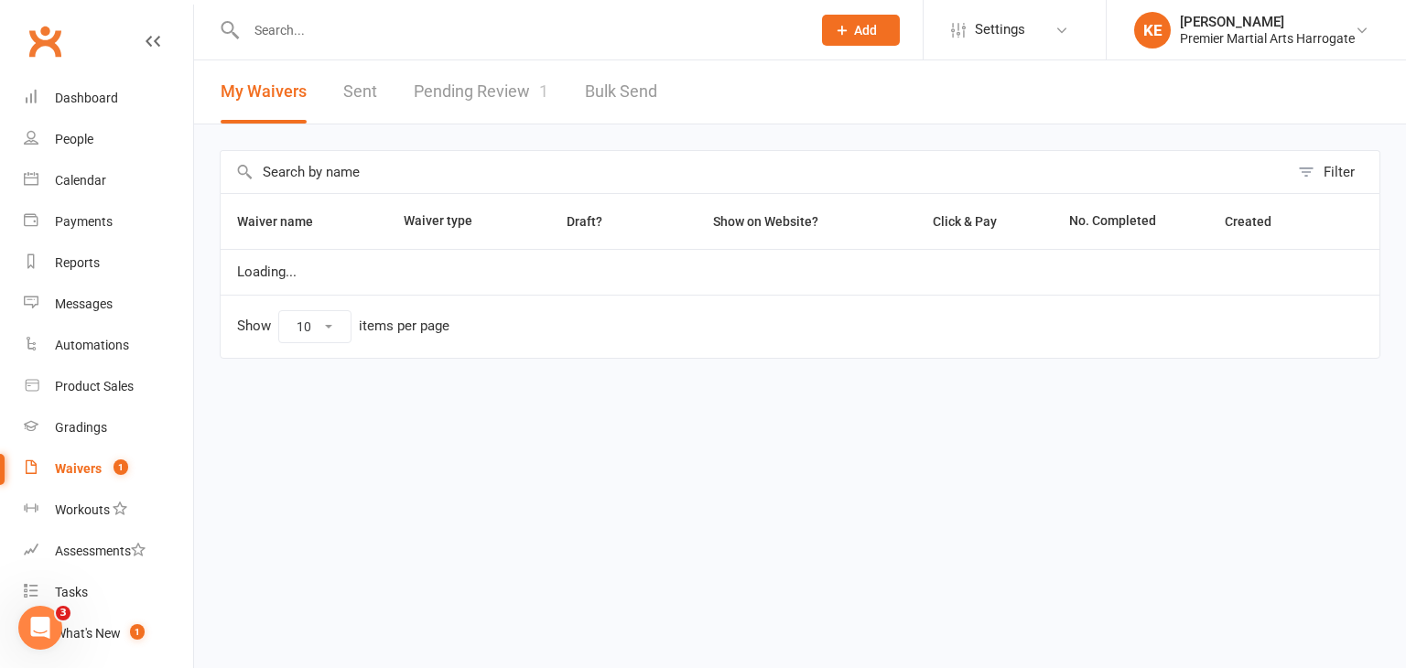
click at [447, 88] on link "Pending Review 1" at bounding box center [481, 91] width 135 height 63
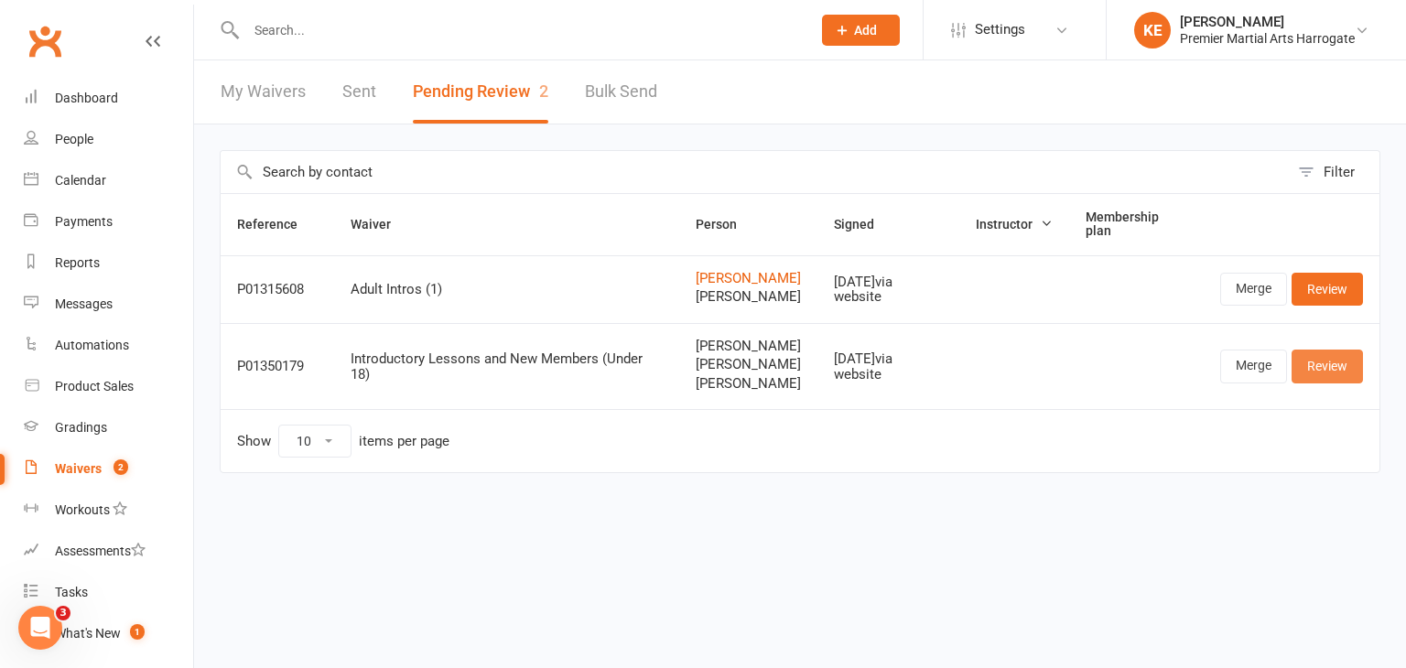
click at [1313, 379] on link "Review" at bounding box center [1326, 366] width 71 height 33
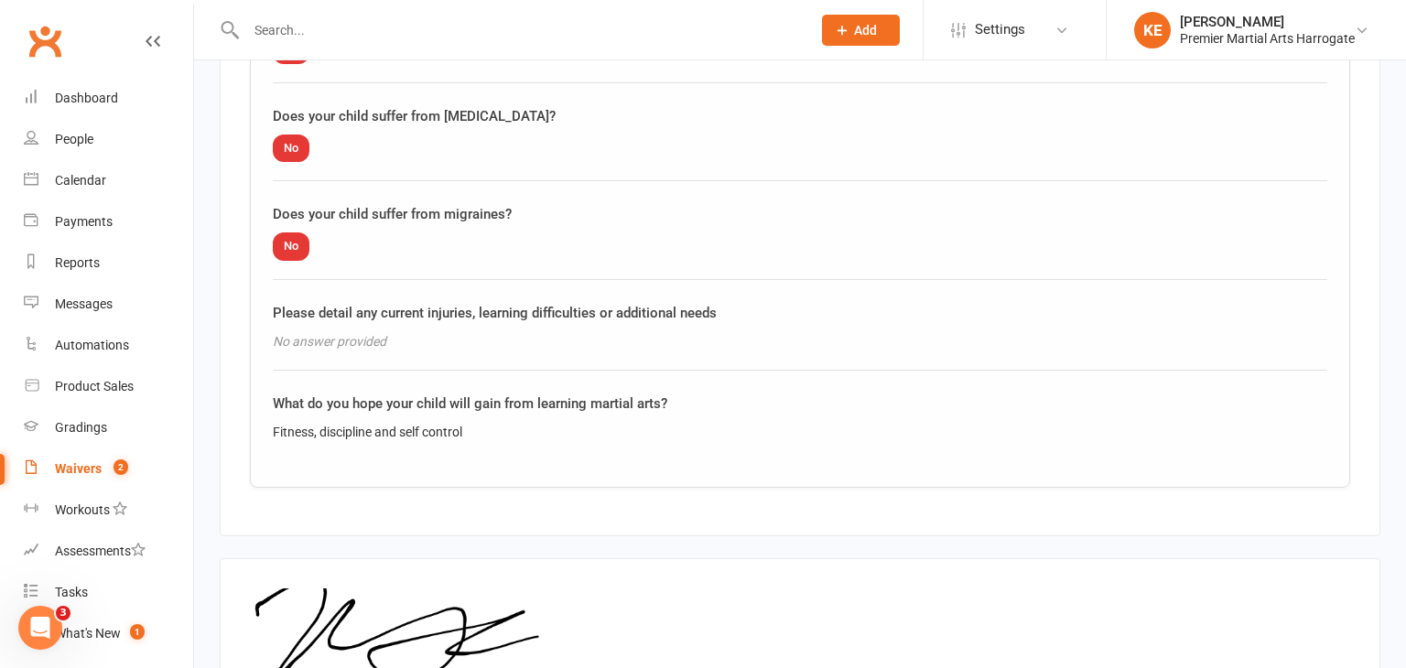
scroll to position [3708, 0]
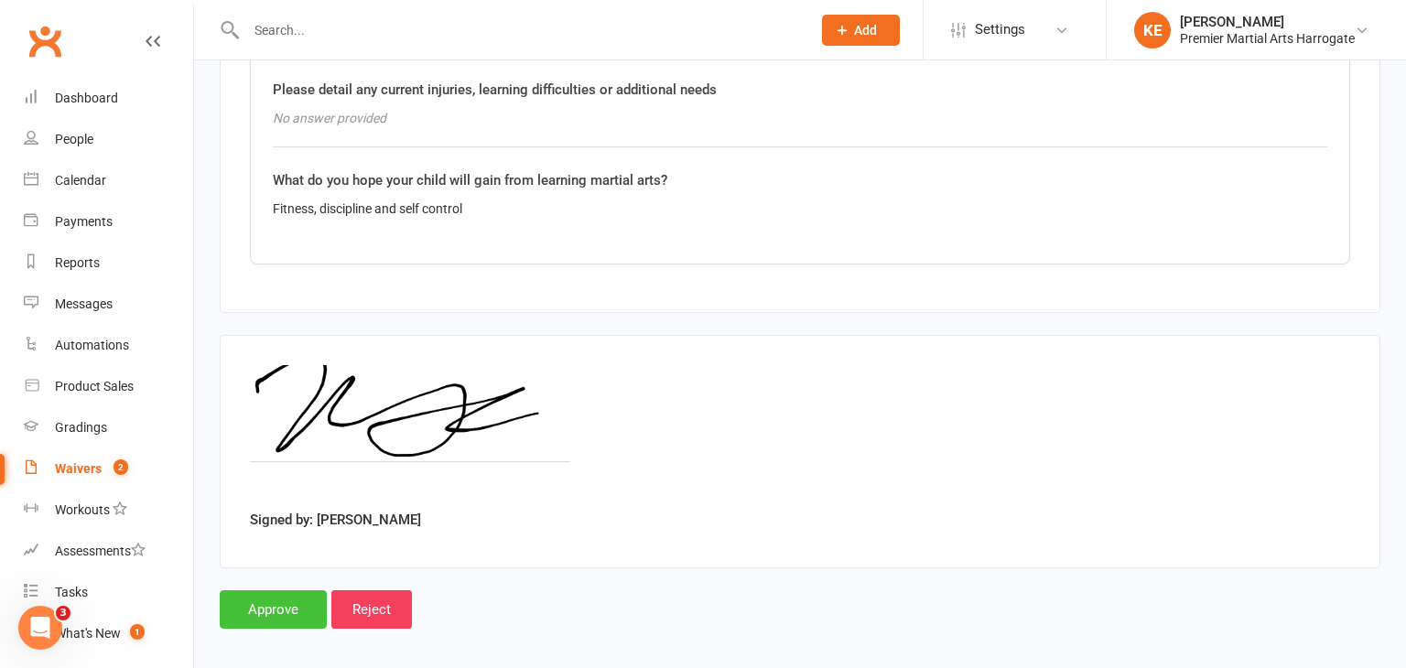
click at [287, 599] on input "Approve" at bounding box center [273, 609] width 107 height 38
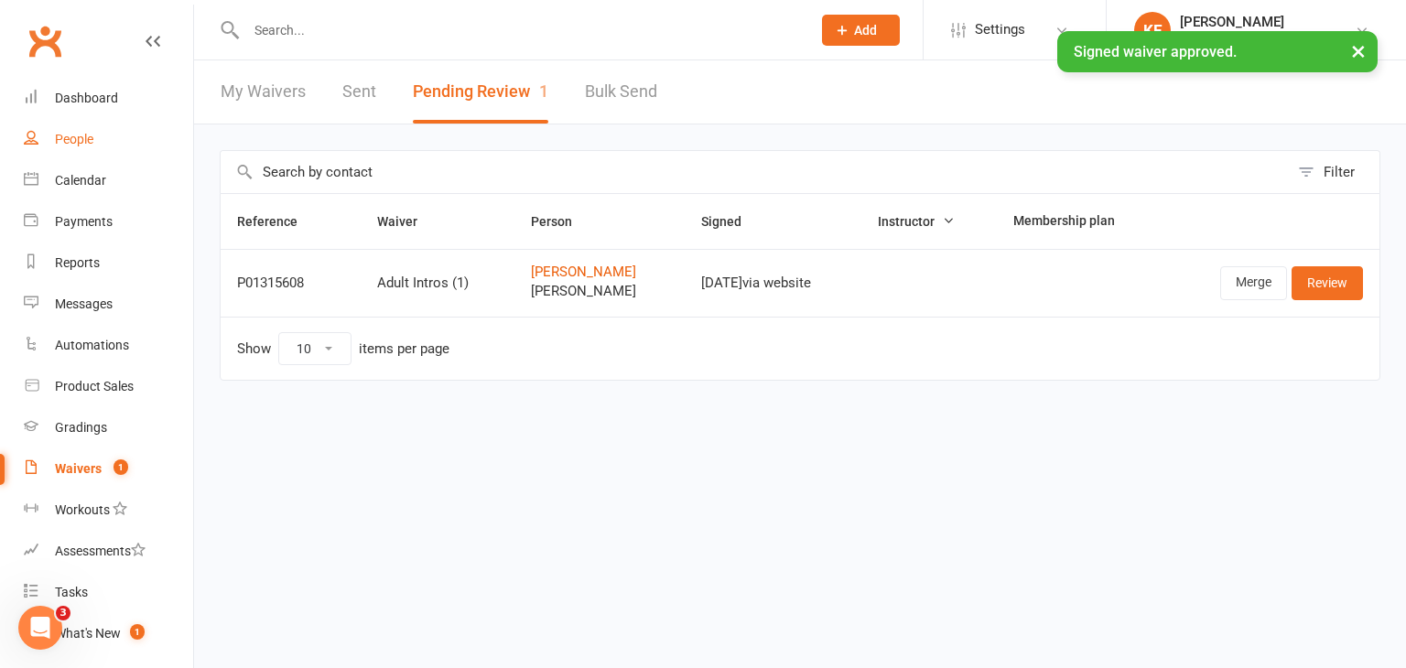
click at [63, 137] on div "People" at bounding box center [74, 139] width 38 height 15
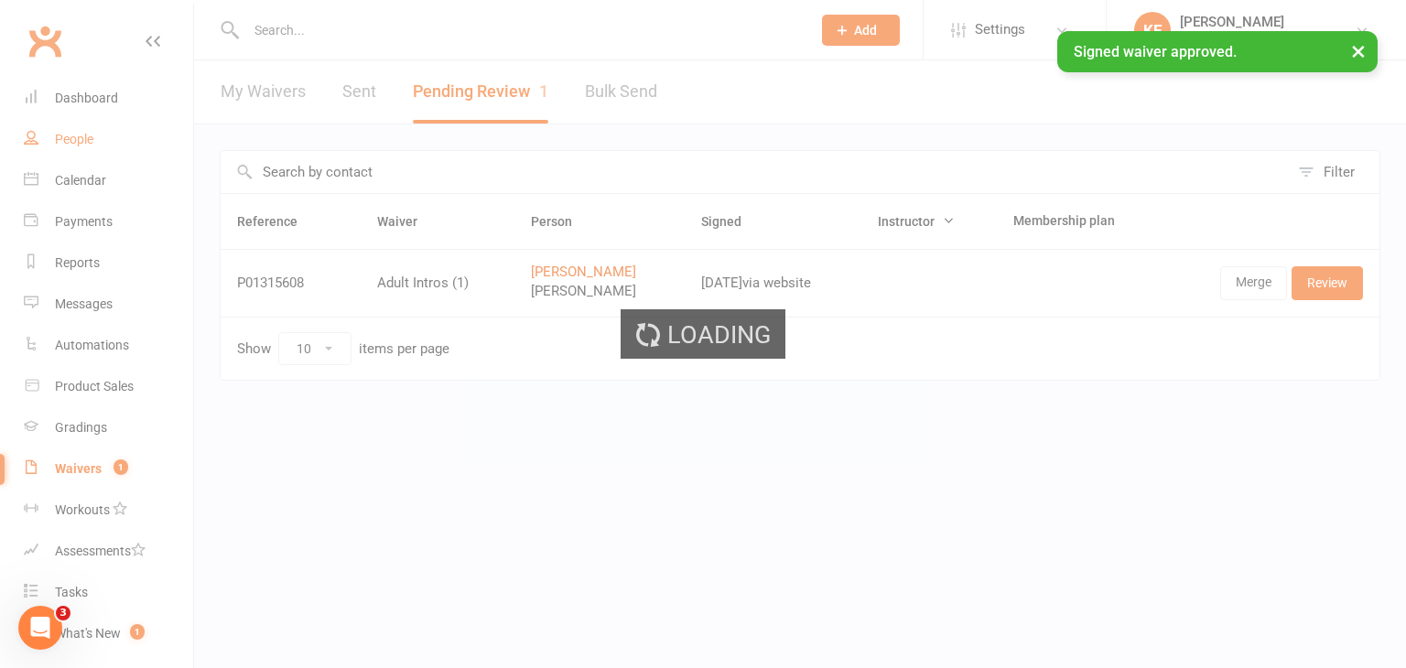
select select "100"
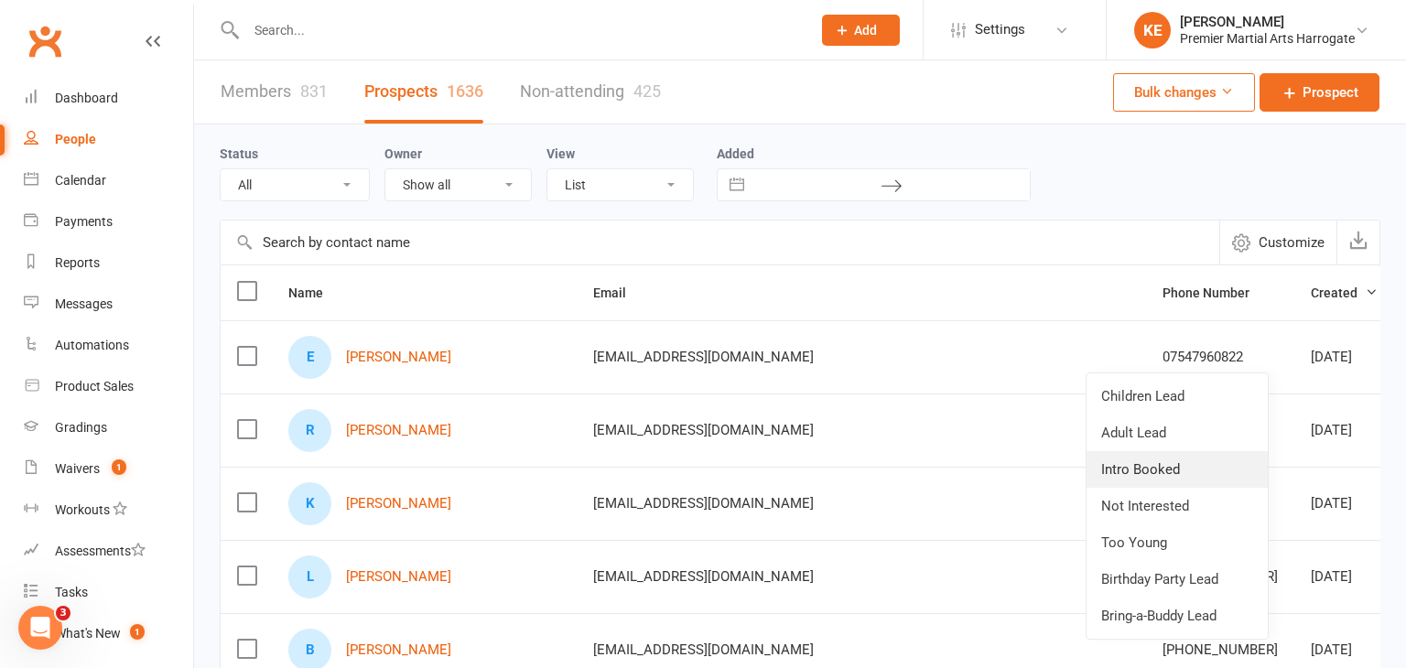
click at [1171, 459] on link "Intro Booked" at bounding box center [1176, 469] width 181 height 37
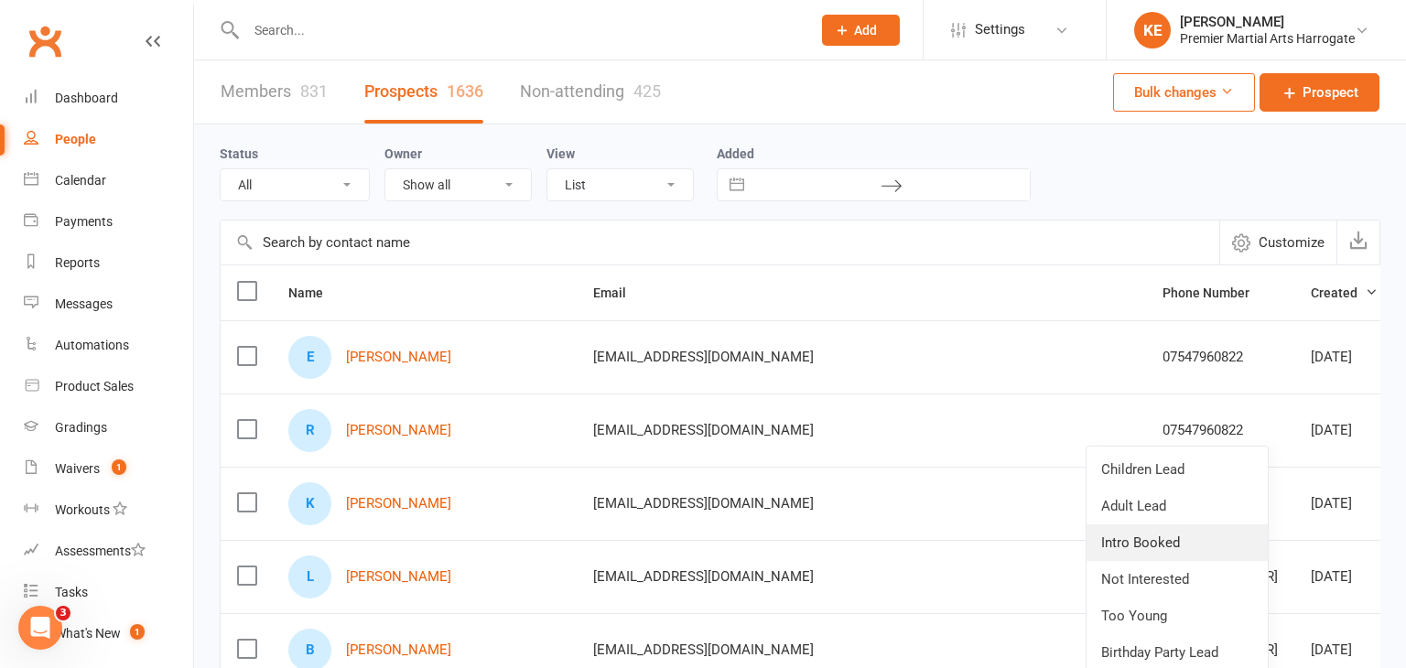
click at [1190, 530] on link "Intro Booked" at bounding box center [1176, 542] width 181 height 37
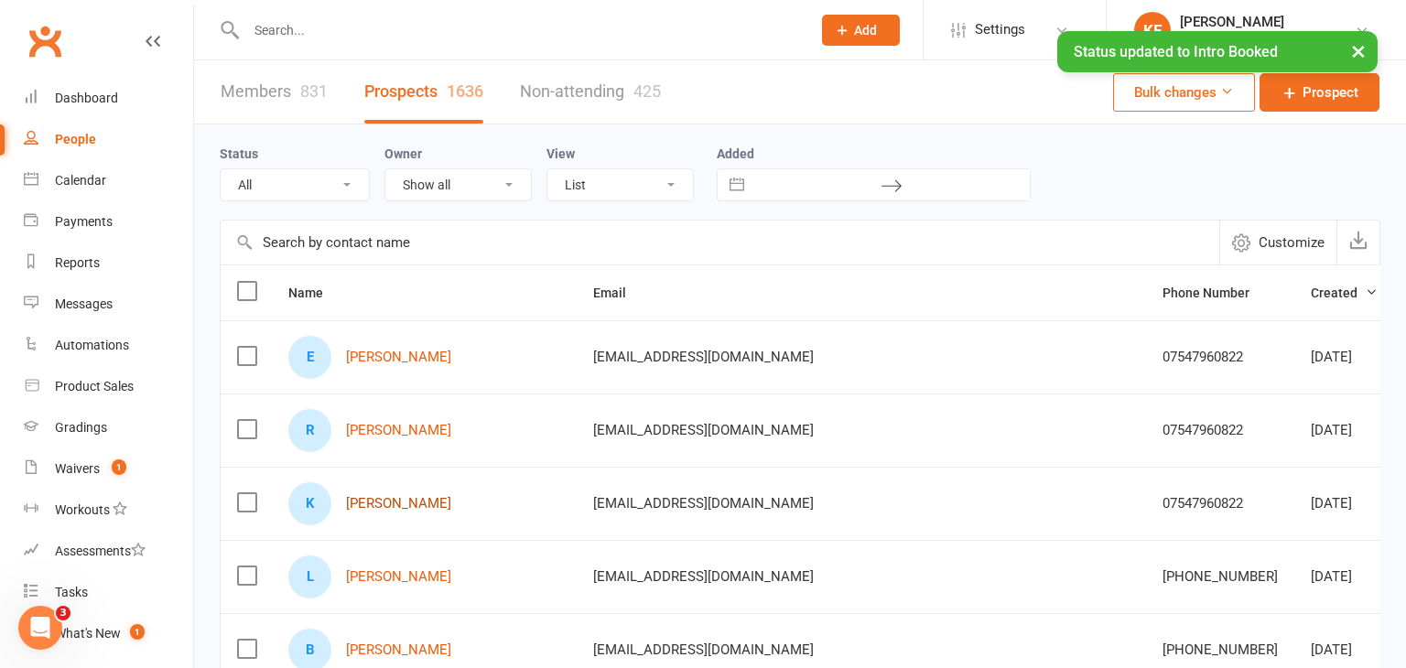
click at [404, 506] on link "[PERSON_NAME]" at bounding box center [398, 504] width 105 height 16
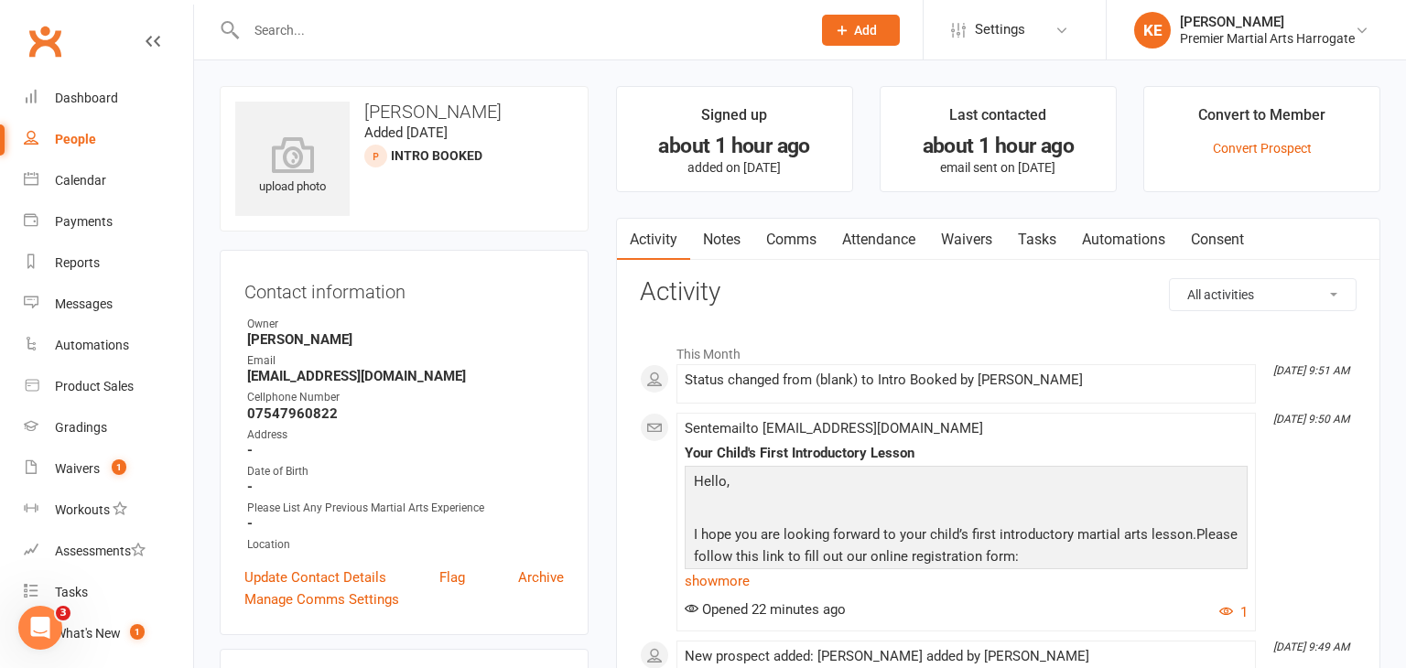
click at [314, 41] on input "text" at bounding box center [519, 30] width 557 height 26
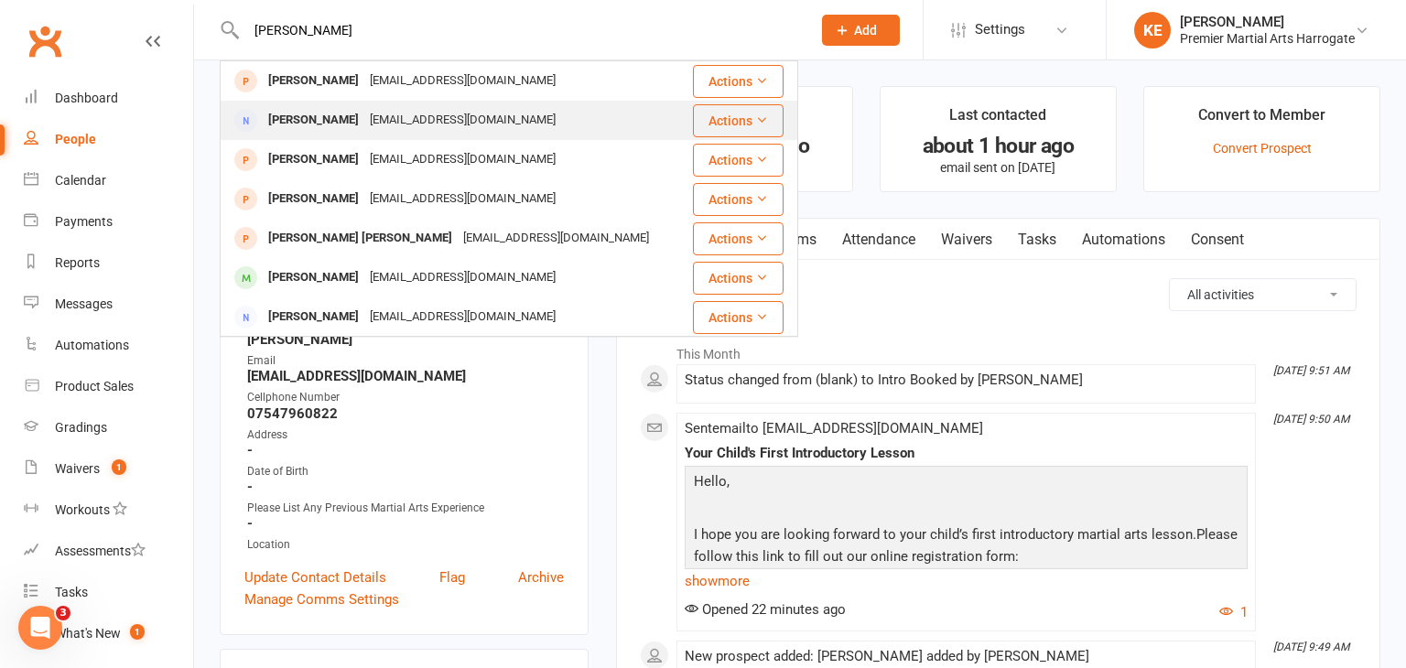
type input "[PERSON_NAME]"
click at [332, 118] on div "[PERSON_NAME]" at bounding box center [314, 120] width 102 height 27
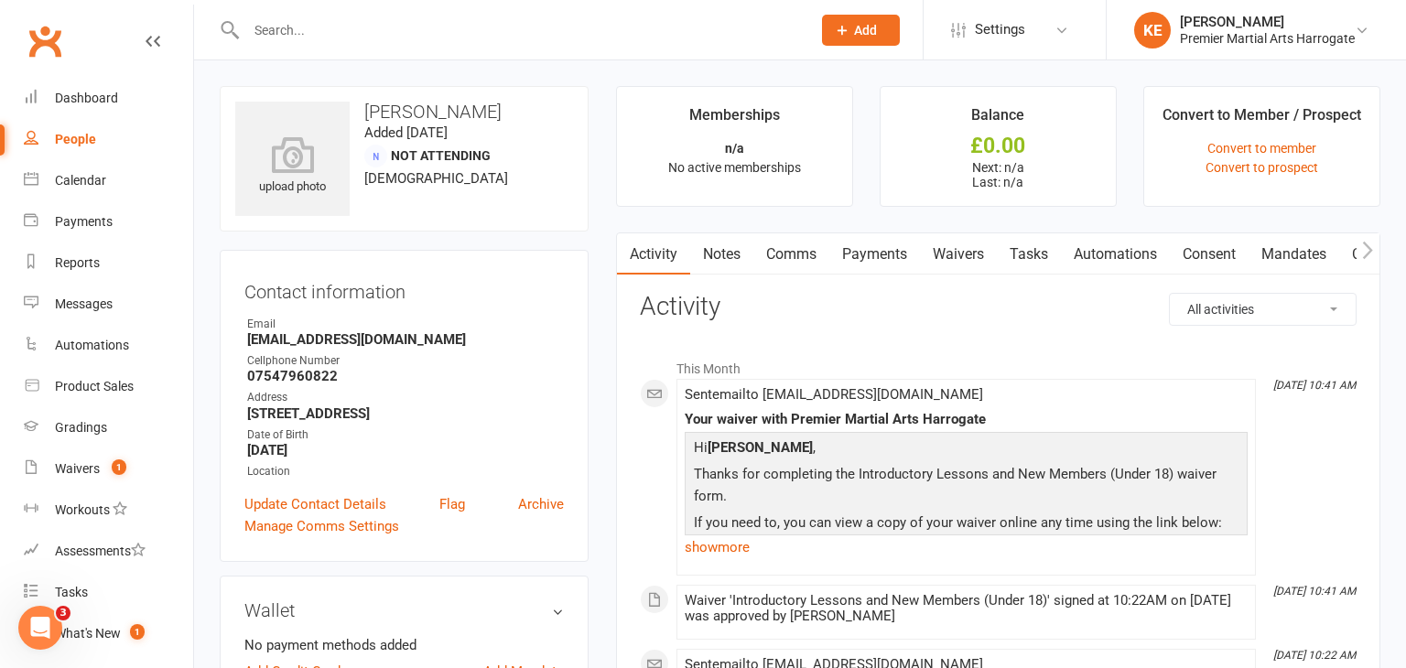
click at [524, 199] on div "upload photo [PERSON_NAME] Added [DATE] Not Attending [DEMOGRAPHIC_DATA]" at bounding box center [404, 158] width 369 height 145
click at [78, 139] on div "People" at bounding box center [75, 139] width 41 height 15
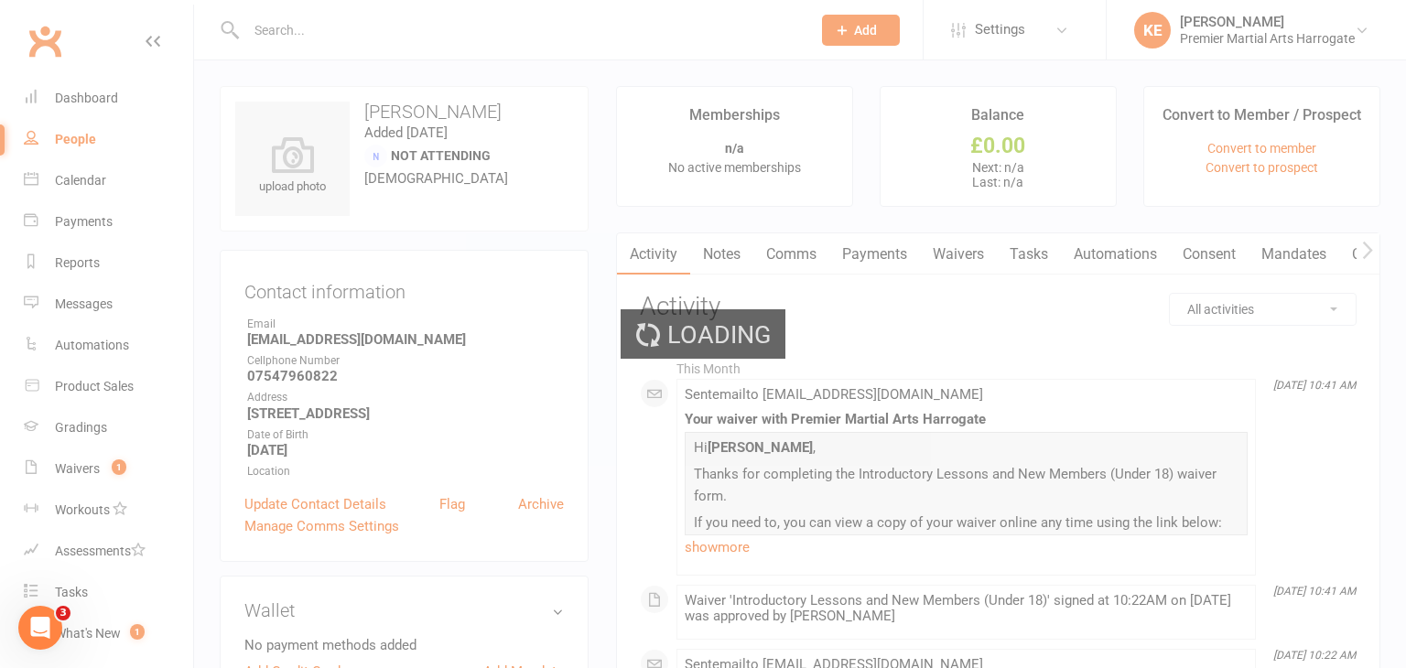
select select "100"
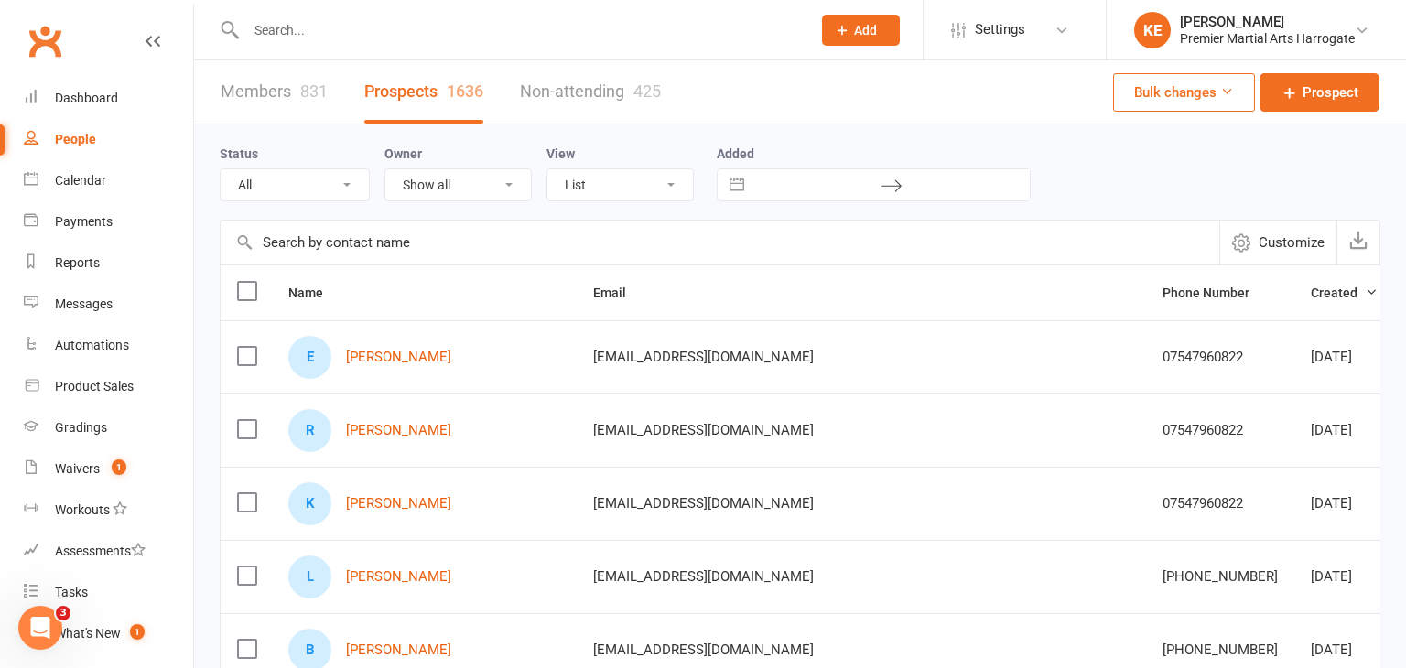
click at [248, 499] on label at bounding box center [246, 502] width 18 height 18
click at [248, 493] on input "checkbox" at bounding box center [246, 493] width 18 height 0
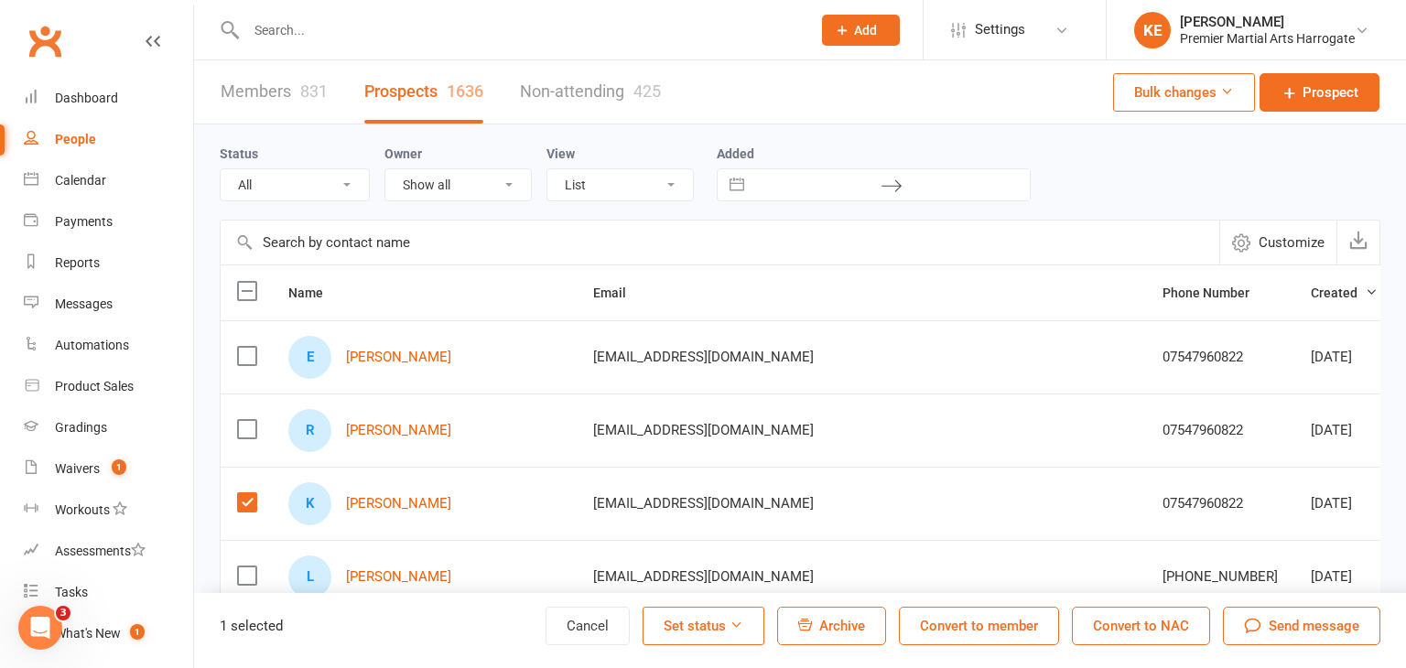
click at [846, 627] on span "Archive" at bounding box center [842, 626] width 46 height 16
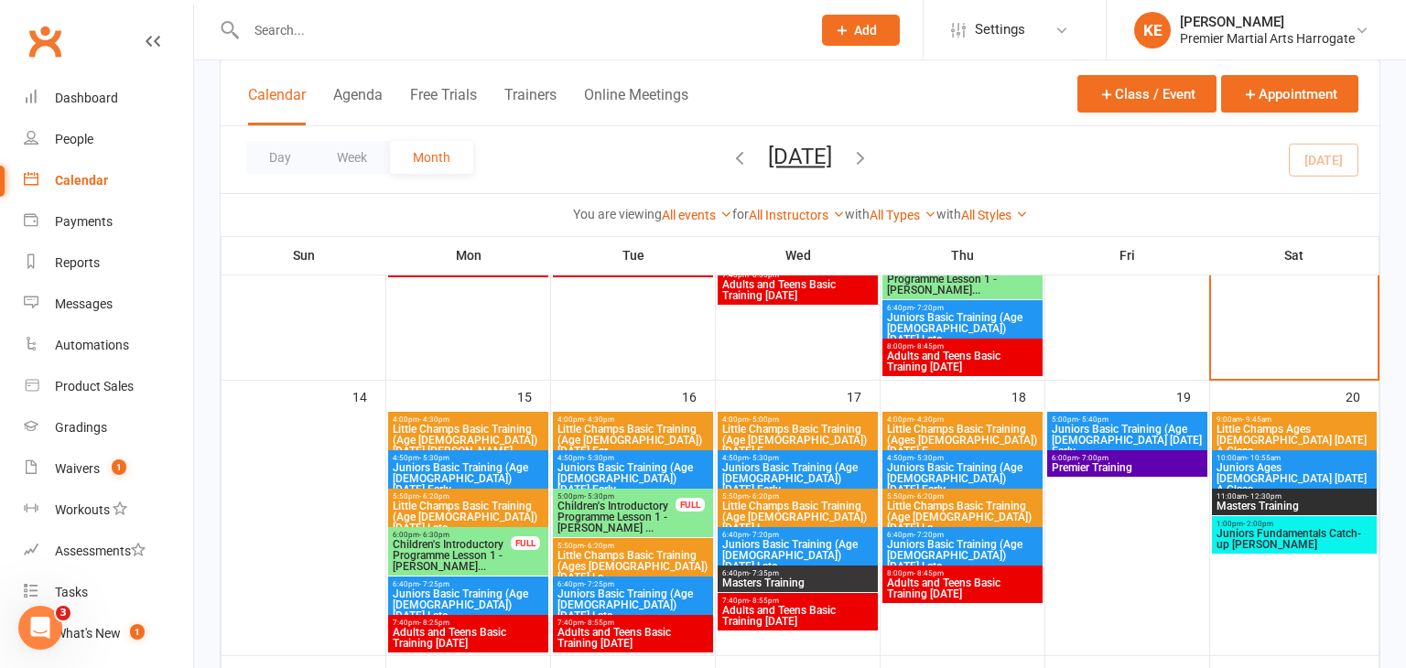
scroll to position [609, 0]
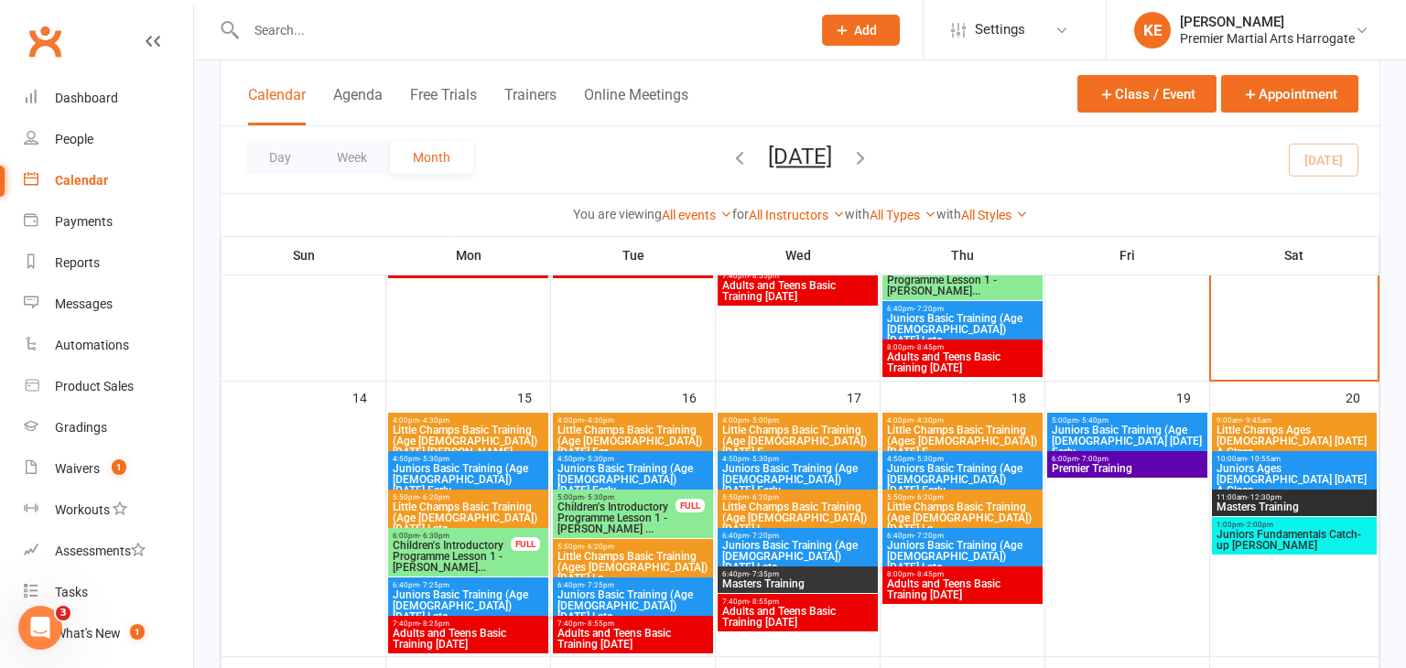
click at [464, 471] on span "Juniors Basic Training (Age [DEMOGRAPHIC_DATA]) [DATE] Early" at bounding box center [468, 479] width 153 height 33
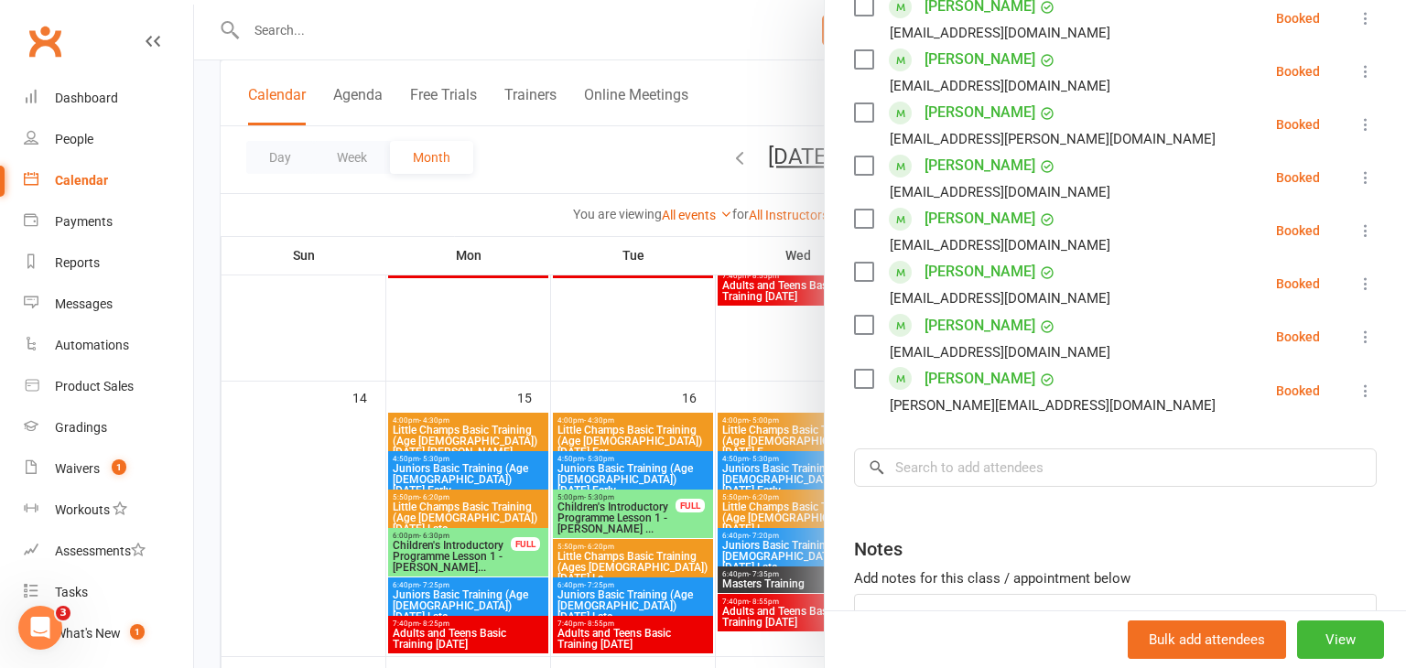
scroll to position [992, 0]
click at [991, 447] on input "search" at bounding box center [1115, 466] width 523 height 38
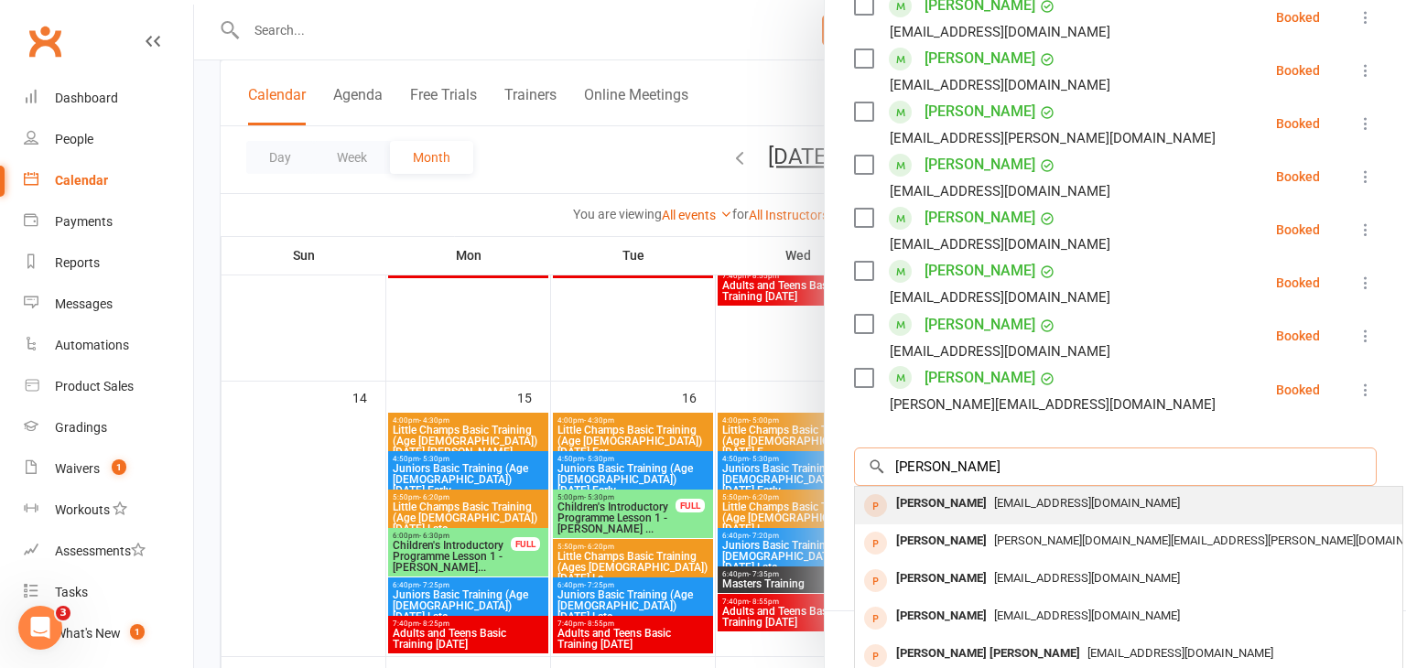
type input "emily middleton"
click at [982, 490] on div "[PERSON_NAME]" at bounding box center [941, 503] width 105 height 27
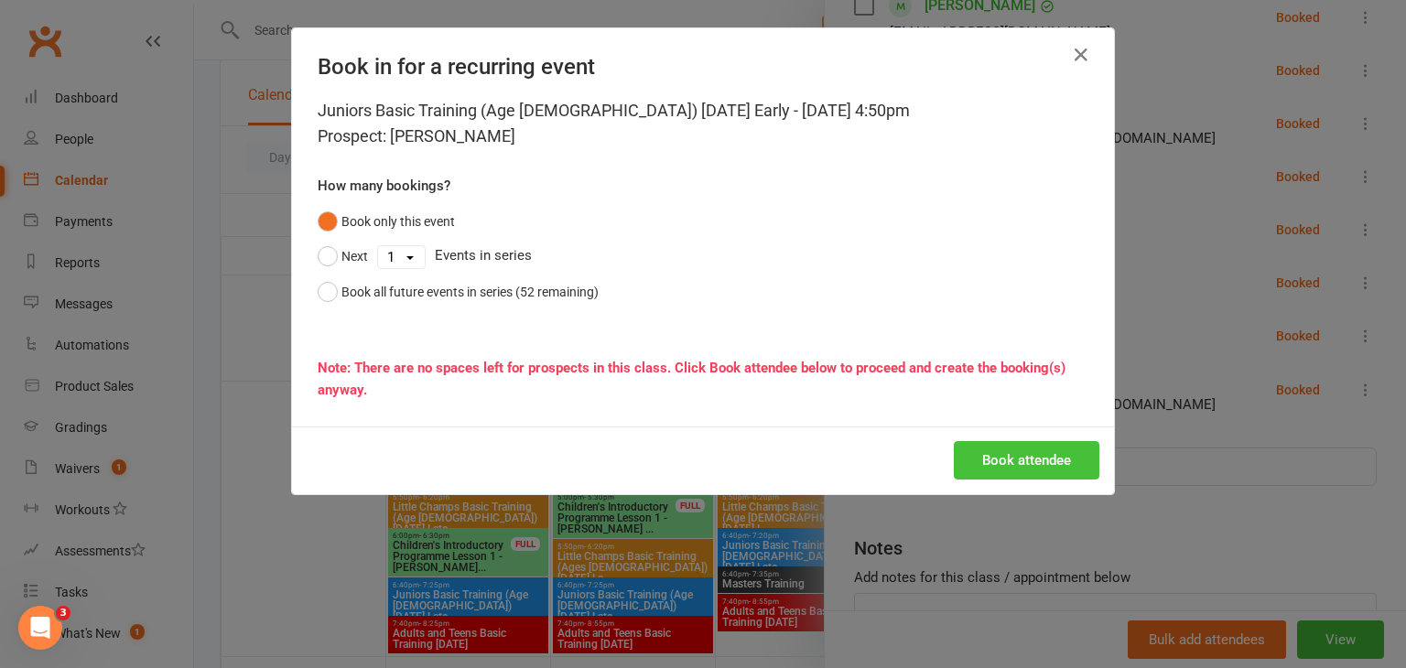
click at [993, 466] on button "Book attendee" at bounding box center [1026, 460] width 145 height 38
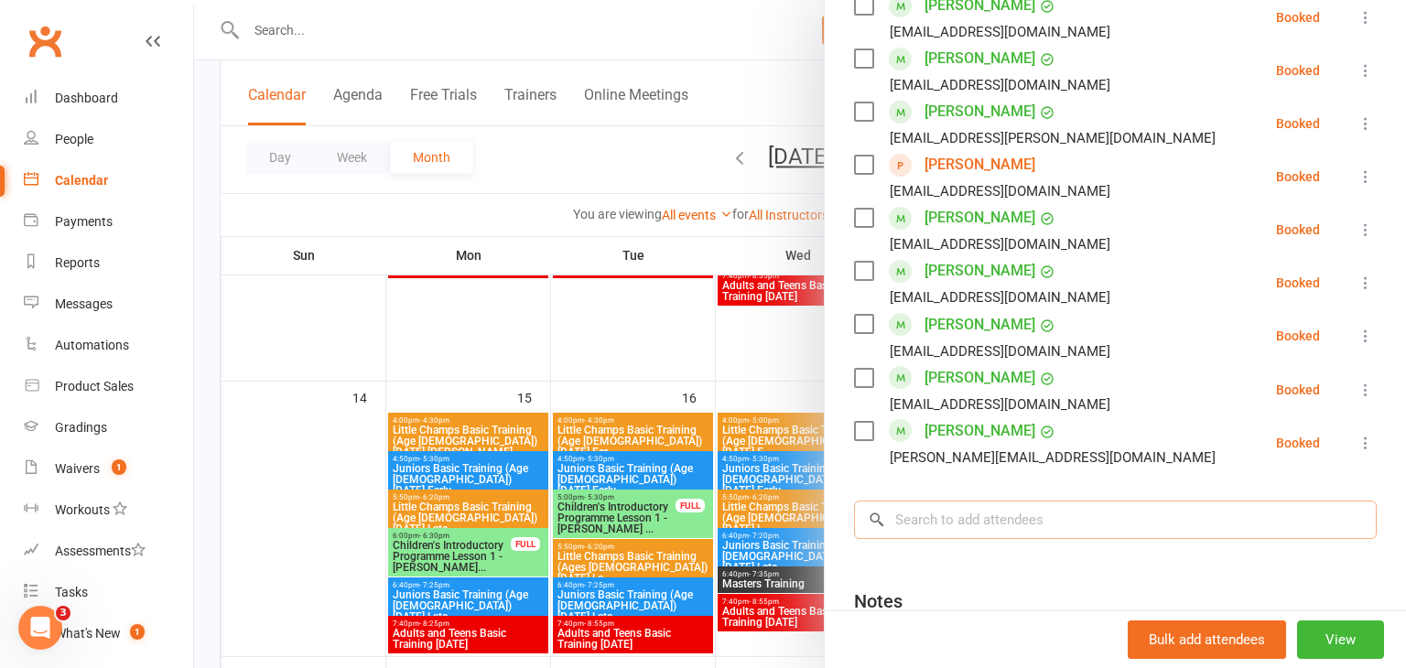
click at [943, 501] on input "search" at bounding box center [1115, 520] width 523 height 38
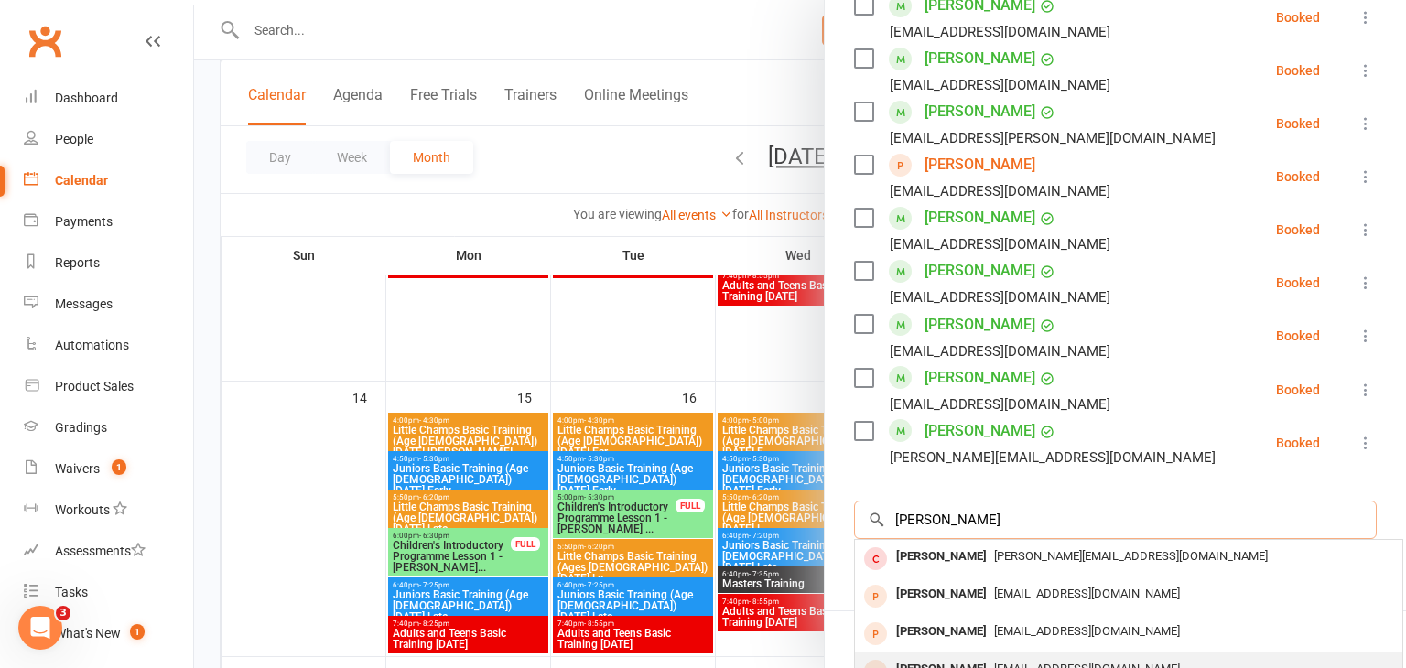
type input "rupert"
click at [943, 656] on div "[PERSON_NAME]" at bounding box center [941, 669] width 105 height 27
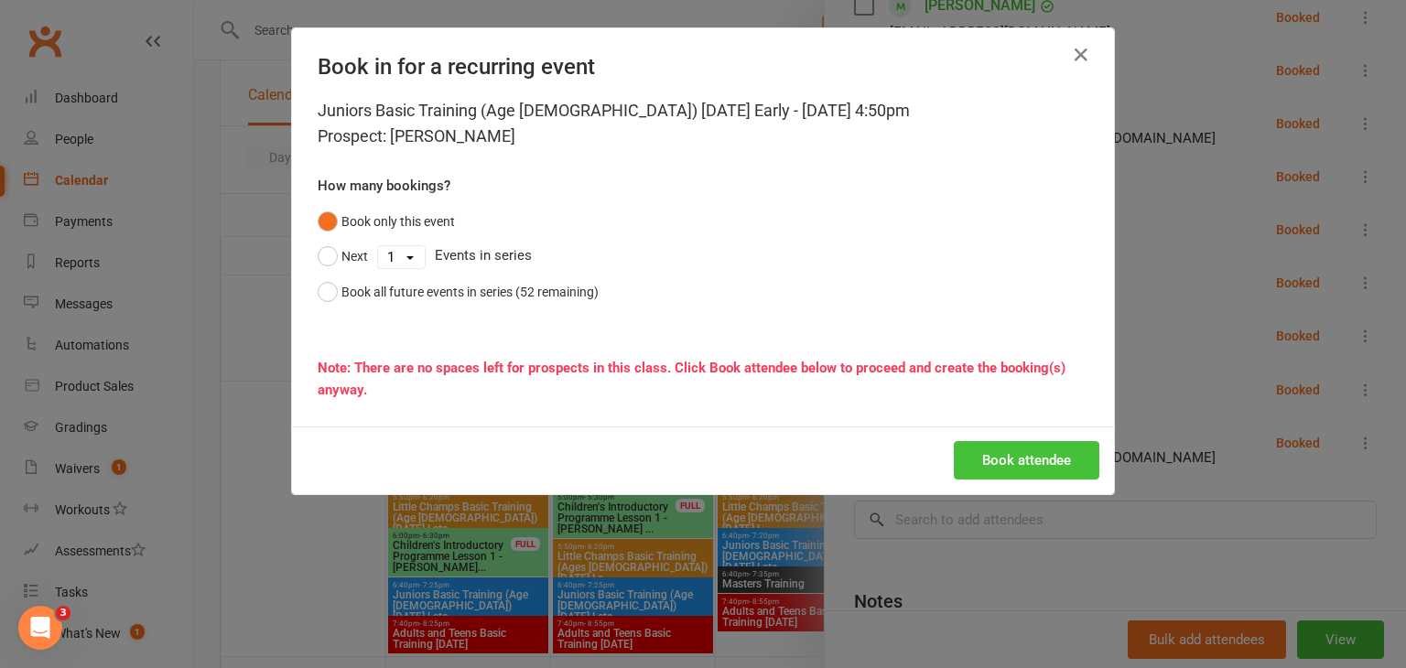
click at [1041, 446] on button "Book attendee" at bounding box center [1026, 460] width 145 height 38
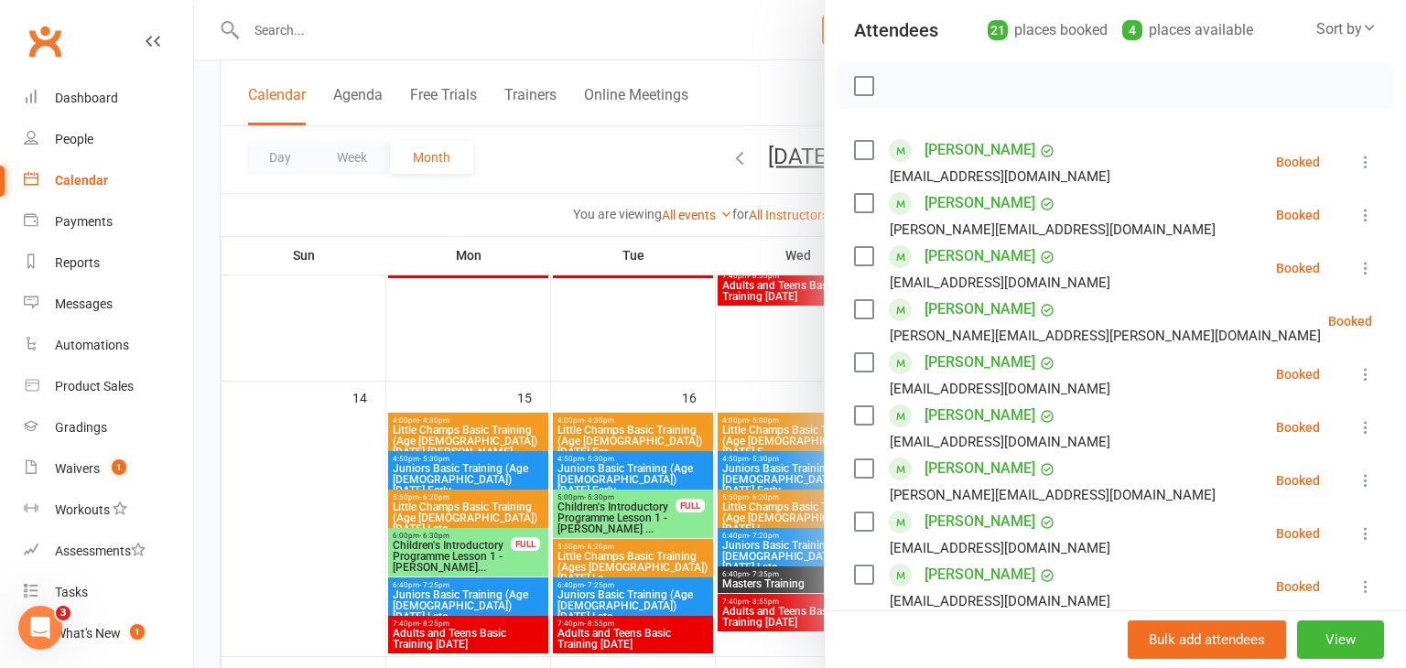
scroll to position [194, 0]
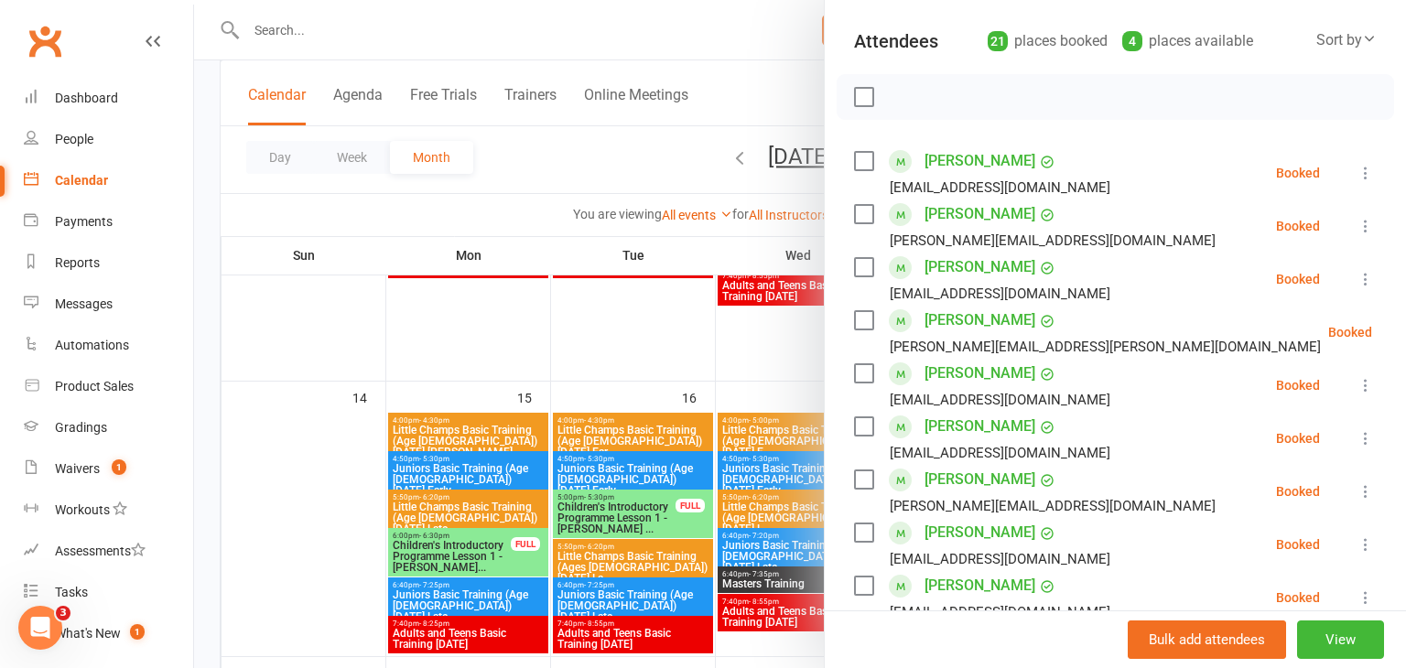
click at [318, 499] on div at bounding box center [800, 334] width 1212 height 668
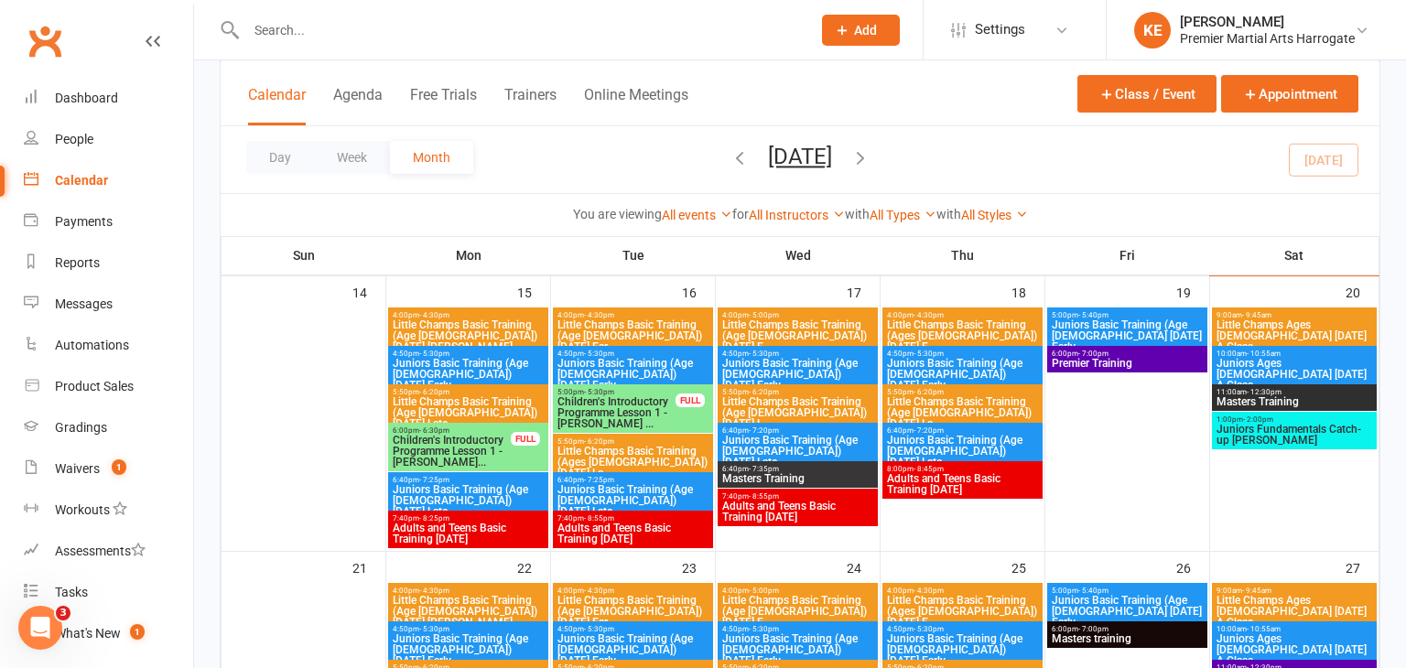
scroll to position [710, 0]
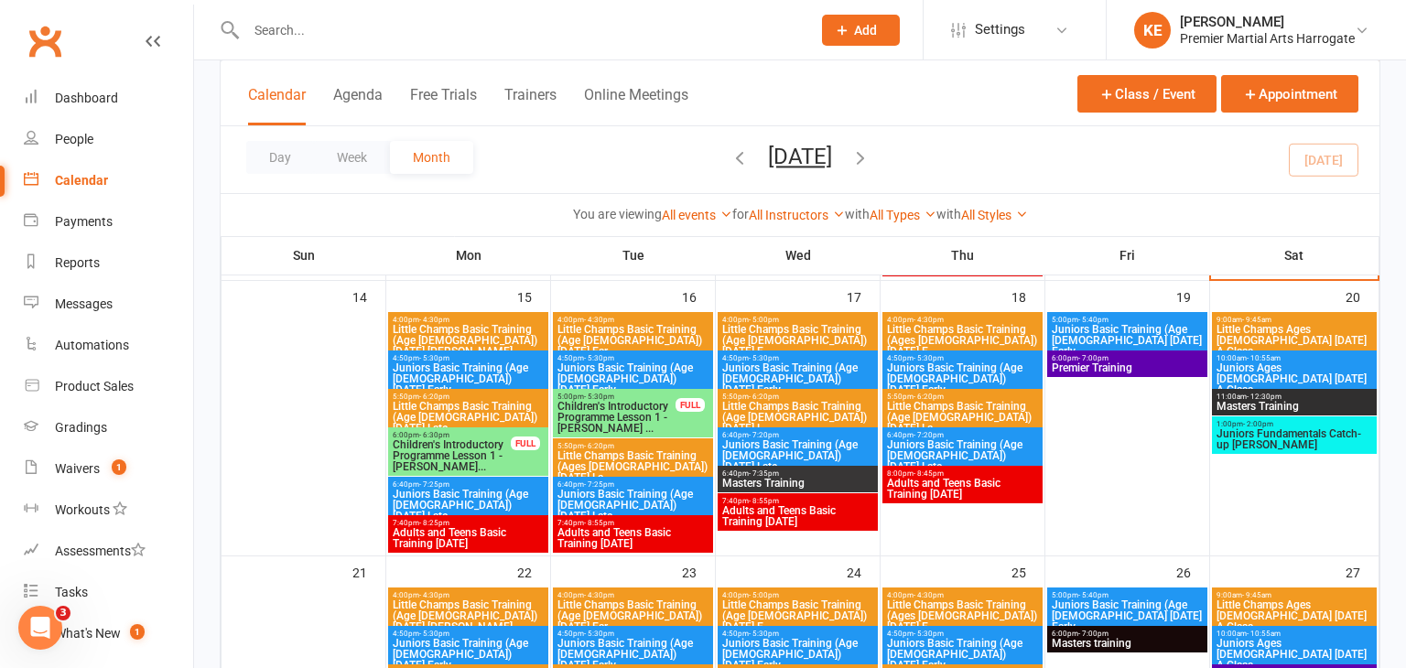
click at [698, 329] on span "Little Champs Basic Training (Age [DEMOGRAPHIC_DATA]) [DATE] Ear..." at bounding box center [632, 340] width 153 height 33
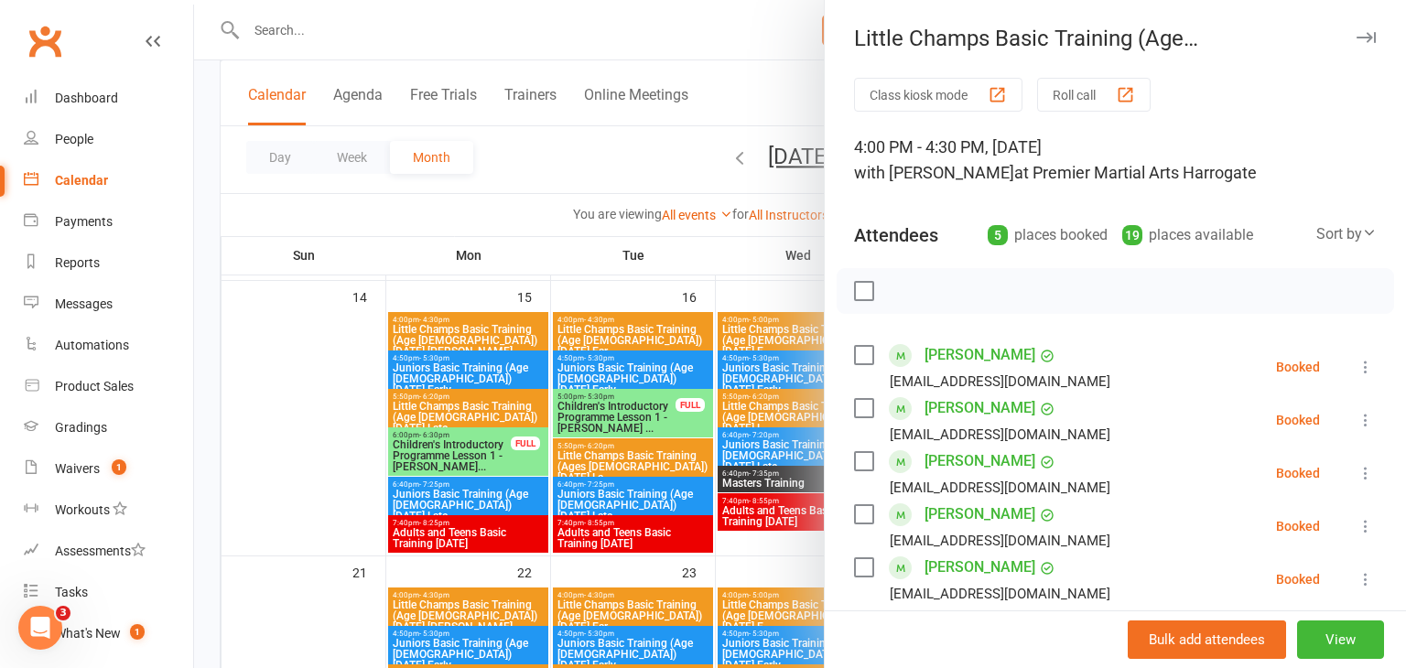
scroll to position [2, 0]
click at [243, 454] on div at bounding box center [800, 334] width 1212 height 668
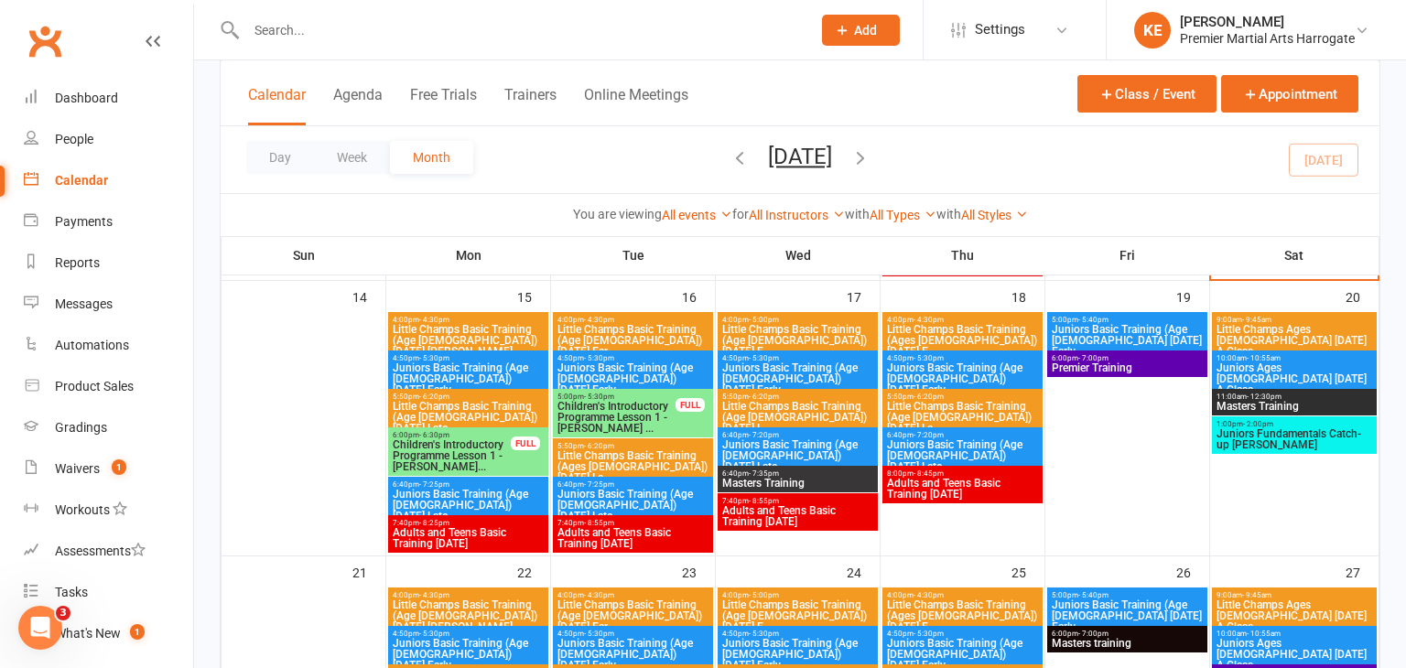
click at [786, 327] on span "Little Champs Basic Training (Age [DEMOGRAPHIC_DATA]) [DATE] E..." at bounding box center [797, 340] width 153 height 33
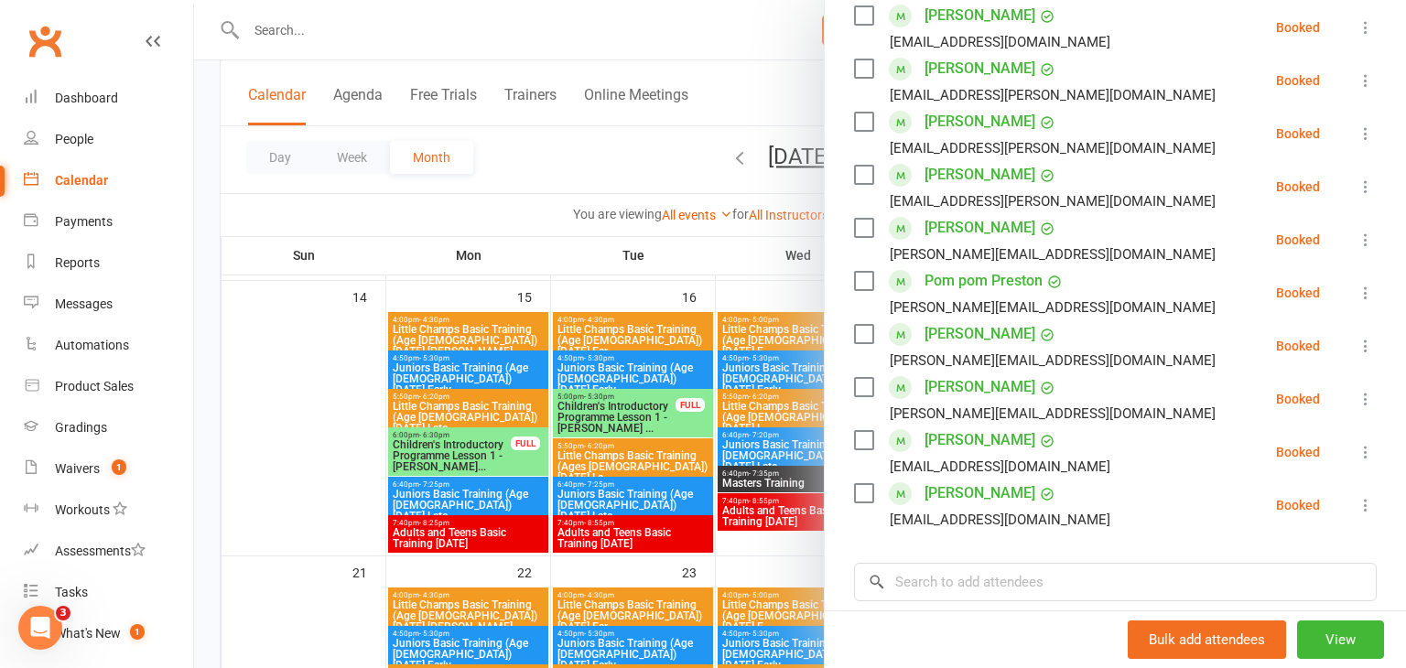
scroll to position [314, 0]
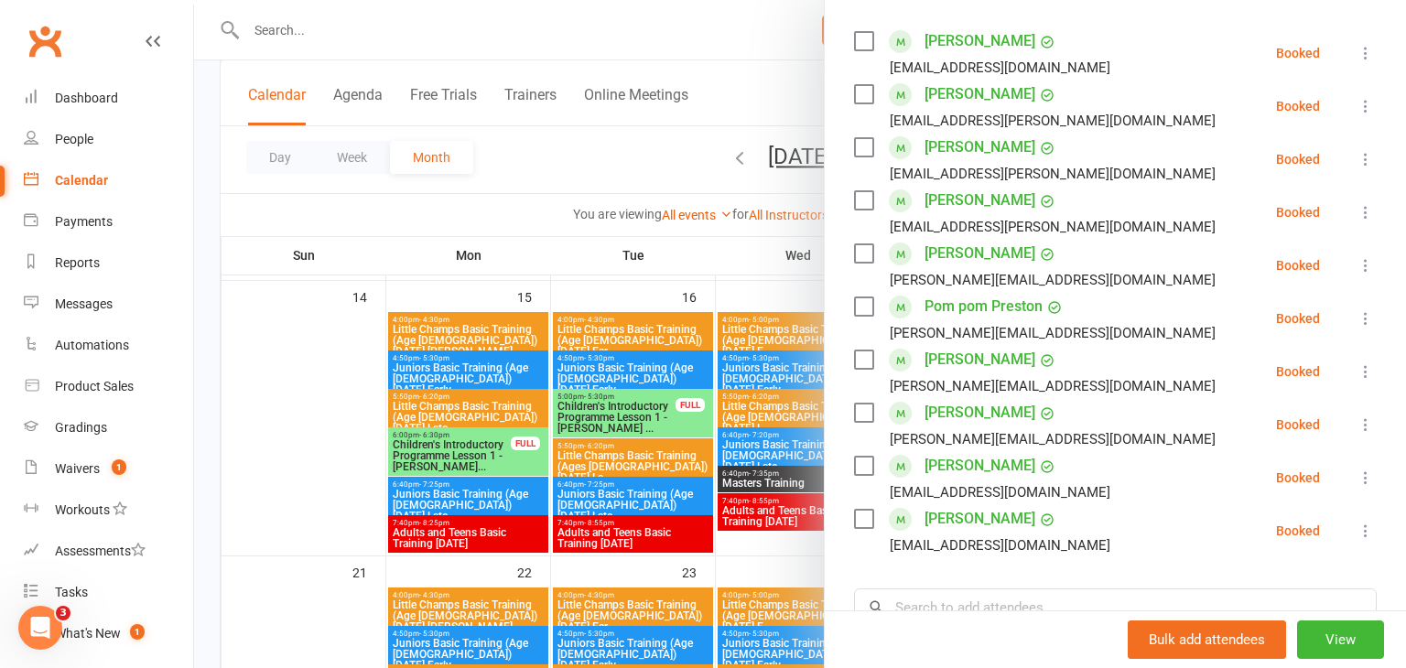
click at [340, 444] on div at bounding box center [800, 334] width 1212 height 668
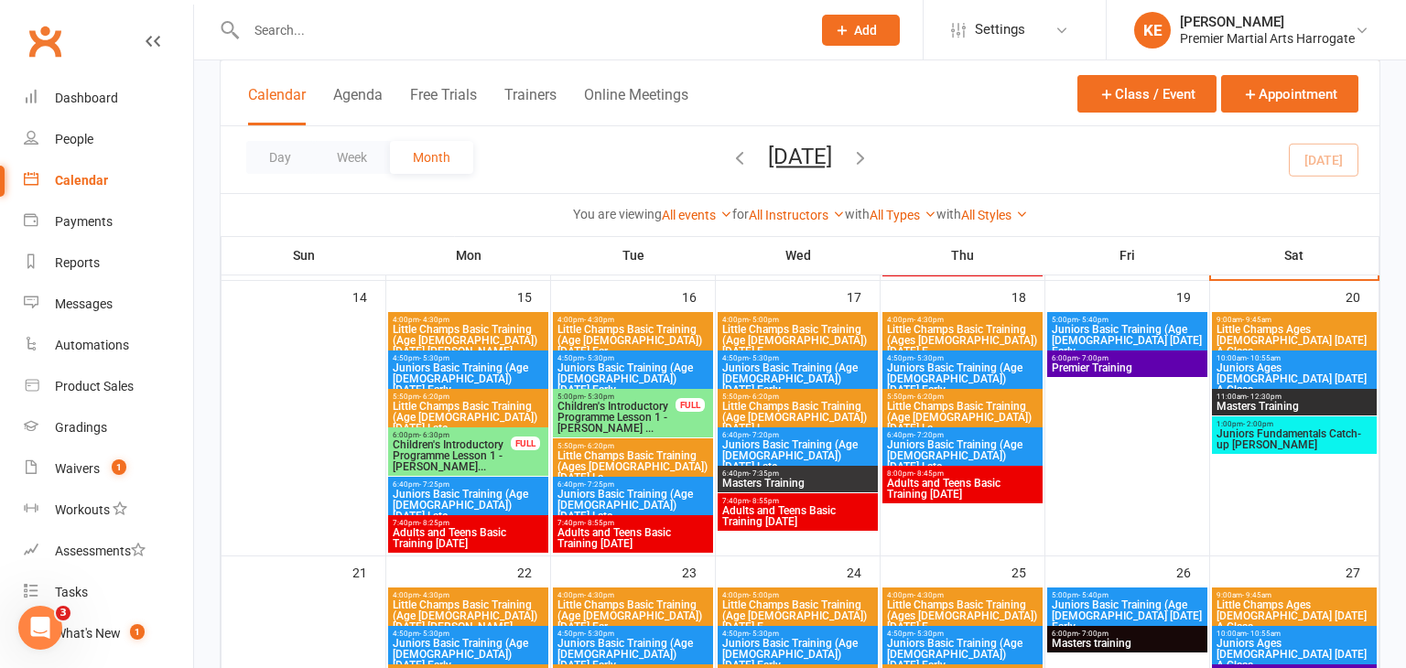
click at [803, 408] on span "Little Champs Basic Training (Age [DEMOGRAPHIC_DATA]) [DATE] L..." at bounding box center [797, 417] width 153 height 33
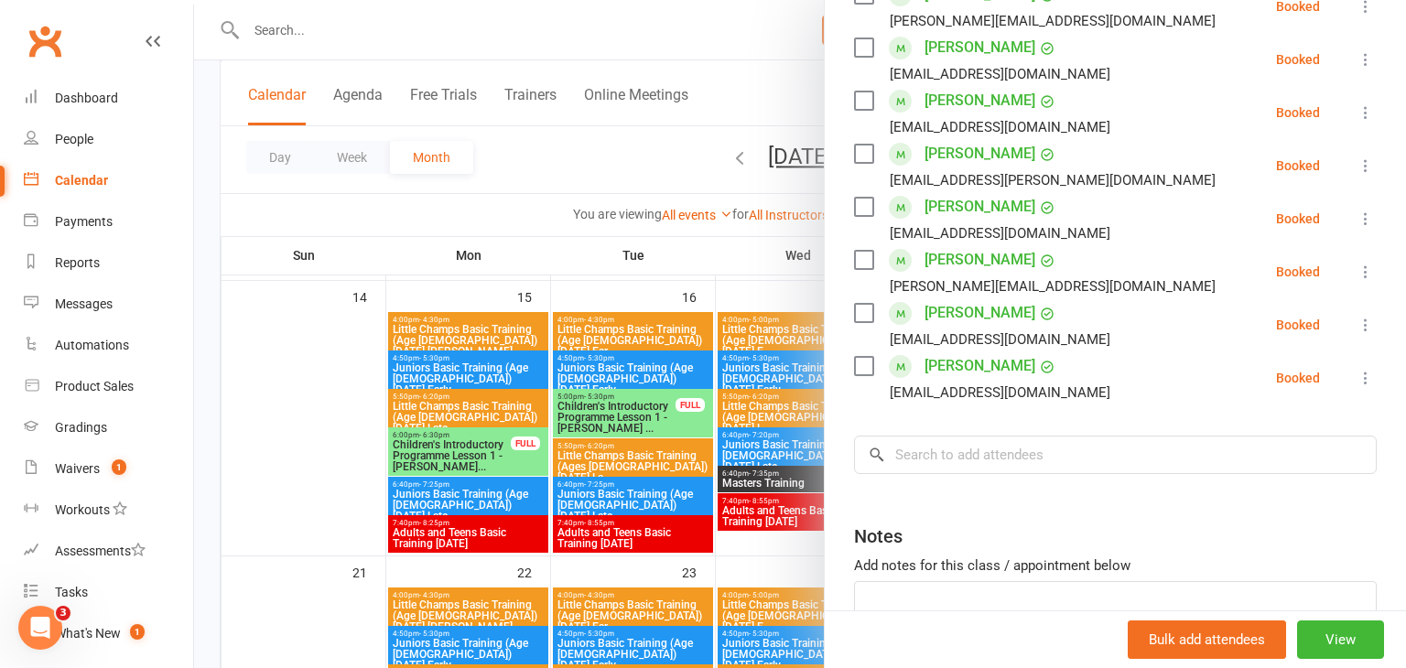
scroll to position [361, 0]
click at [334, 365] on div at bounding box center [800, 334] width 1212 height 668
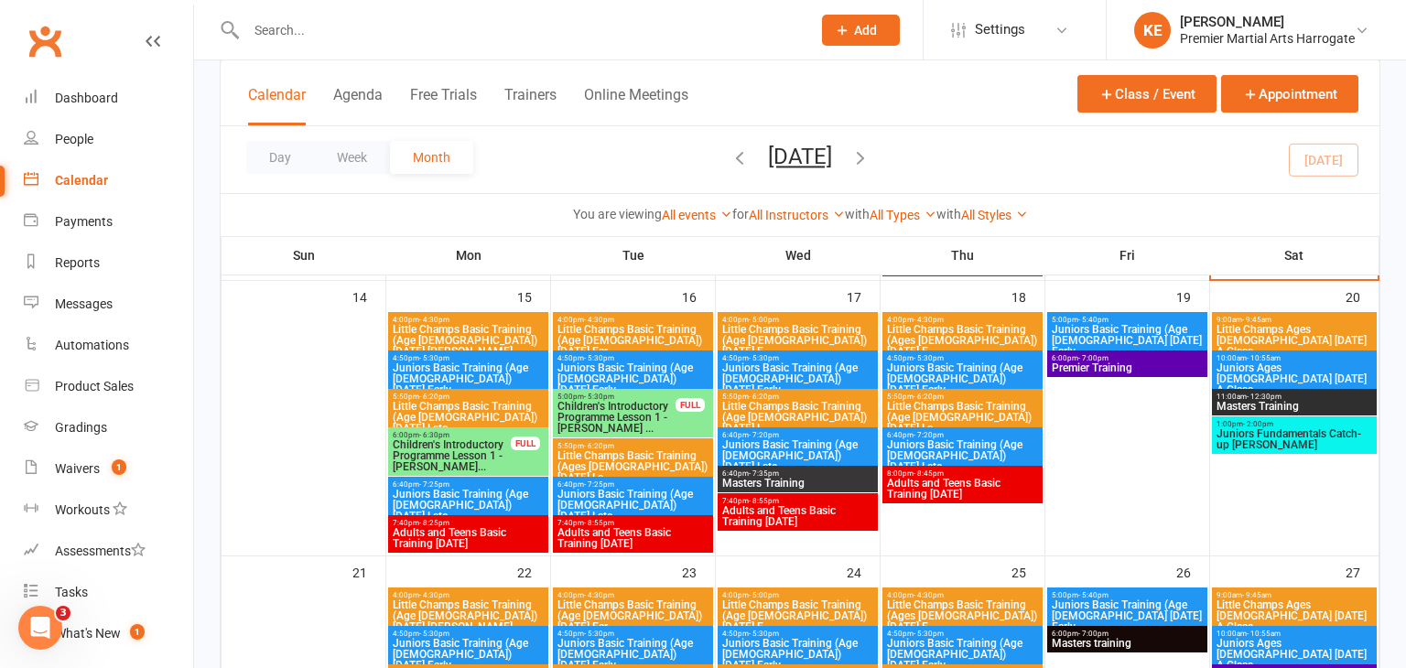
click at [977, 407] on span "Little Champs Basic Training (Age [DEMOGRAPHIC_DATA]) [DATE] La..." at bounding box center [962, 417] width 153 height 33
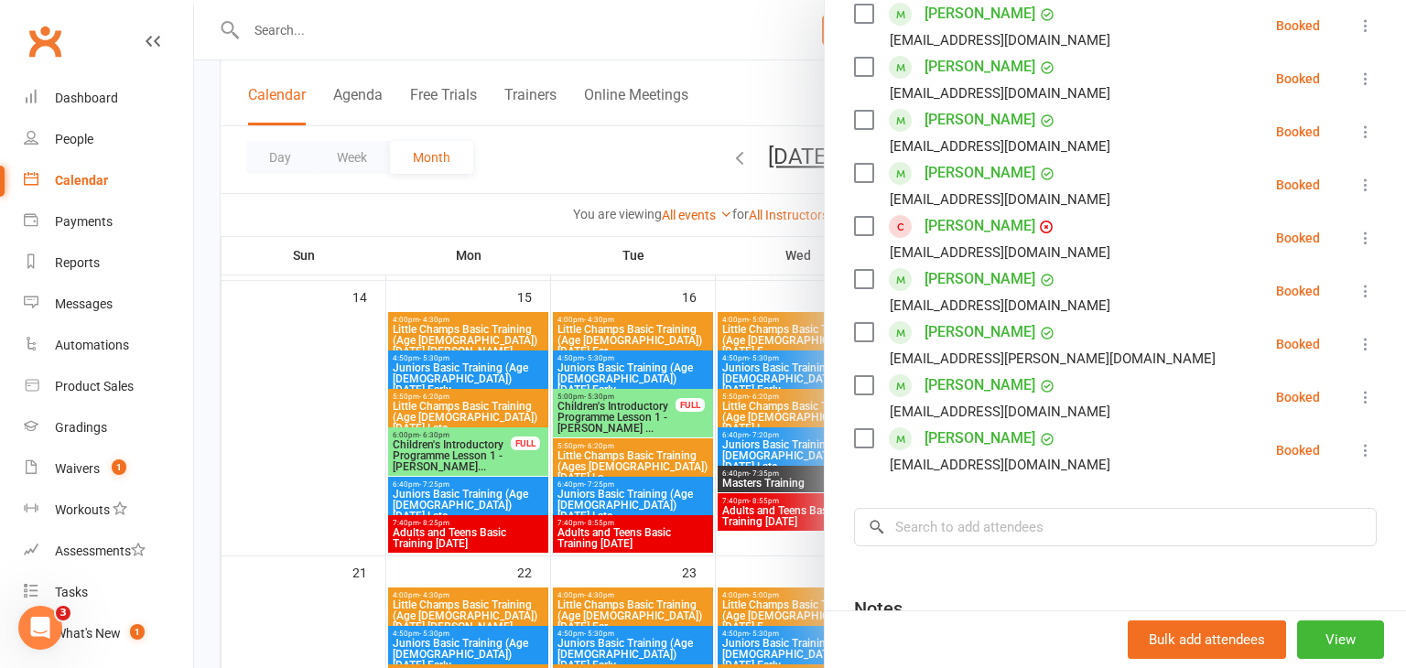
scroll to position [480, 0]
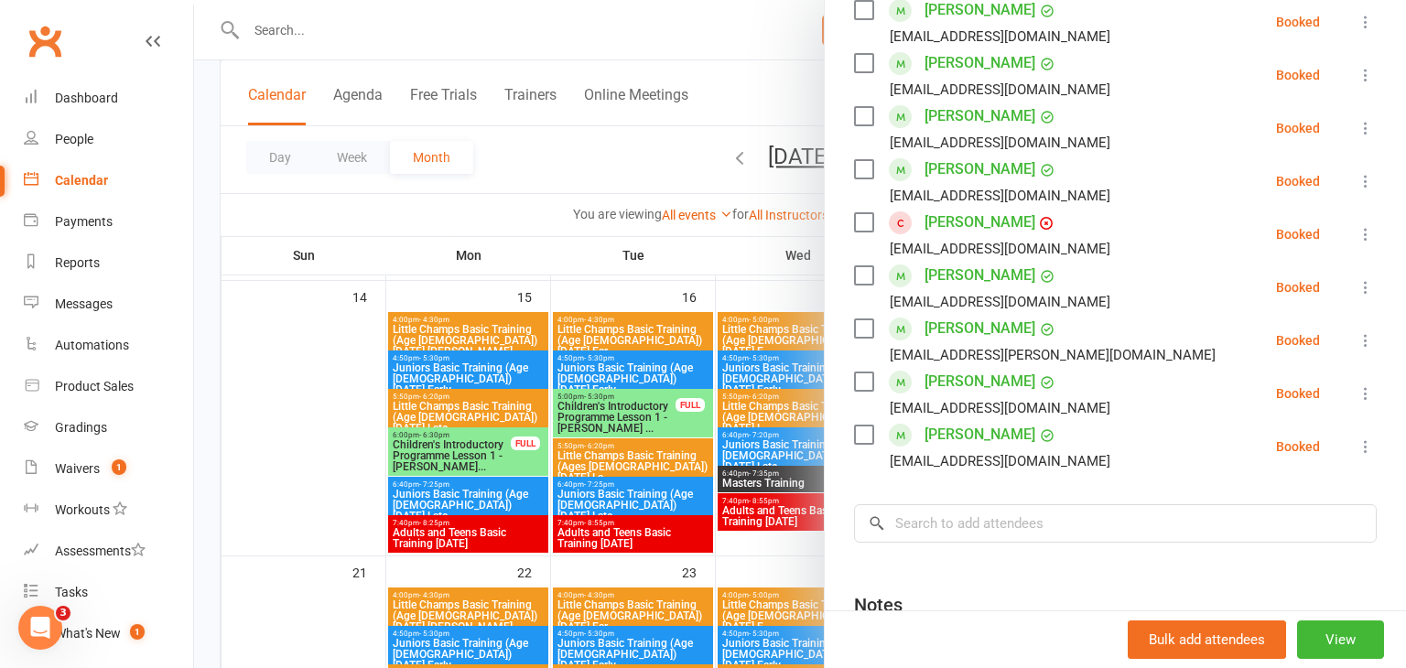
click at [1364, 225] on icon at bounding box center [1365, 234] width 18 height 18
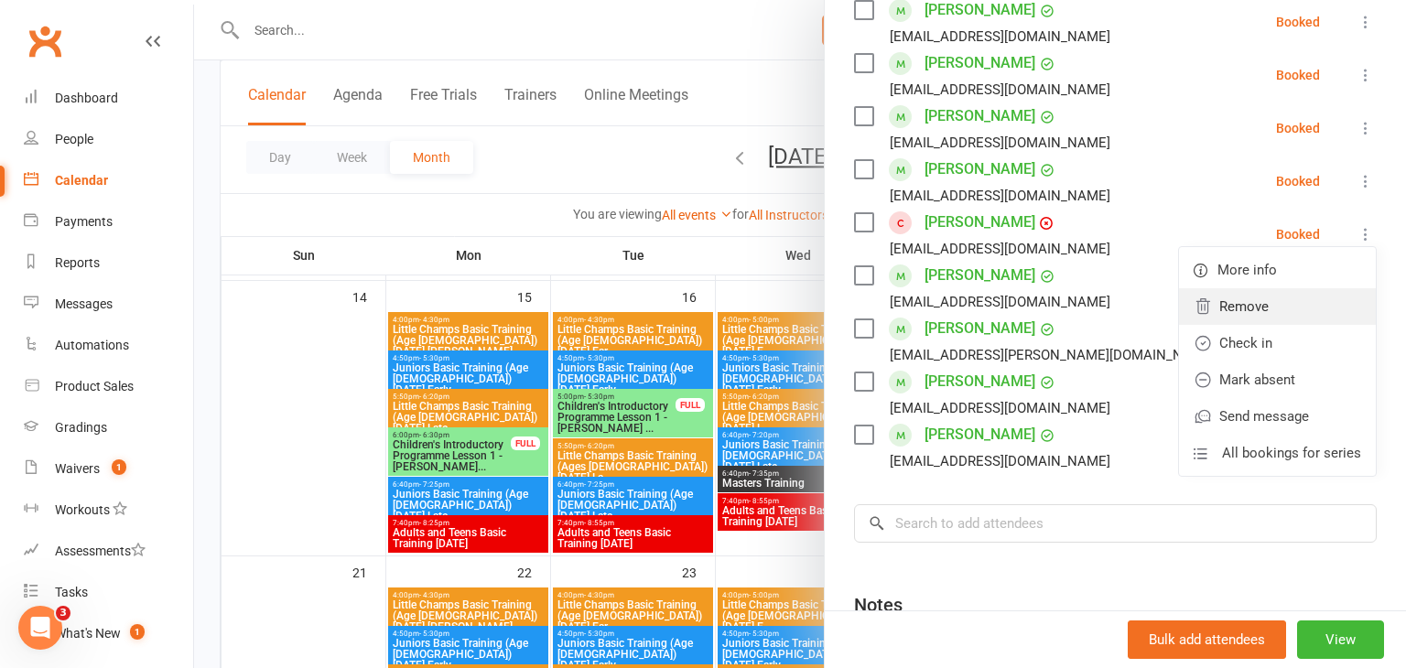
click at [1240, 288] on link "Remove" at bounding box center [1277, 306] width 197 height 37
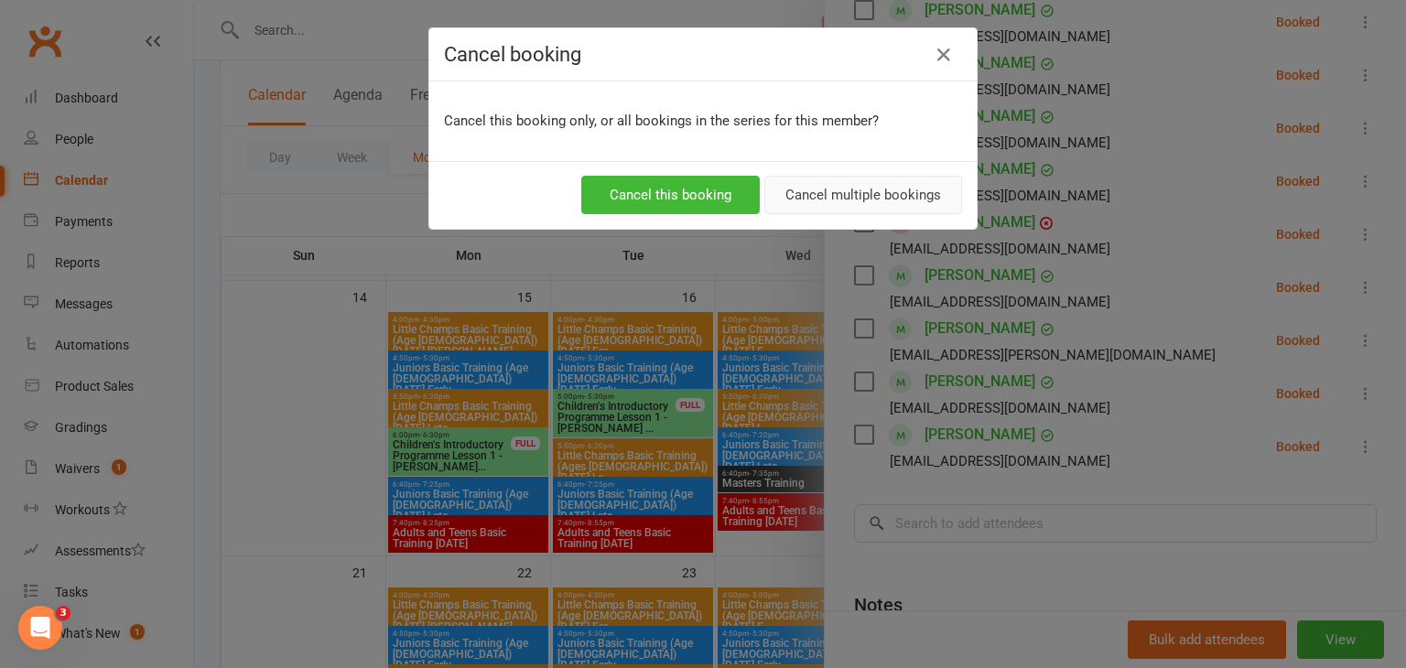
click at [826, 189] on button "Cancel multiple bookings" at bounding box center [863, 195] width 198 height 38
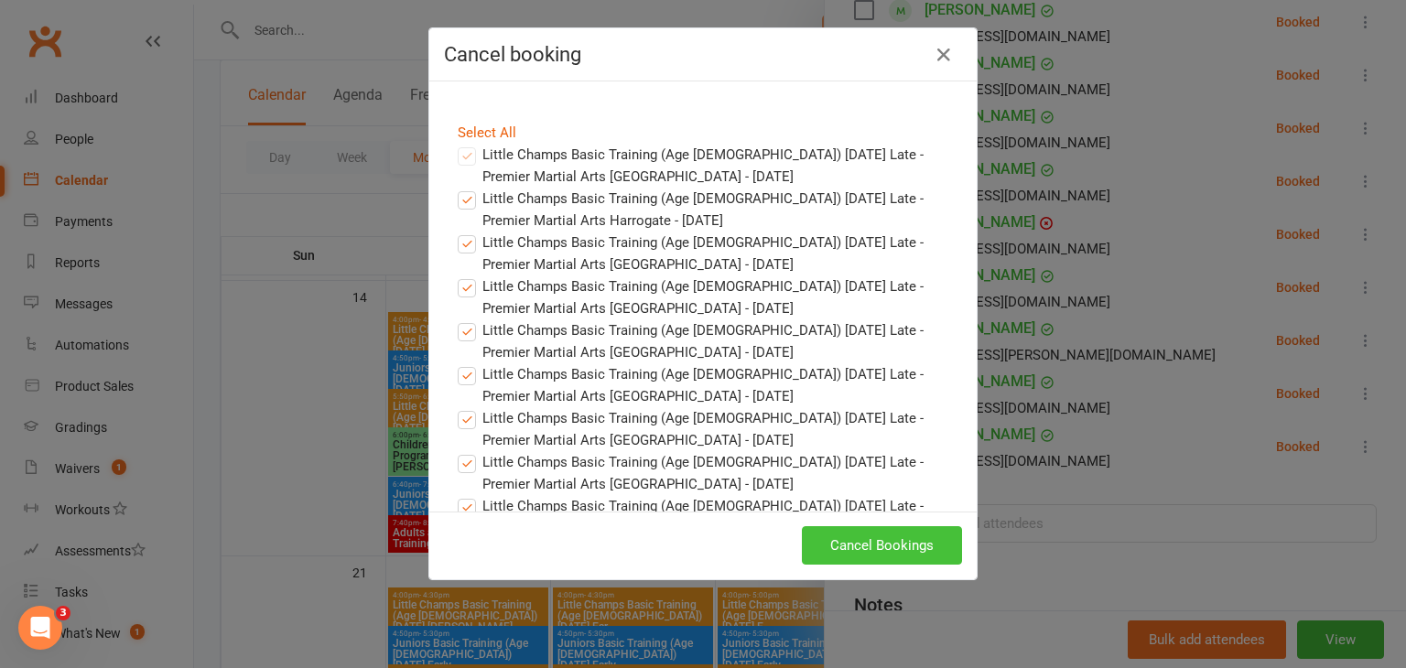
click at [871, 545] on button "Cancel Bookings" at bounding box center [882, 545] width 160 height 38
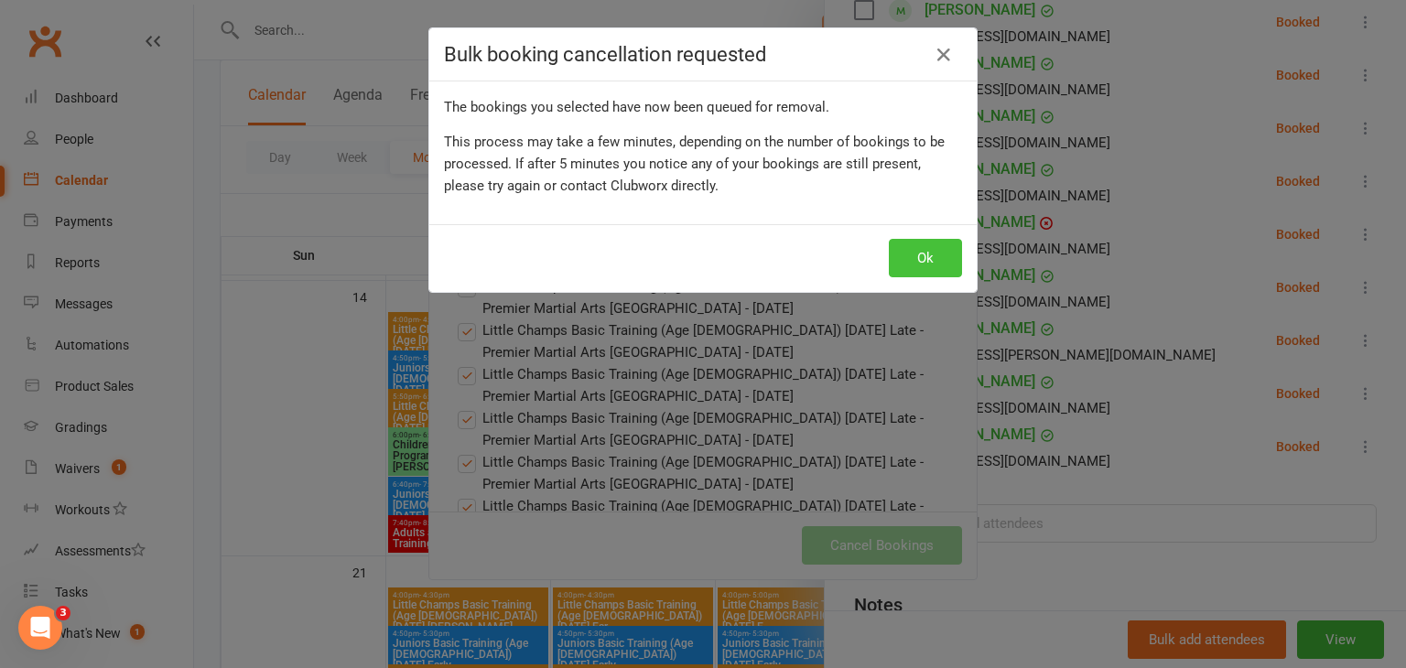
click at [913, 265] on button "Ok" at bounding box center [925, 258] width 73 height 38
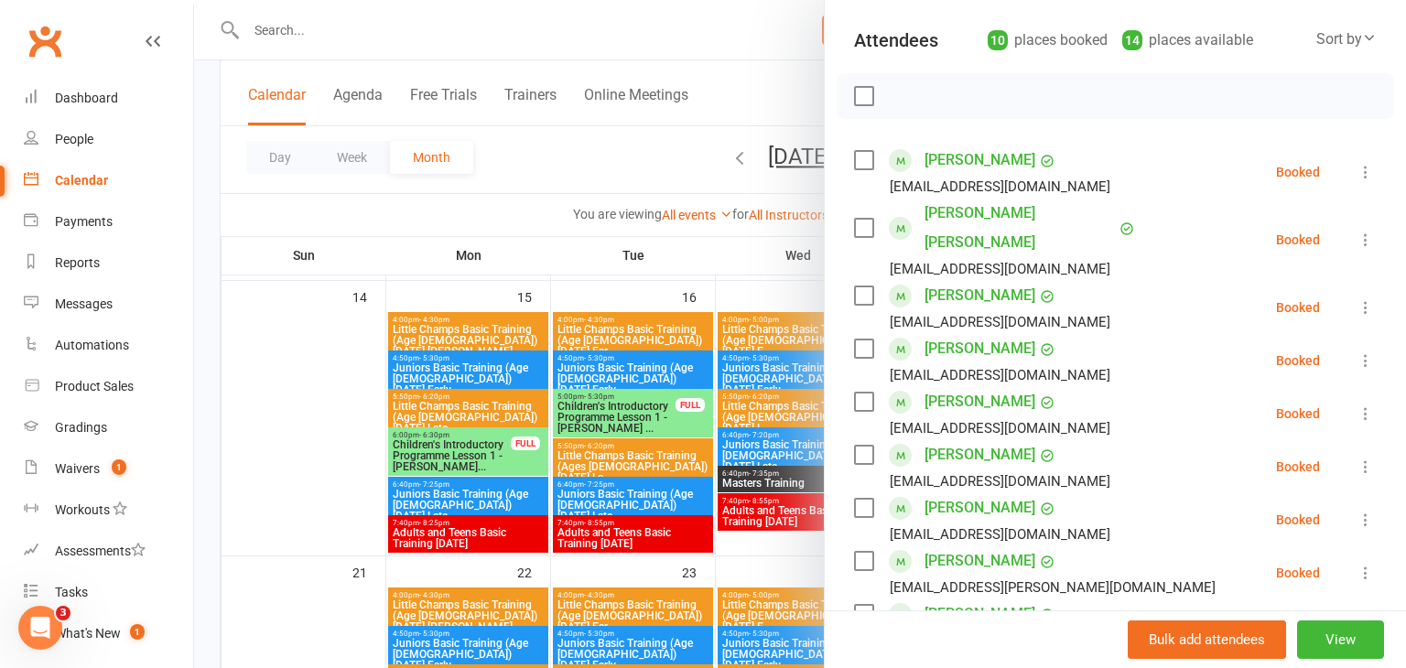
scroll to position [199, 0]
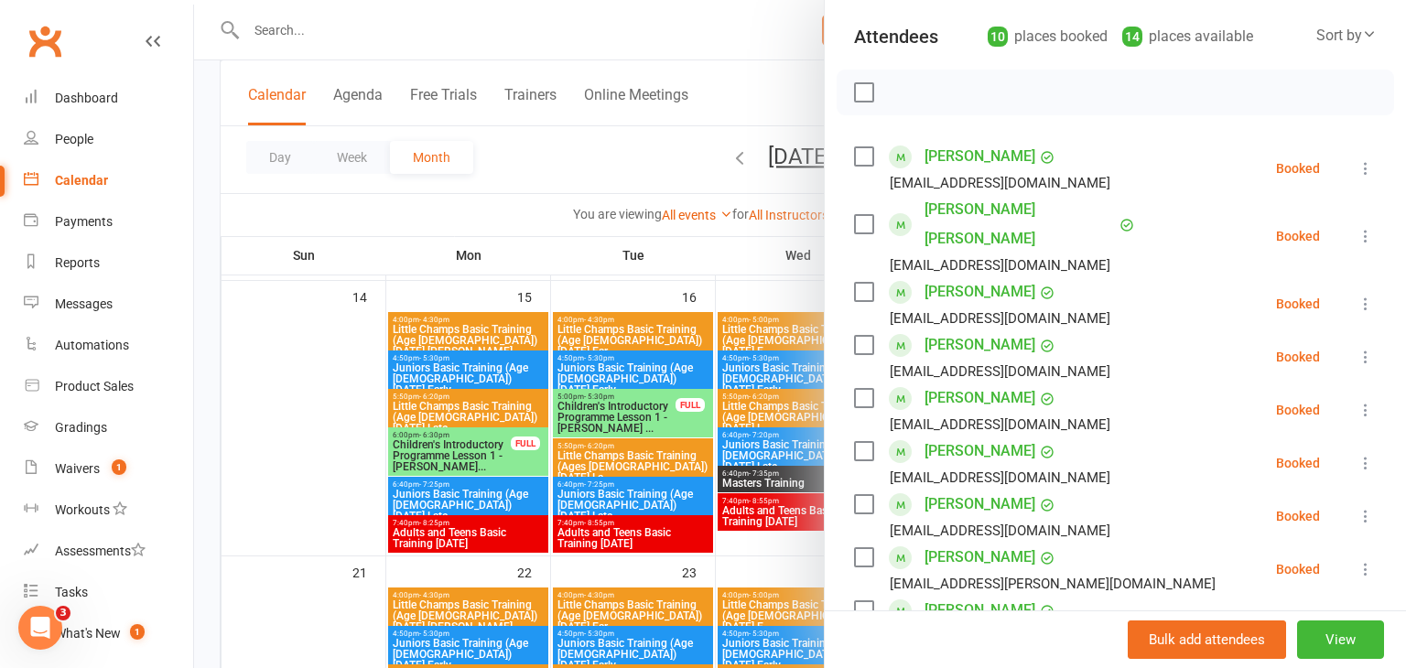
click at [271, 470] on div at bounding box center [800, 334] width 1212 height 668
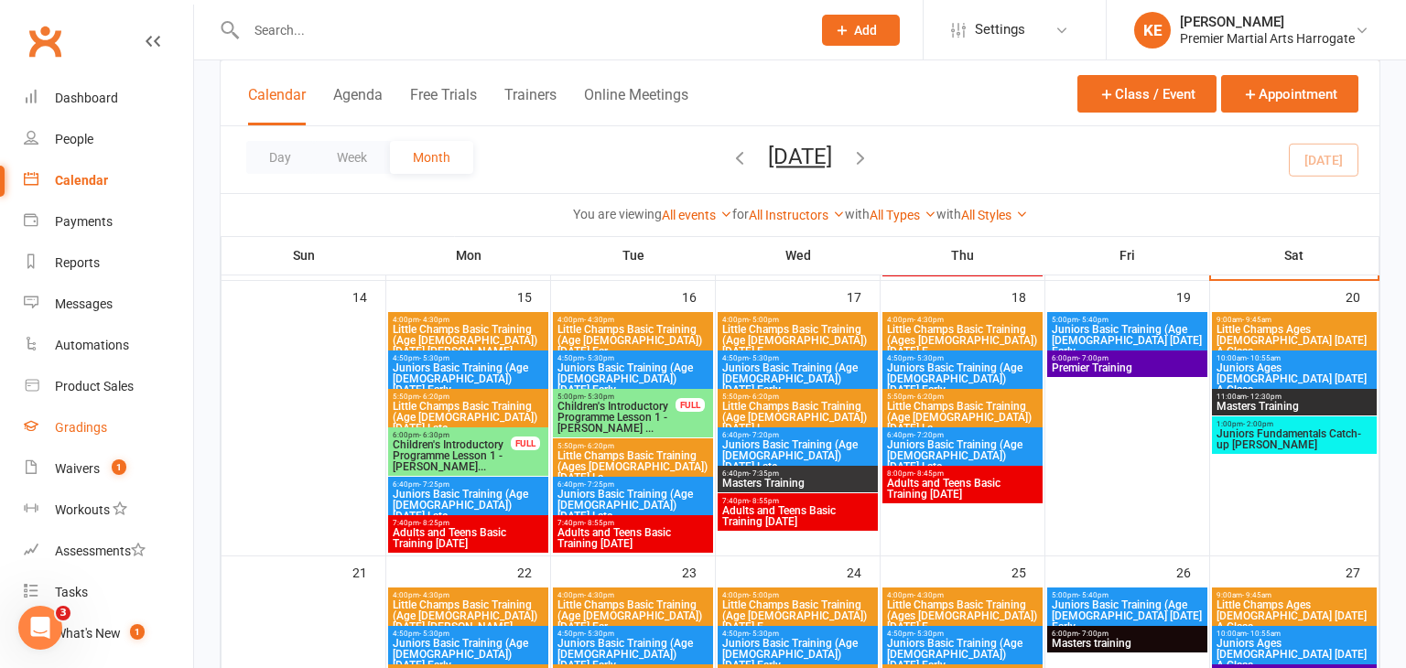
click at [79, 422] on div "Gradings" at bounding box center [81, 427] width 52 height 15
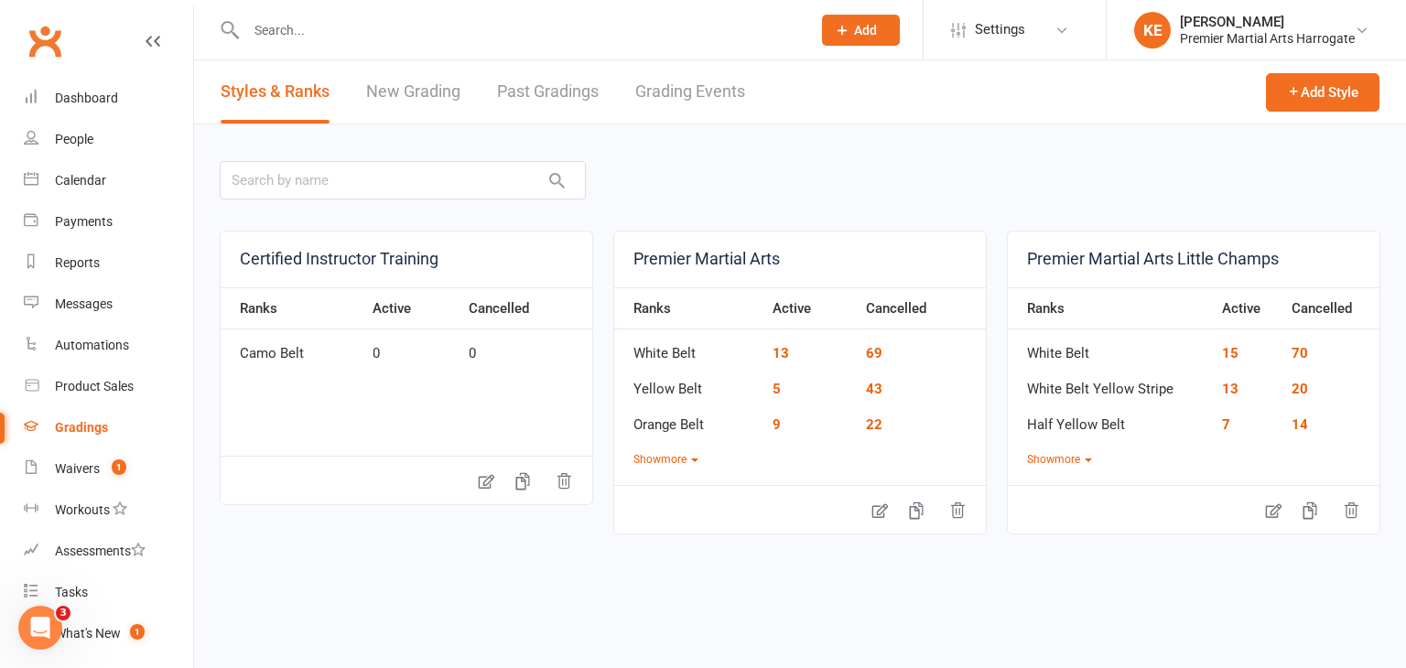
click at [568, 92] on link "Past Gradings" at bounding box center [548, 91] width 102 height 63
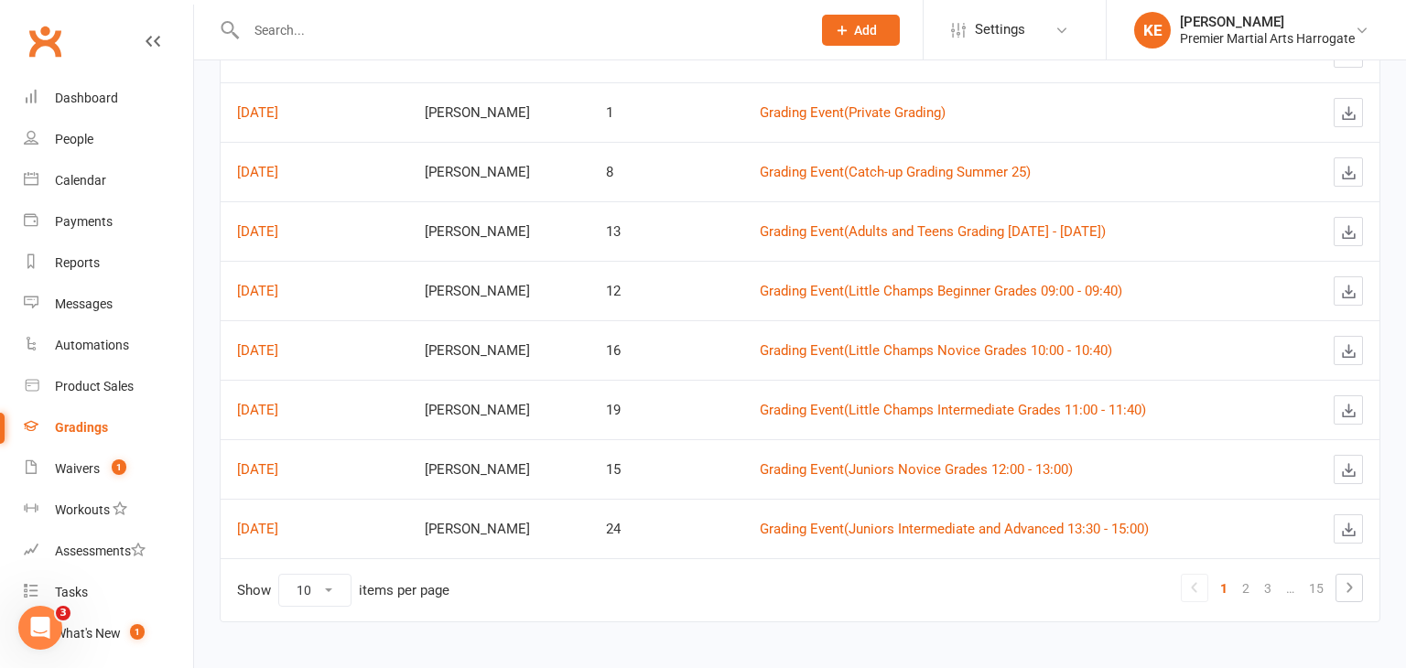
scroll to position [333, 0]
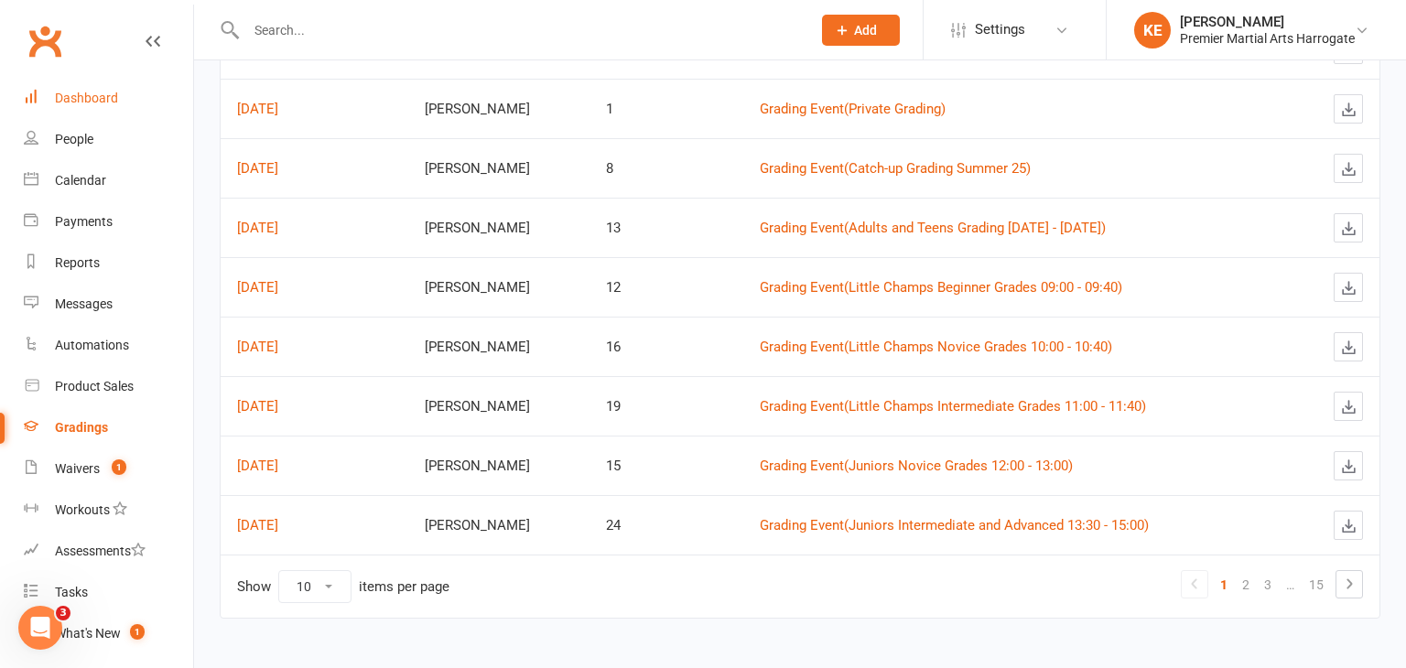
click at [103, 98] on div "Dashboard" at bounding box center [86, 98] width 63 height 15
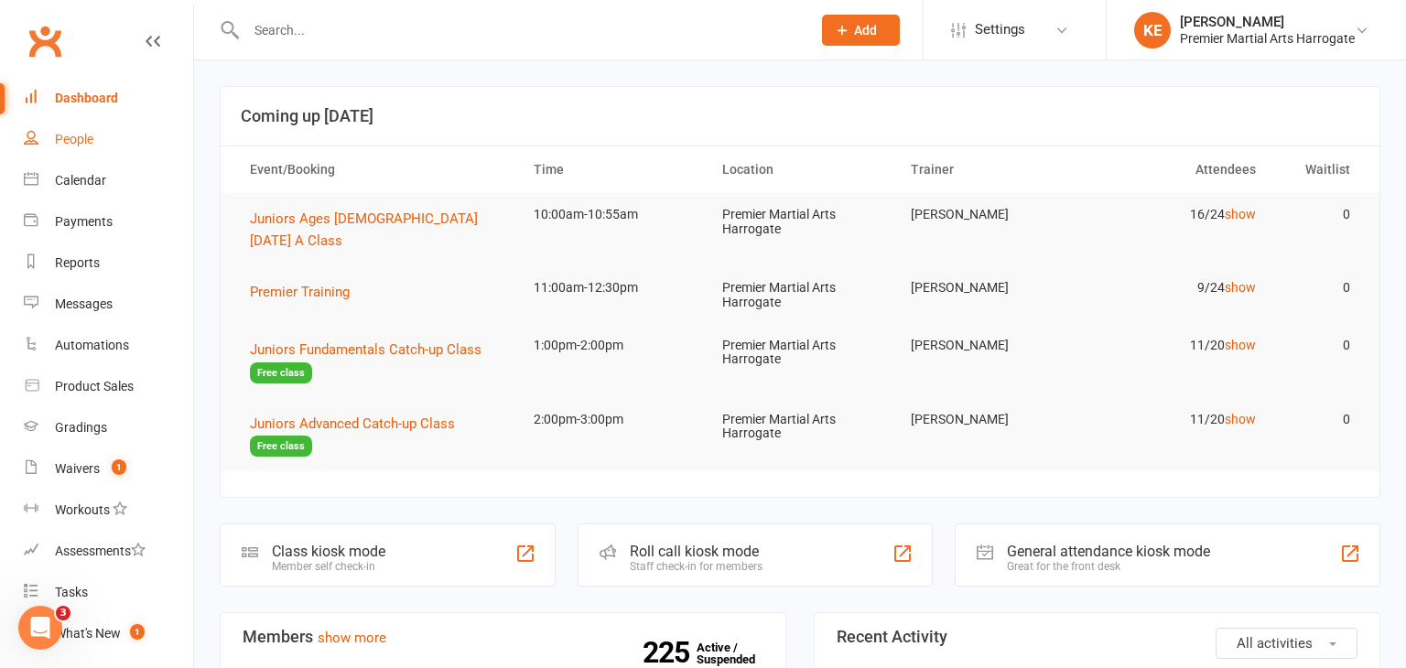
click at [72, 138] on div "People" at bounding box center [74, 139] width 38 height 15
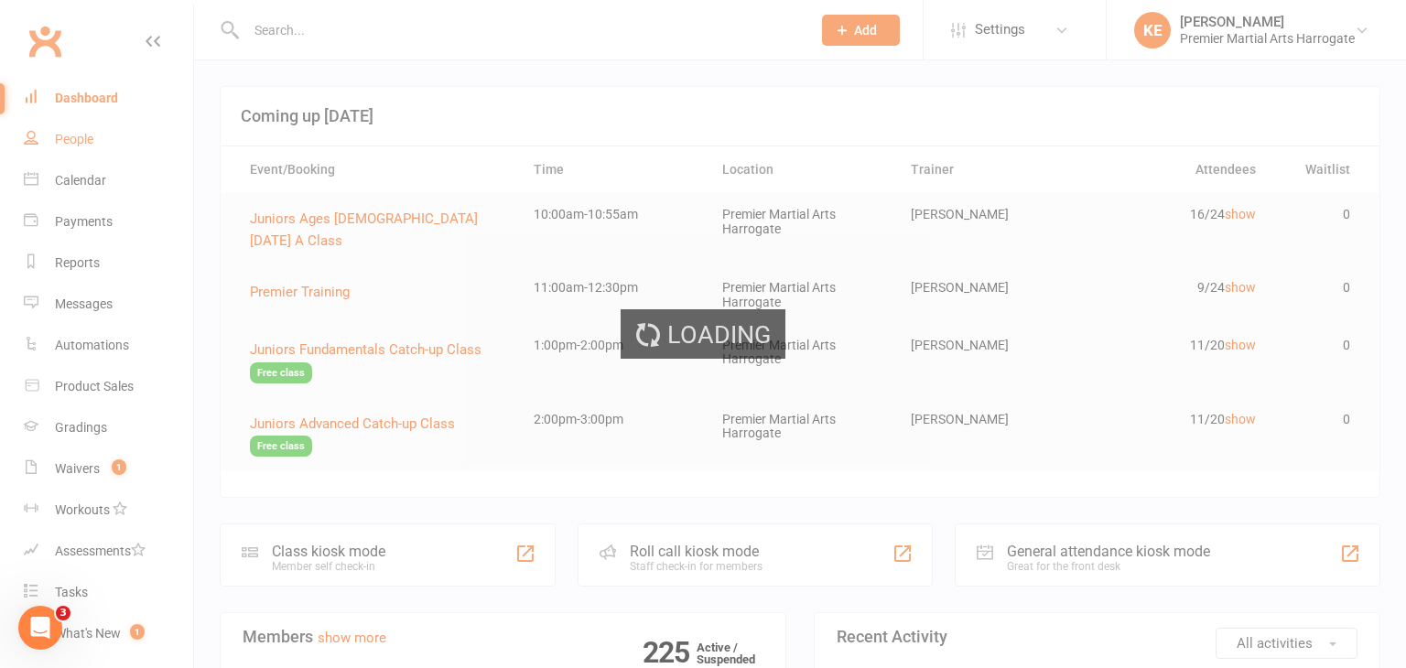
select select "100"
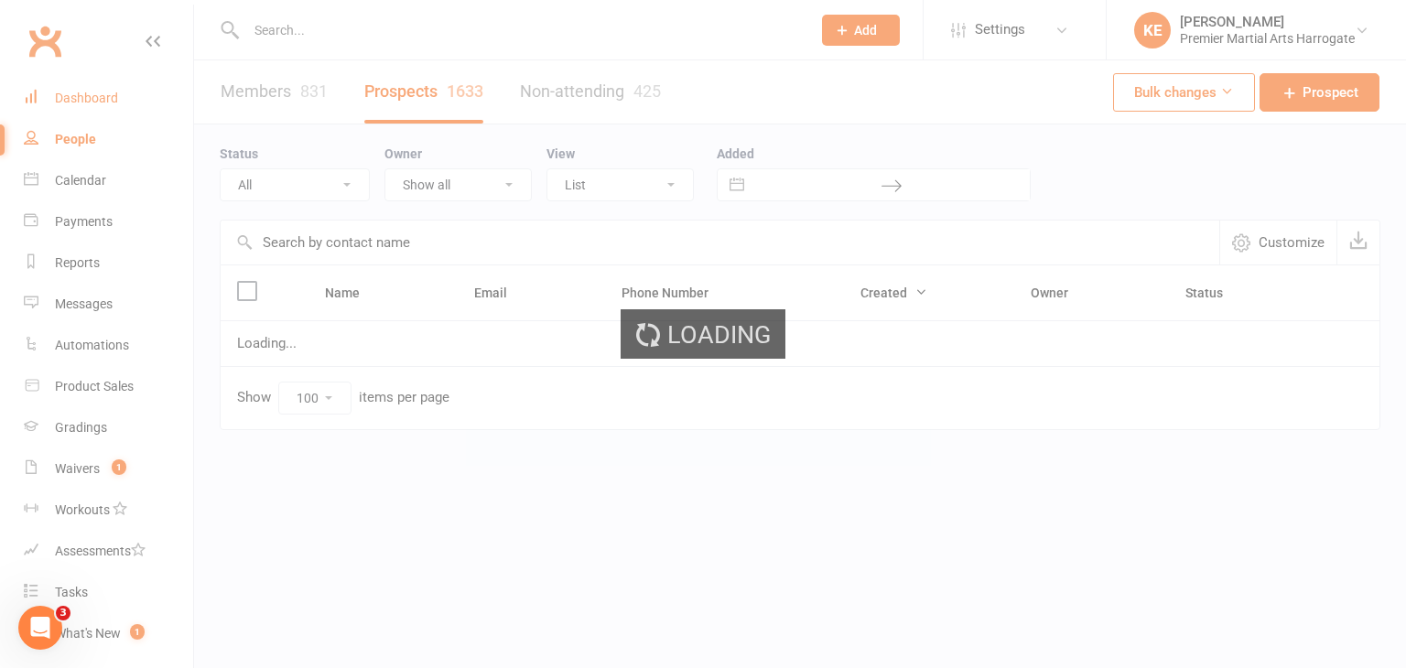
click at [80, 93] on div "Dashboard" at bounding box center [86, 98] width 63 height 15
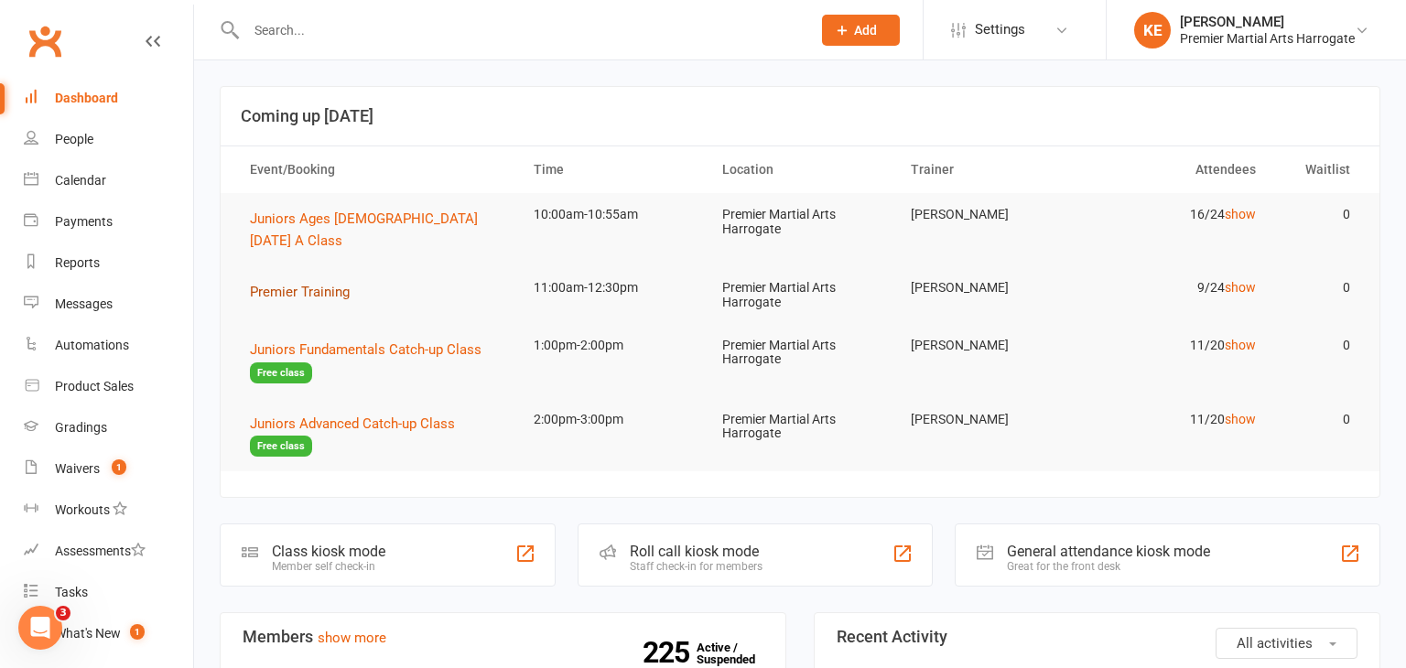
click at [301, 284] on span "Premier Training" at bounding box center [300, 292] width 100 height 16
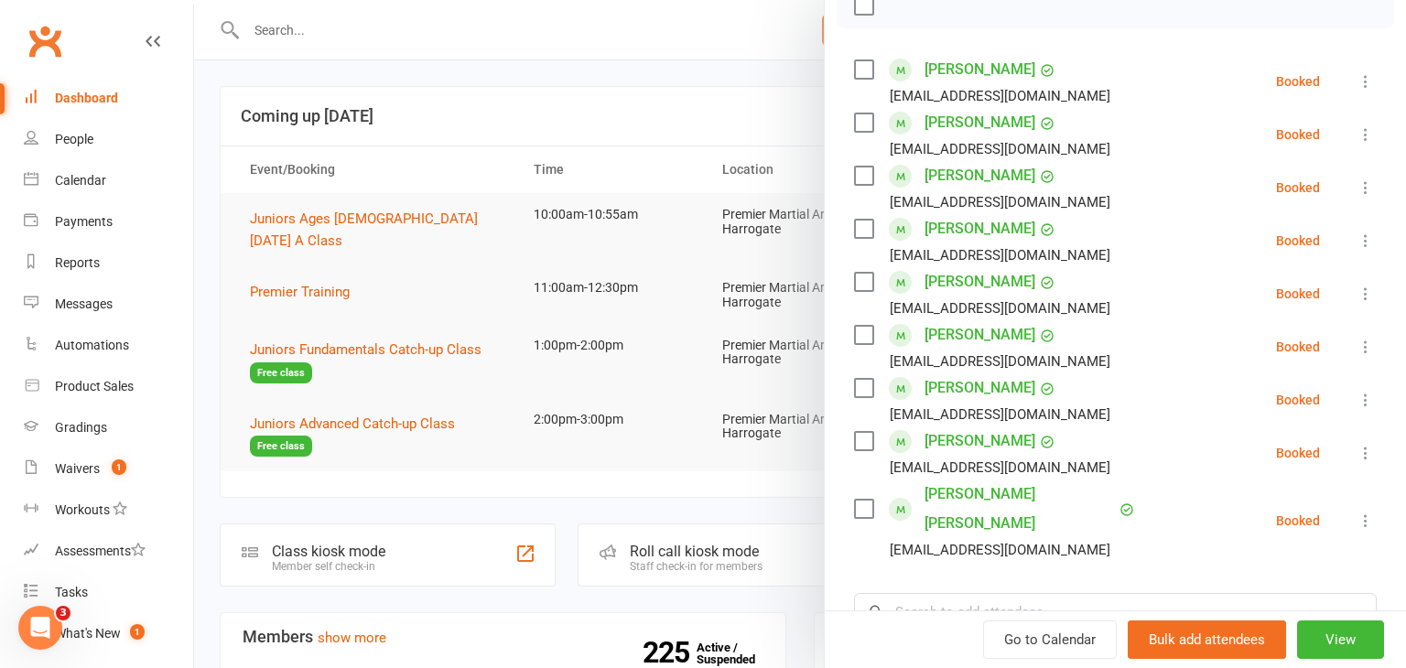
scroll to position [289, 0]
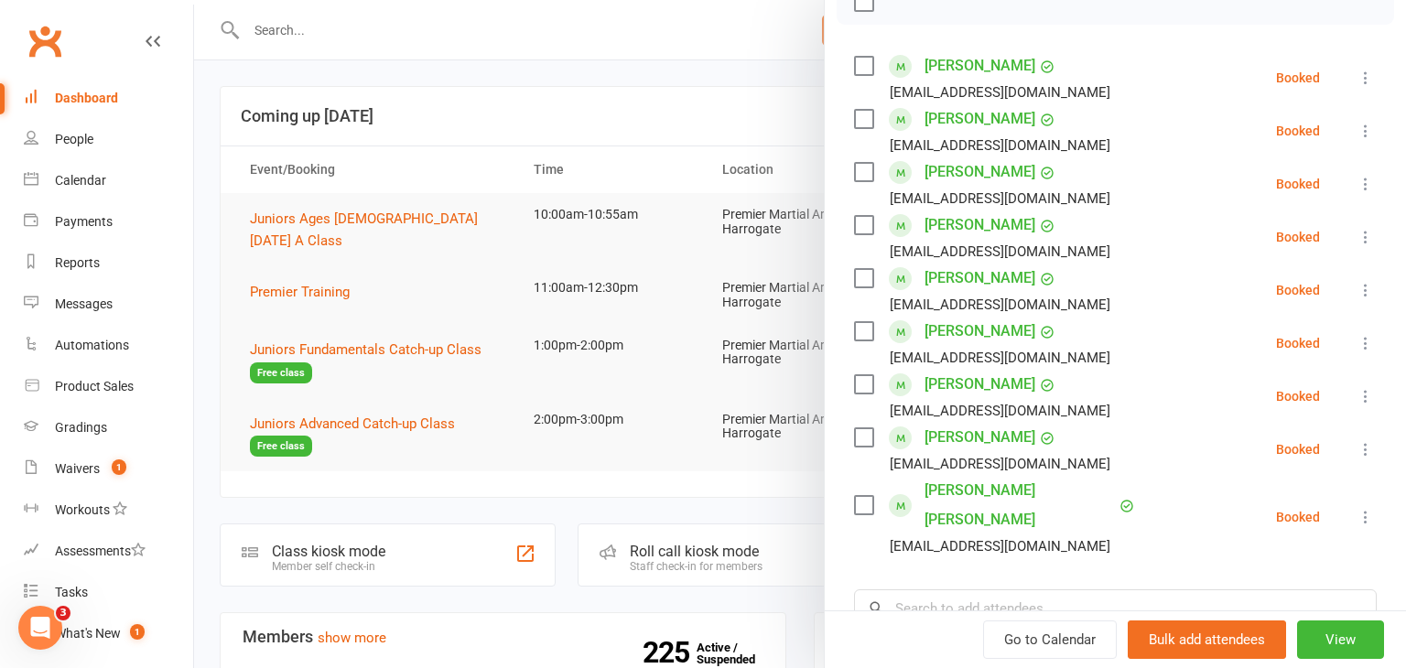
click at [1369, 340] on icon at bounding box center [1365, 343] width 18 height 18
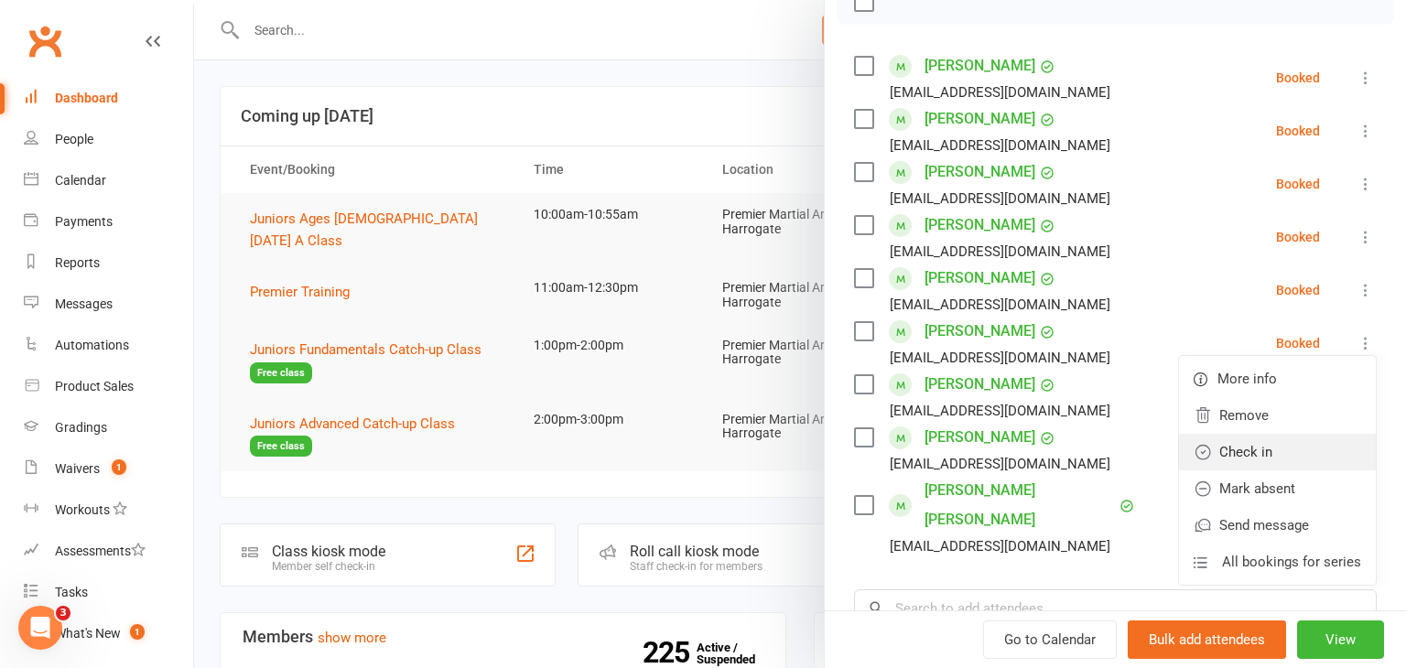
click at [1241, 459] on link "Check in" at bounding box center [1277, 452] width 197 height 37
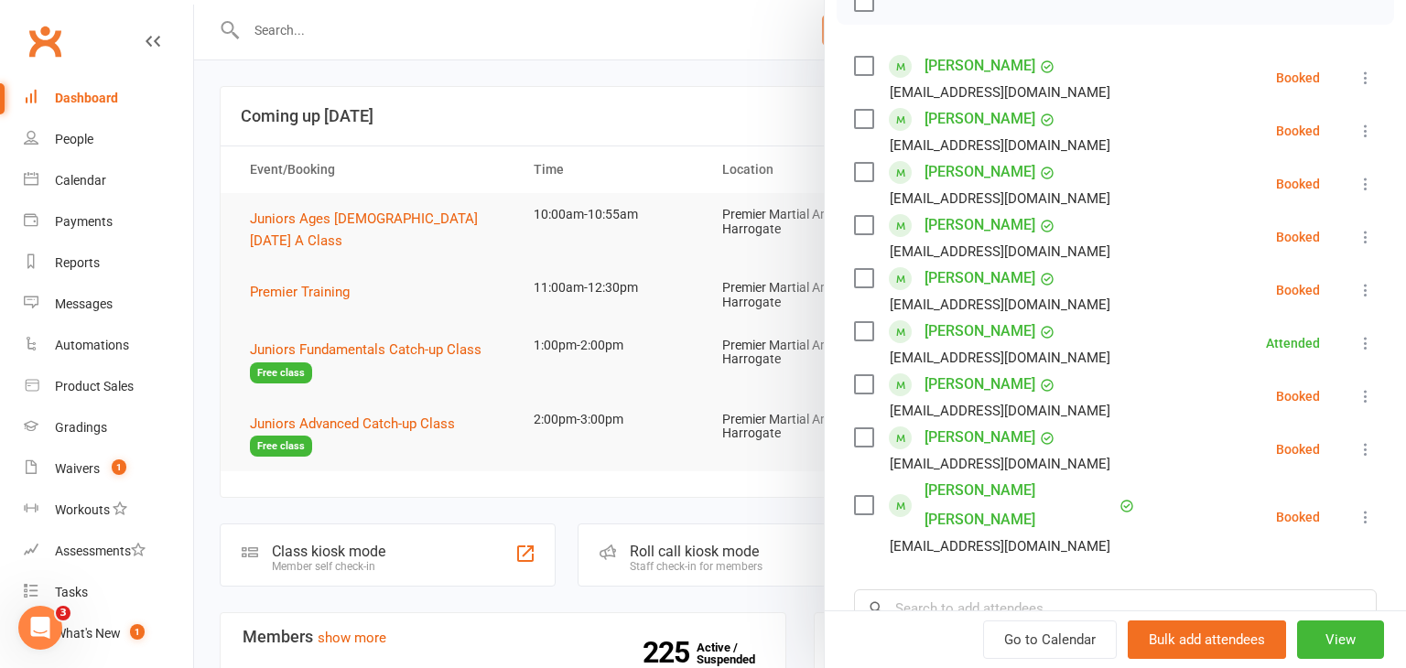
click at [1363, 452] on icon at bounding box center [1365, 449] width 18 height 18
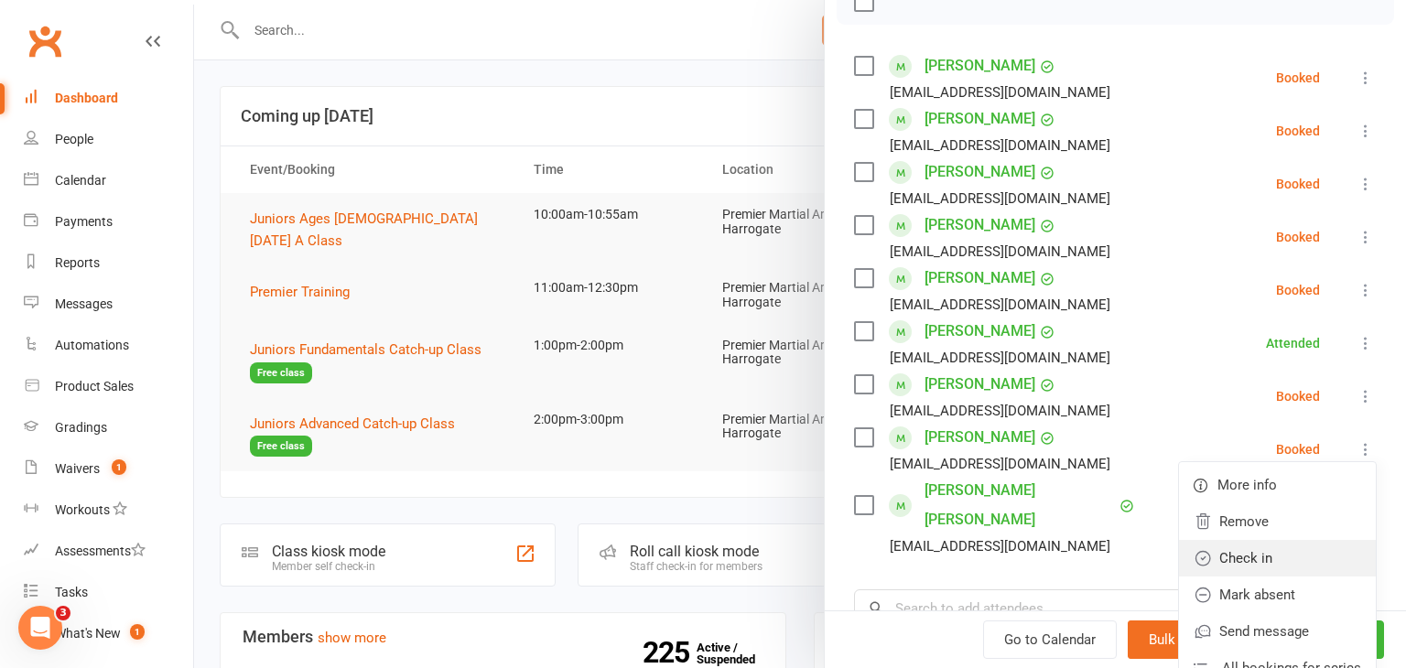
click at [1271, 553] on link "Check in" at bounding box center [1277, 558] width 197 height 37
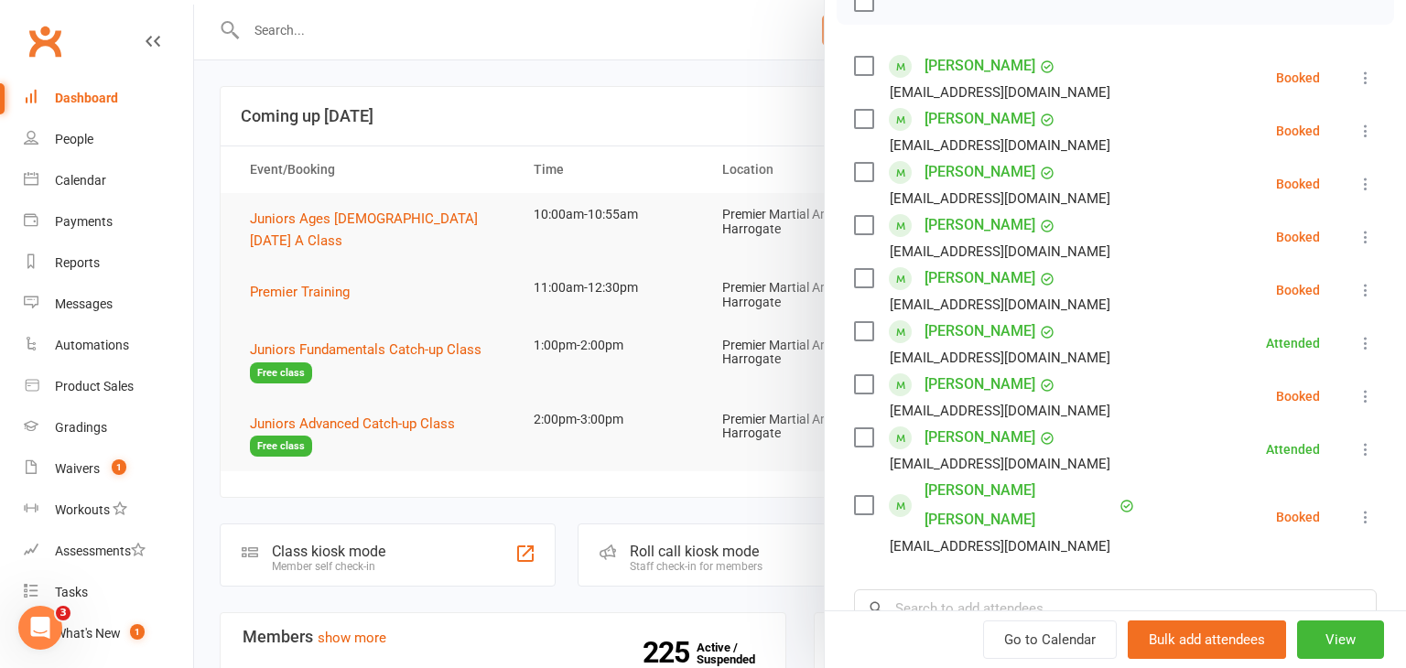
click at [1365, 508] on icon at bounding box center [1365, 517] width 18 height 18
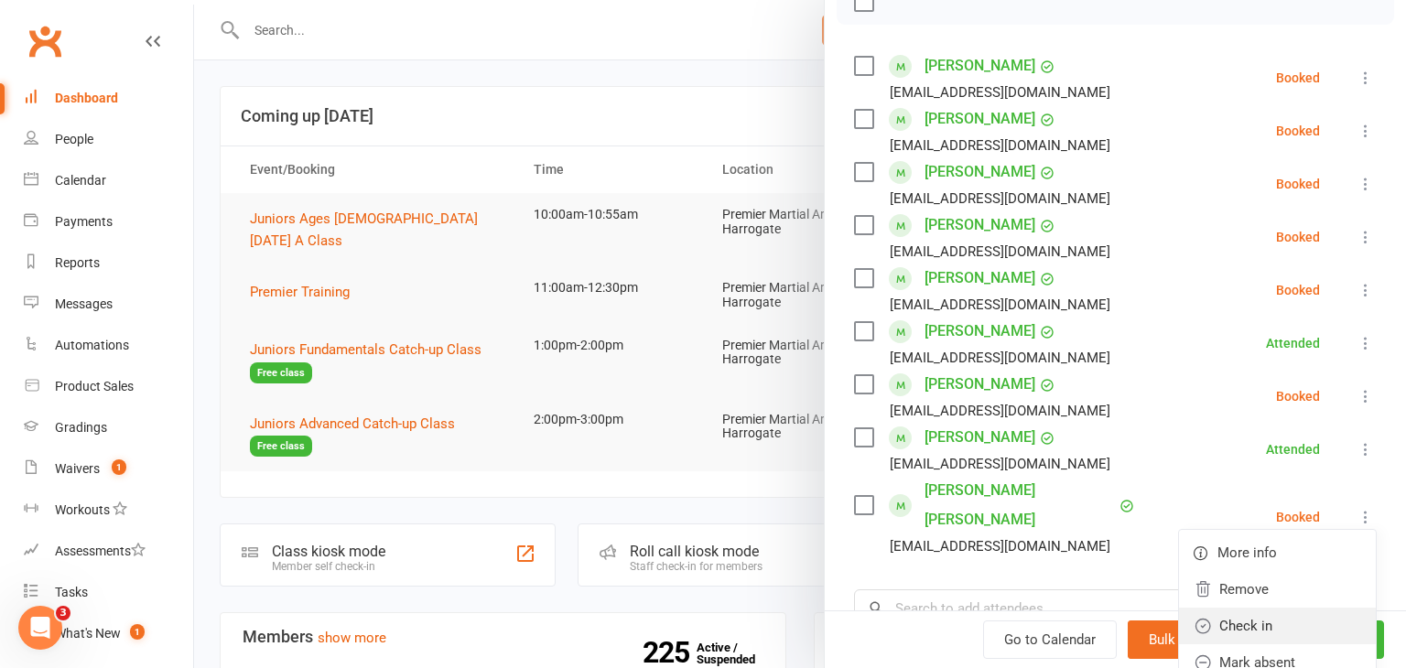
click at [1274, 608] on link "Check in" at bounding box center [1277, 626] width 197 height 37
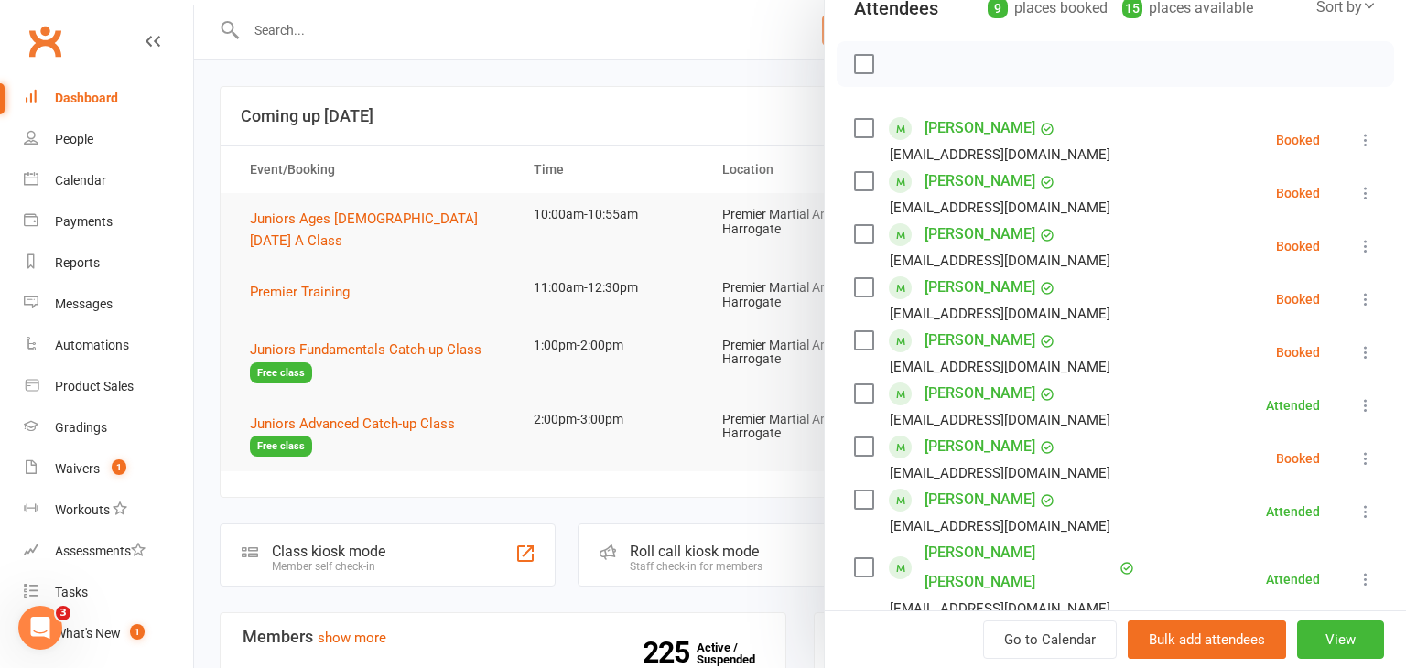
scroll to position [224, 0]
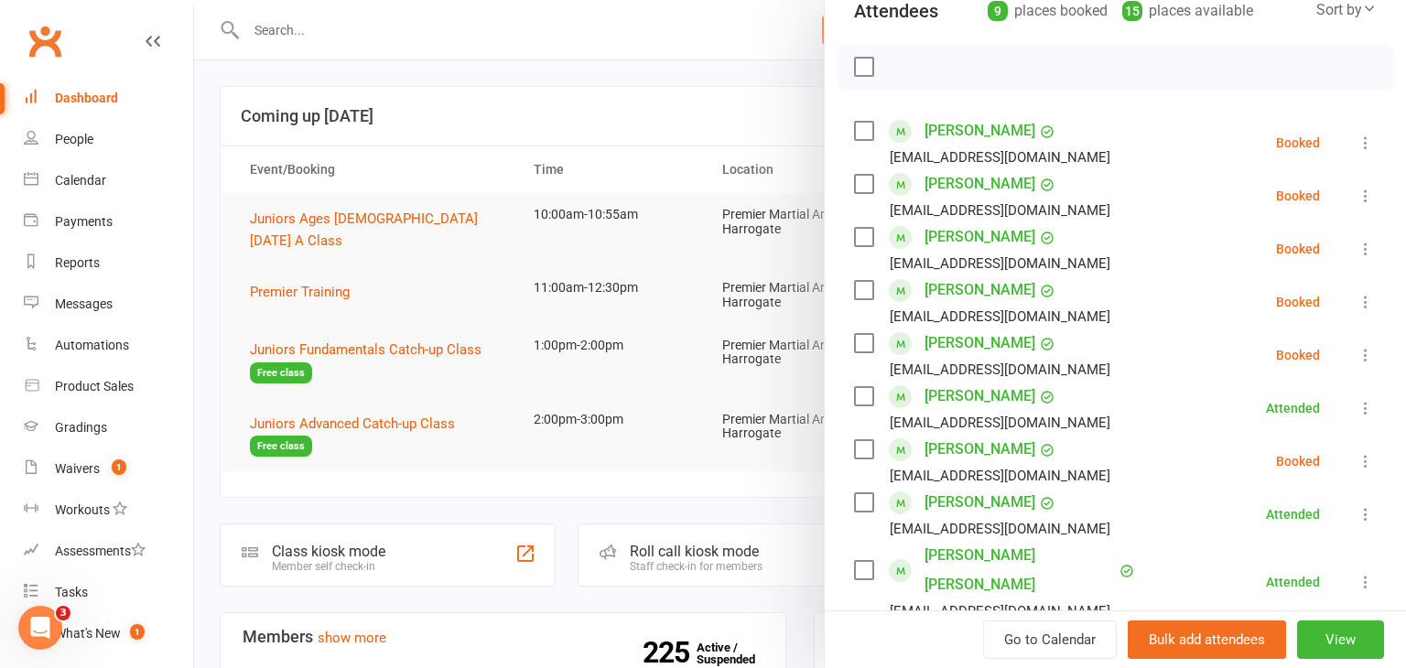
click at [1365, 249] on icon at bounding box center [1365, 249] width 18 height 18
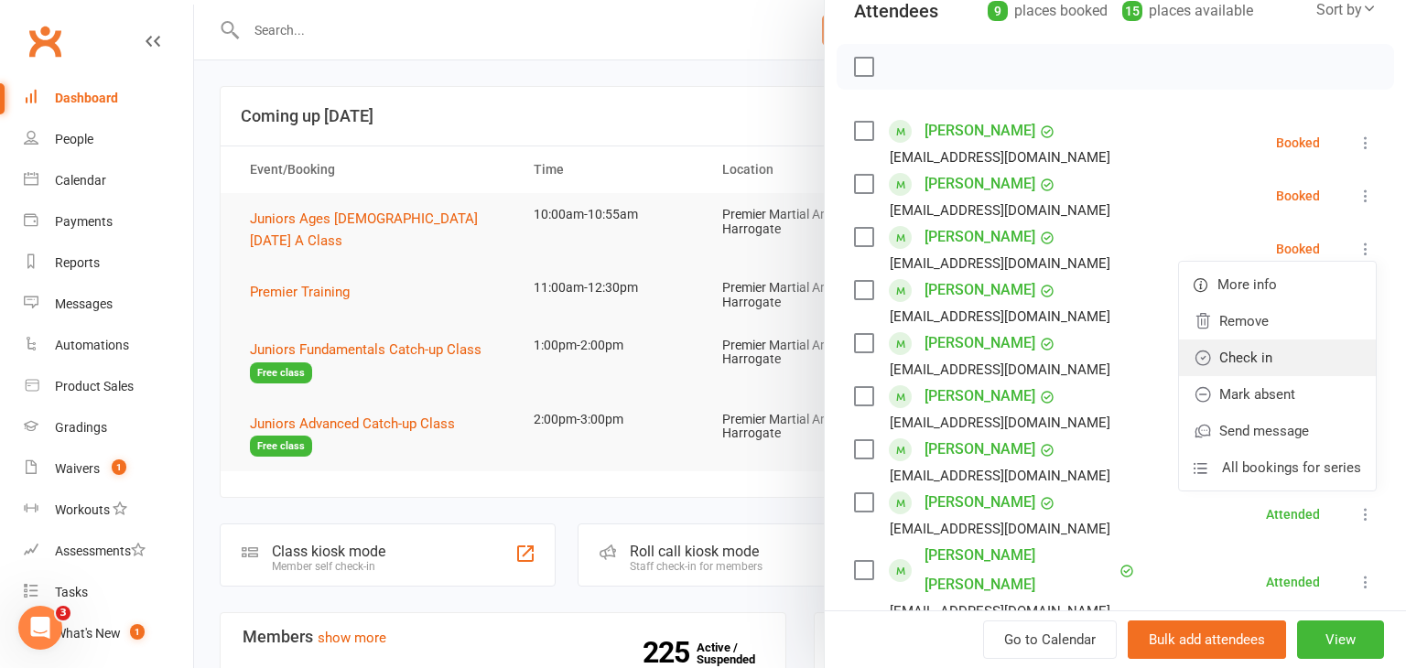
click at [1286, 346] on link "Check in" at bounding box center [1277, 357] width 197 height 37
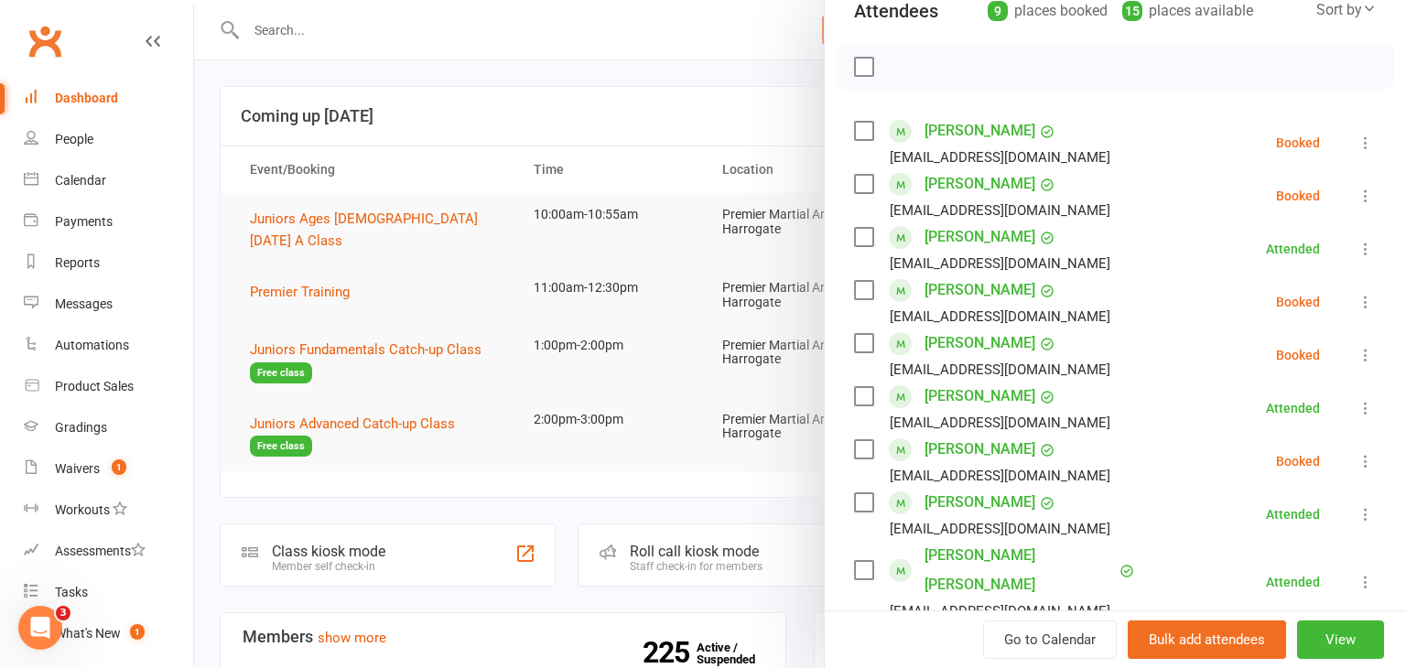
click at [1368, 302] on icon at bounding box center [1365, 302] width 18 height 18
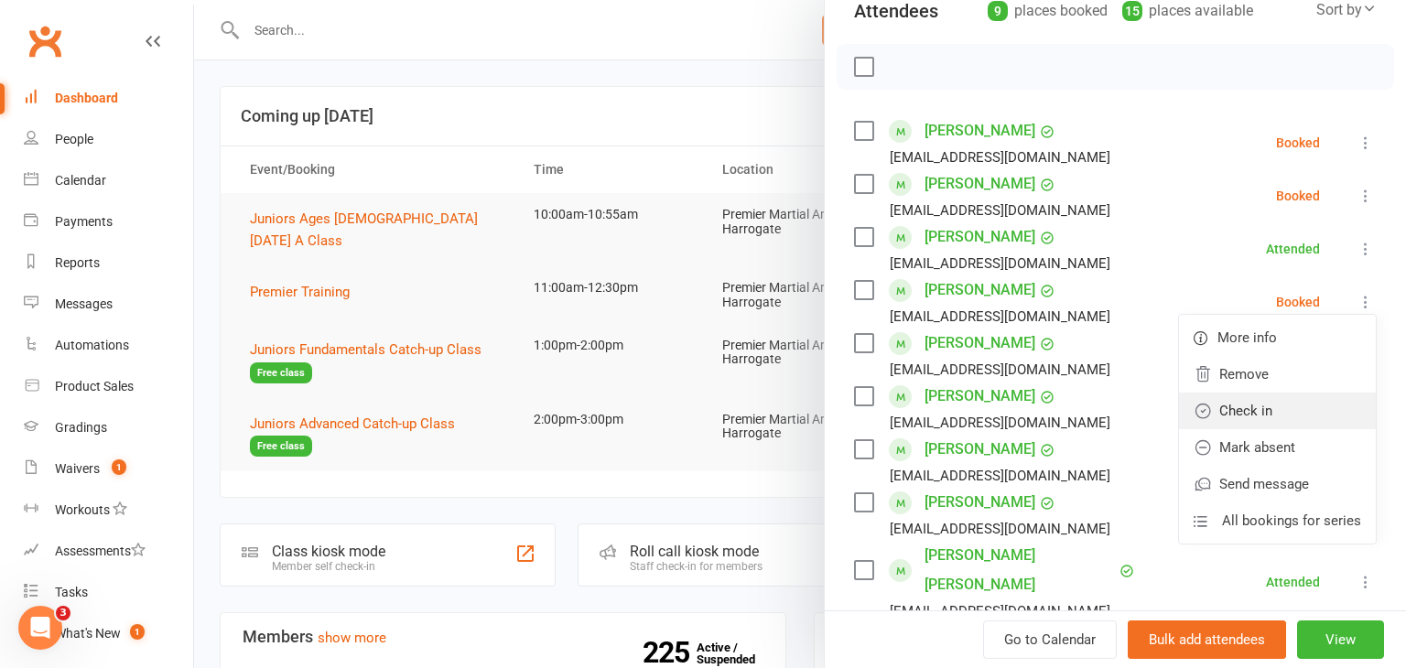
click at [1321, 393] on link "Check in" at bounding box center [1277, 411] width 197 height 37
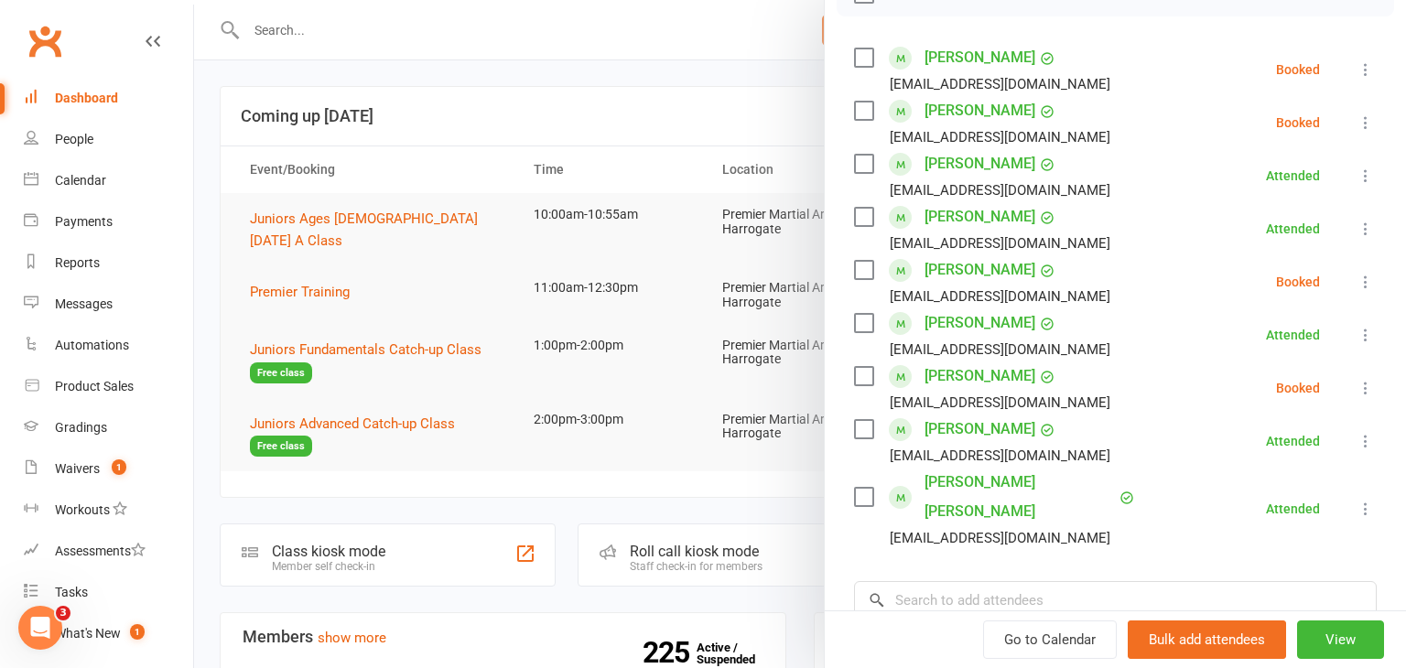
scroll to position [314, 0]
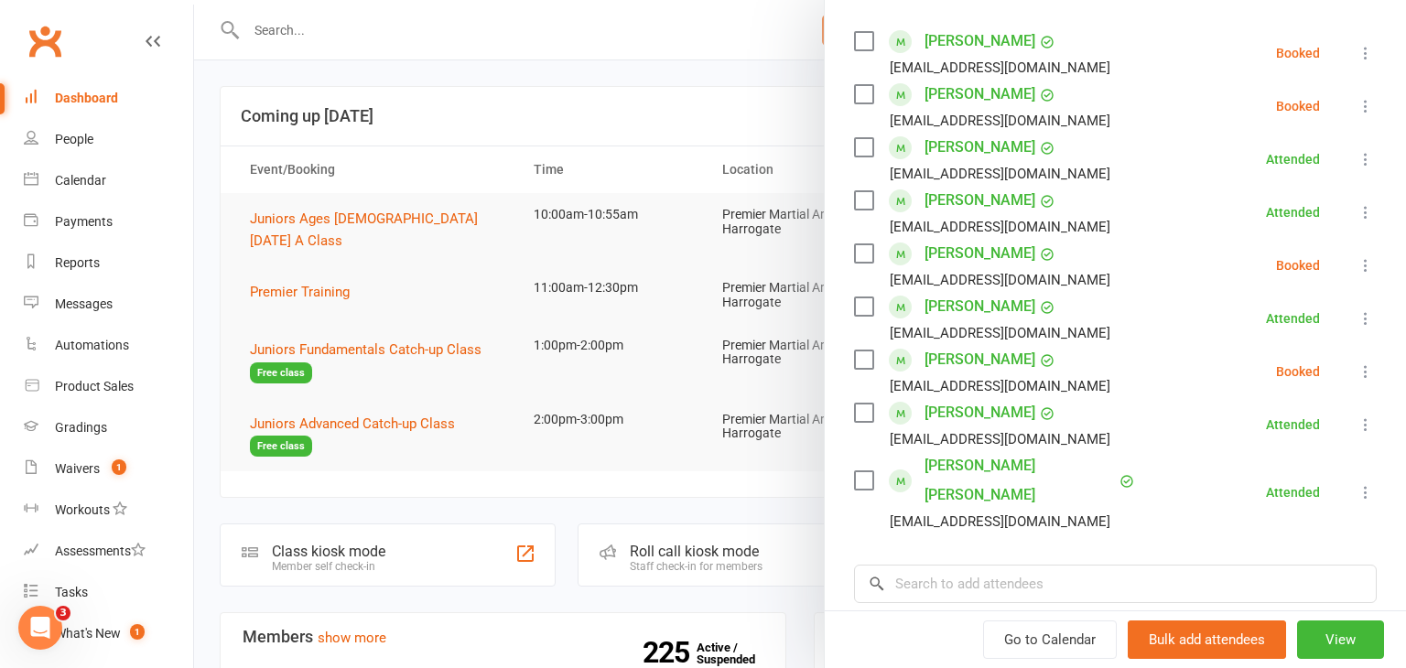
click at [1367, 266] on icon at bounding box center [1365, 265] width 18 height 18
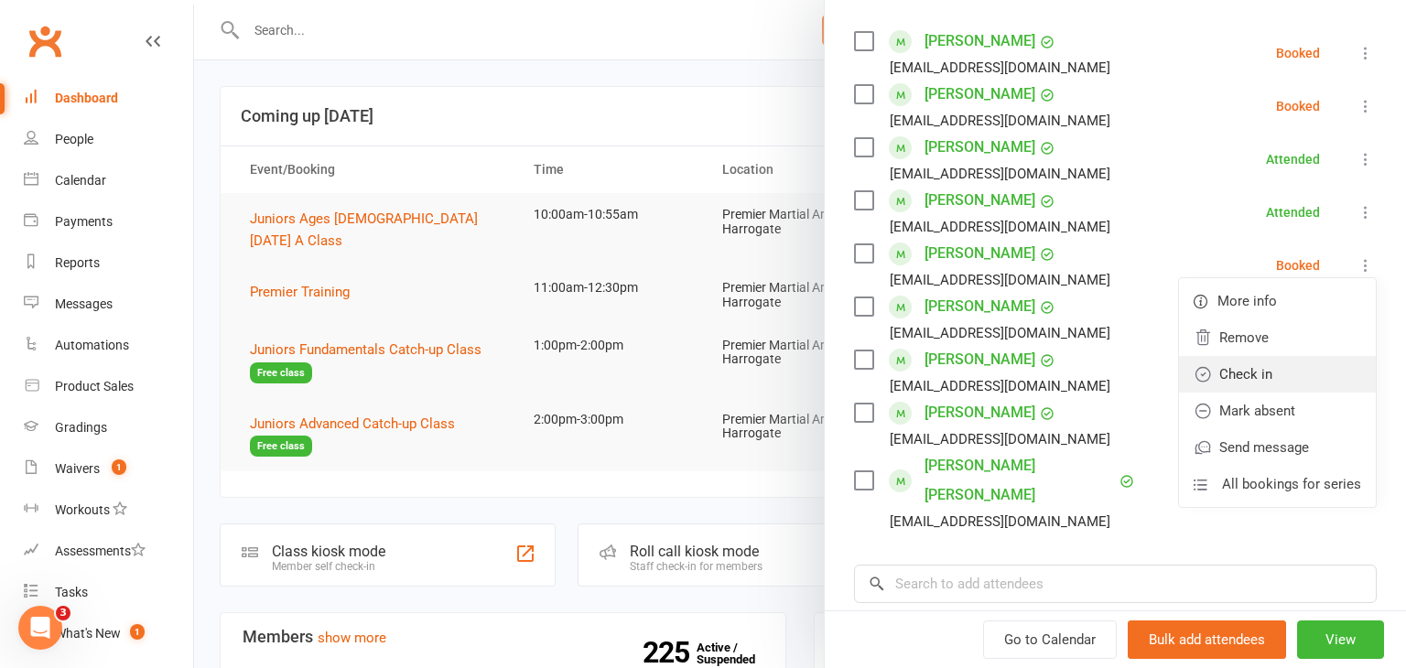
click at [1286, 373] on link "Check in" at bounding box center [1277, 374] width 197 height 37
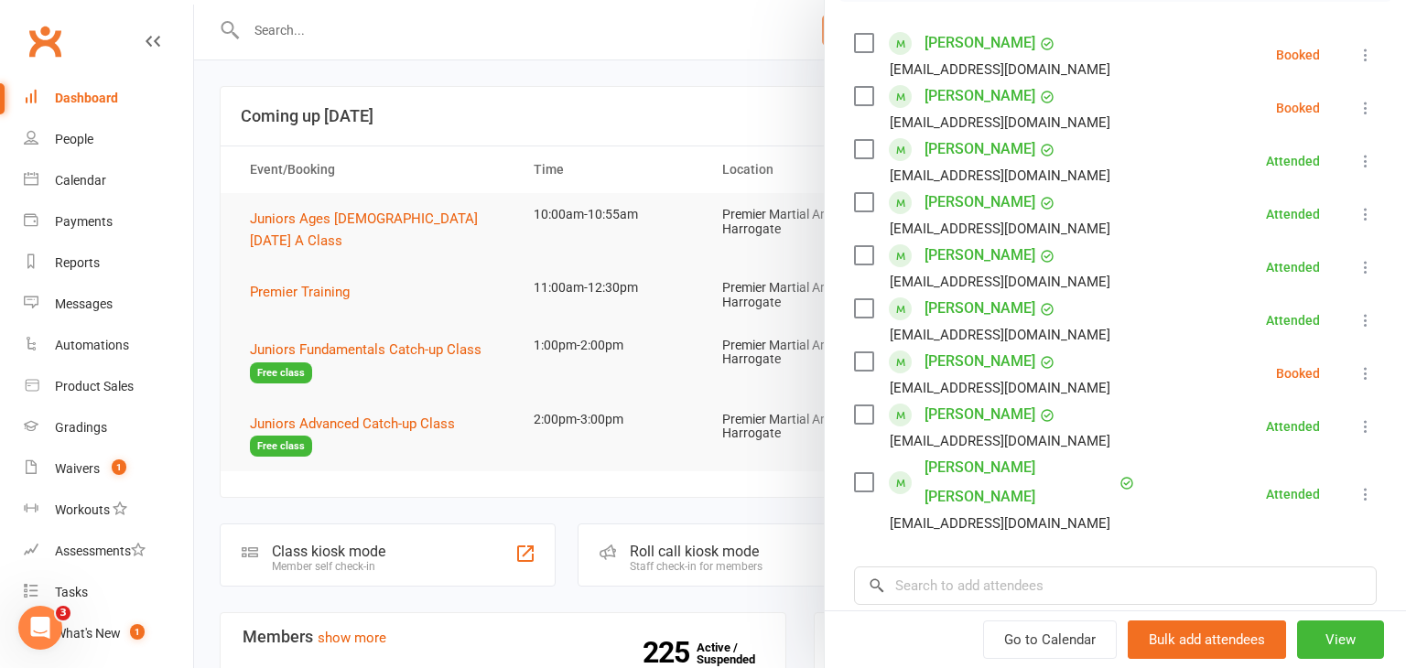
scroll to position [315, 0]
